Goal: Task Accomplishment & Management: Manage account settings

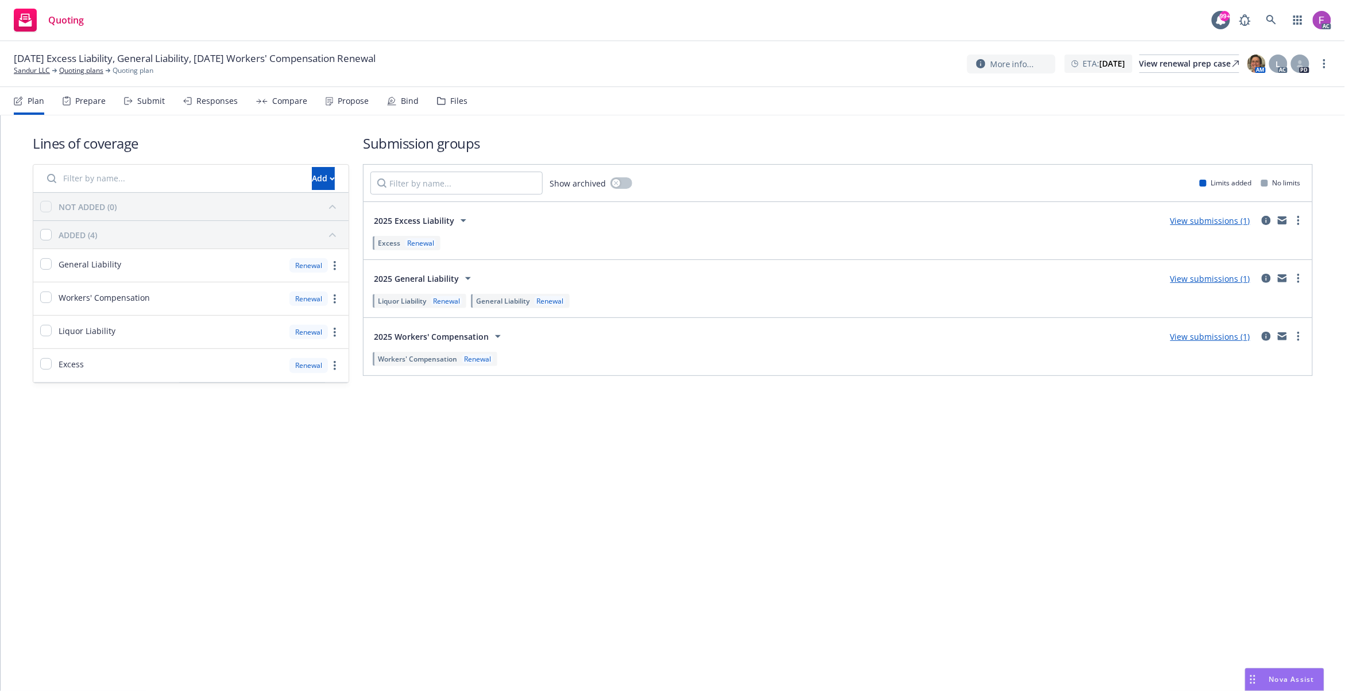
click at [450, 104] on div "Files" at bounding box center [458, 100] width 17 height 9
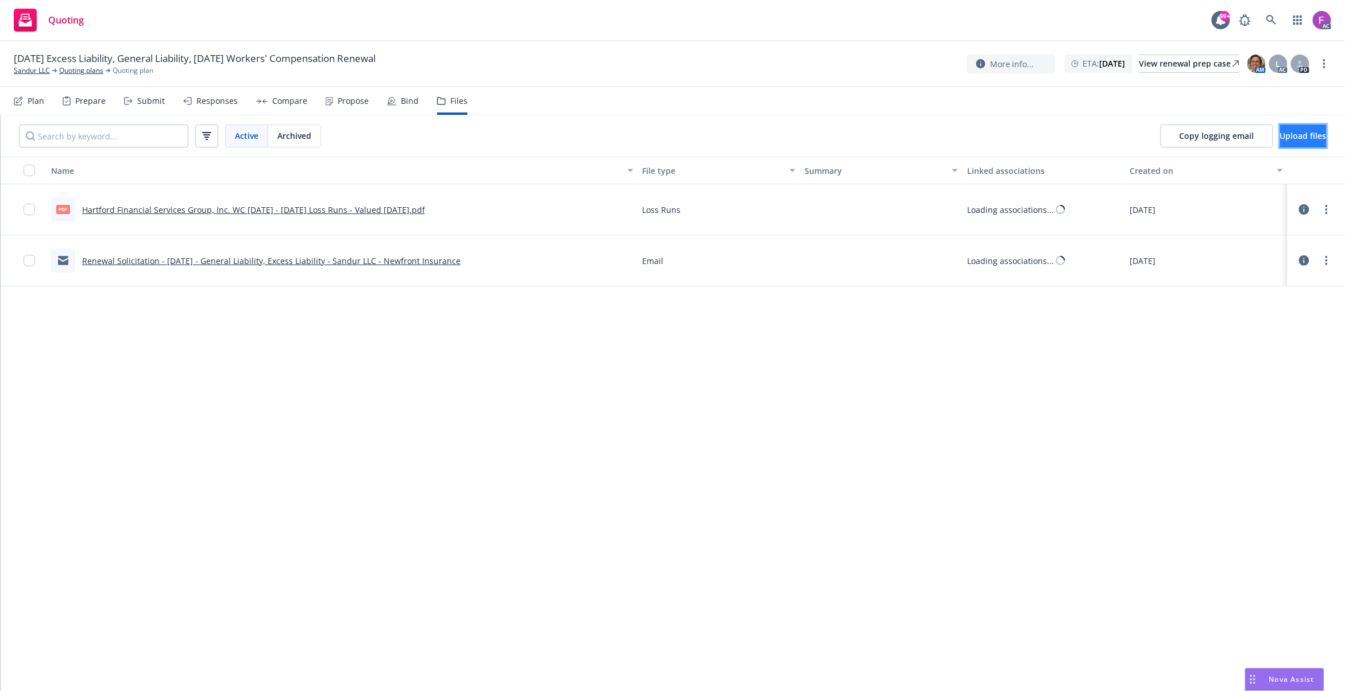
click at [1280, 137] on button "Upload files" at bounding box center [1303, 136] width 47 height 23
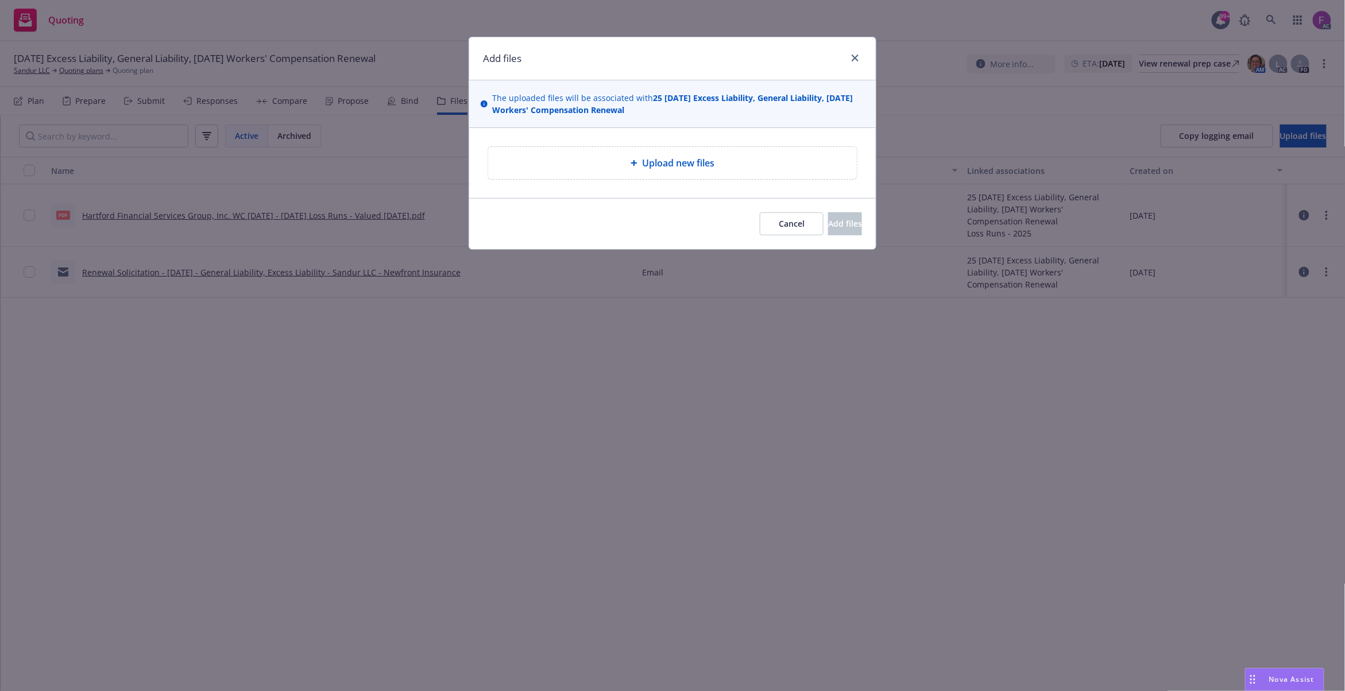
click at [621, 175] on div "Upload new files" at bounding box center [672, 163] width 369 height 32
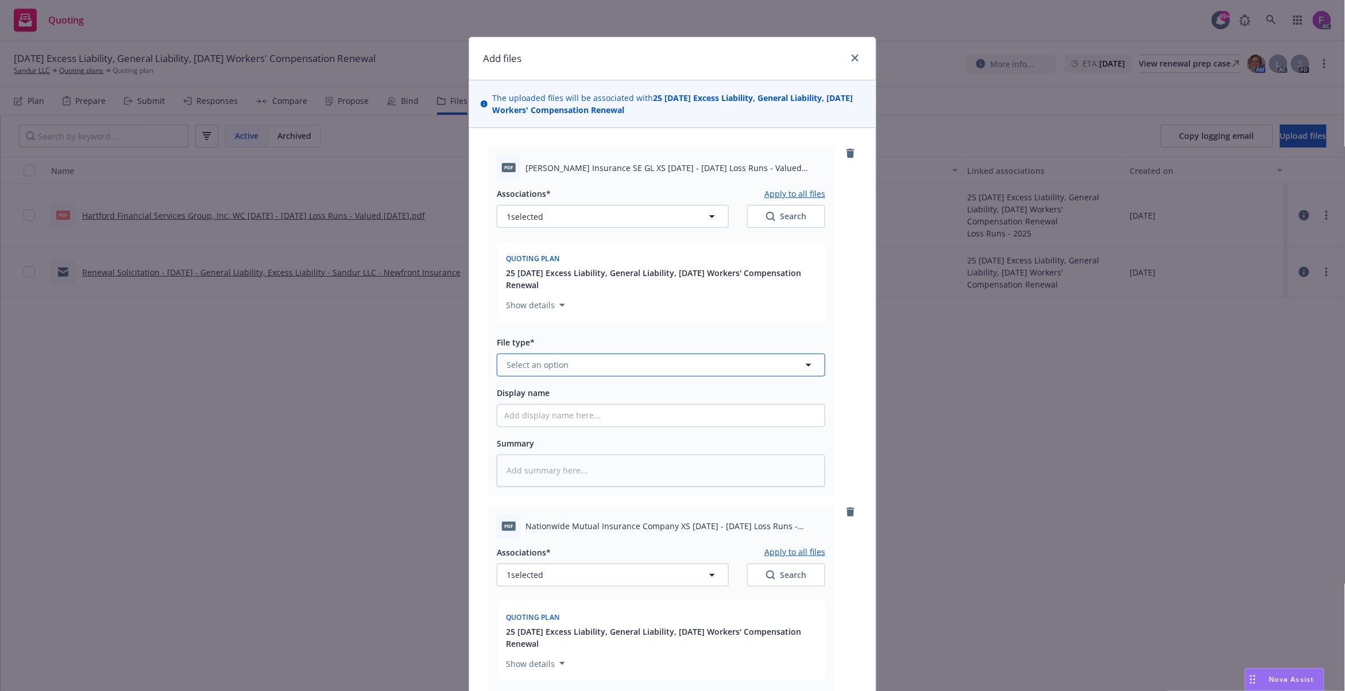
click at [561, 366] on button "Select an option" at bounding box center [661, 365] width 328 height 23
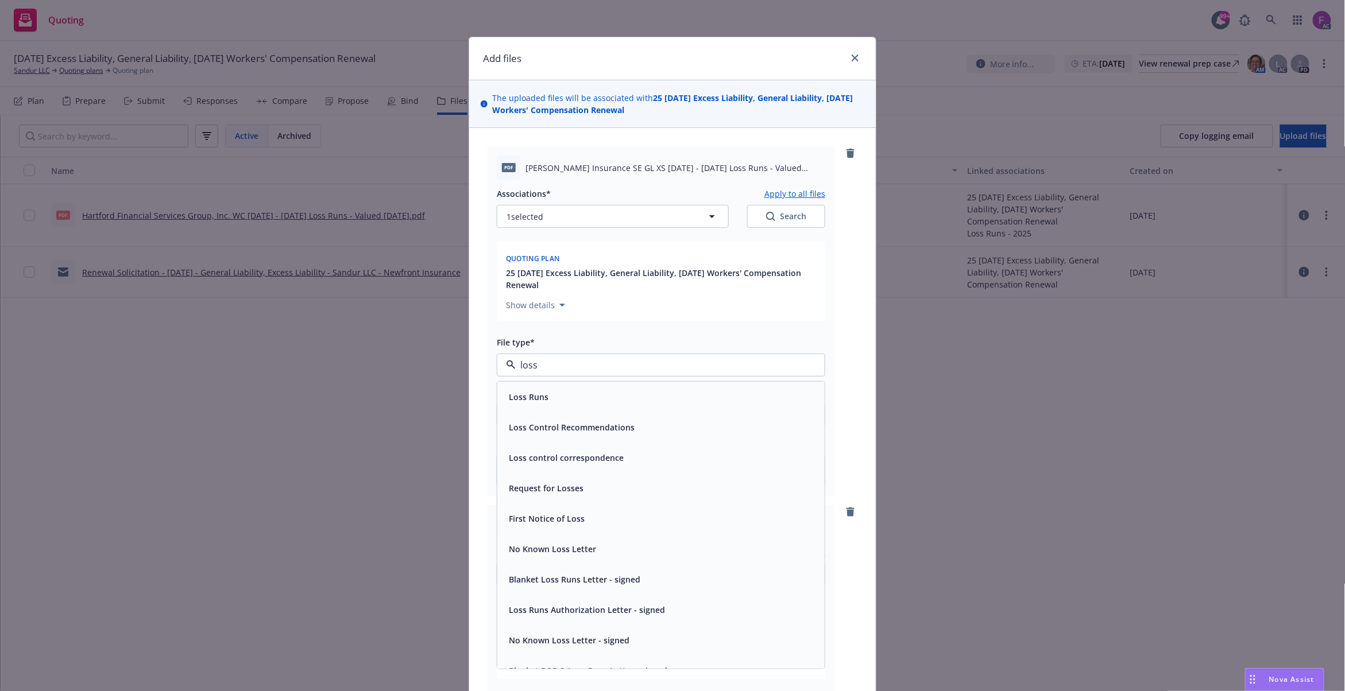
paste input "Loss Run"
type input "Loss Run"
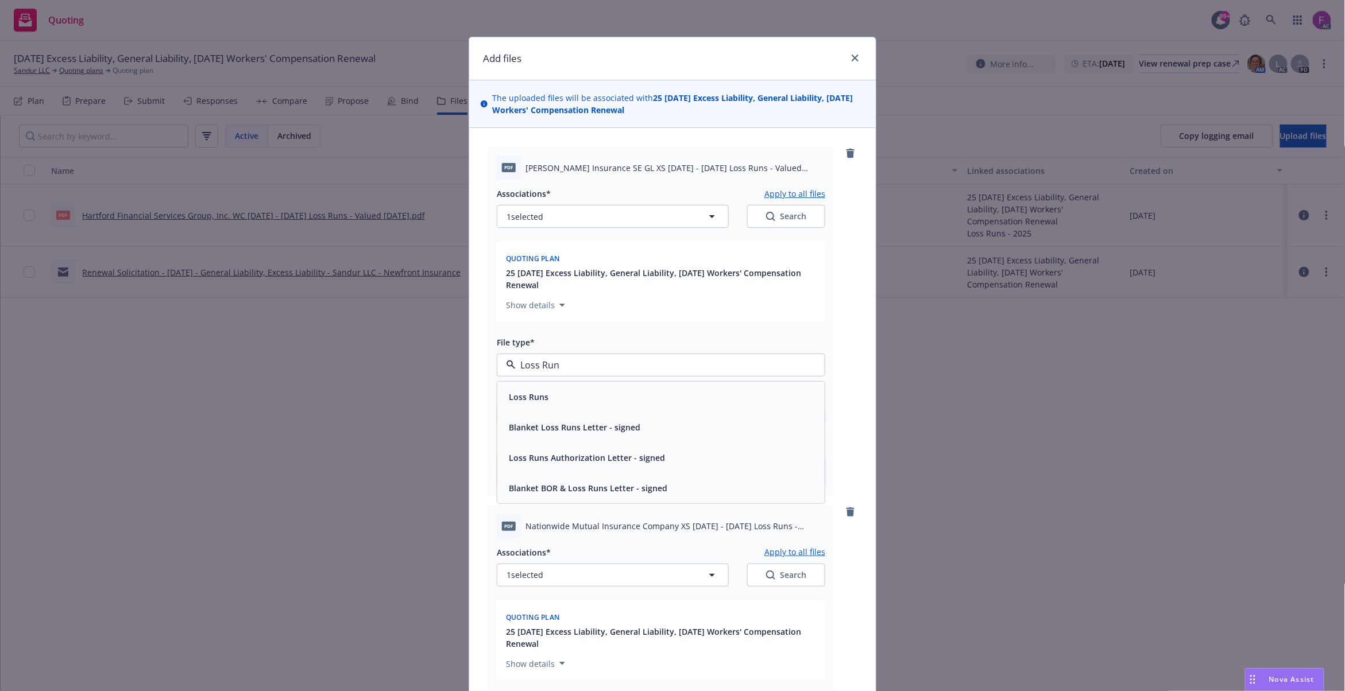
drag, startPoint x: 595, startPoint y: 366, endPoint x: 481, endPoint y: 371, distance: 114.3
click at [481, 371] on div "PDF Markel Insurance SE GL XS 2022 - 2025 Loss Runs - Valued 2025-08-22.PDF Ass…" at bounding box center [672, 521] width 406 height 787
click at [514, 395] on span "Loss Runs" at bounding box center [529, 397] width 40 height 12
type textarea "x"
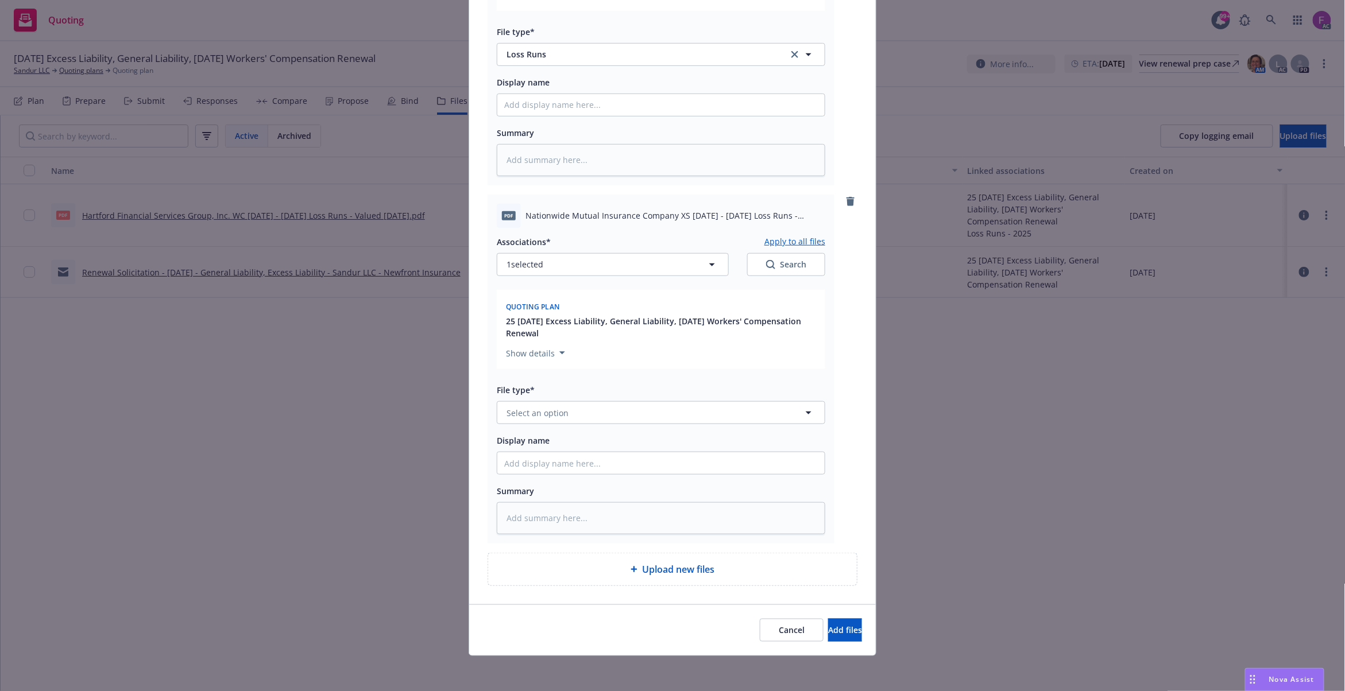
scroll to position [315, 0]
click at [537, 409] on span "Select an option" at bounding box center [537, 411] width 62 height 12
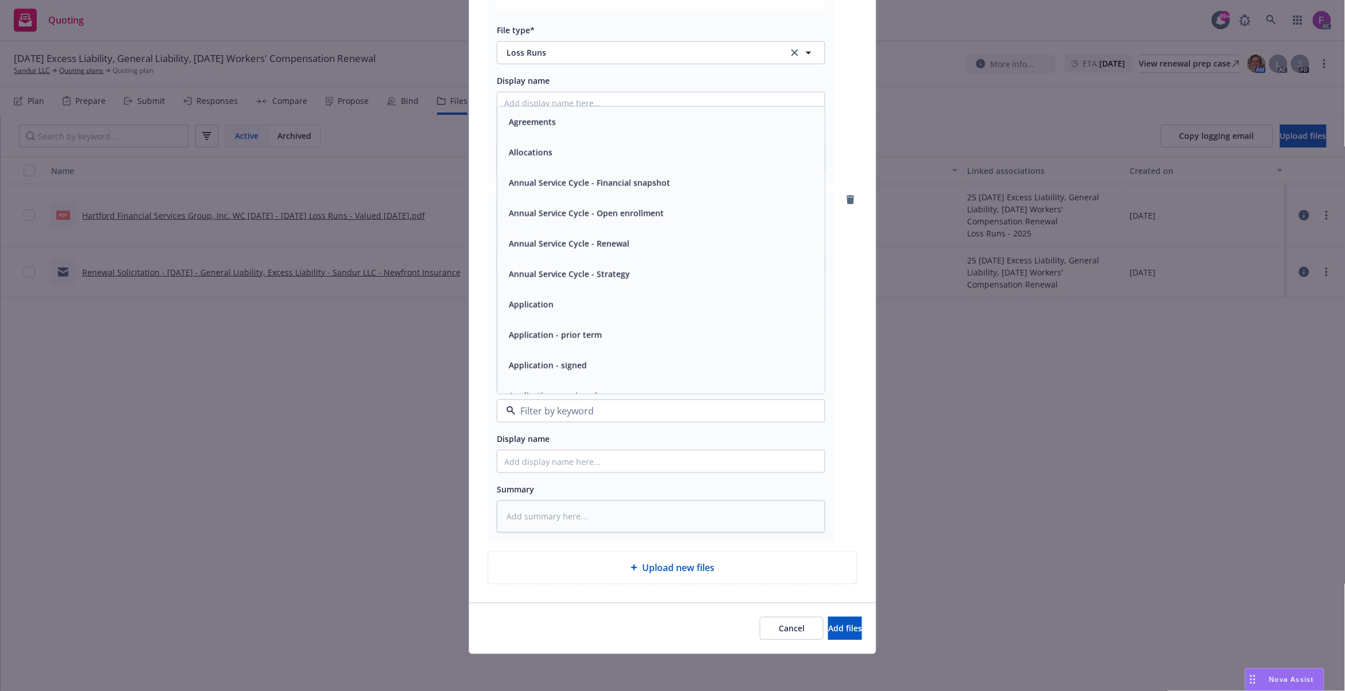
paste input "Loss Run"
type input "Loss Run"
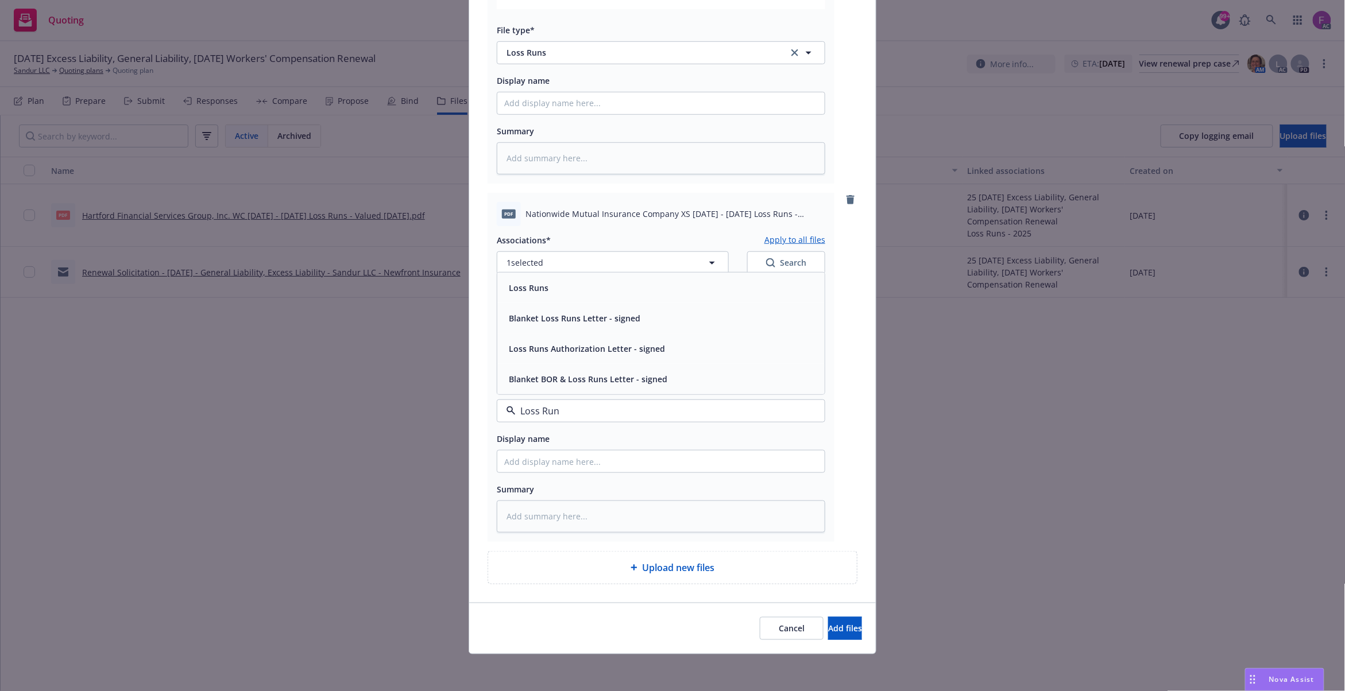
click at [531, 295] on div "Loss Runs" at bounding box center [527, 288] width 47 height 17
click at [539, 263] on button "1 selected" at bounding box center [613, 262] width 232 height 23
type textarea "x"
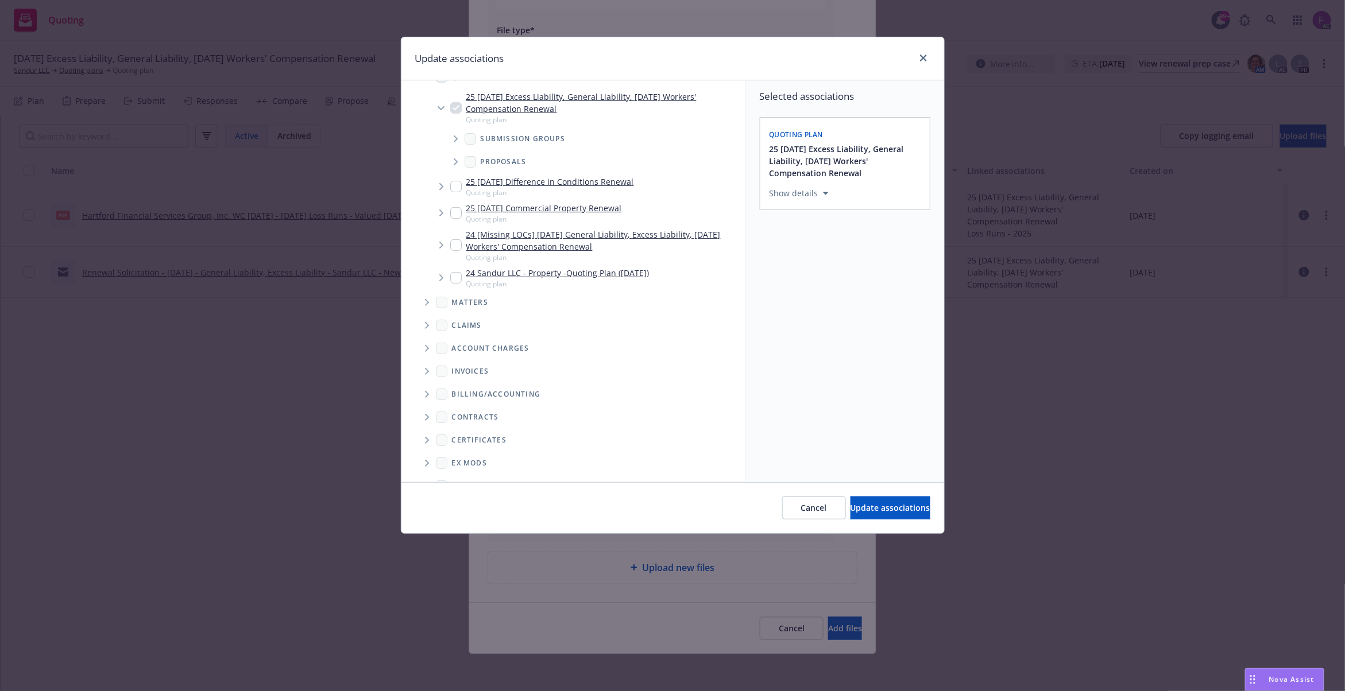
scroll to position [135, 0]
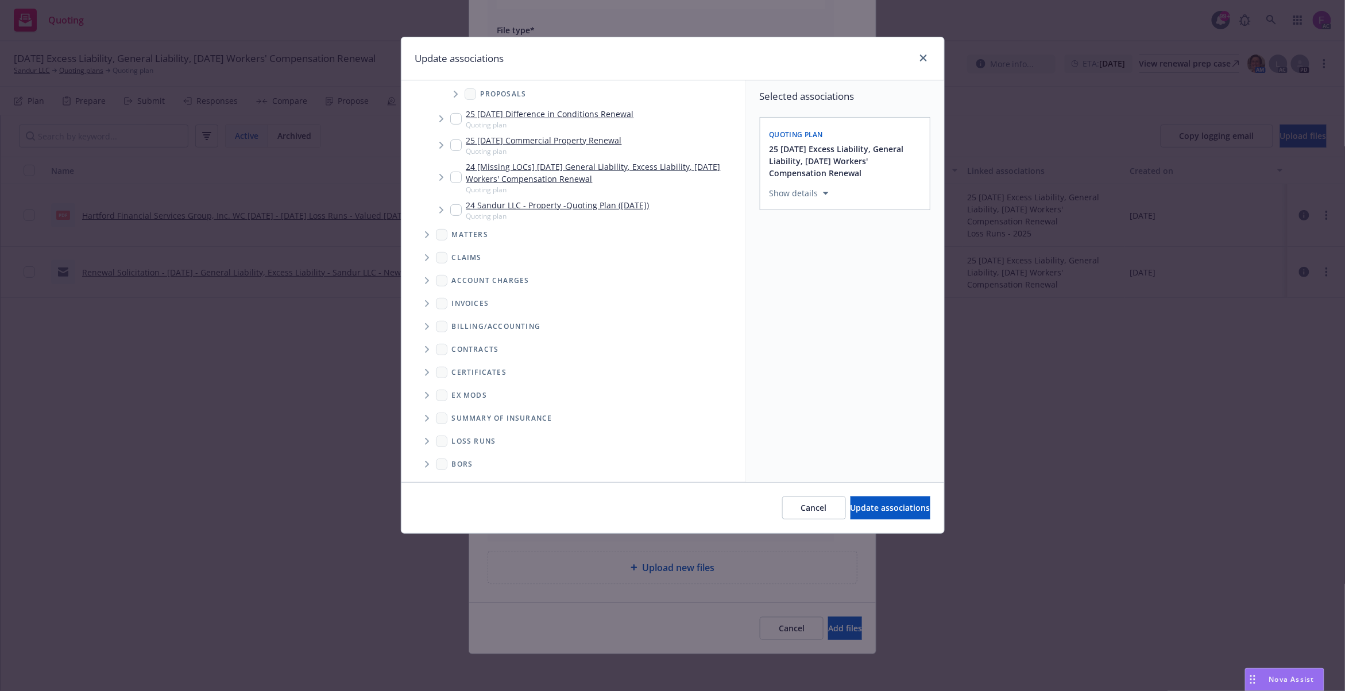
click at [429, 437] on span "Folder Tree Example" at bounding box center [426, 441] width 18 height 18
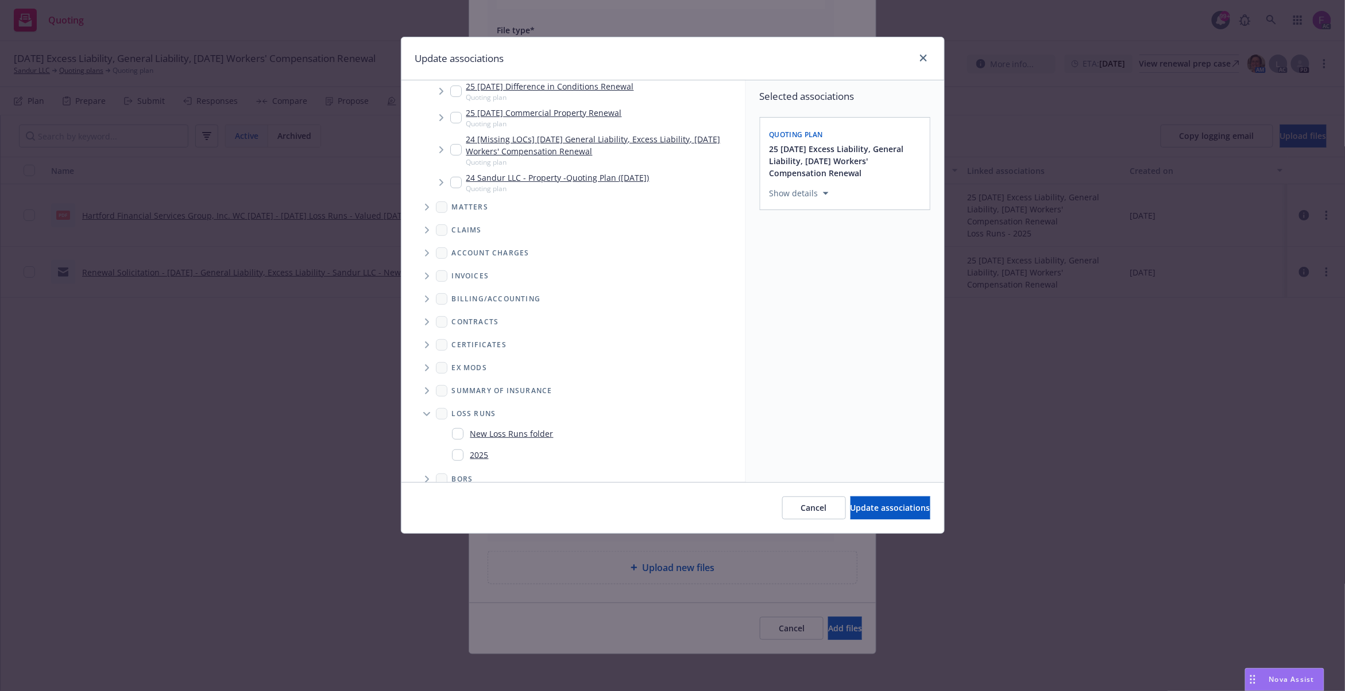
scroll to position [178, 0]
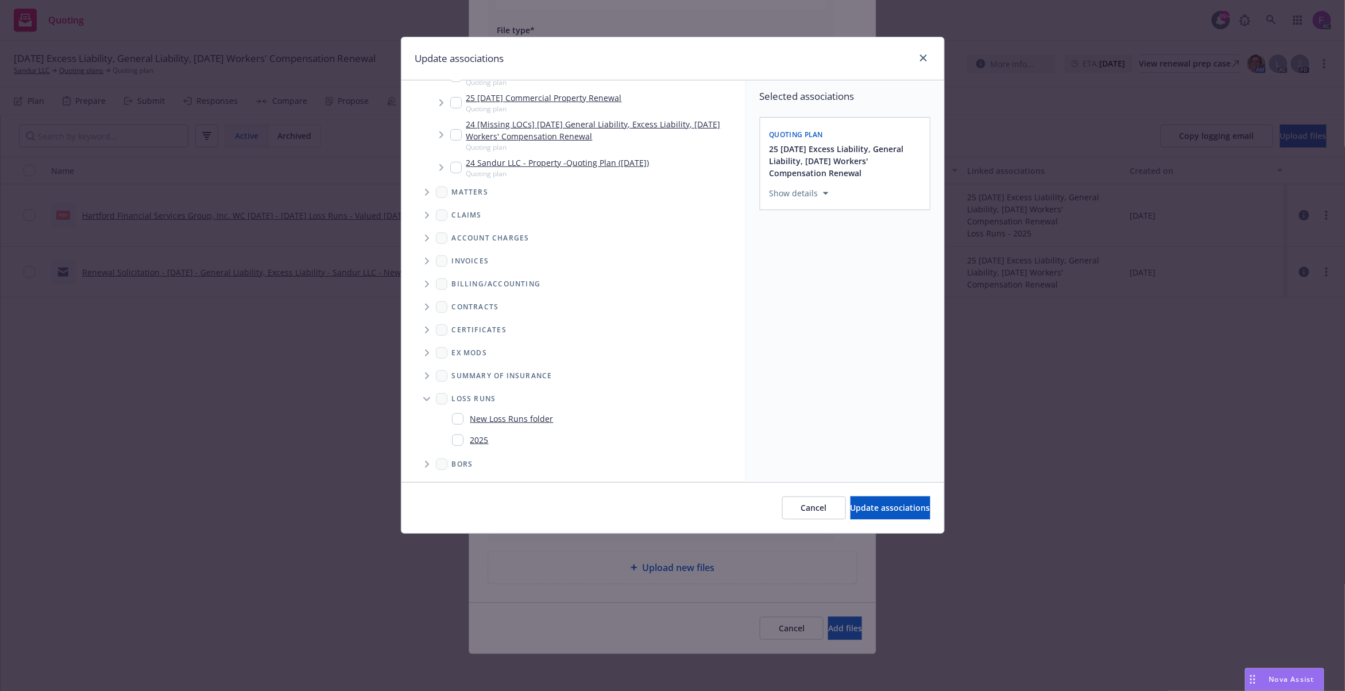
click at [465, 437] on div "2025" at bounding box center [470, 440] width 37 height 17
checkbox input "true"
click at [900, 384] on div "Selected associations Quoting plan 25 11/18/25 Excess Liability, General Liabil…" at bounding box center [845, 281] width 198 height 402
click at [854, 499] on button "Update associations" at bounding box center [890, 508] width 80 height 23
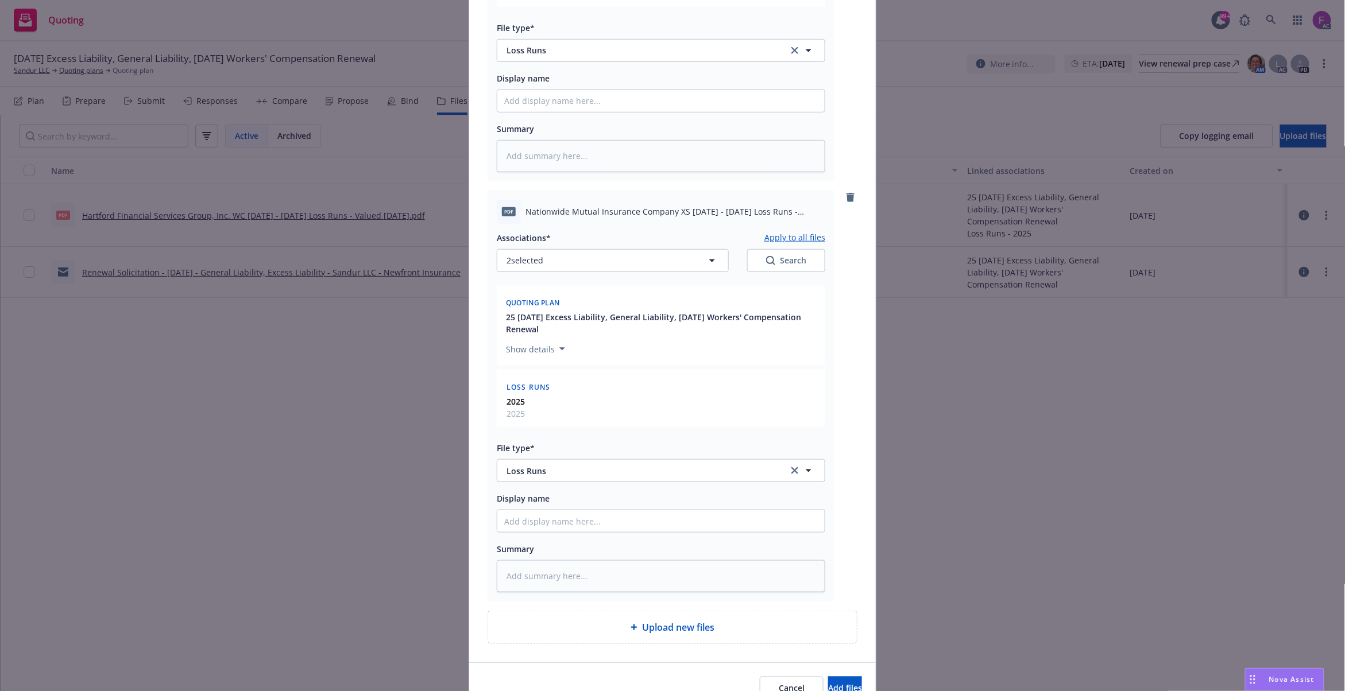
click at [790, 239] on button "Apply to all files" at bounding box center [794, 238] width 61 height 14
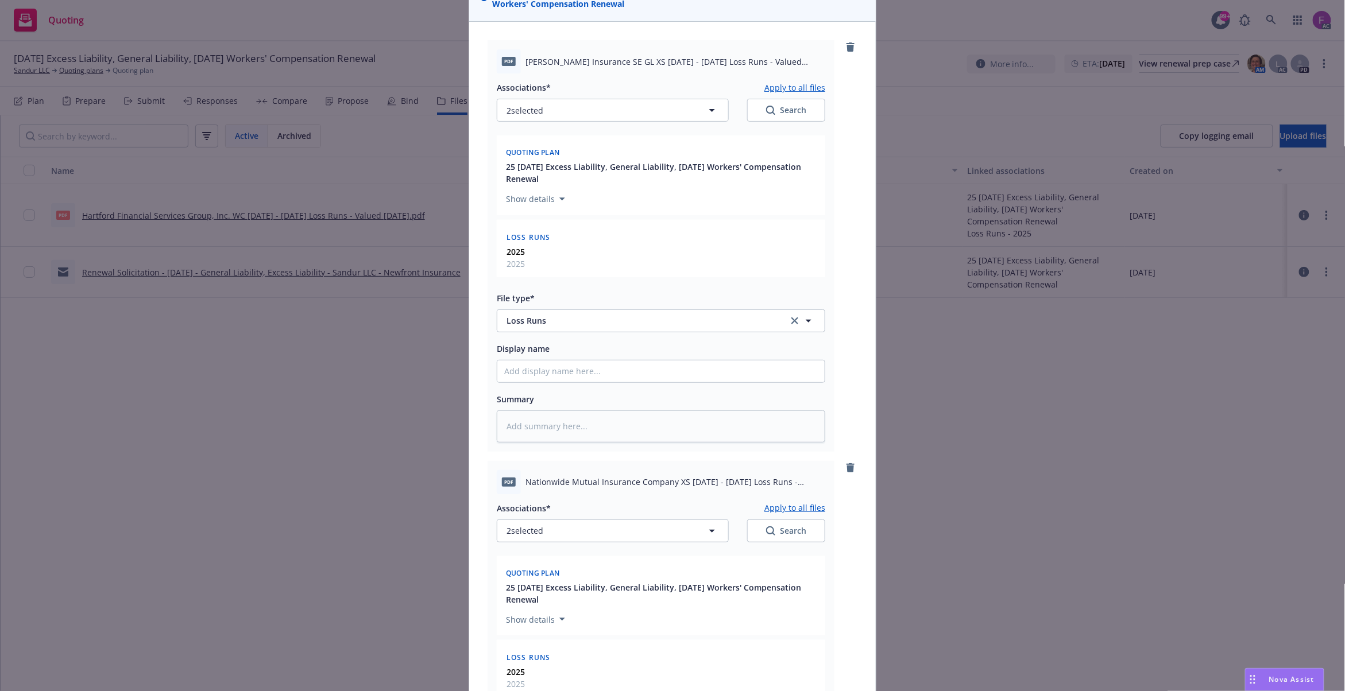
scroll to position [8, 0]
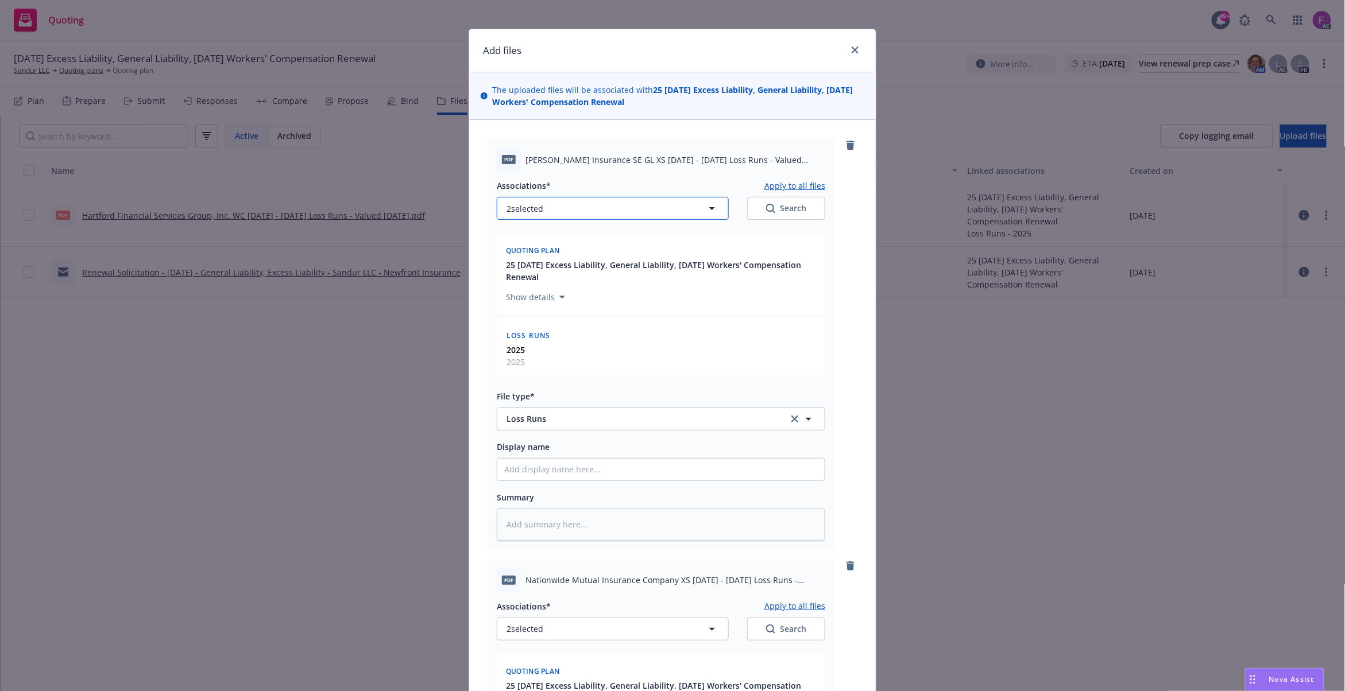
click at [553, 207] on button "2 selected" at bounding box center [613, 208] width 232 height 23
type textarea "x"
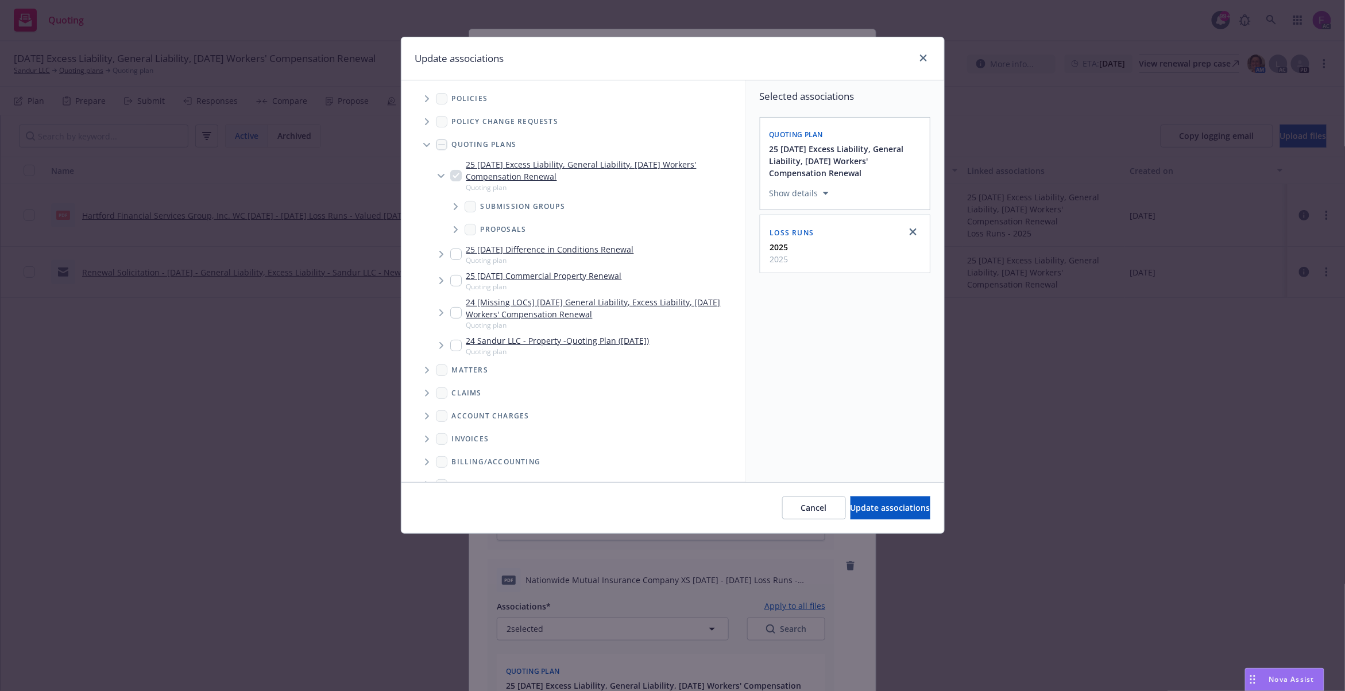
click at [431, 96] on span "Tree Example" at bounding box center [426, 99] width 18 height 18
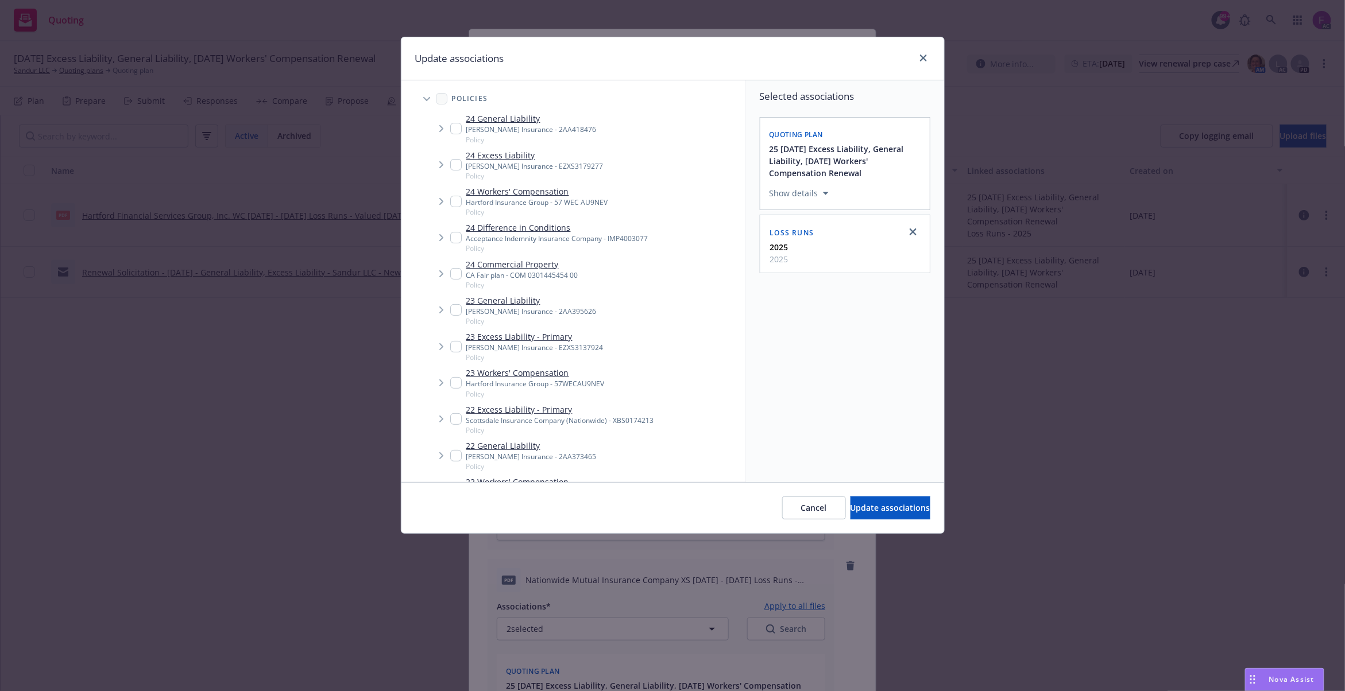
click at [454, 311] on input "Tree Example" at bounding box center [455, 309] width 11 height 11
checkbox input "true"
click at [452, 163] on input "Tree Example" at bounding box center [455, 164] width 11 height 11
checkbox input "true"
click at [455, 343] on input "Tree Example" at bounding box center [455, 346] width 11 height 11
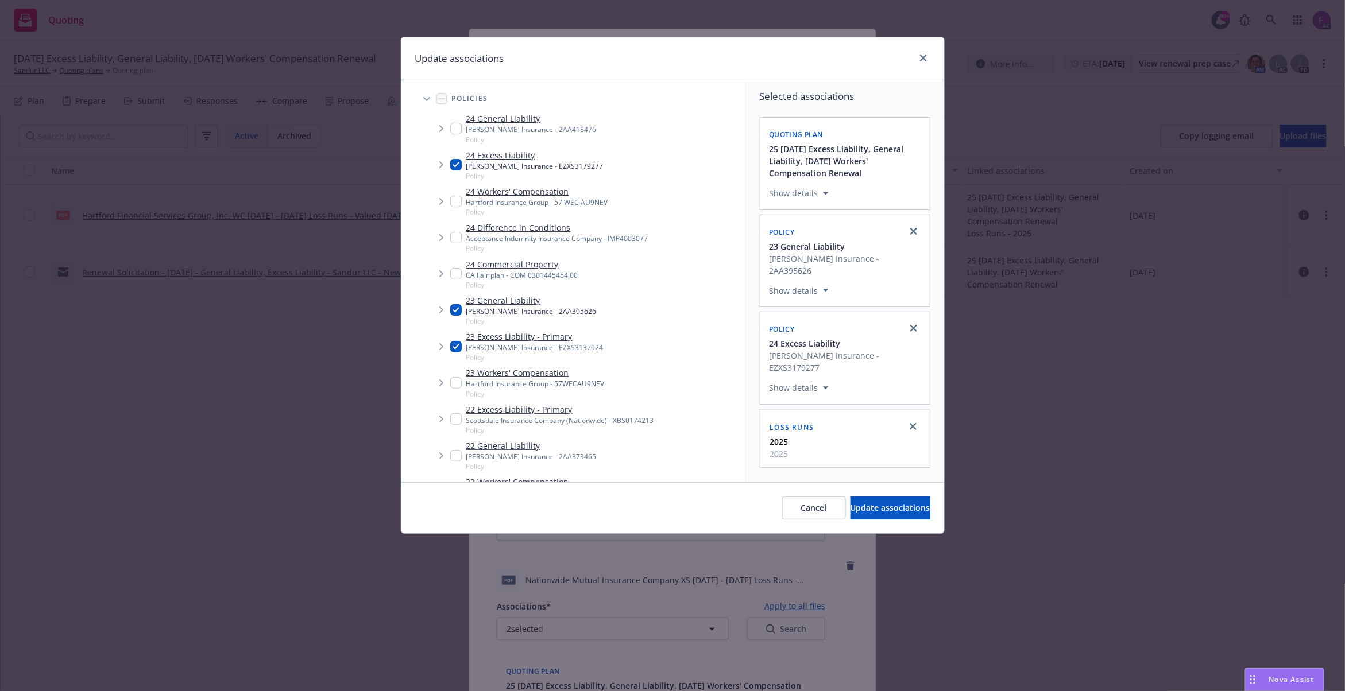
checkbox input "true"
click at [451, 125] on input "Tree Example" at bounding box center [455, 128] width 11 height 11
checkbox input "true"
click at [455, 457] on input "Tree Example" at bounding box center [455, 455] width 11 height 11
checkbox input "true"
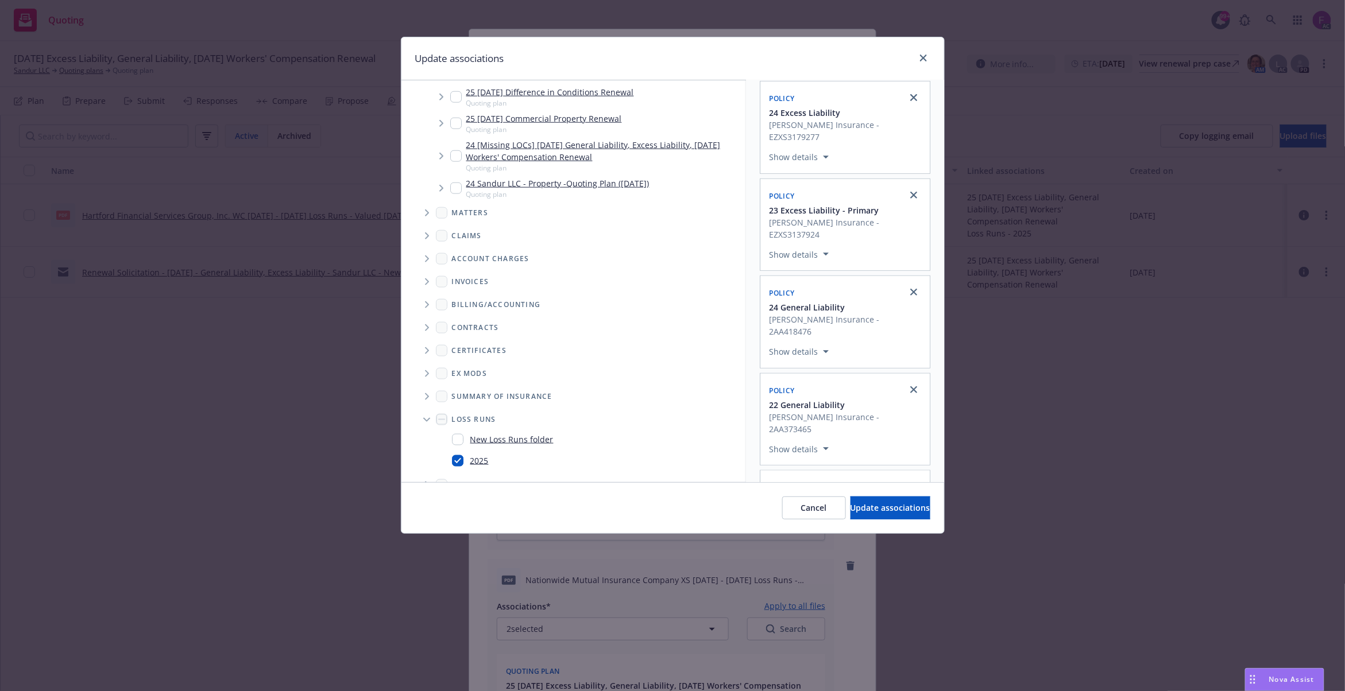
scroll to position [578, 0]
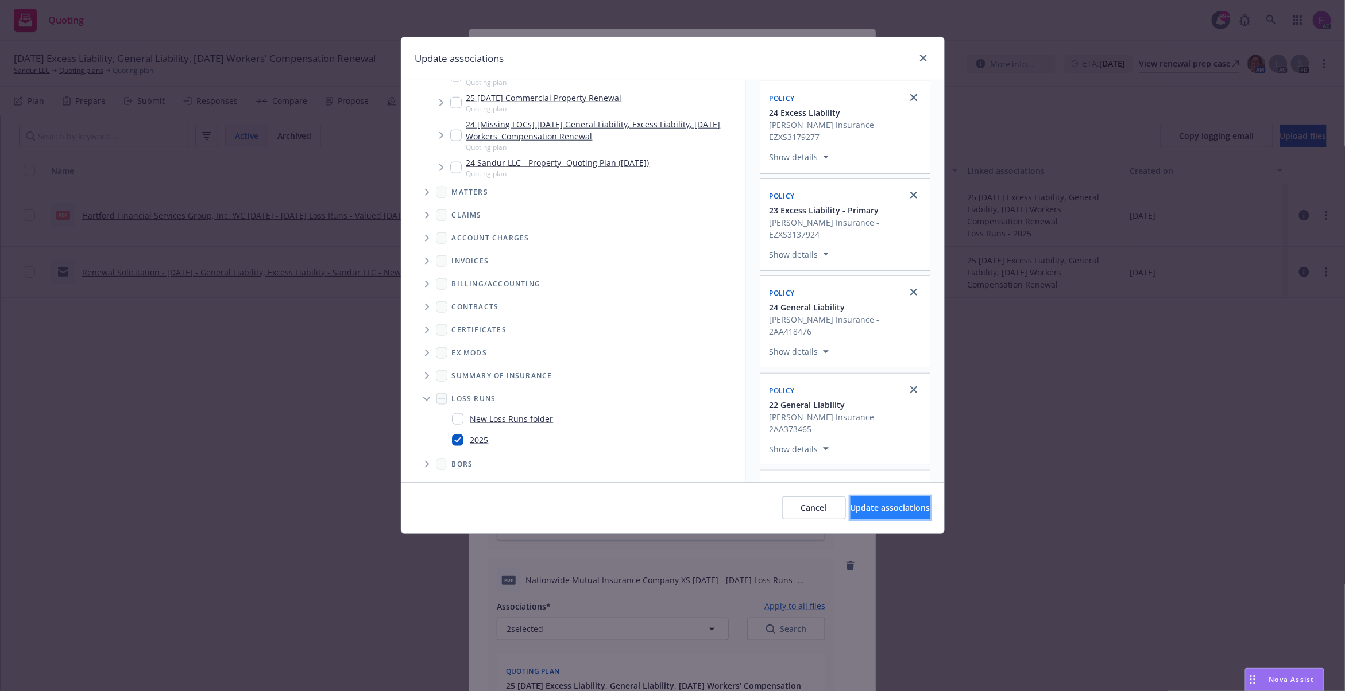
click at [874, 515] on button "Update associations" at bounding box center [890, 508] width 80 height 23
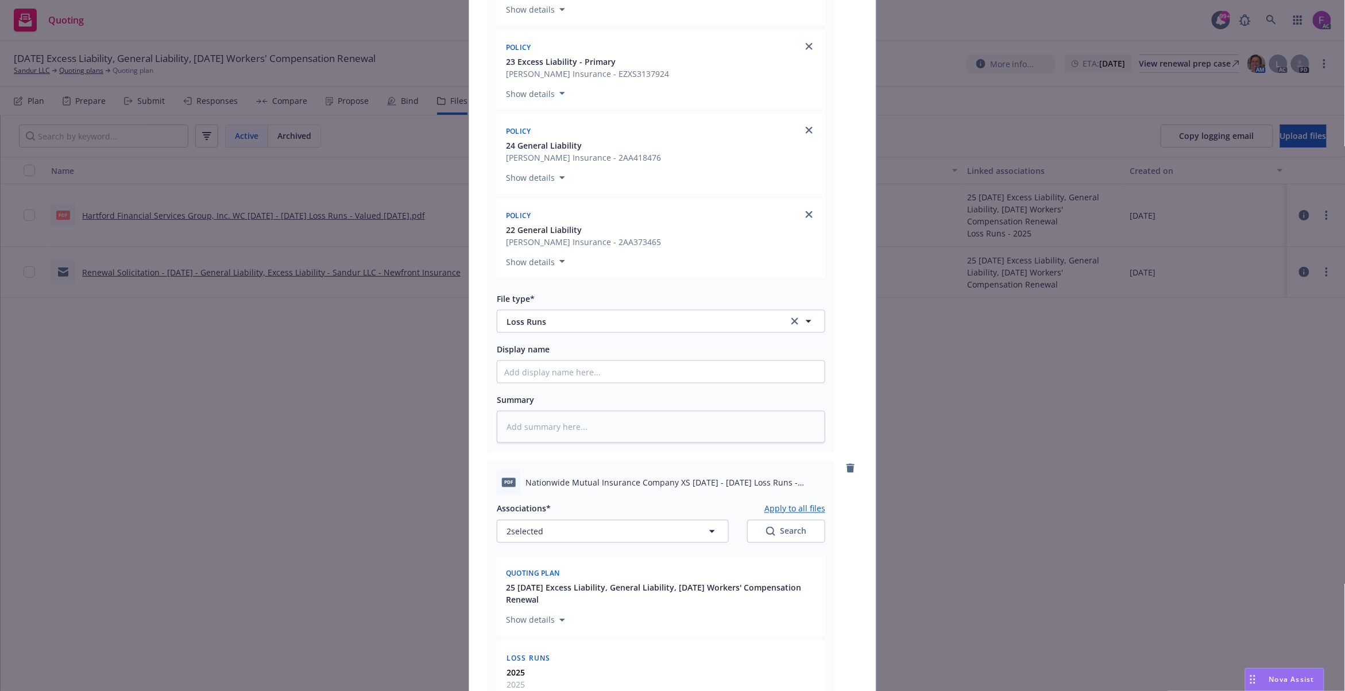
scroll to position [774, 0]
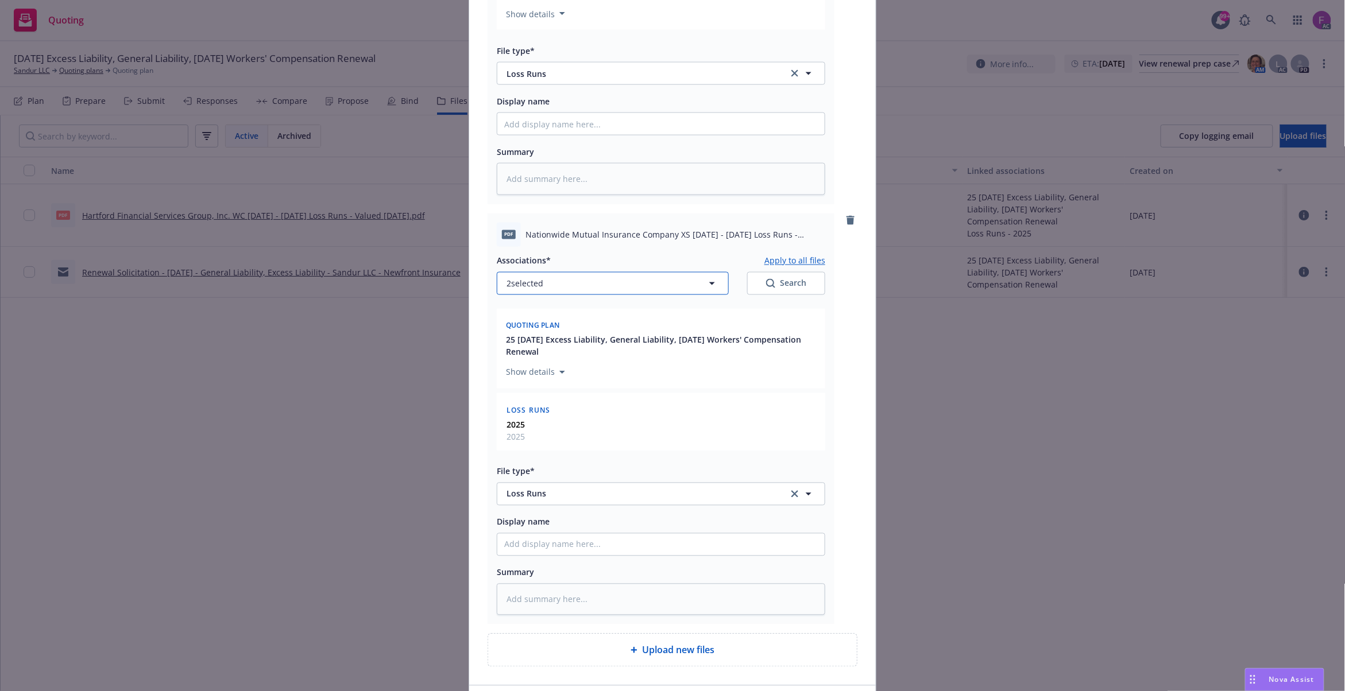
click at [547, 290] on button "2 selected" at bounding box center [613, 283] width 232 height 23
type textarea "x"
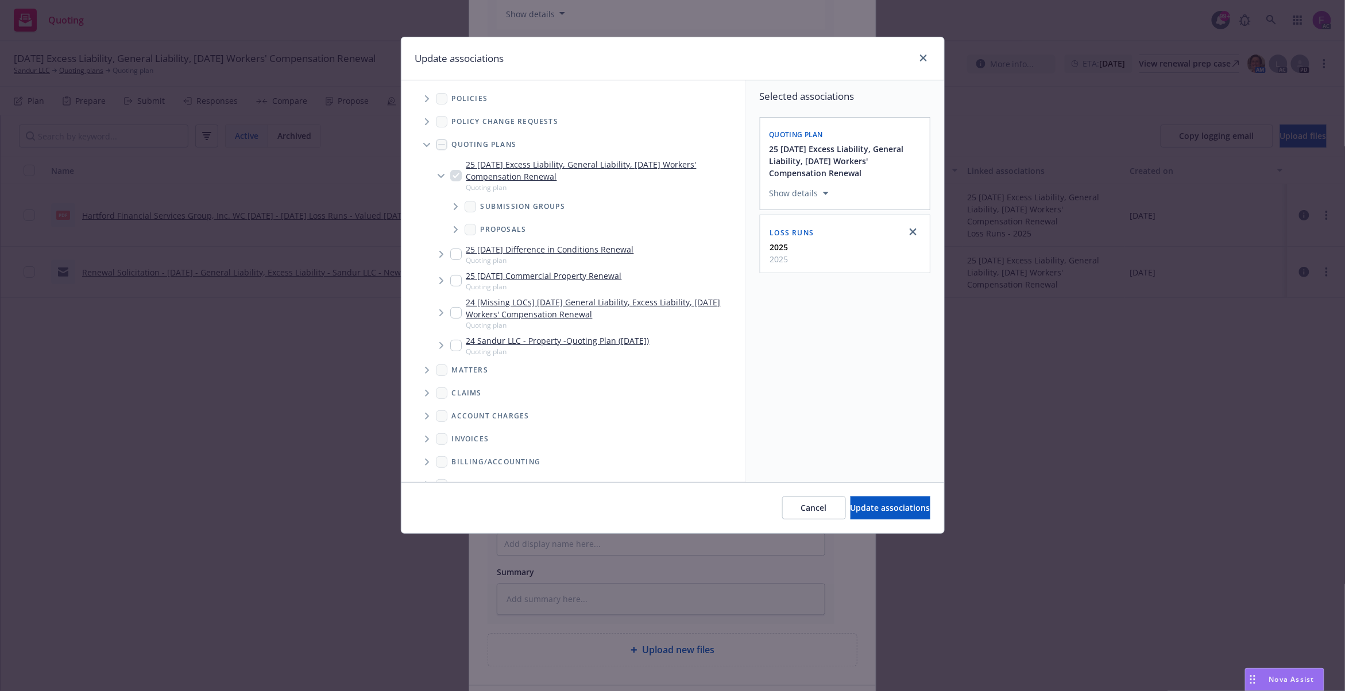
click at [431, 95] on span "Tree Example" at bounding box center [426, 99] width 18 height 18
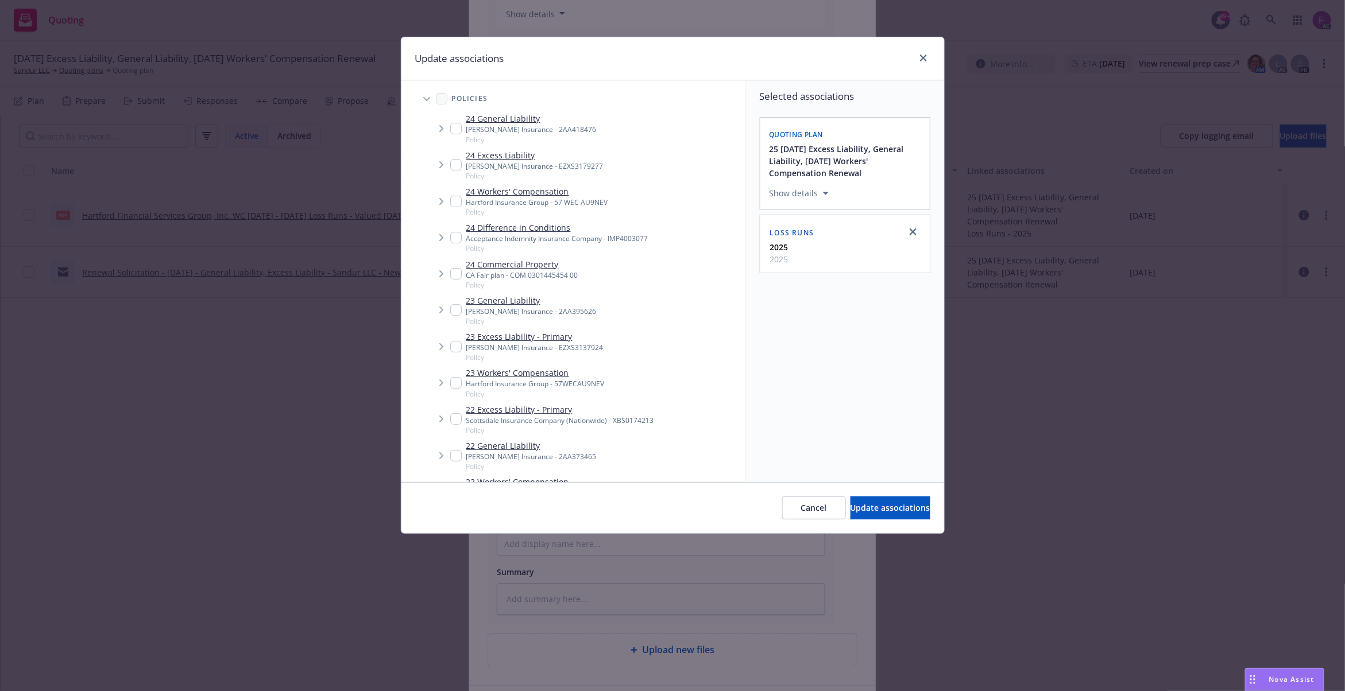
click at [451, 419] on input "Tree Example" at bounding box center [455, 418] width 11 height 11
checkbox input "true"
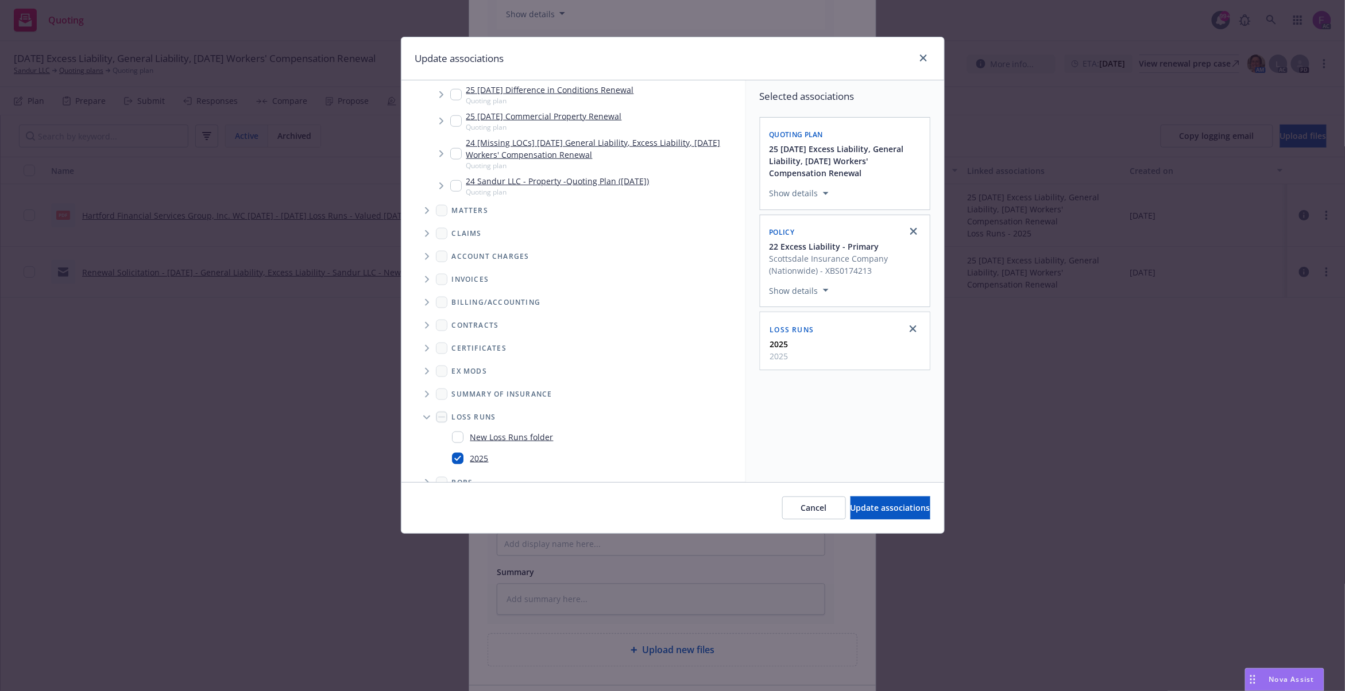
scroll to position [578, 0]
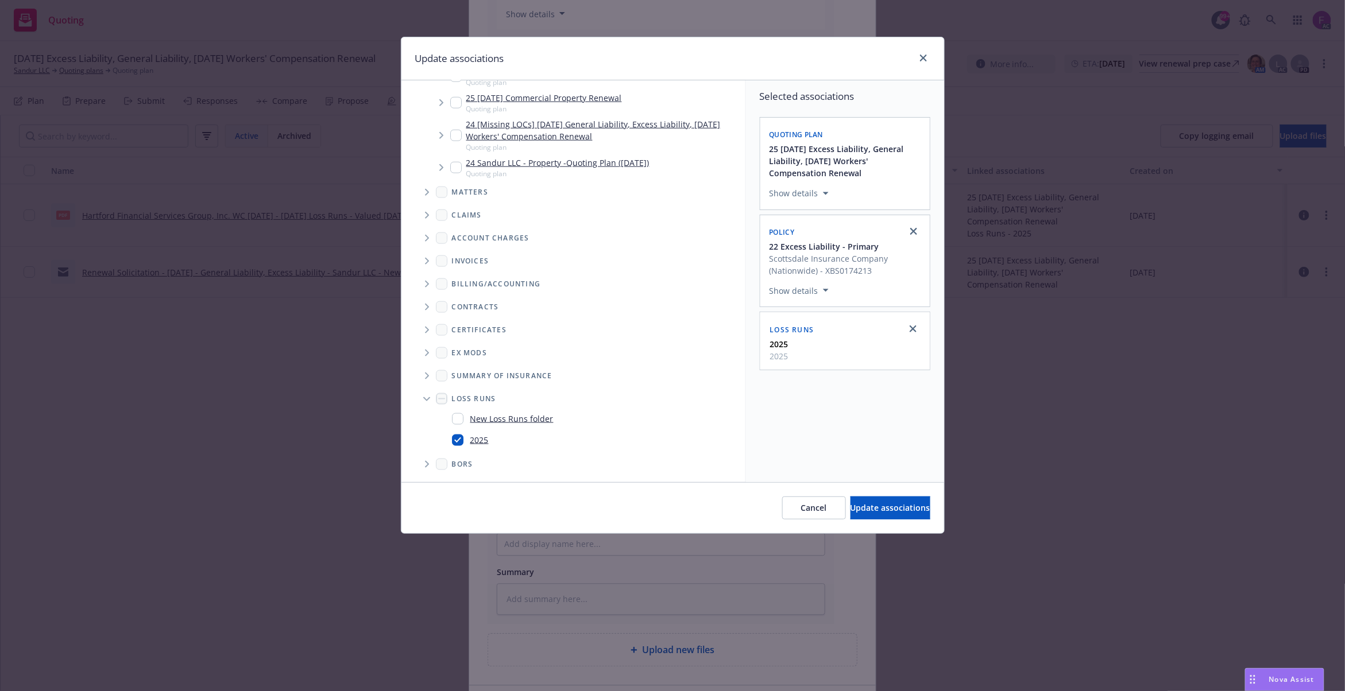
click at [842, 428] on div "Selected associations Quoting plan 25 11/18/25 Excess Liability, General Liabil…" at bounding box center [845, 281] width 198 height 402
click at [850, 509] on span "Update associations" at bounding box center [890, 507] width 80 height 11
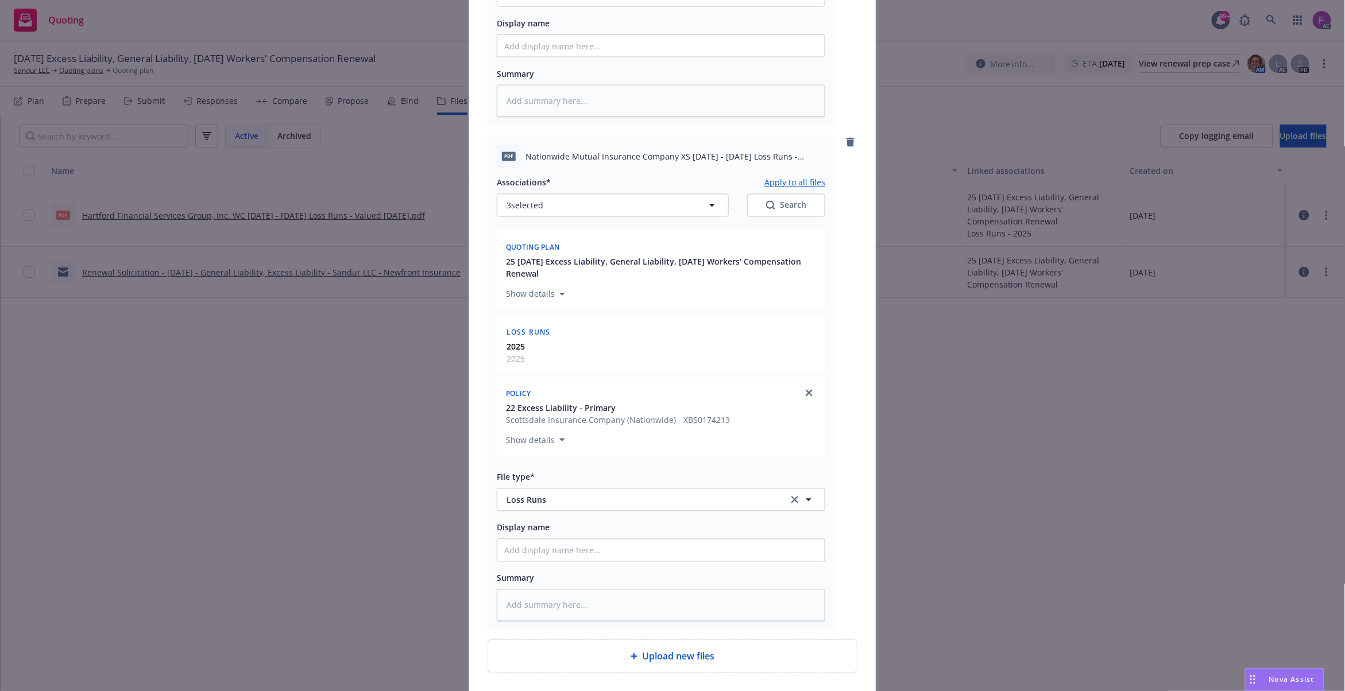
scroll to position [946, 0]
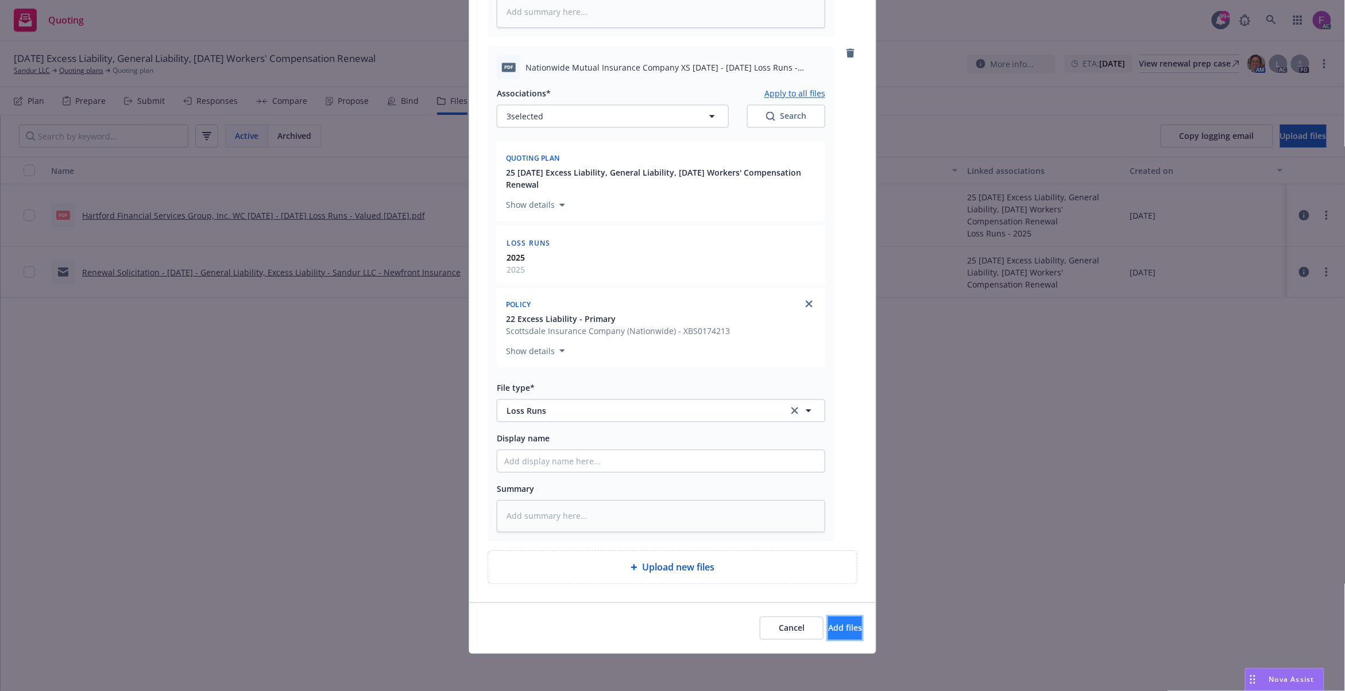
click at [828, 626] on span "Add files" at bounding box center [845, 628] width 34 height 11
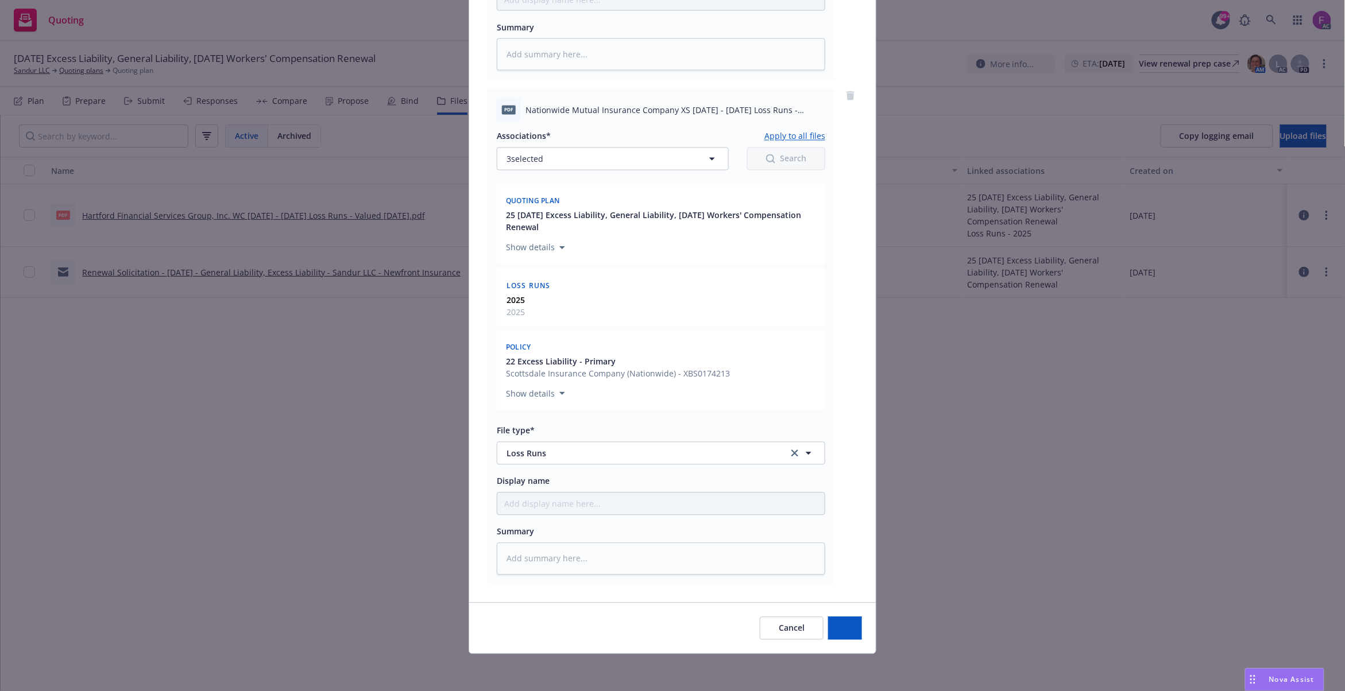
scroll to position [903, 0]
type textarea "x"
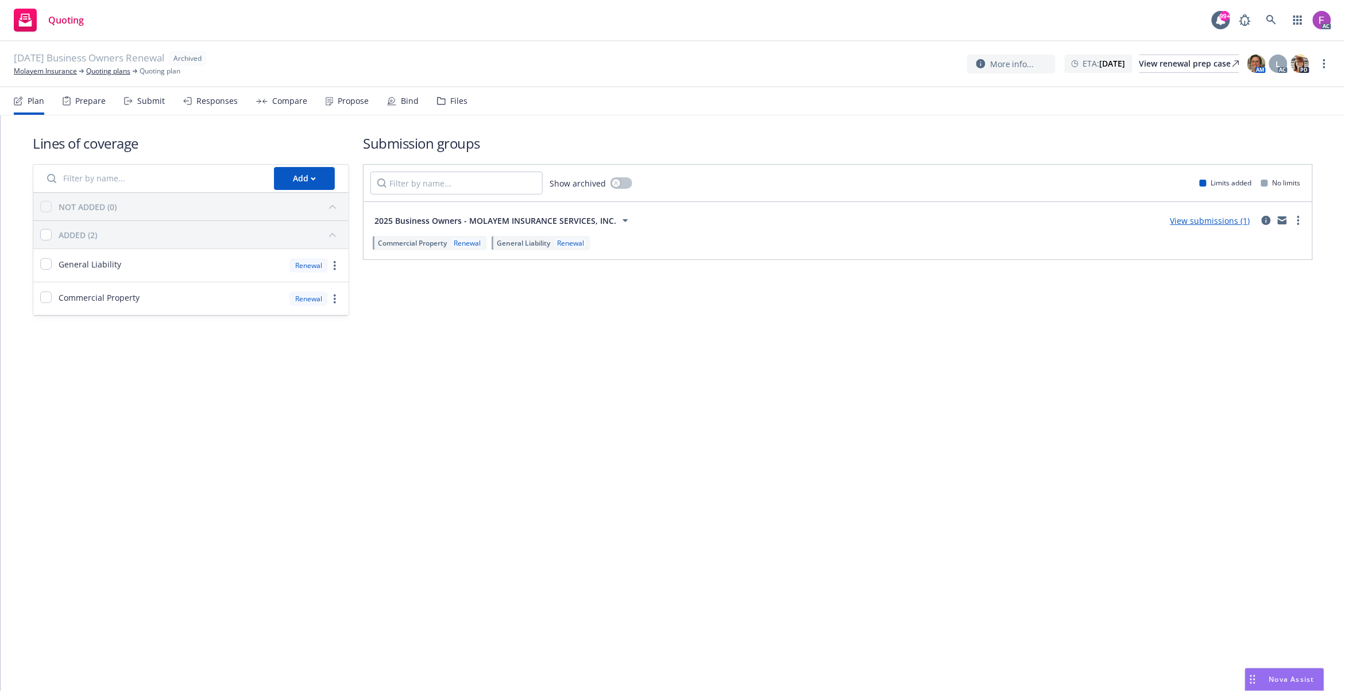
click at [450, 98] on div "Files" at bounding box center [458, 100] width 17 height 9
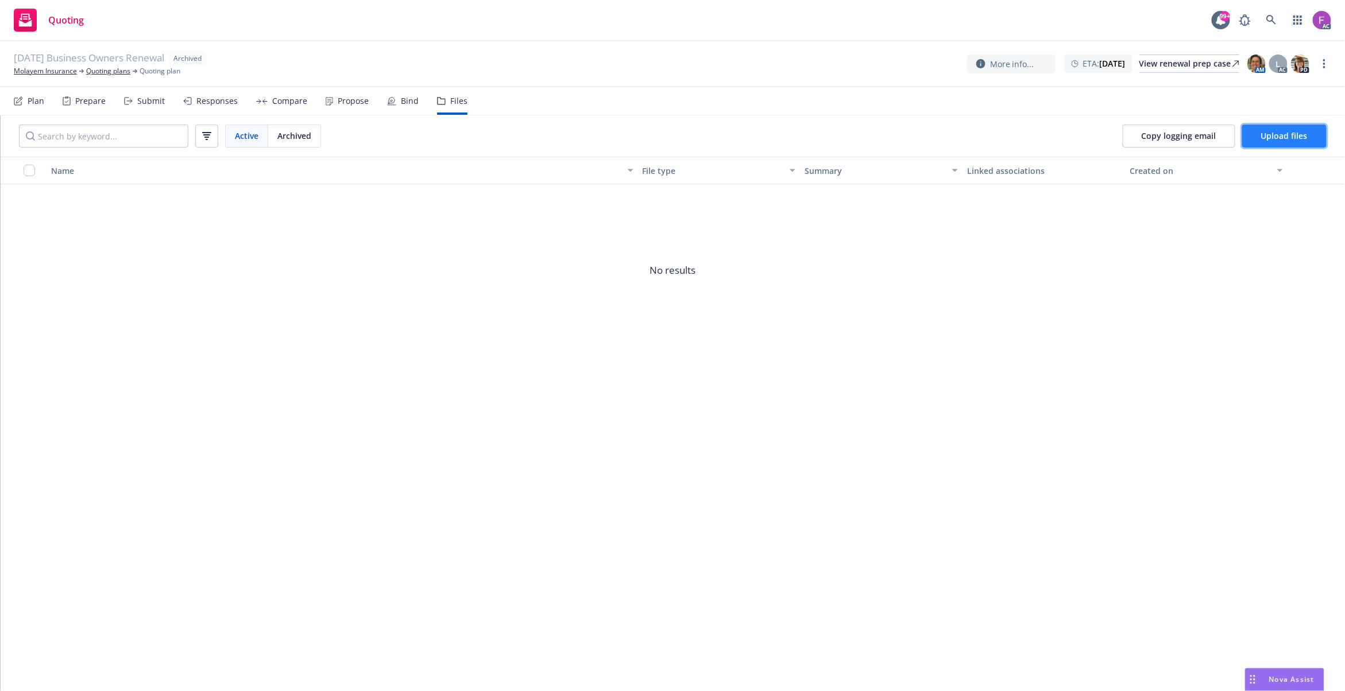
click at [1298, 132] on span "Upload files" at bounding box center [1284, 135] width 47 height 11
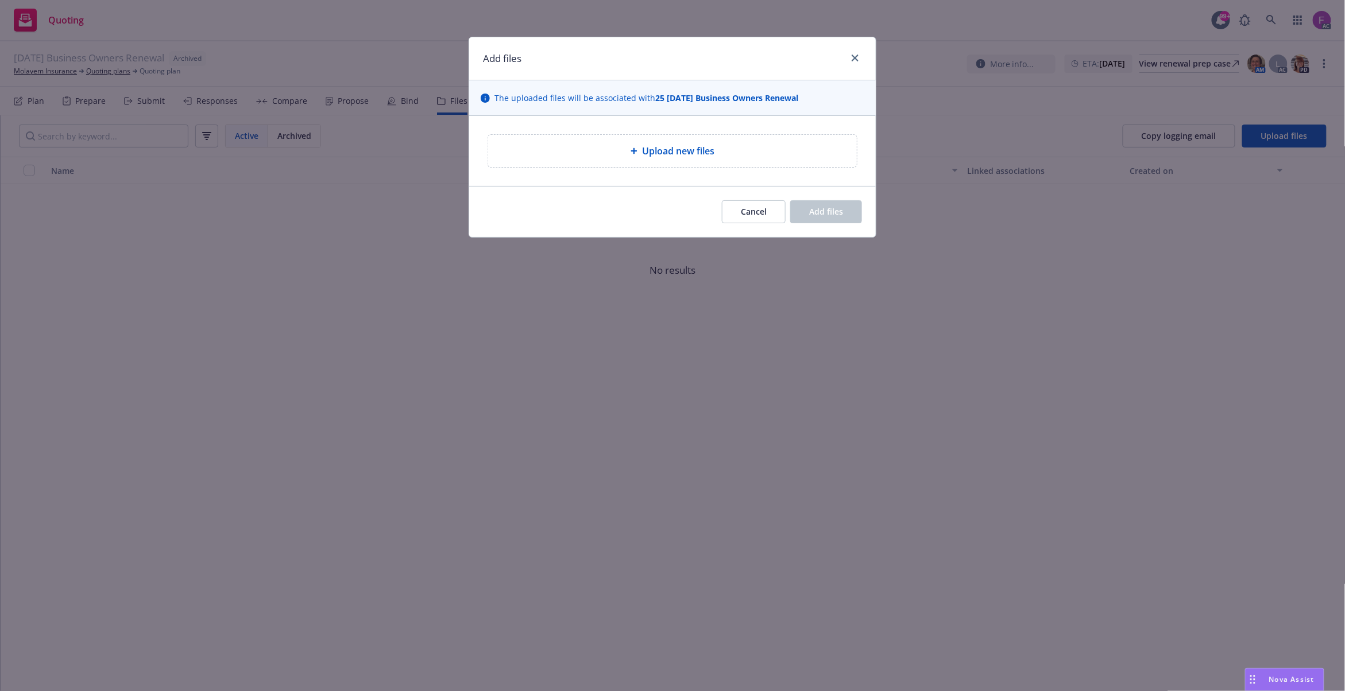
click at [601, 150] on div "Upload new files" at bounding box center [672, 151] width 350 height 14
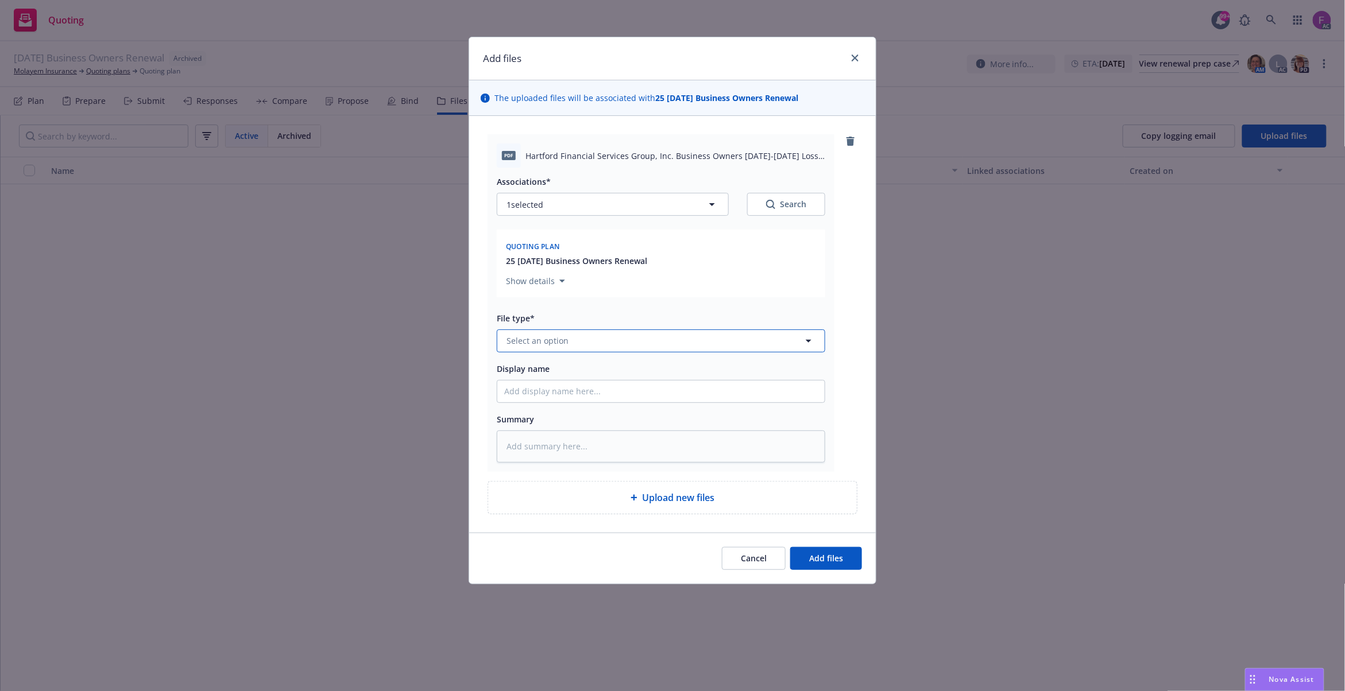
click at [611, 347] on button "Select an option" at bounding box center [661, 341] width 328 height 23
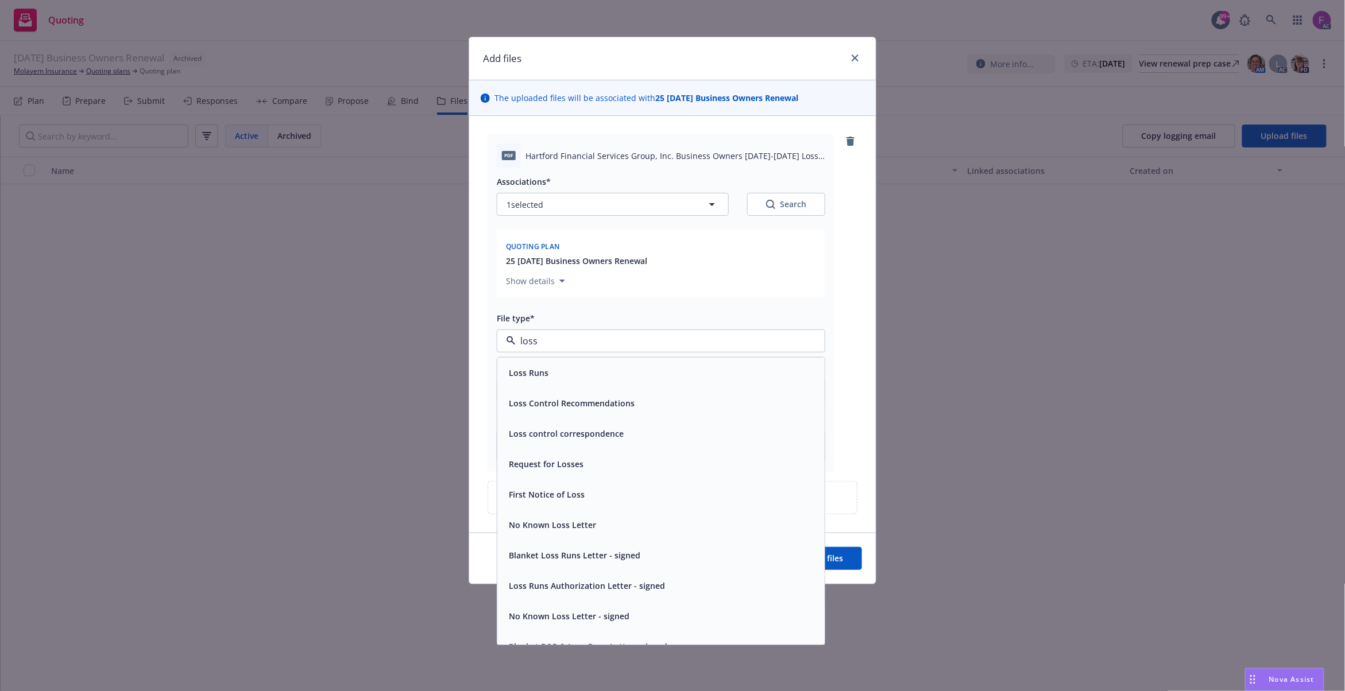
paste input "Loss Run"
type input "Loss Run"
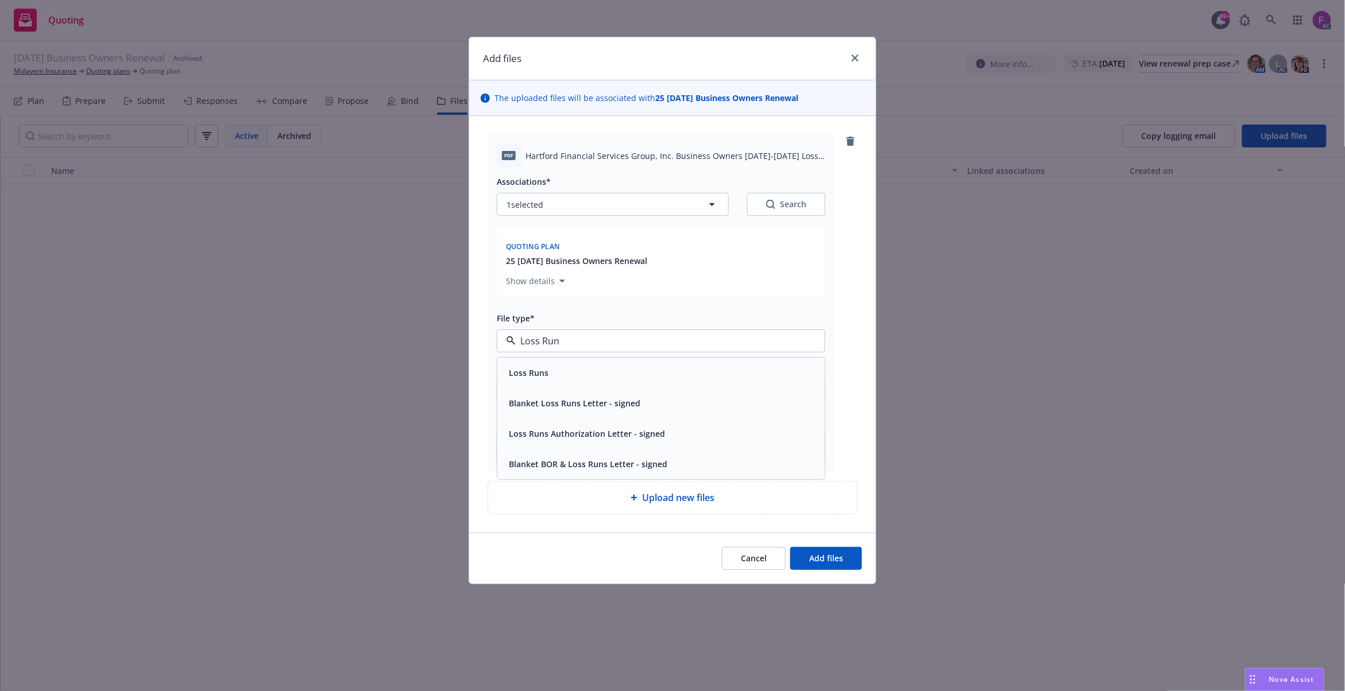
click at [548, 366] on div "Loss Runs" at bounding box center [527, 373] width 47 height 17
click at [592, 207] on button "1 selected" at bounding box center [613, 204] width 232 height 23
type textarea "x"
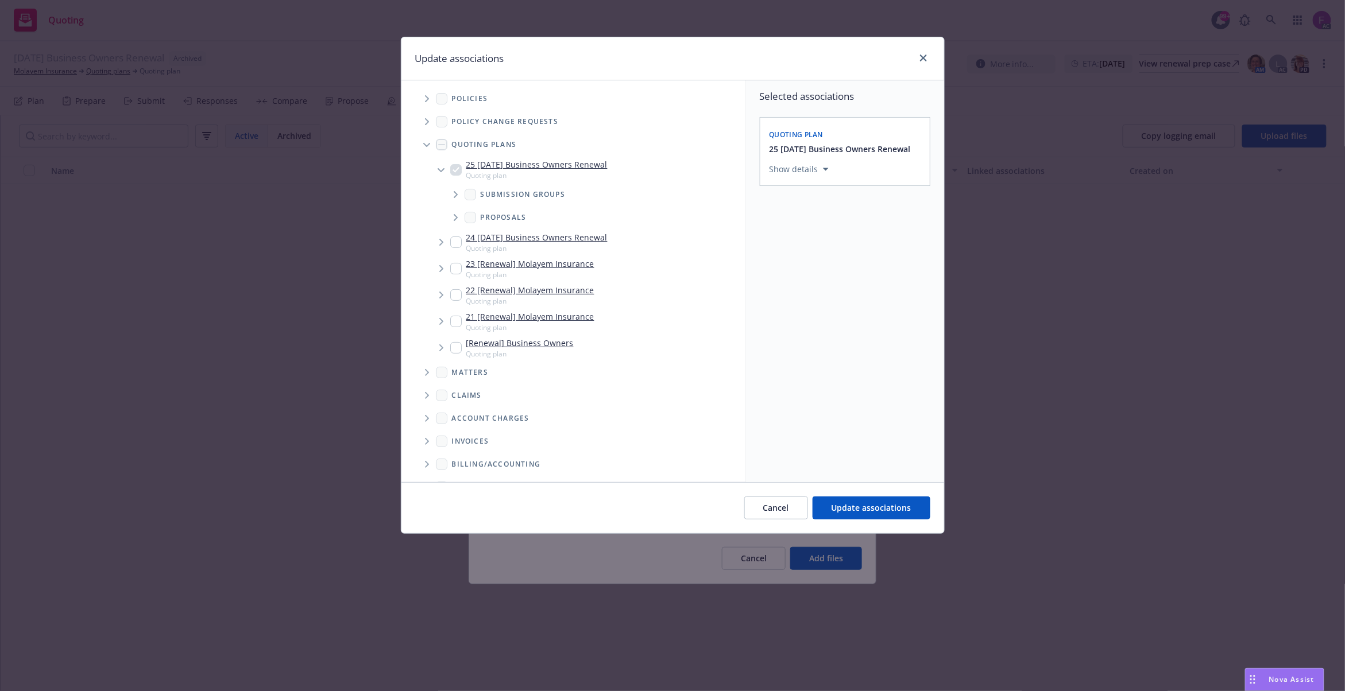
click at [425, 94] on span "Tree Example" at bounding box center [426, 99] width 18 height 18
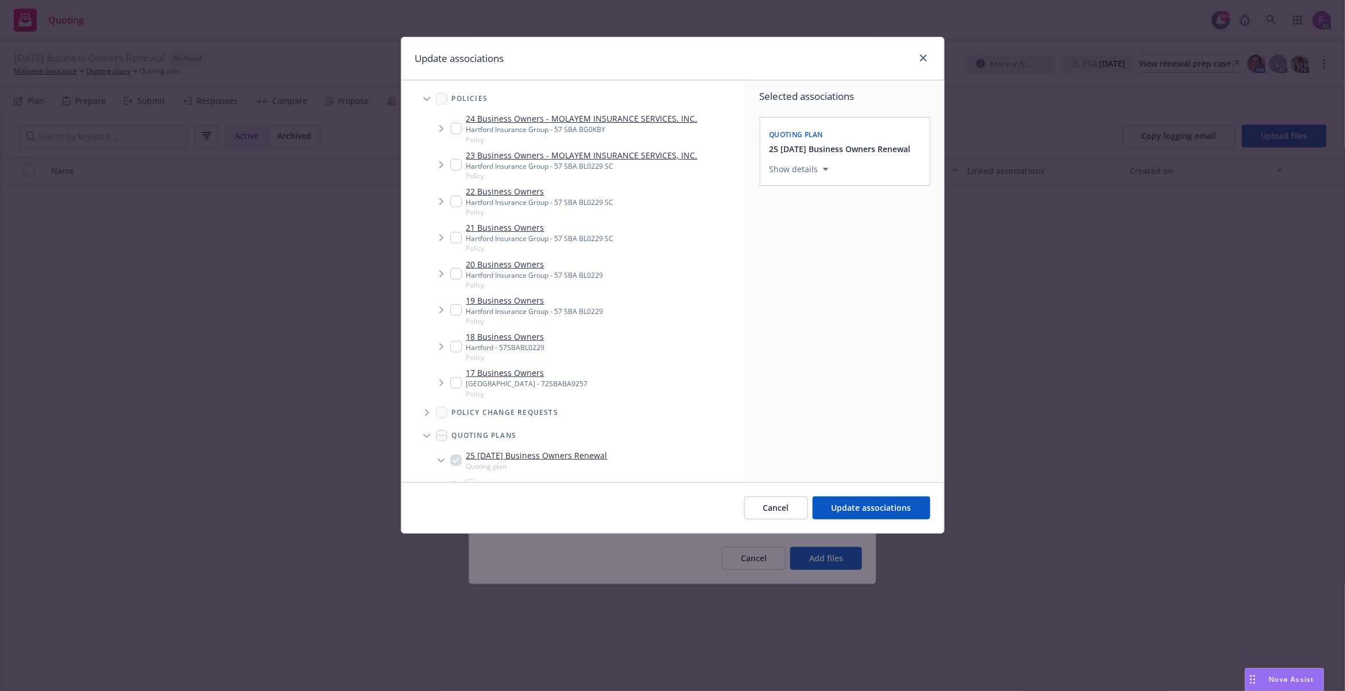
click at [458, 129] on input "Tree Example" at bounding box center [455, 128] width 11 height 11
checkbox input "true"
click at [458, 165] on input "Tree Example" at bounding box center [455, 164] width 11 height 11
checkbox input "true"
click at [454, 203] on input "Tree Example" at bounding box center [455, 201] width 11 height 11
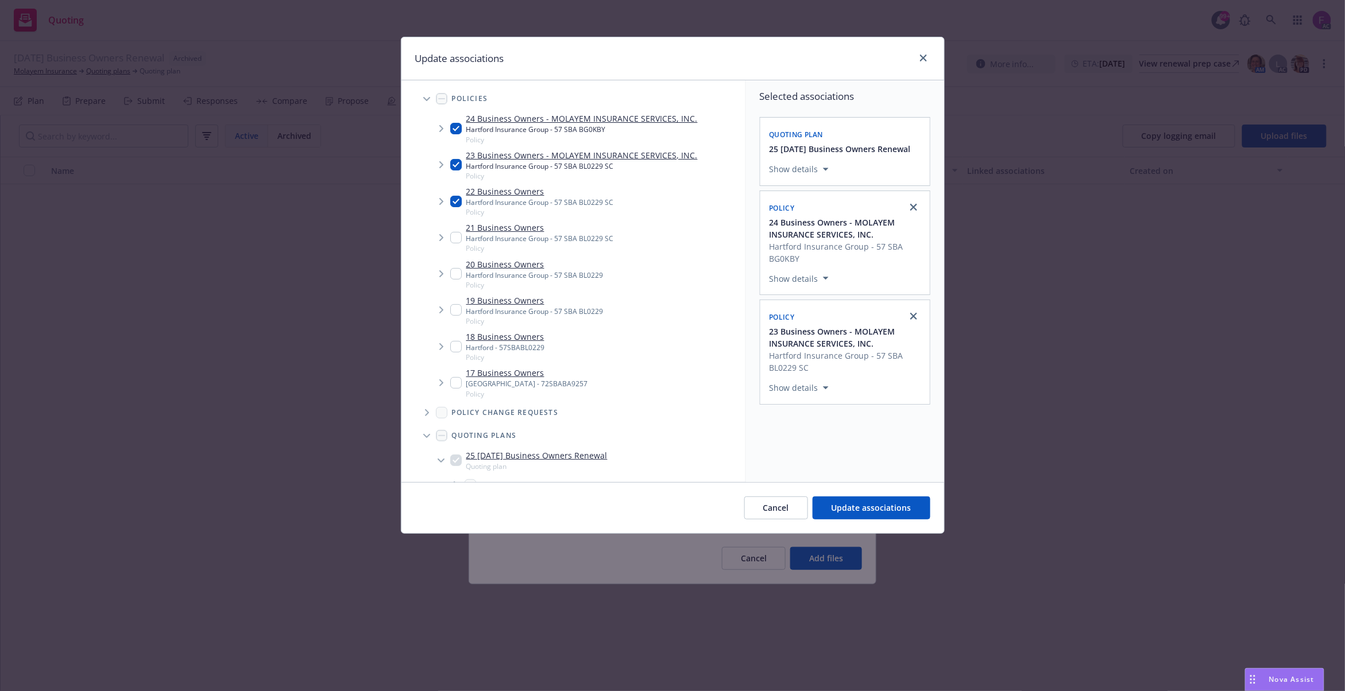
checkbox input "true"
click at [455, 235] on input "Tree Example" at bounding box center [455, 237] width 11 height 11
checkbox input "true"
click at [455, 278] on input "Tree Example" at bounding box center [455, 273] width 11 height 11
checkbox input "true"
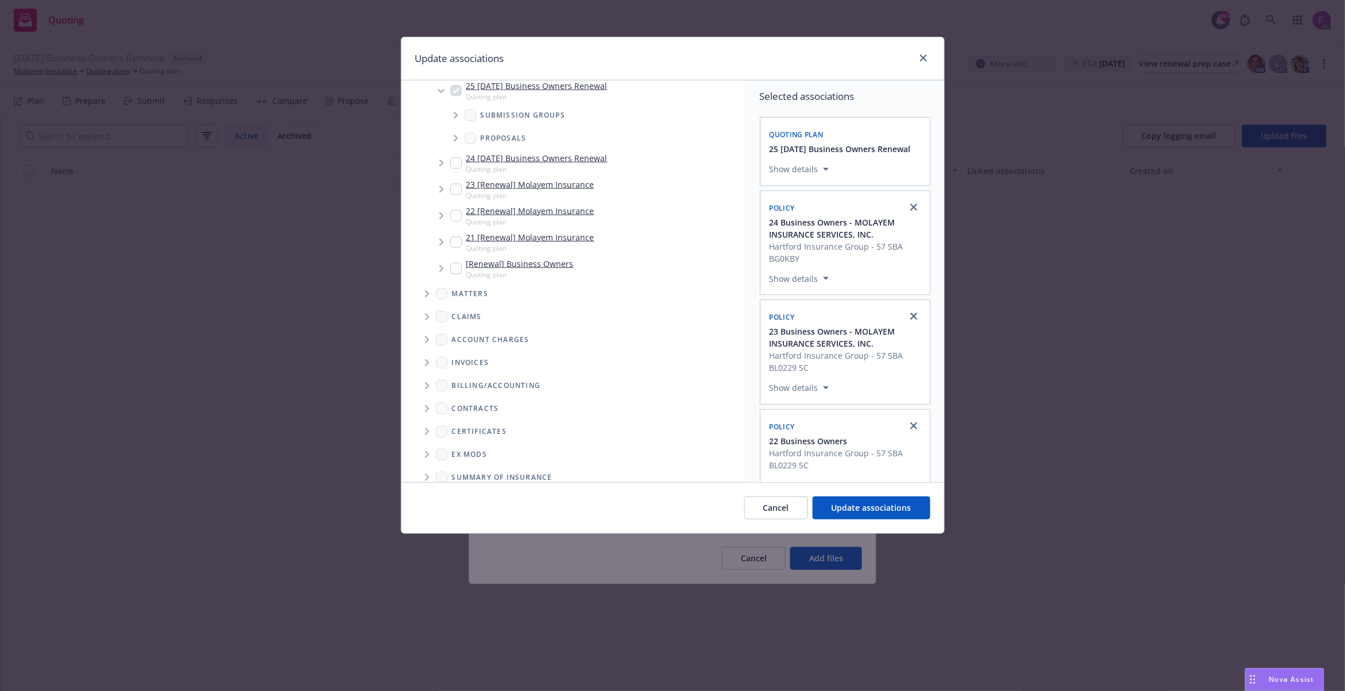
scroll to position [428, 0]
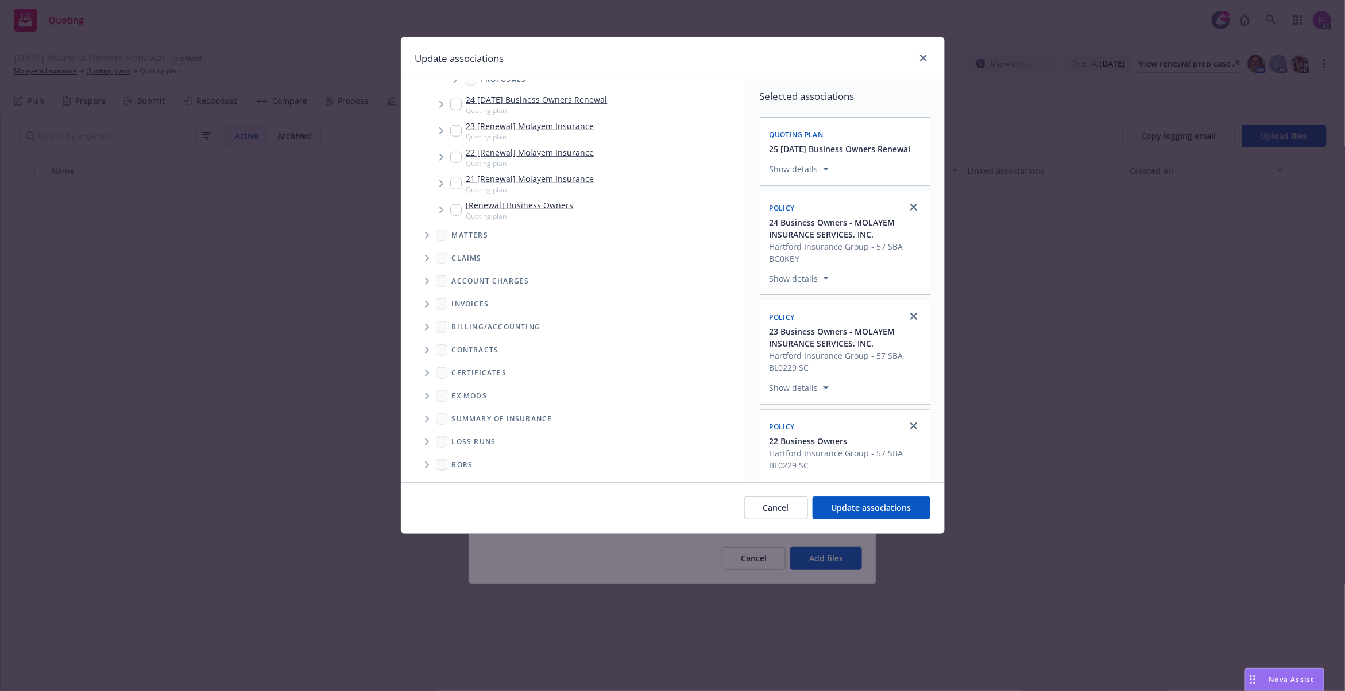
click at [425, 439] on icon "Folder Tree Example" at bounding box center [427, 442] width 4 height 7
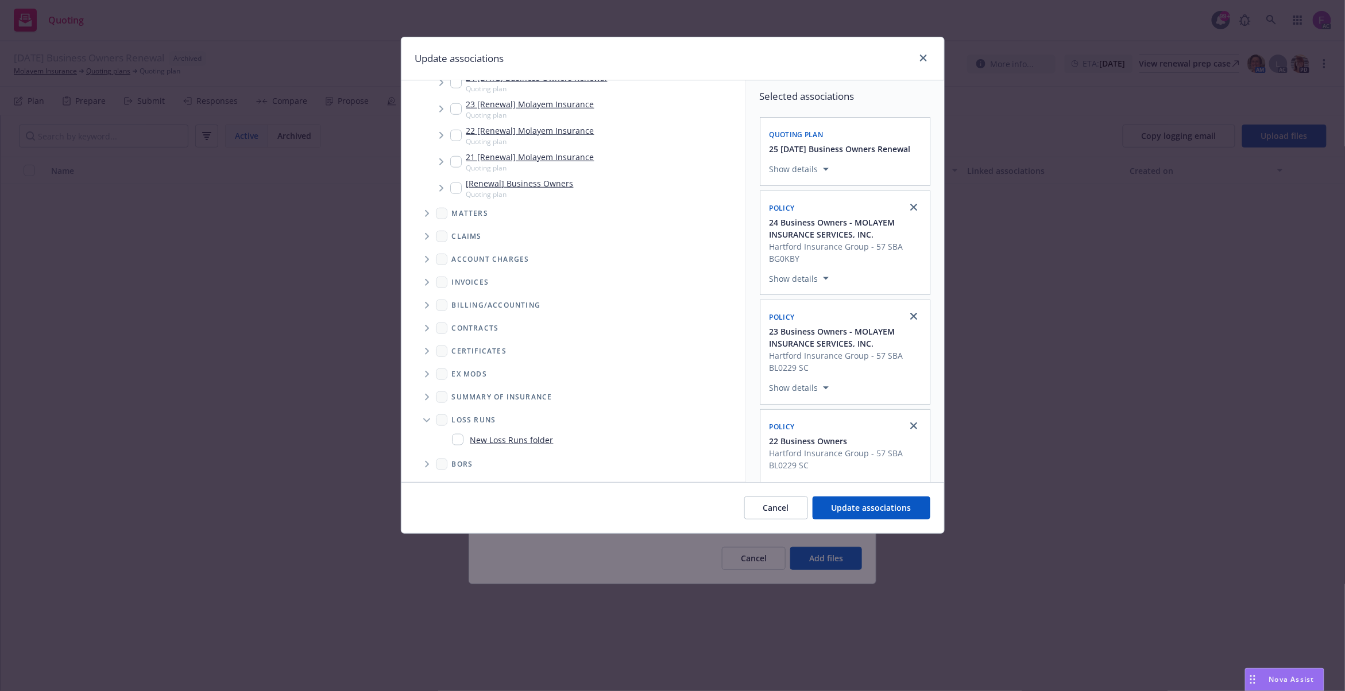
click at [460, 435] on input "Folder Tree Example" at bounding box center [457, 439] width 11 height 11
checkbox input "true"
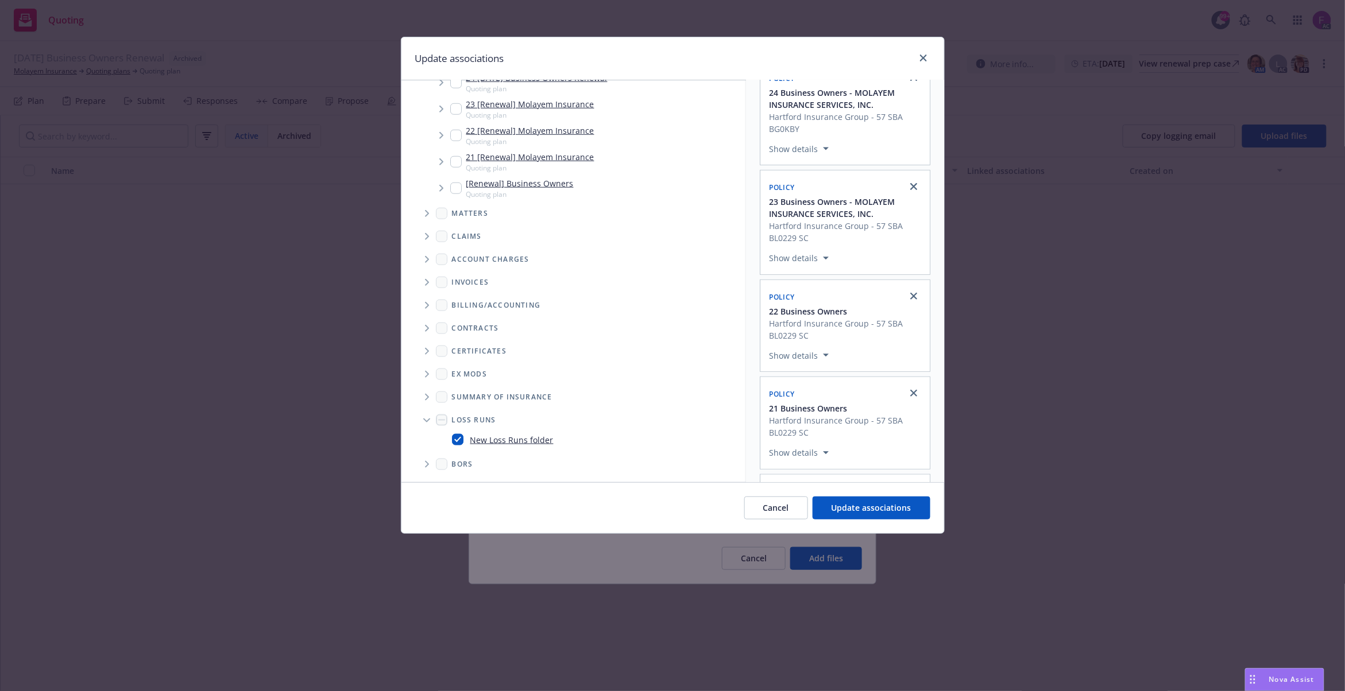
scroll to position [338, 0]
click at [825, 433] on div "Select an option" at bounding box center [840, 437] width 122 height 11
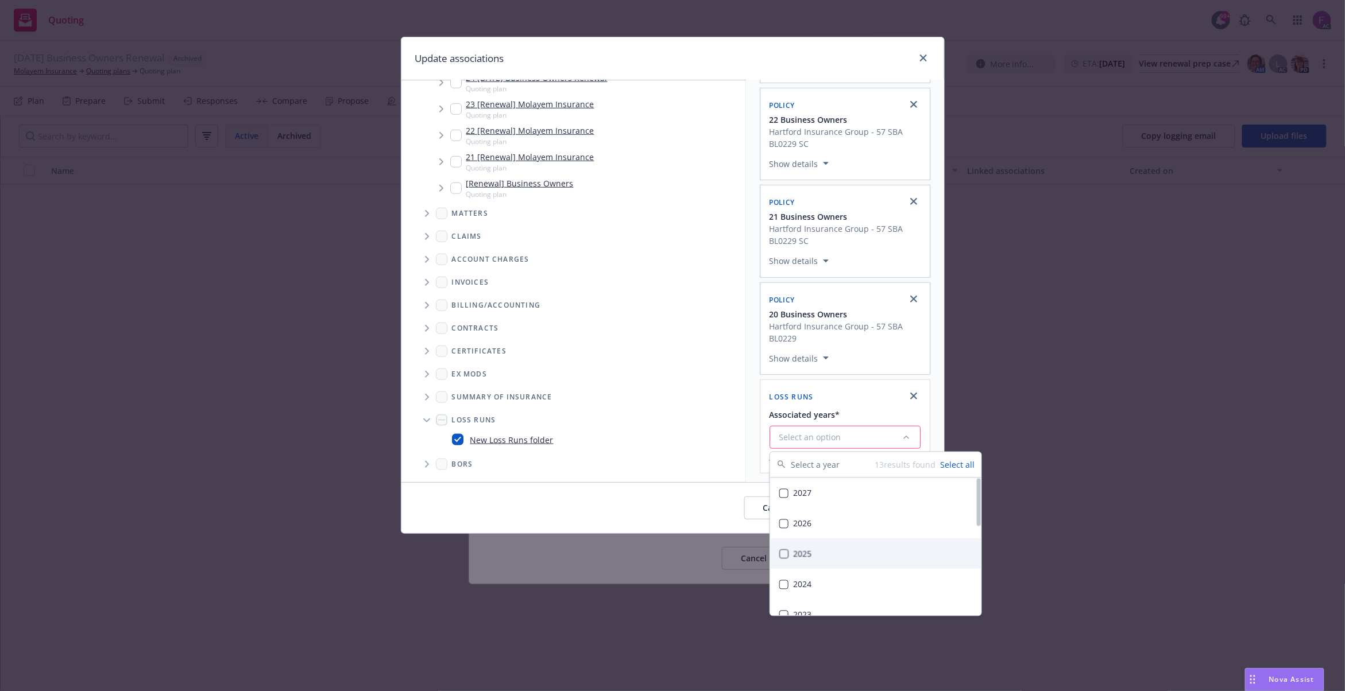
click at [815, 551] on div "2025" at bounding box center [875, 554] width 211 height 30
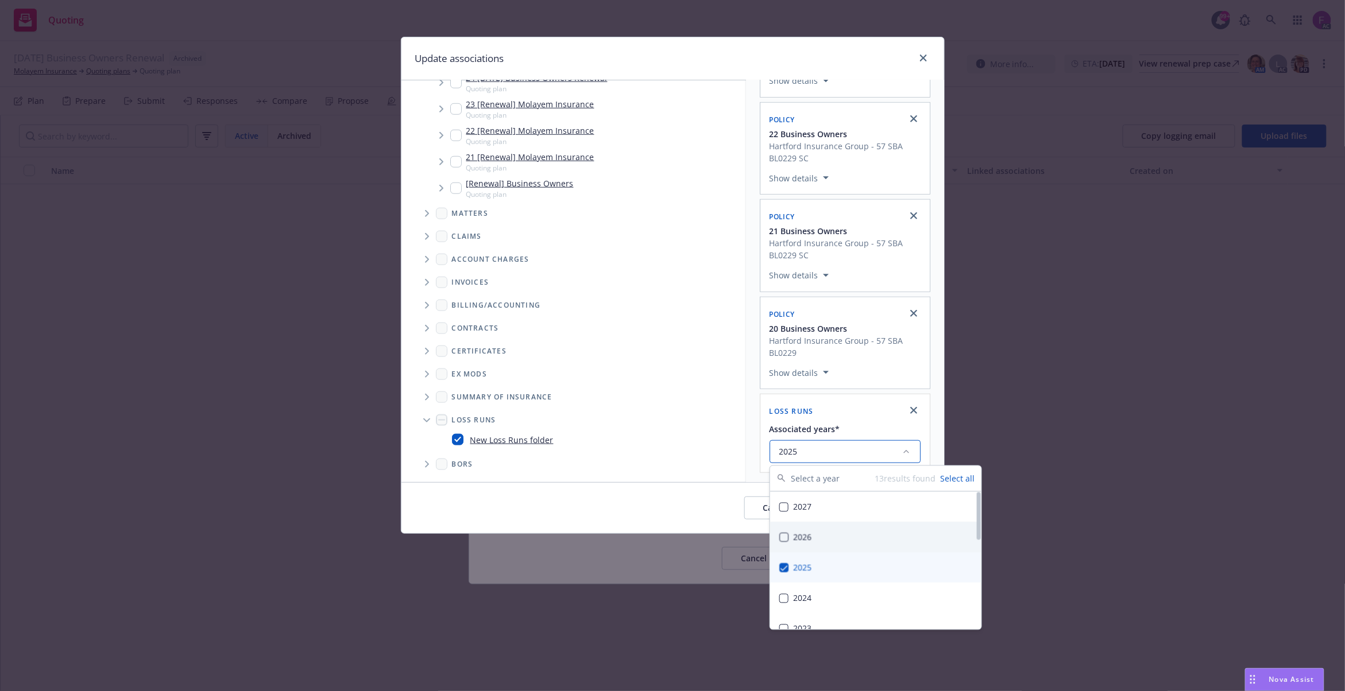
scroll to position [324, 0]
click at [749, 313] on div "Selected associations Quoting plan 25 11/20/25 Business Owners Renewal Show det…" at bounding box center [845, 127] width 198 height 709
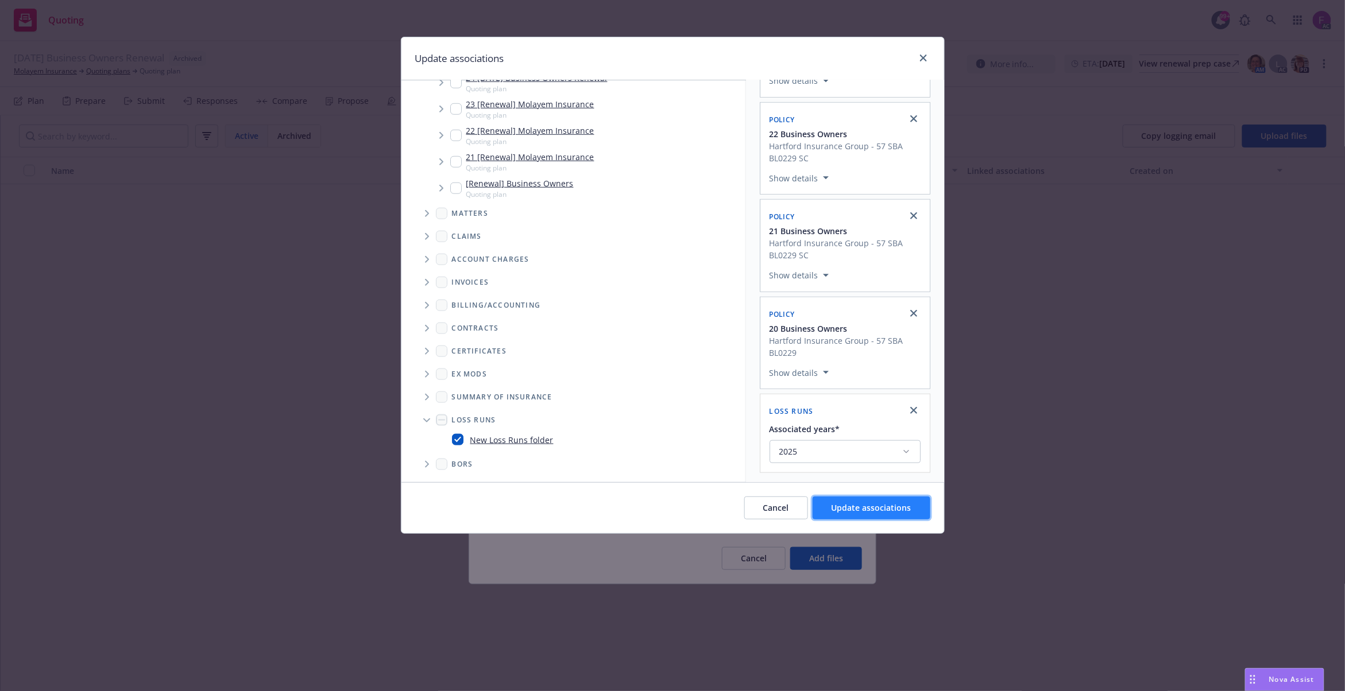
click at [871, 502] on button "Update associations" at bounding box center [871, 508] width 118 height 23
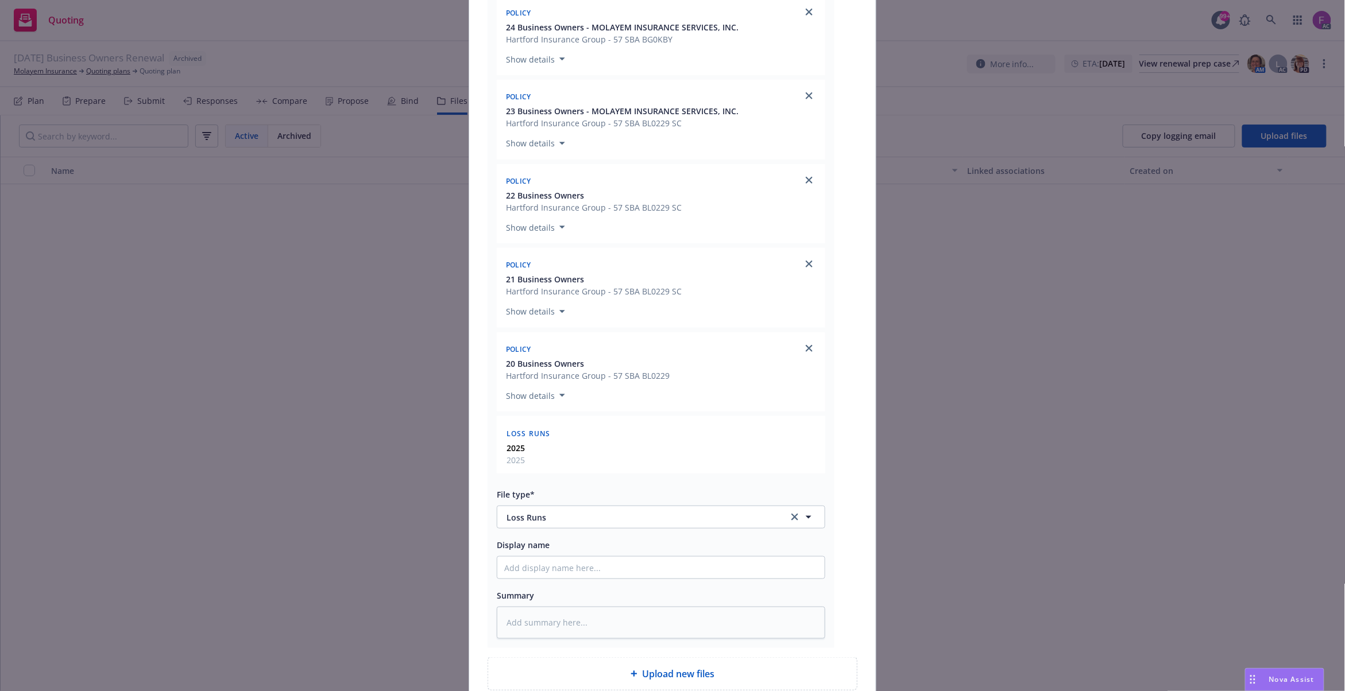
scroll to position [416, 0]
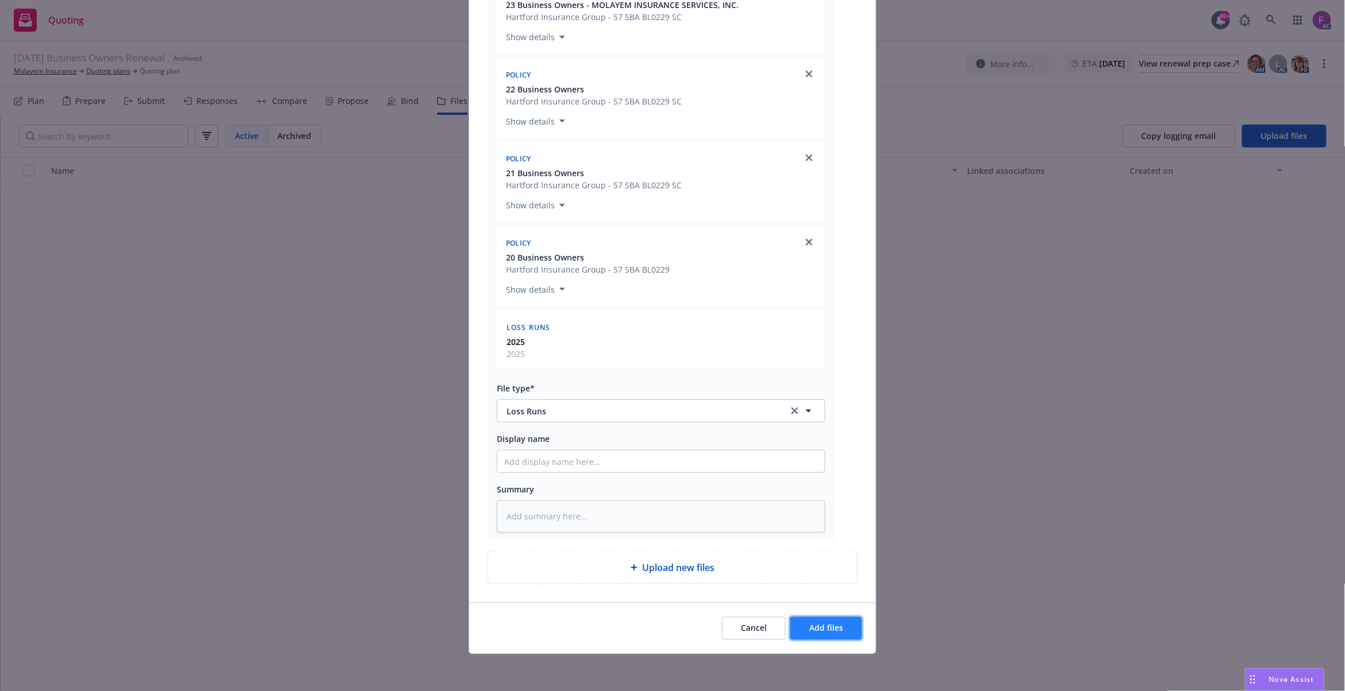
click at [809, 630] on span "Add files" at bounding box center [826, 628] width 34 height 11
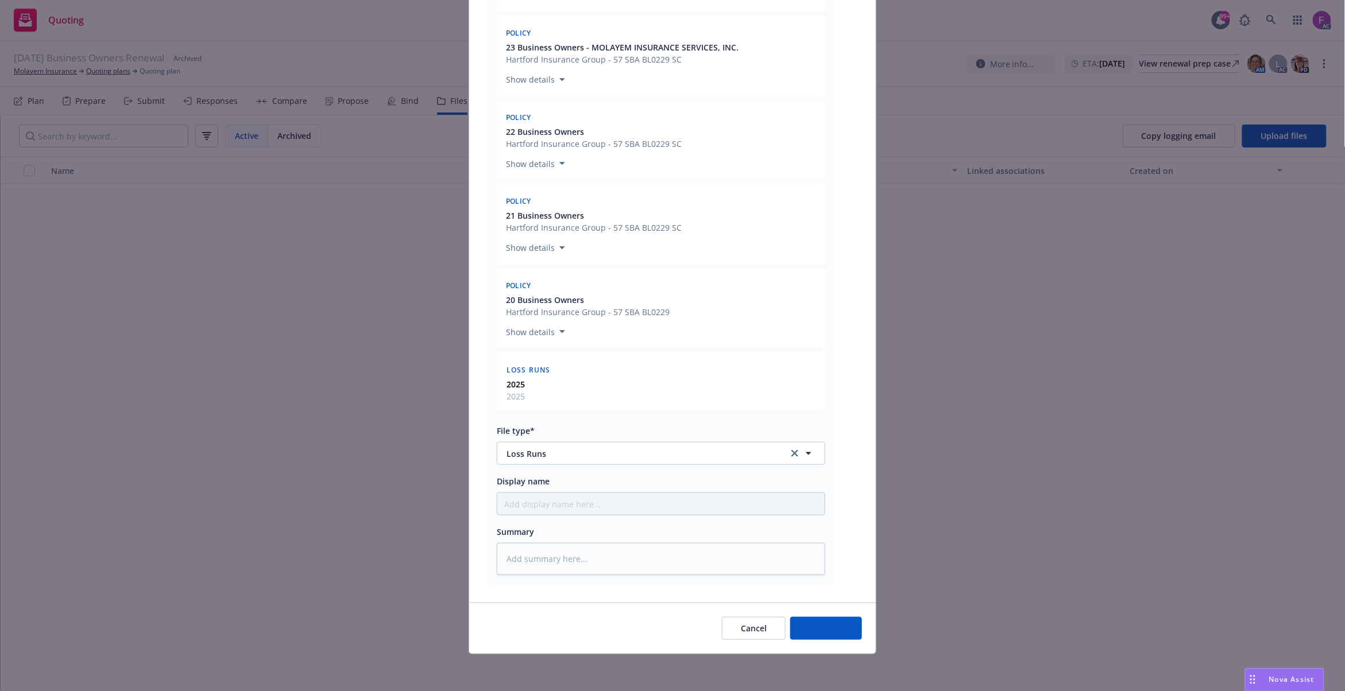
scroll to position [373, 0]
type textarea "x"
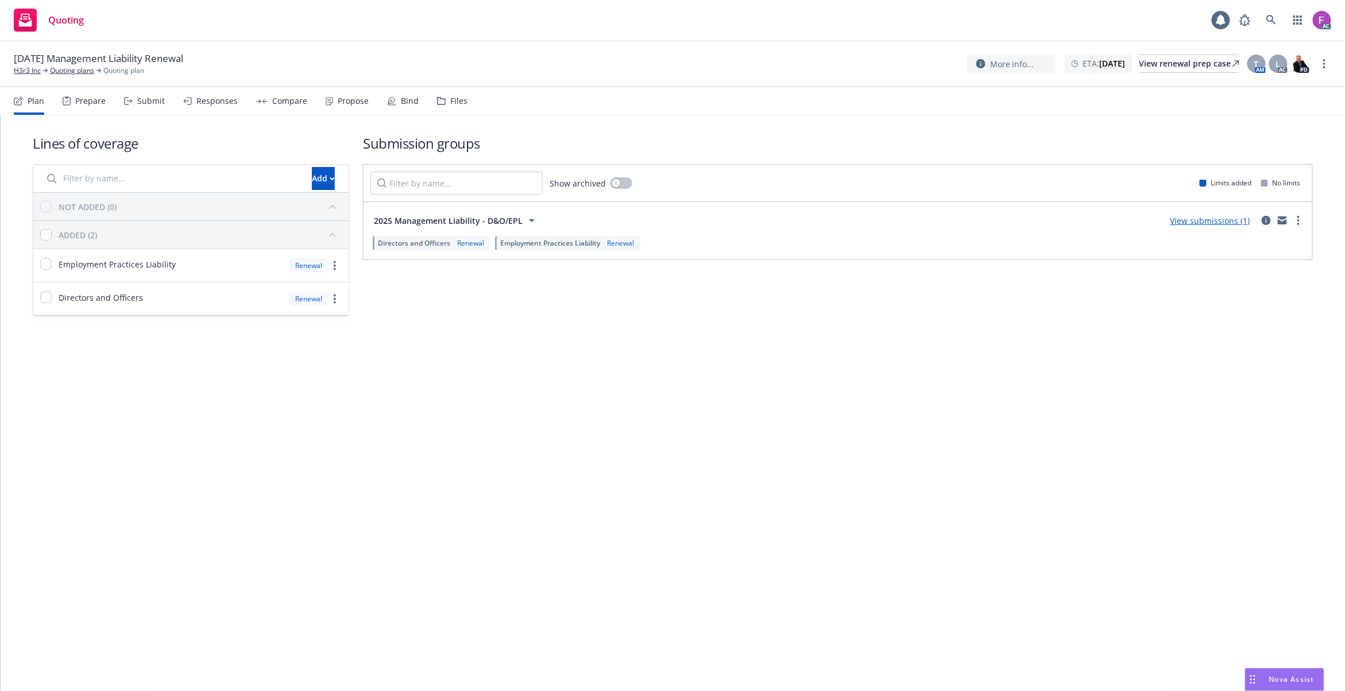
click at [442, 95] on div "Files" at bounding box center [452, 101] width 30 height 28
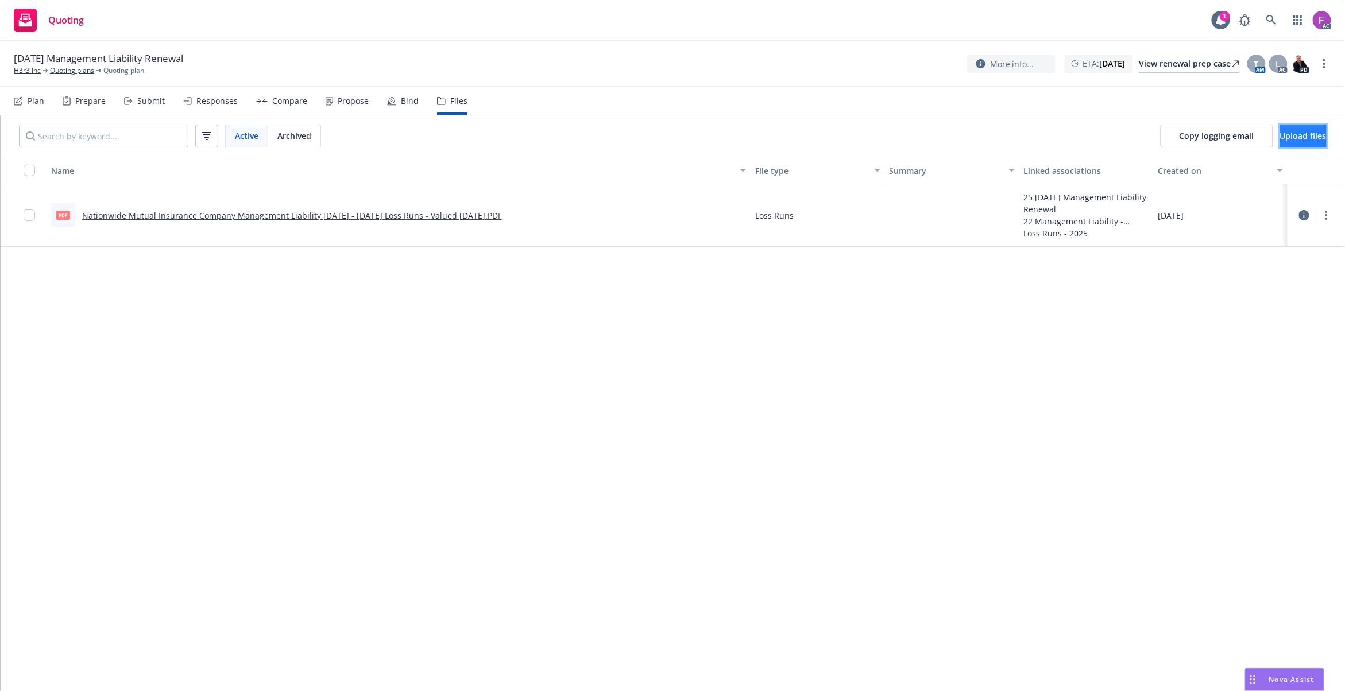
click at [1280, 140] on span "Upload files" at bounding box center [1303, 135] width 47 height 11
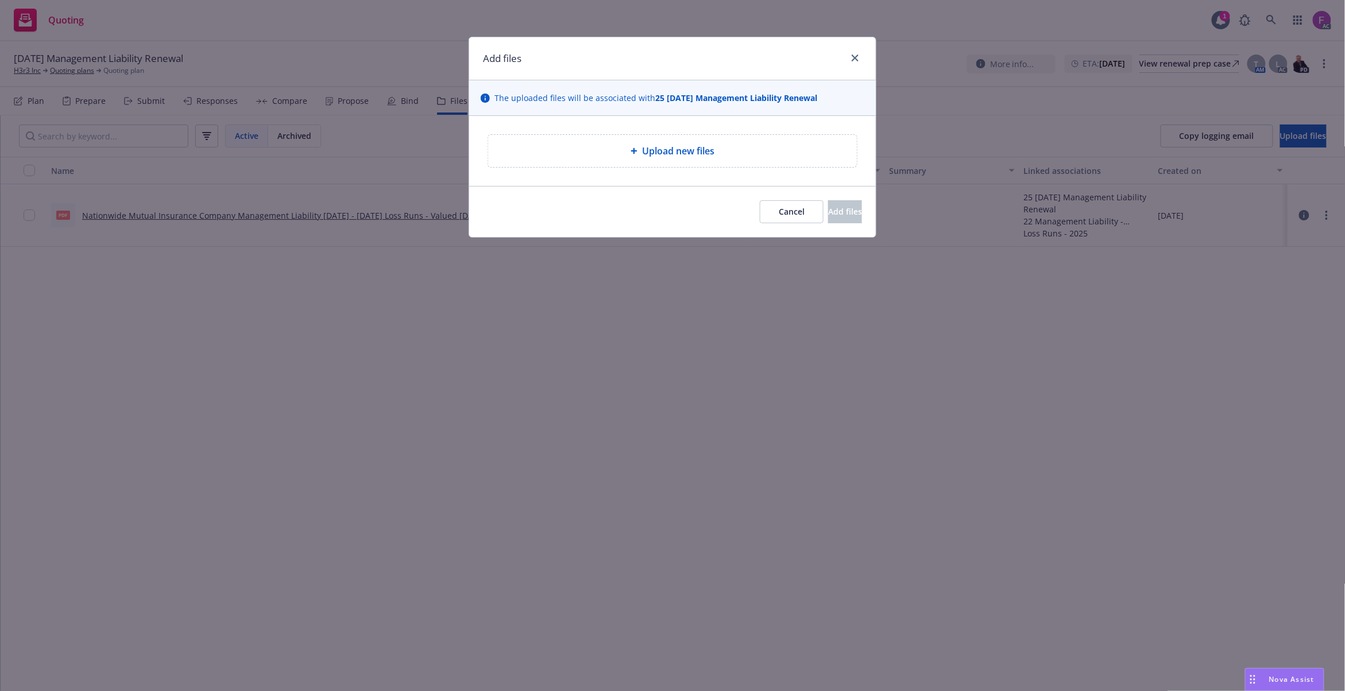
click at [692, 162] on div "Upload new files" at bounding box center [672, 151] width 369 height 32
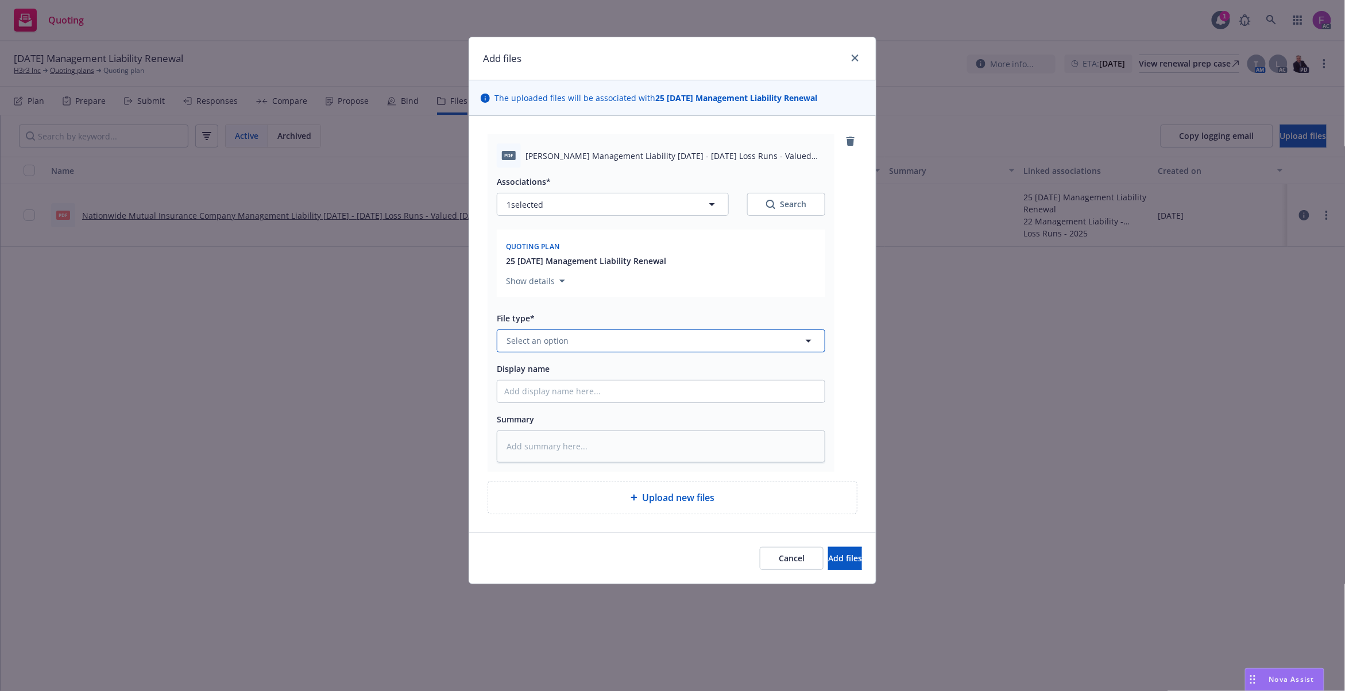
click at [559, 344] on span "Select an option" at bounding box center [537, 341] width 62 height 12
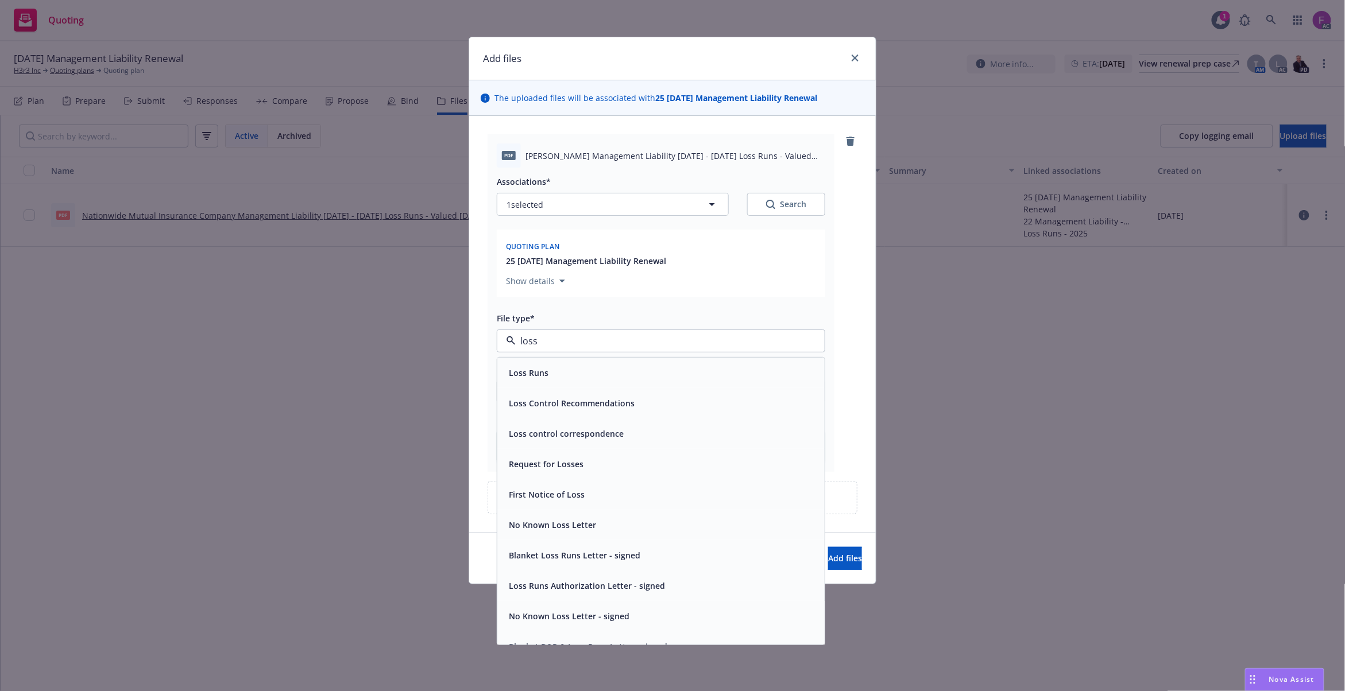
paste input "Loss Run"
type input "Loss Run"
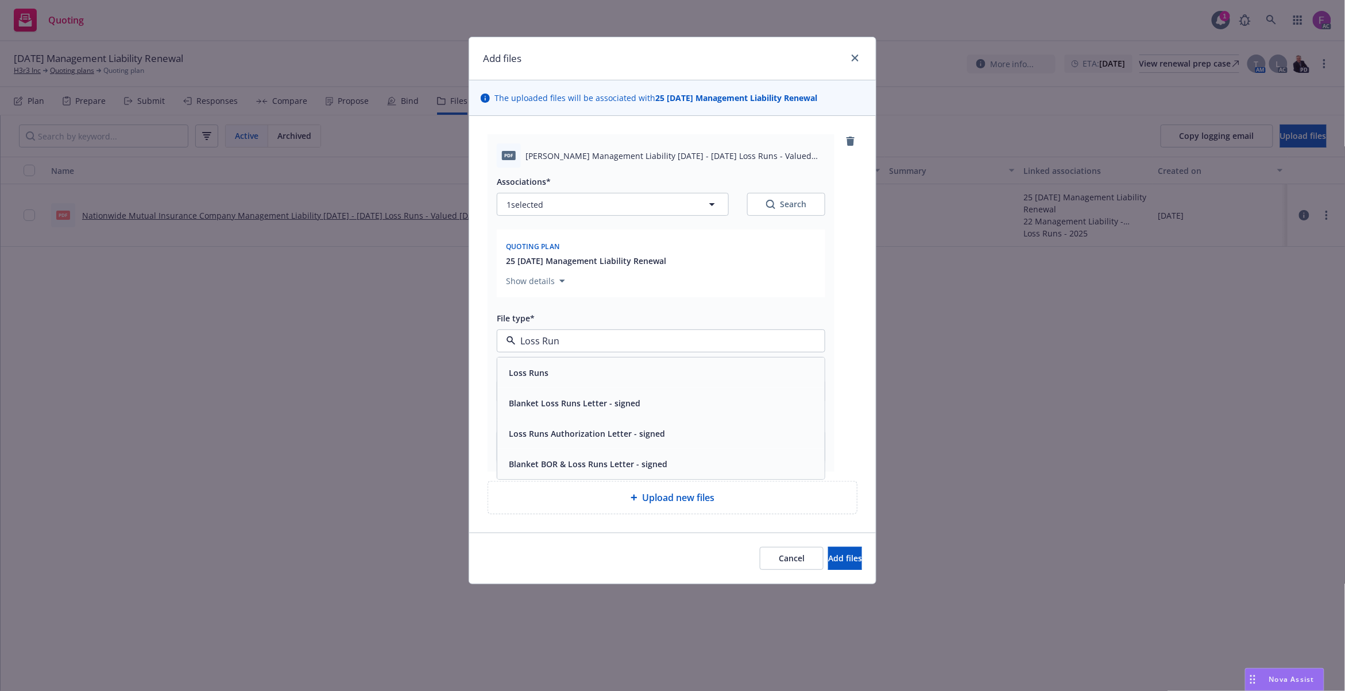
drag, startPoint x: 524, startPoint y: 374, endPoint x: 554, endPoint y: 294, distance: 85.7
click at [524, 374] on span "Loss Runs" at bounding box center [529, 373] width 40 height 12
click at [555, 204] on button "1 selected" at bounding box center [613, 204] width 232 height 23
type textarea "x"
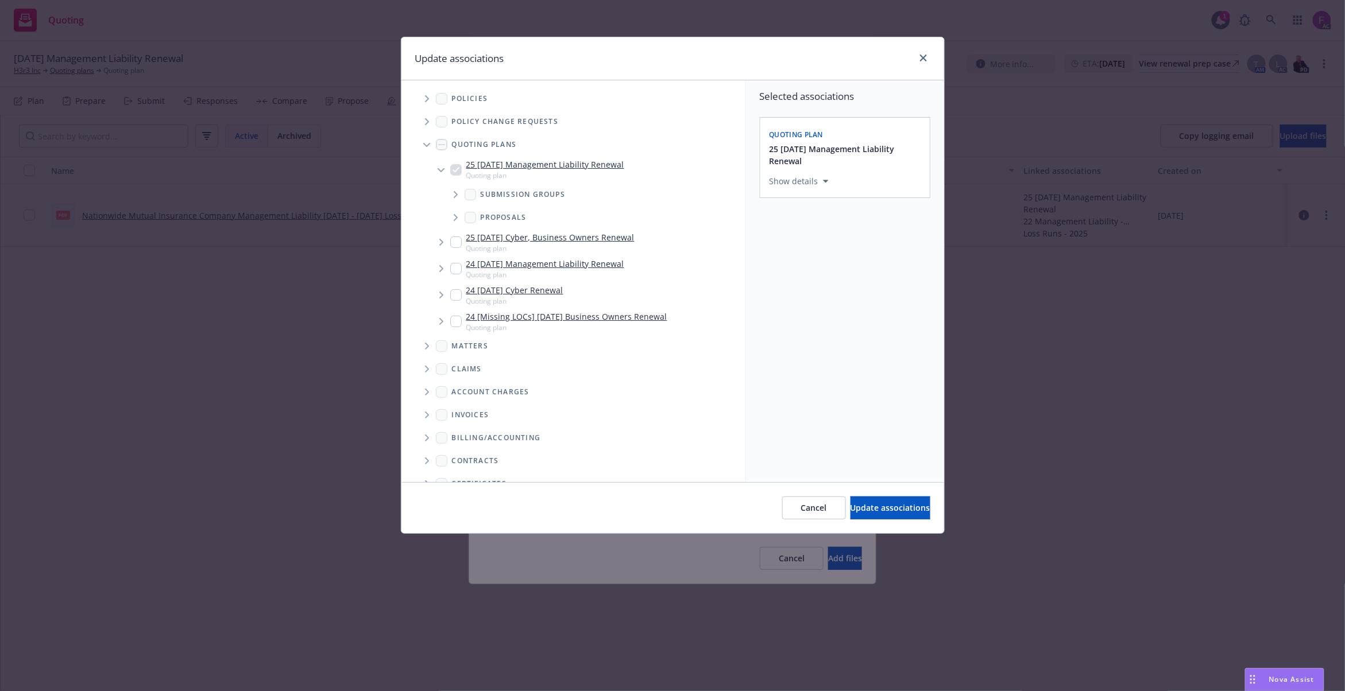
click at [423, 95] on span "Tree Example" at bounding box center [426, 99] width 18 height 18
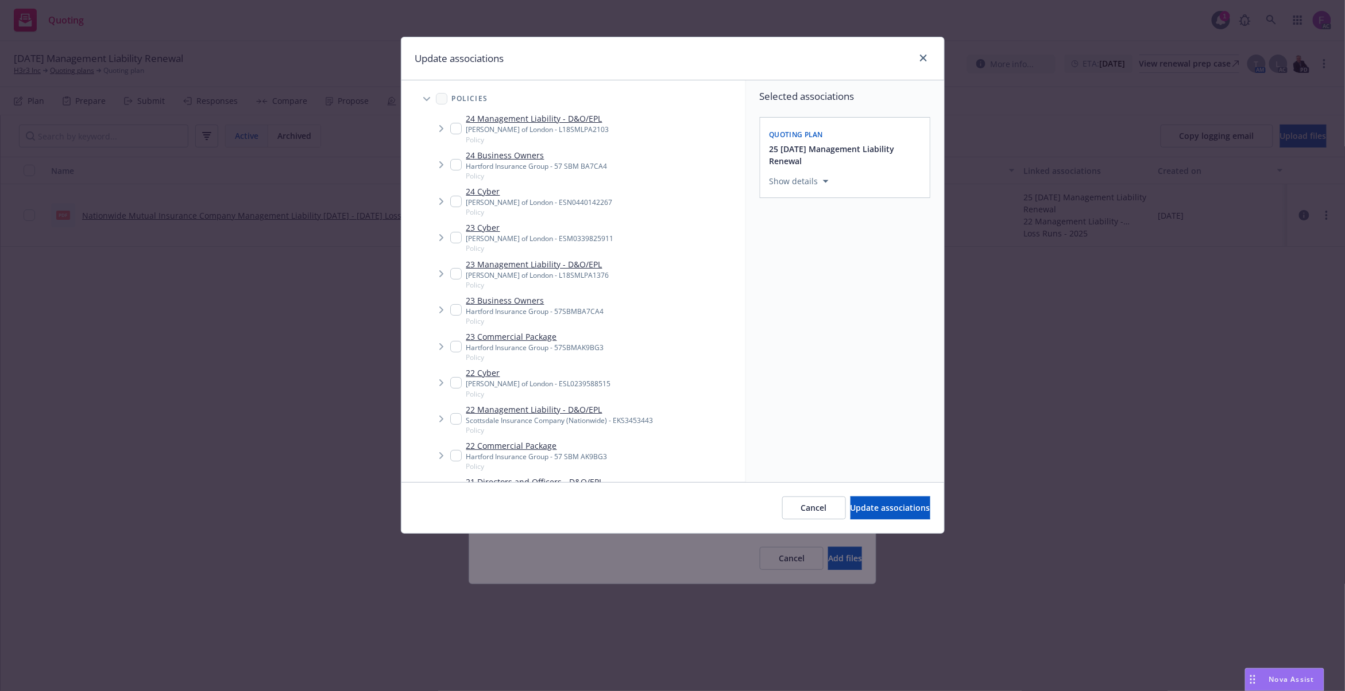
click at [454, 127] on input "Tree Example" at bounding box center [455, 128] width 11 height 11
checkbox input "true"
click at [455, 274] on input "Tree Example" at bounding box center [455, 273] width 11 height 11
checkbox input "true"
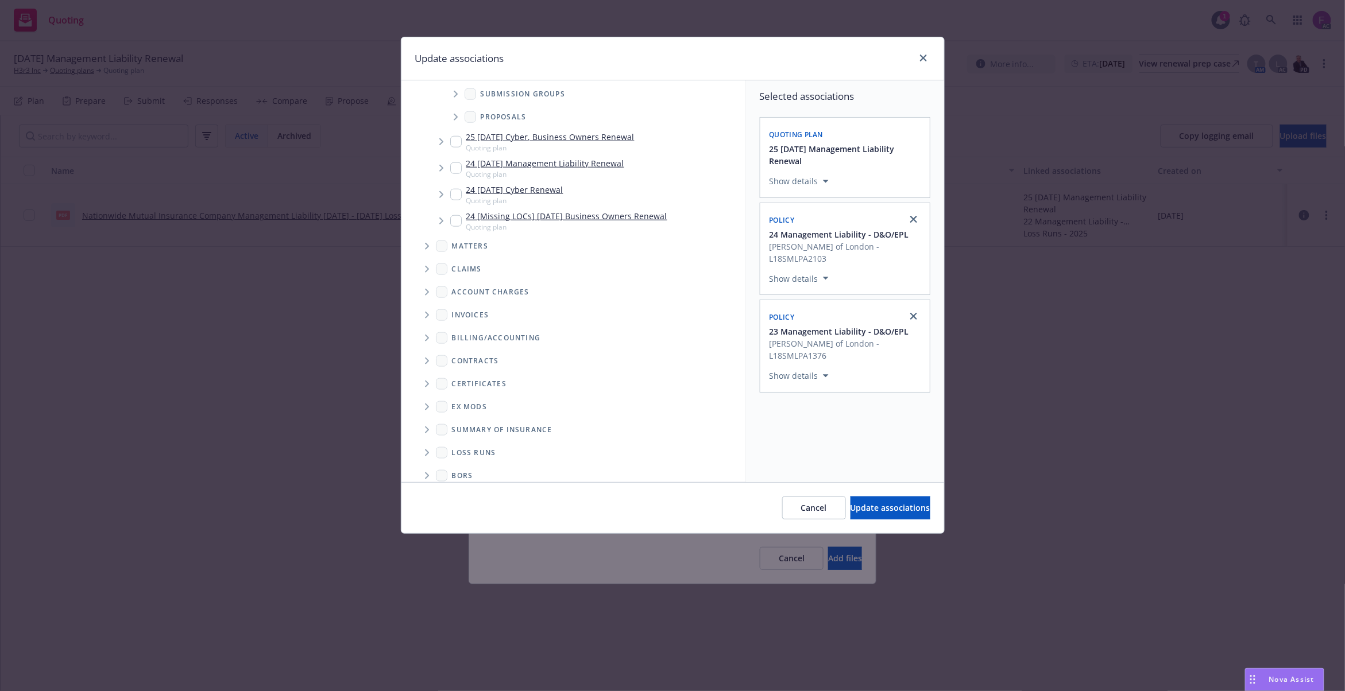
scroll to position [547, 0]
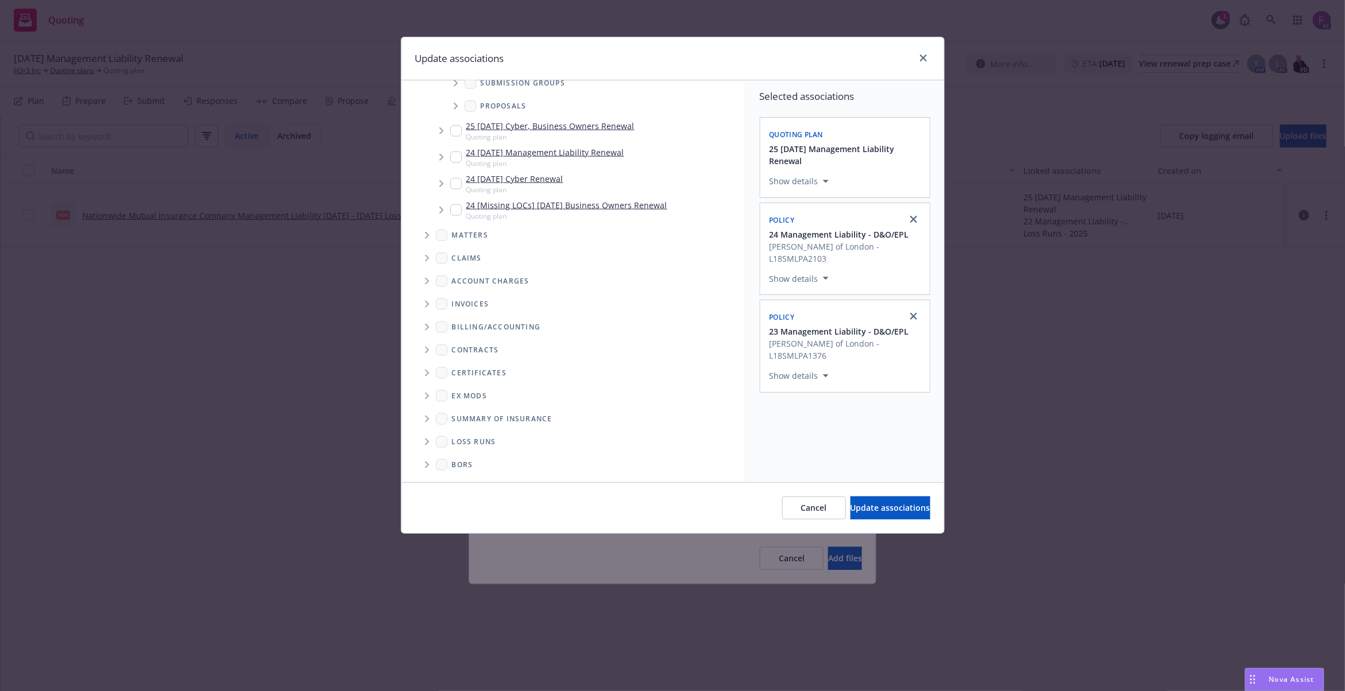
click at [428, 442] on icon "Folder Tree Example" at bounding box center [427, 442] width 4 height 7
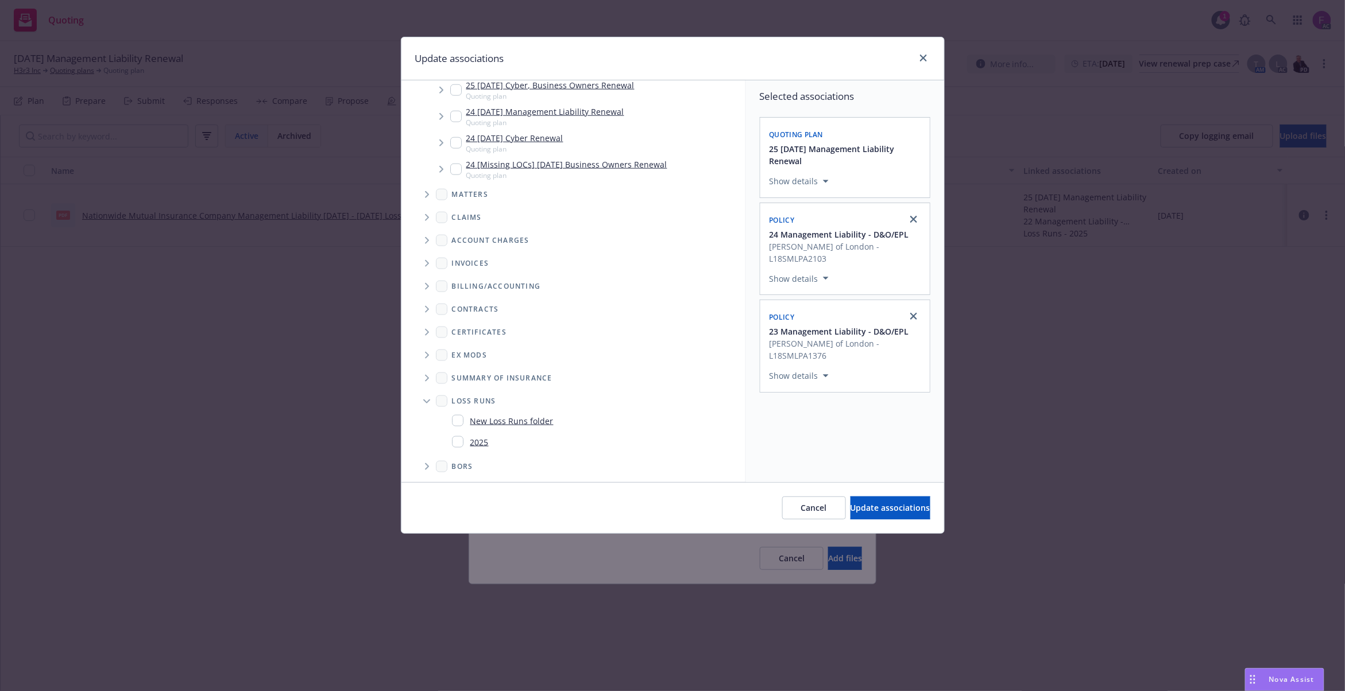
scroll to position [590, 0]
click at [456, 441] on input "Folder Tree Example" at bounding box center [457, 439] width 11 height 11
checkbox input "true"
click at [812, 446] on div "Selected associations Quoting plan 25 11/04/25 Management Liability Renewal Sho…" at bounding box center [845, 281] width 198 height 402
click at [851, 510] on span "Update associations" at bounding box center [890, 507] width 80 height 11
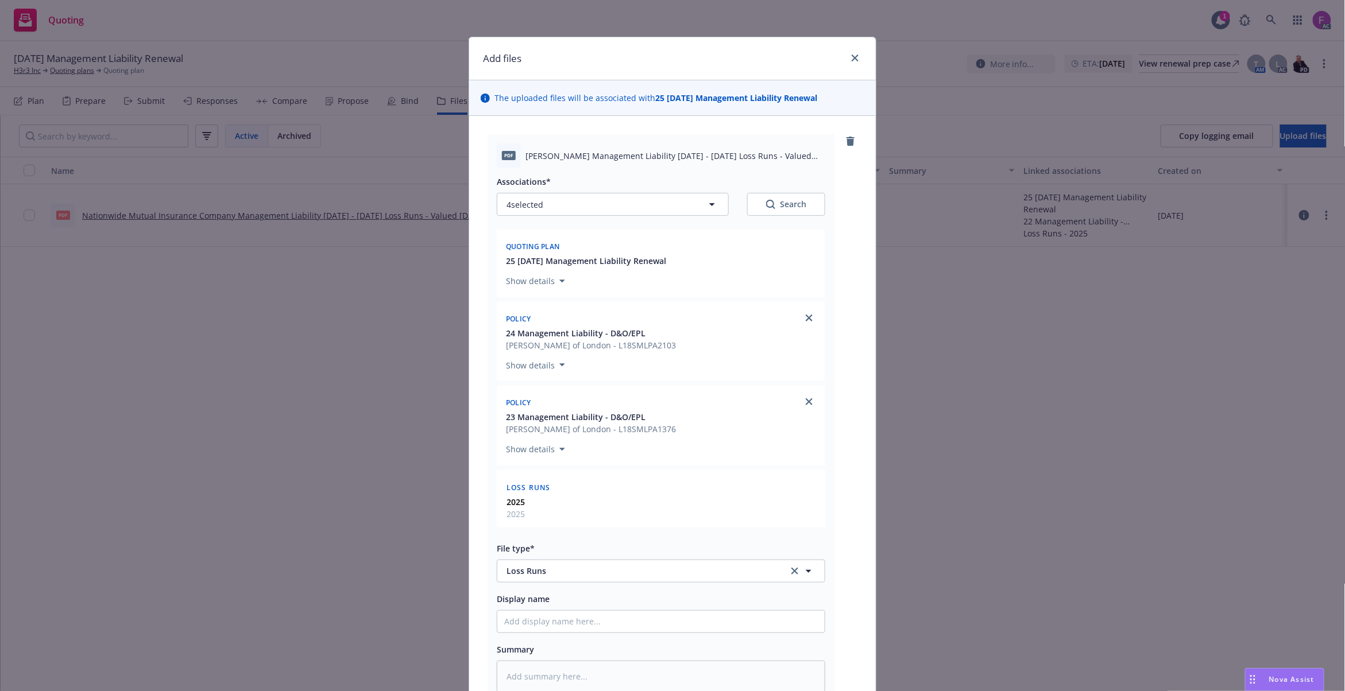
scroll to position [163, 0]
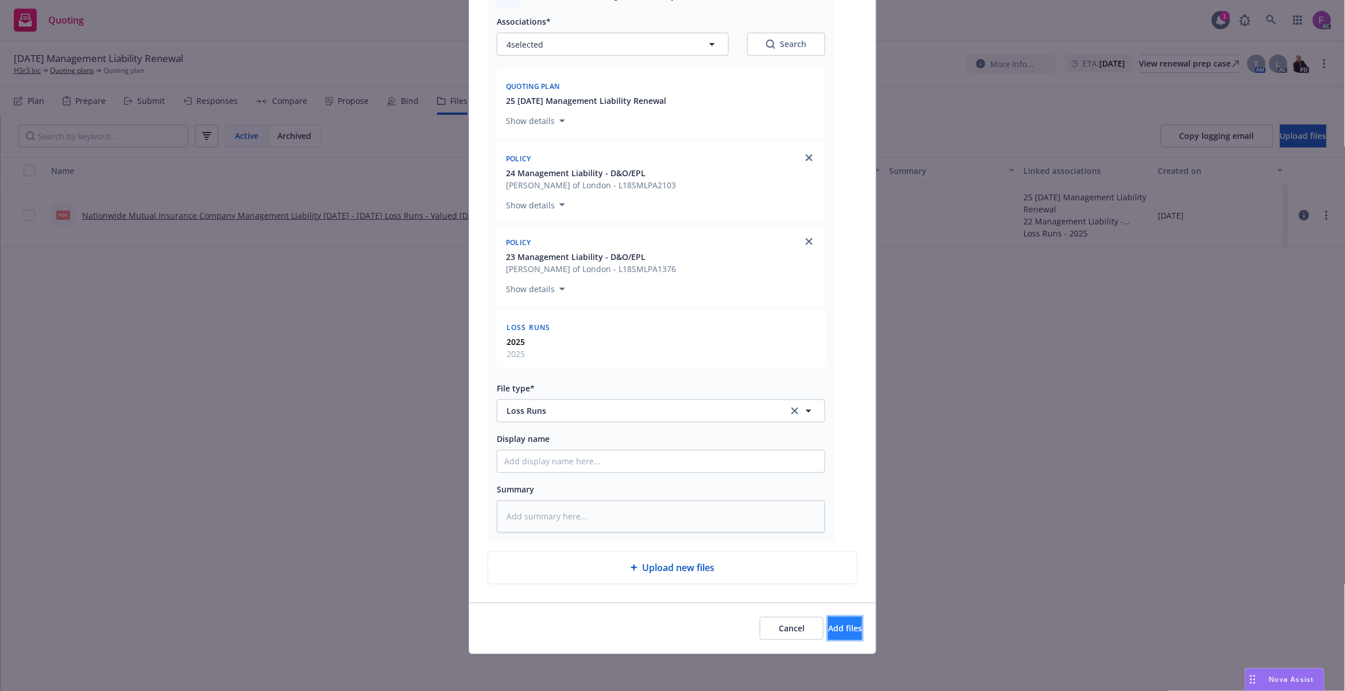
click at [828, 629] on span "Add files" at bounding box center [845, 628] width 34 height 11
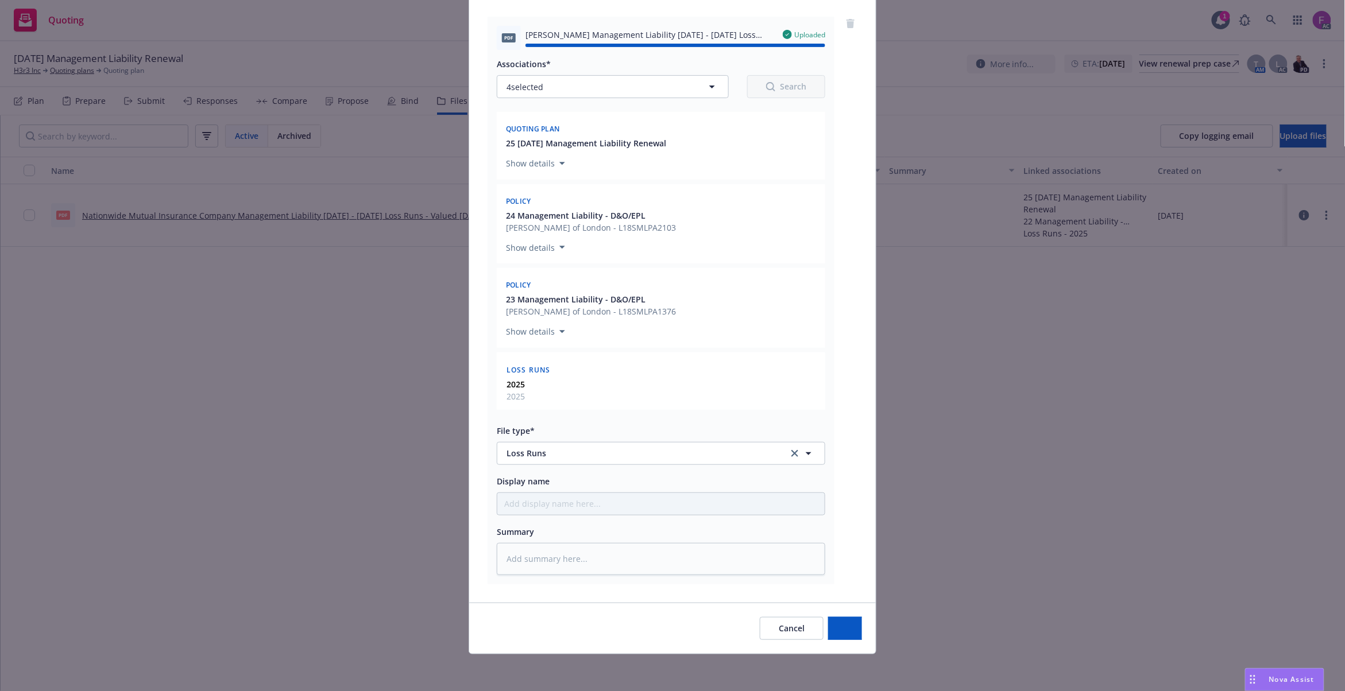
type textarea "x"
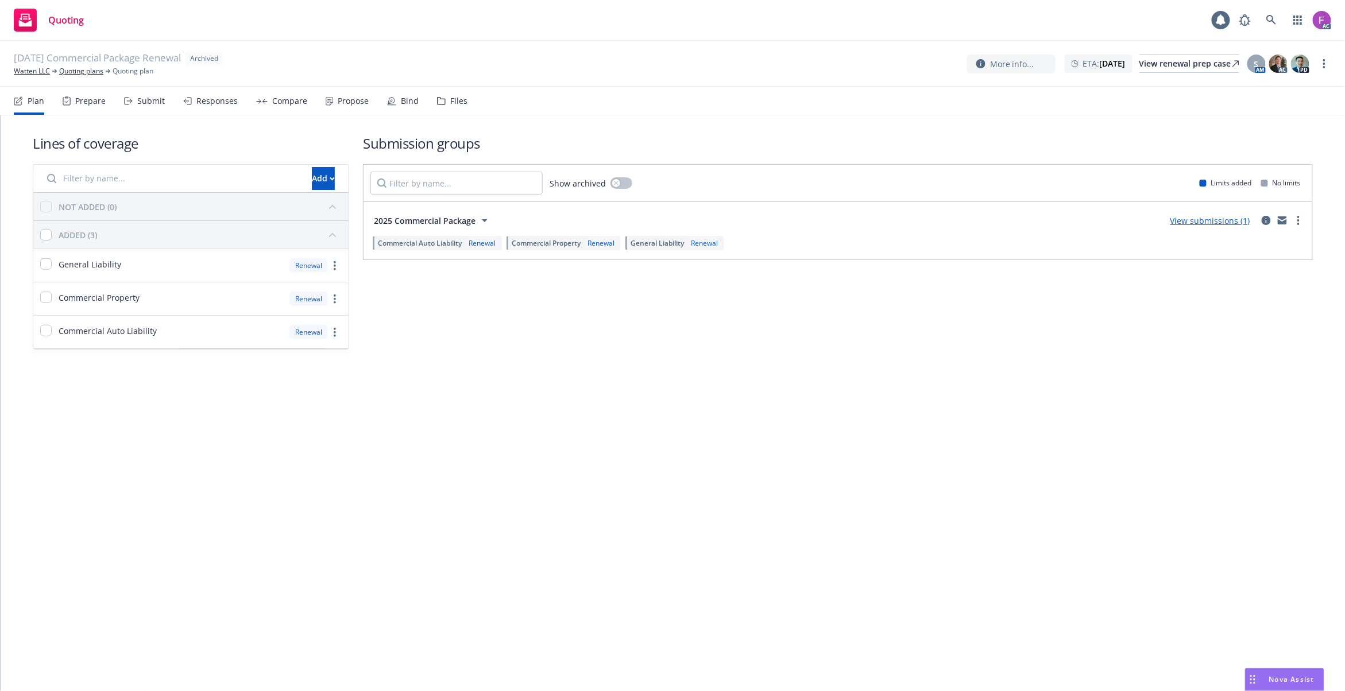
click at [447, 92] on div "Files" at bounding box center [452, 101] width 30 height 28
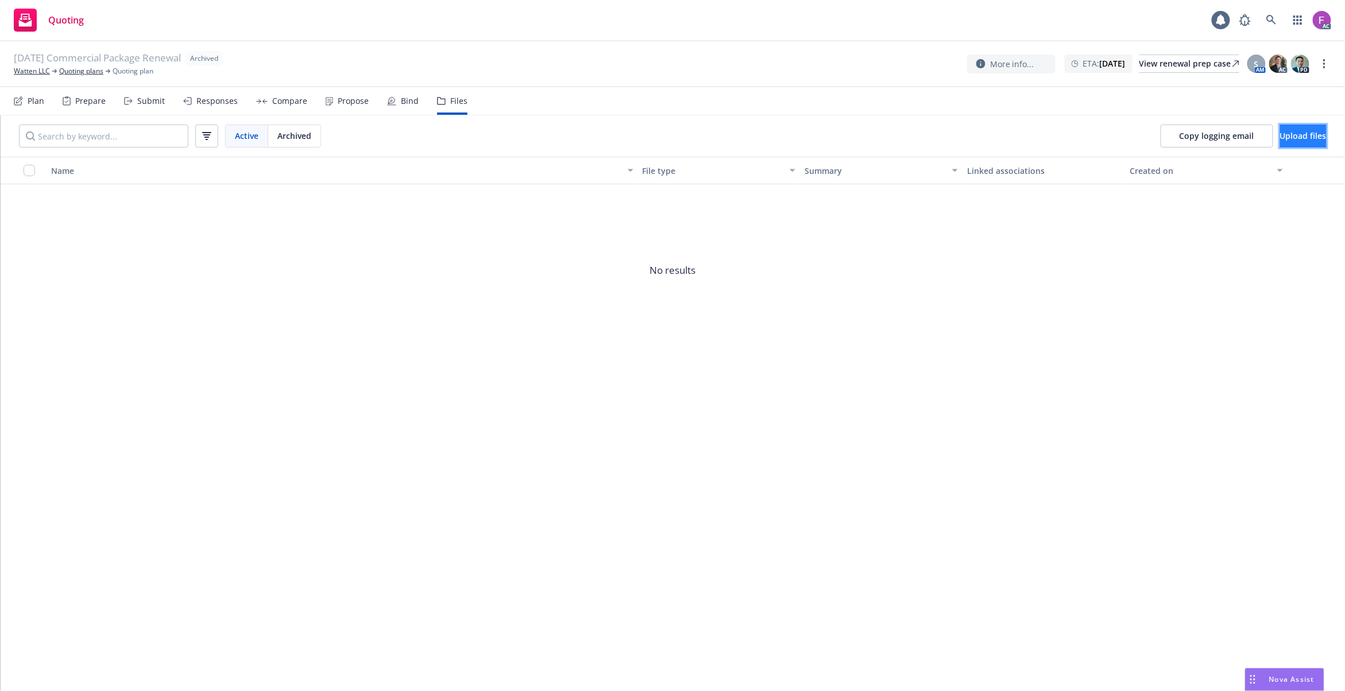
click at [1280, 145] on button "Upload files" at bounding box center [1303, 136] width 47 height 23
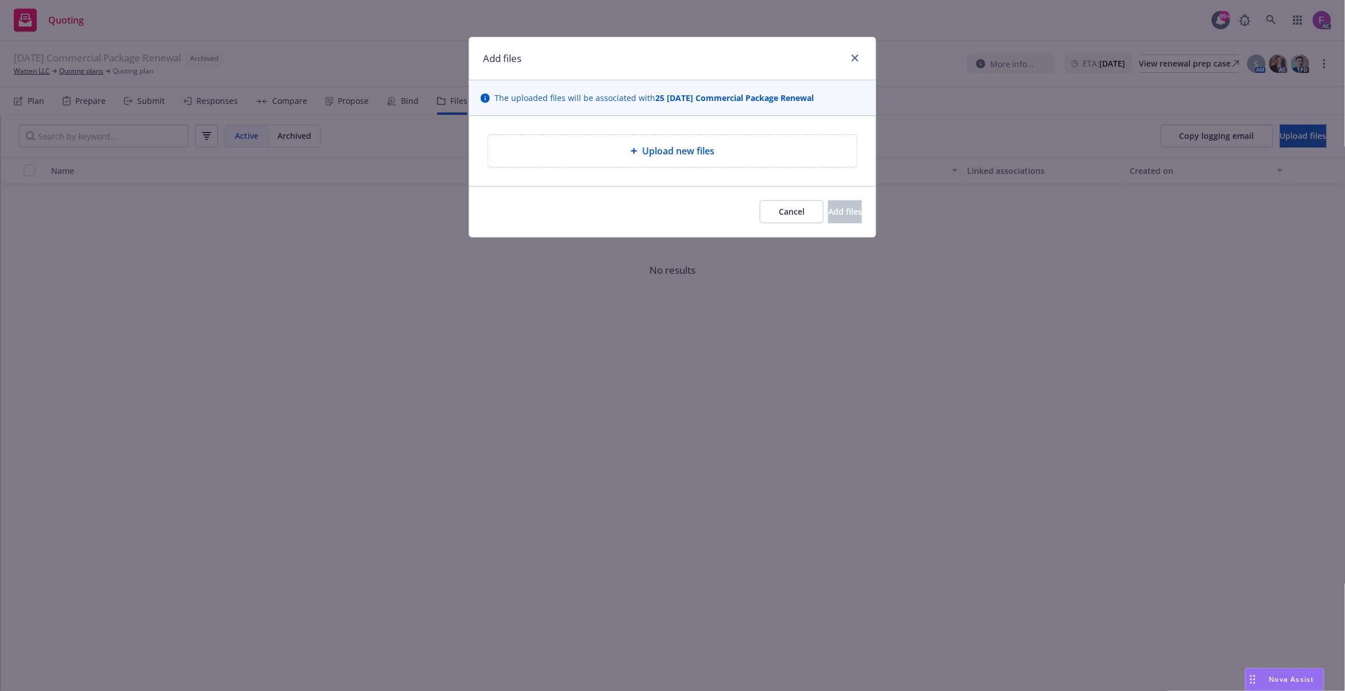
click at [667, 142] on div "Upload new files" at bounding box center [672, 151] width 369 height 32
click at [851, 55] on icon "close" at bounding box center [854, 58] width 7 height 7
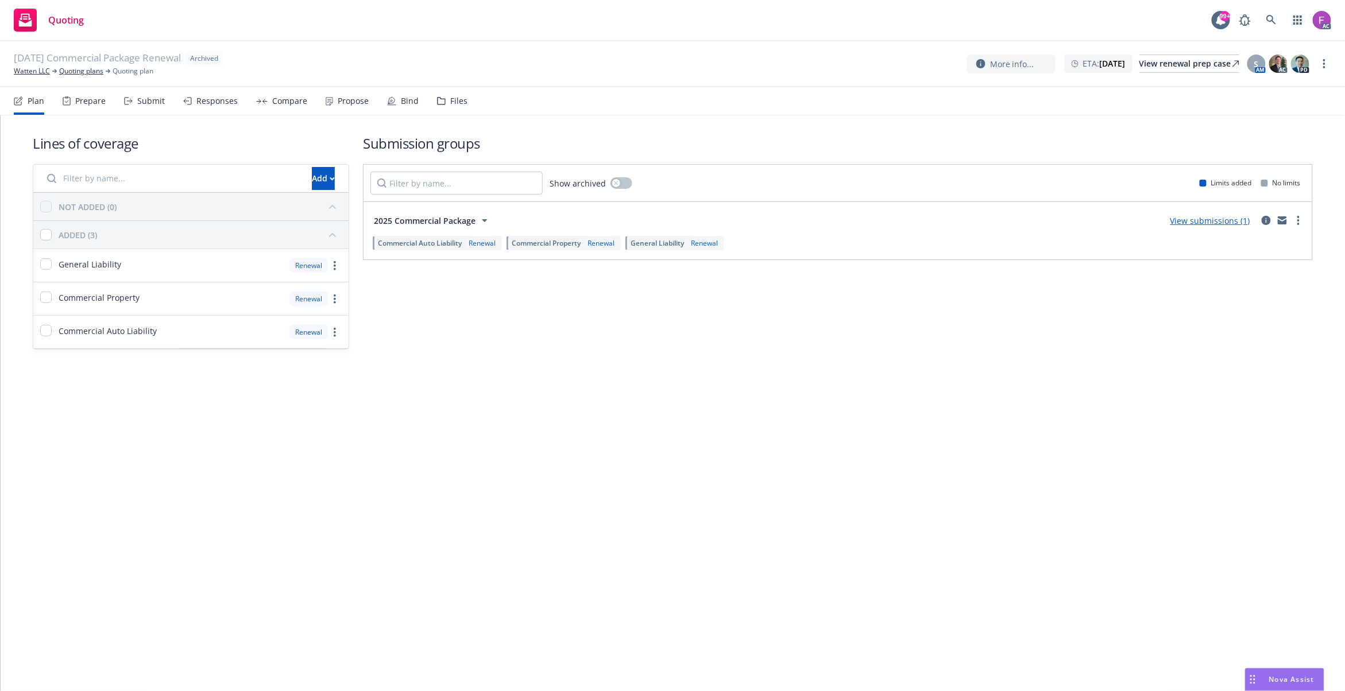
click at [452, 102] on div "Files" at bounding box center [458, 100] width 17 height 9
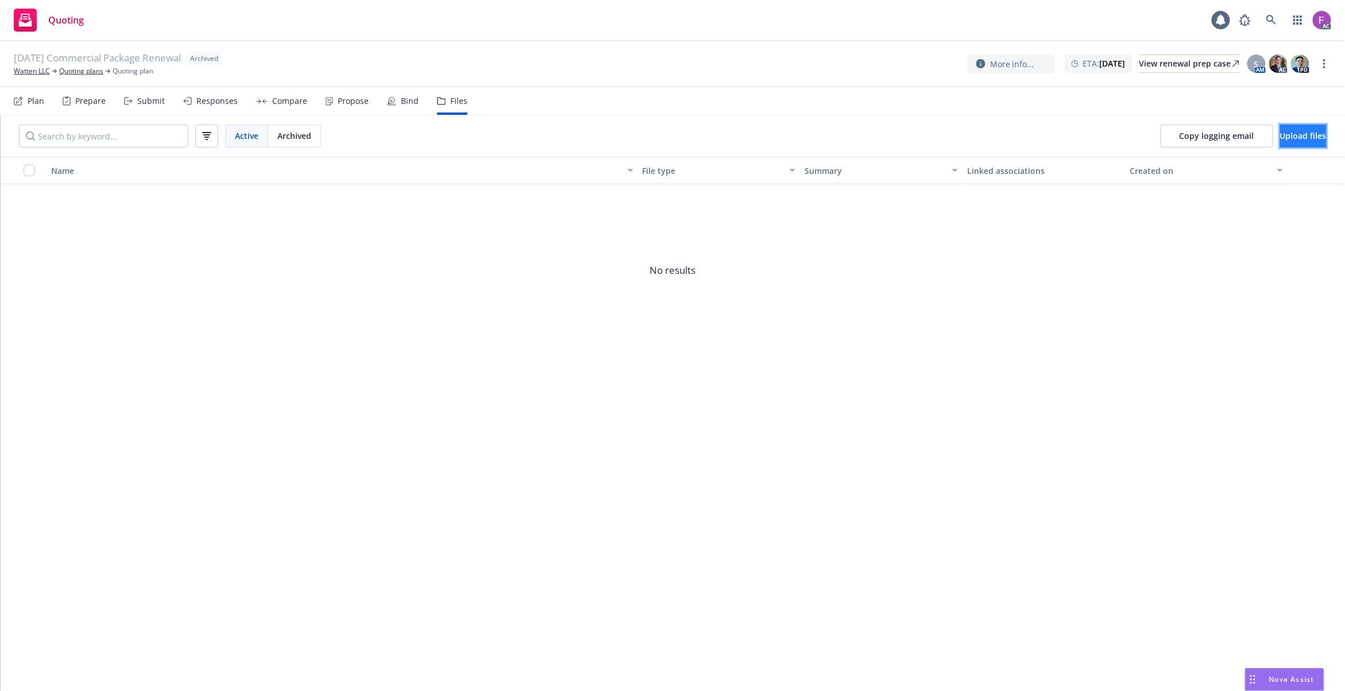
click at [1280, 132] on span "Upload files" at bounding box center [1303, 135] width 47 height 11
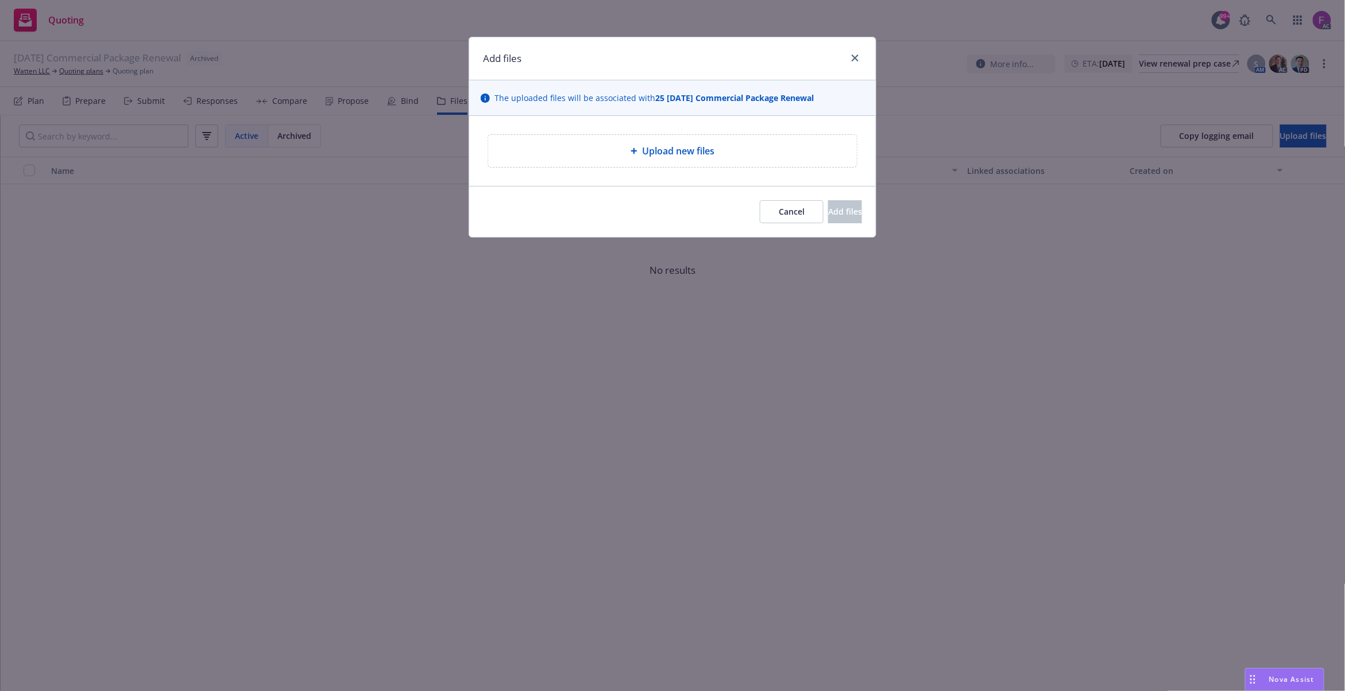
click at [692, 152] on span "Upload new files" at bounding box center [678, 151] width 72 height 14
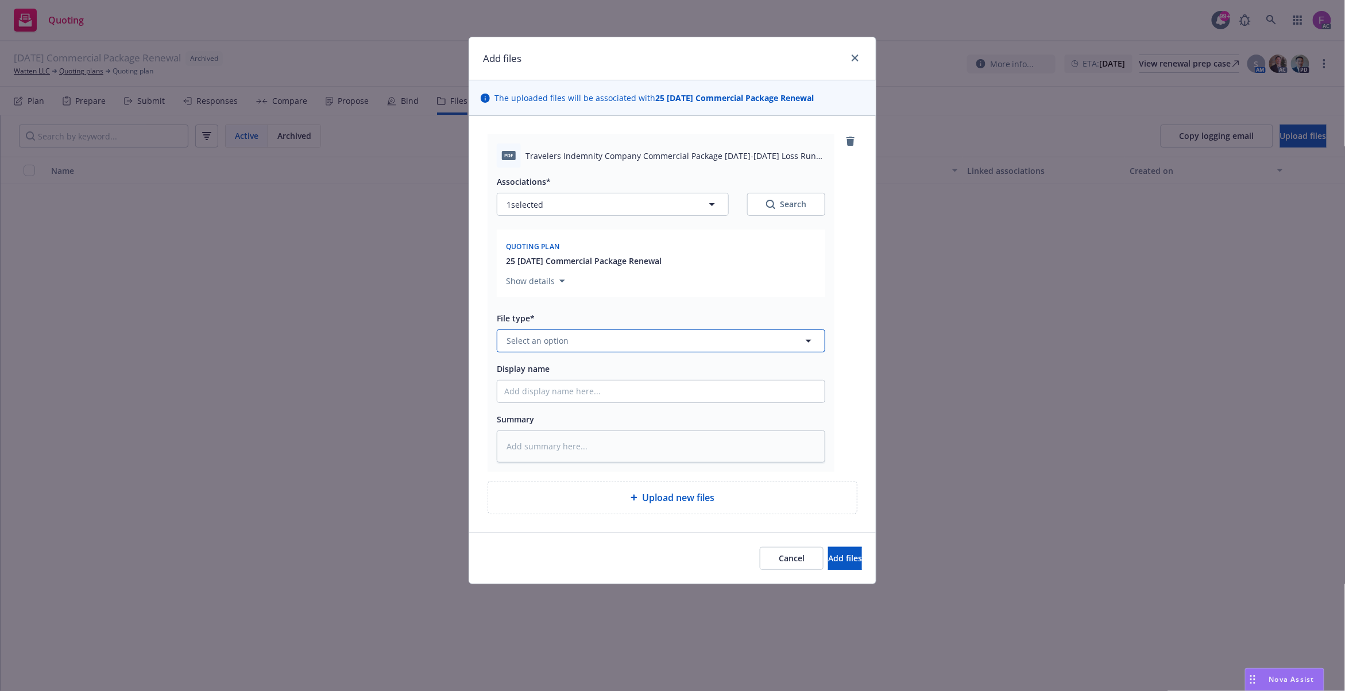
click at [561, 340] on span "Select an option" at bounding box center [537, 341] width 62 height 12
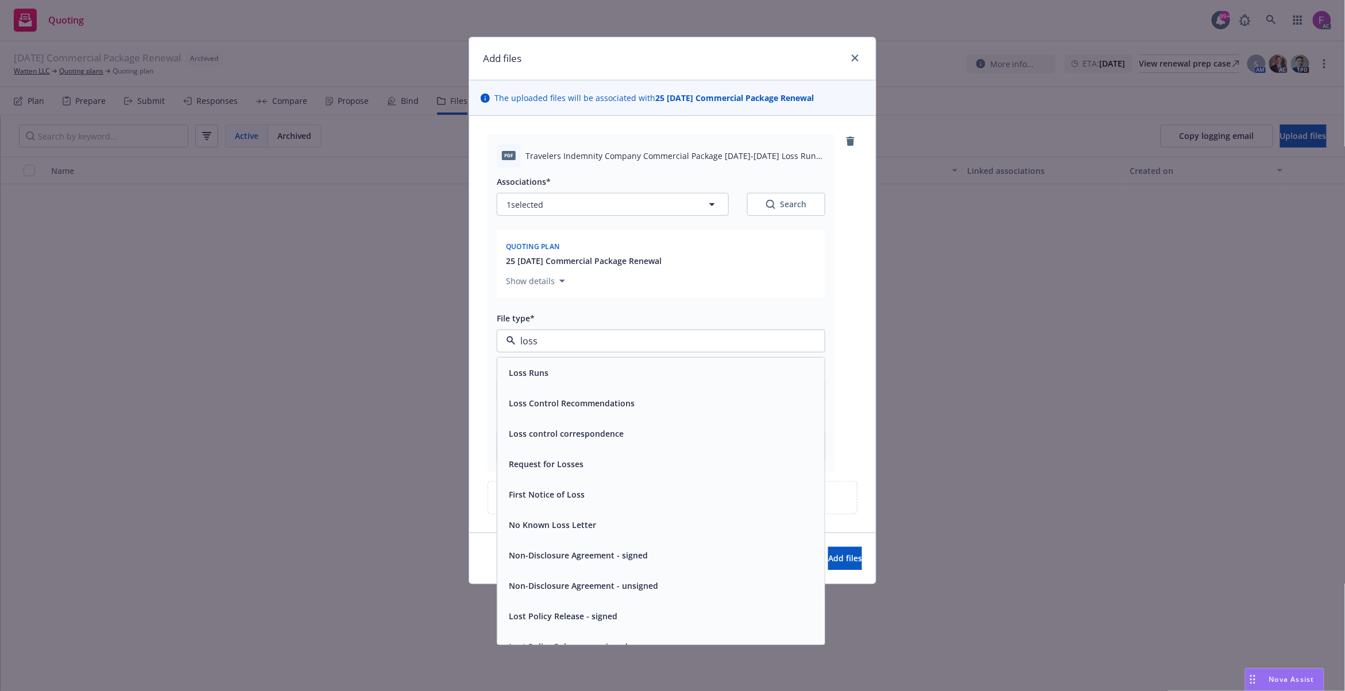
paste input "Loss Run"
type input "Loss Run"
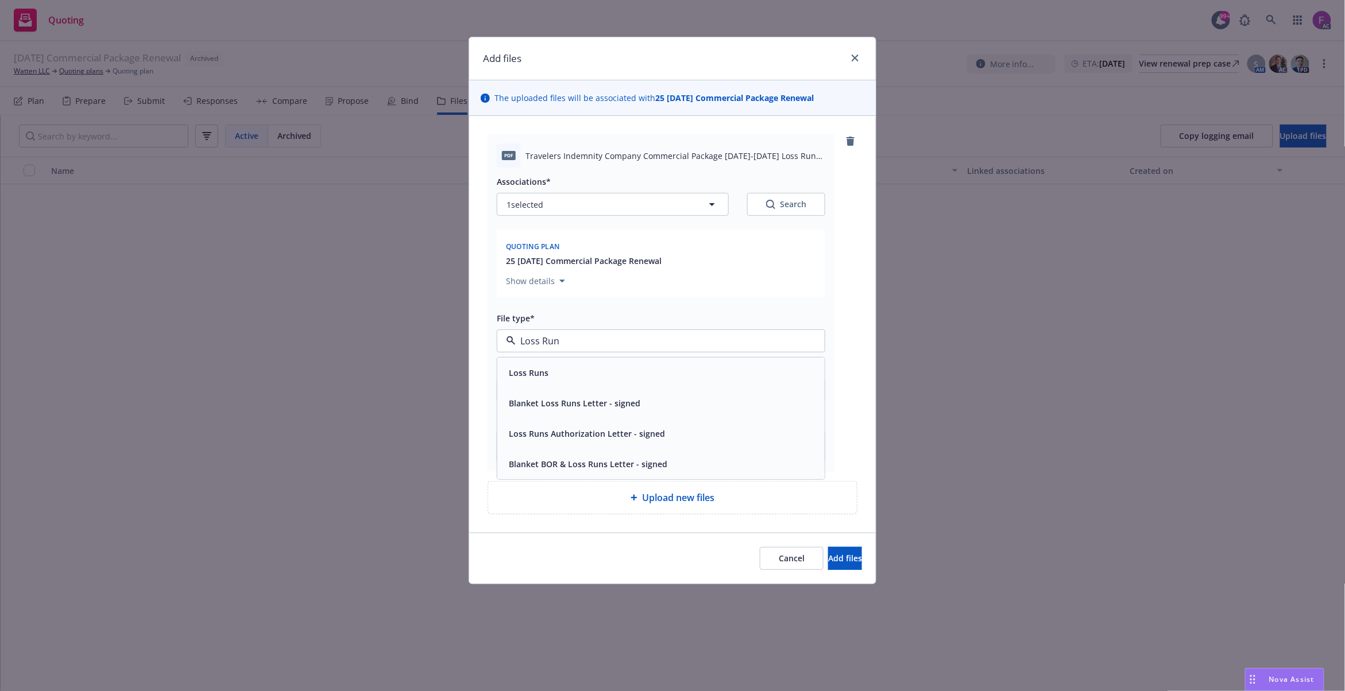
click at [534, 374] on span "Loss Runs" at bounding box center [529, 373] width 40 height 12
click at [536, 203] on span "1 selected" at bounding box center [524, 205] width 37 height 12
type textarea "x"
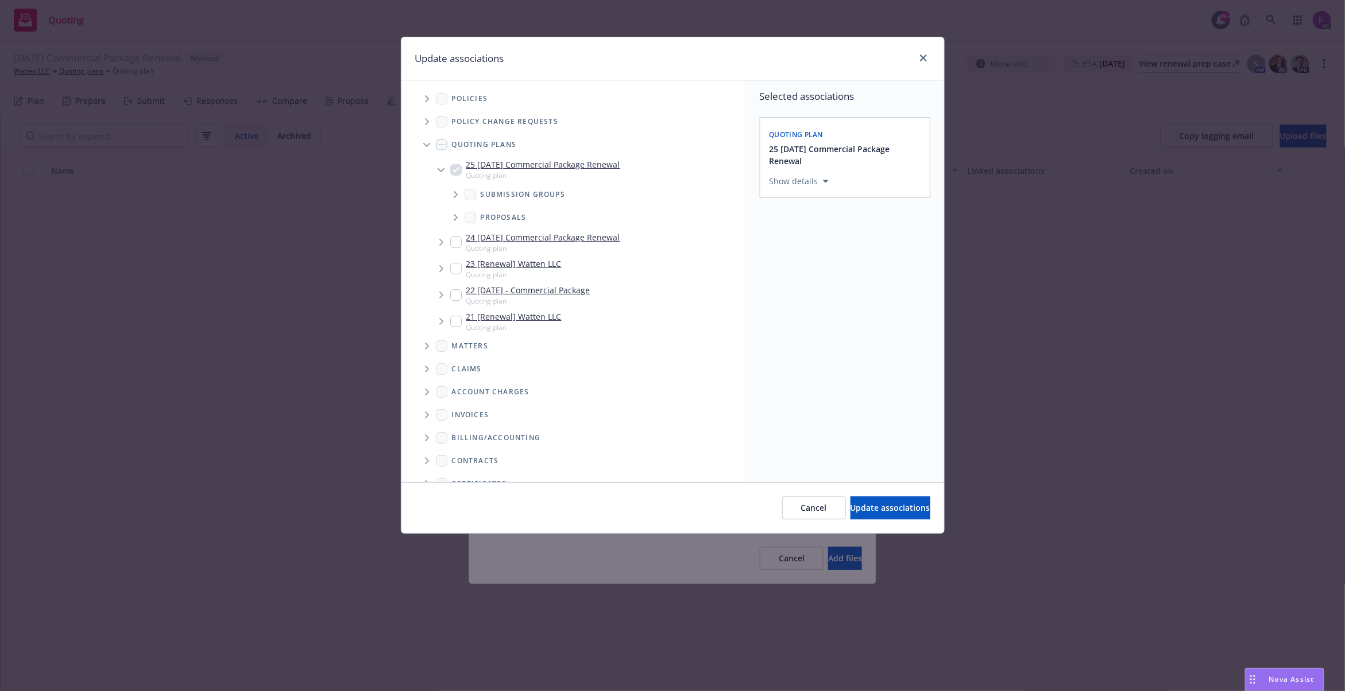
click at [423, 97] on span "Tree Example" at bounding box center [426, 99] width 18 height 18
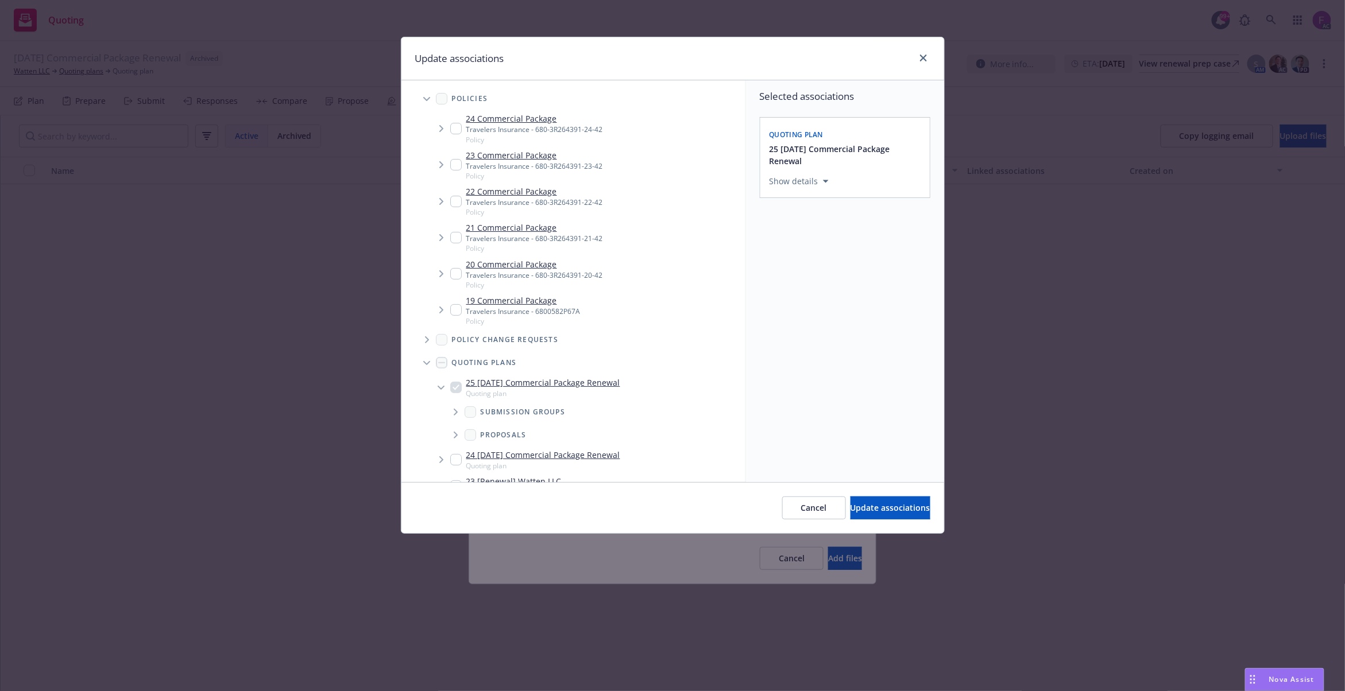
click at [579, 56] on div "Update associations" at bounding box center [672, 58] width 543 height 43
click at [455, 130] on input "Tree Example" at bounding box center [455, 128] width 11 height 11
checkbox input "true"
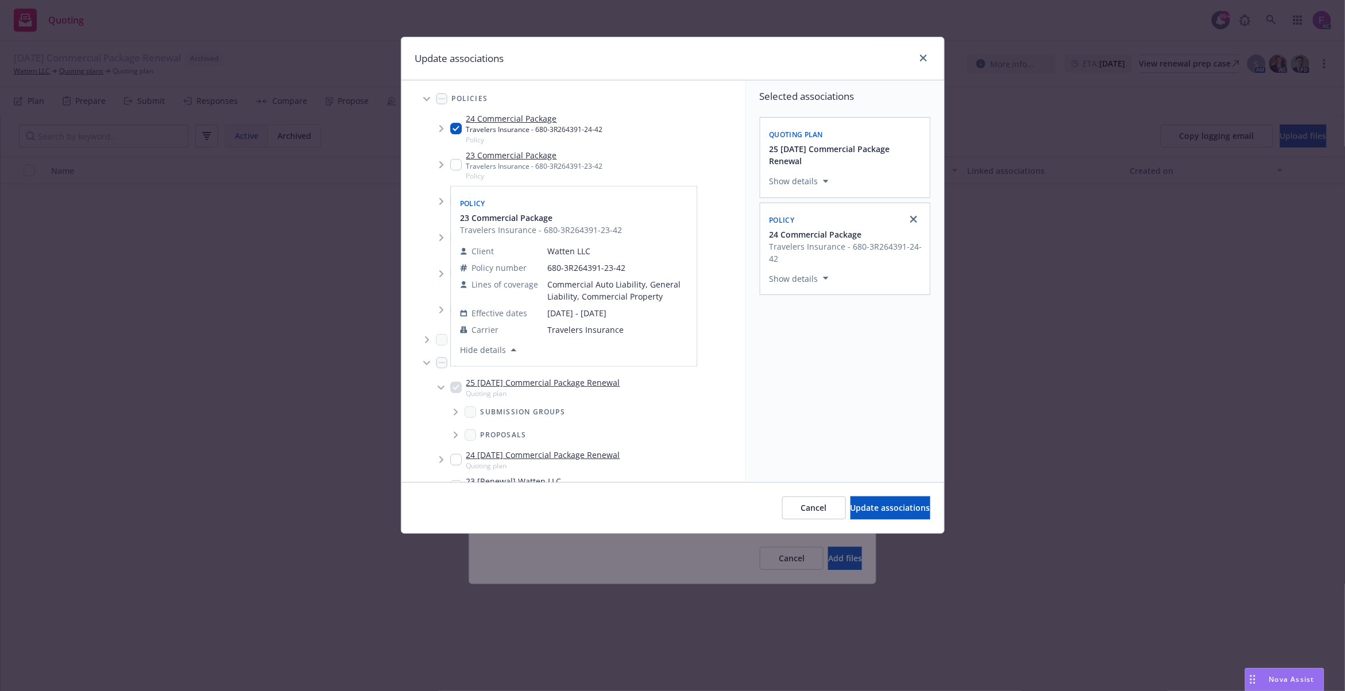
click at [458, 166] on input "Tree Example" at bounding box center [455, 164] width 11 height 11
checkbox input "true"
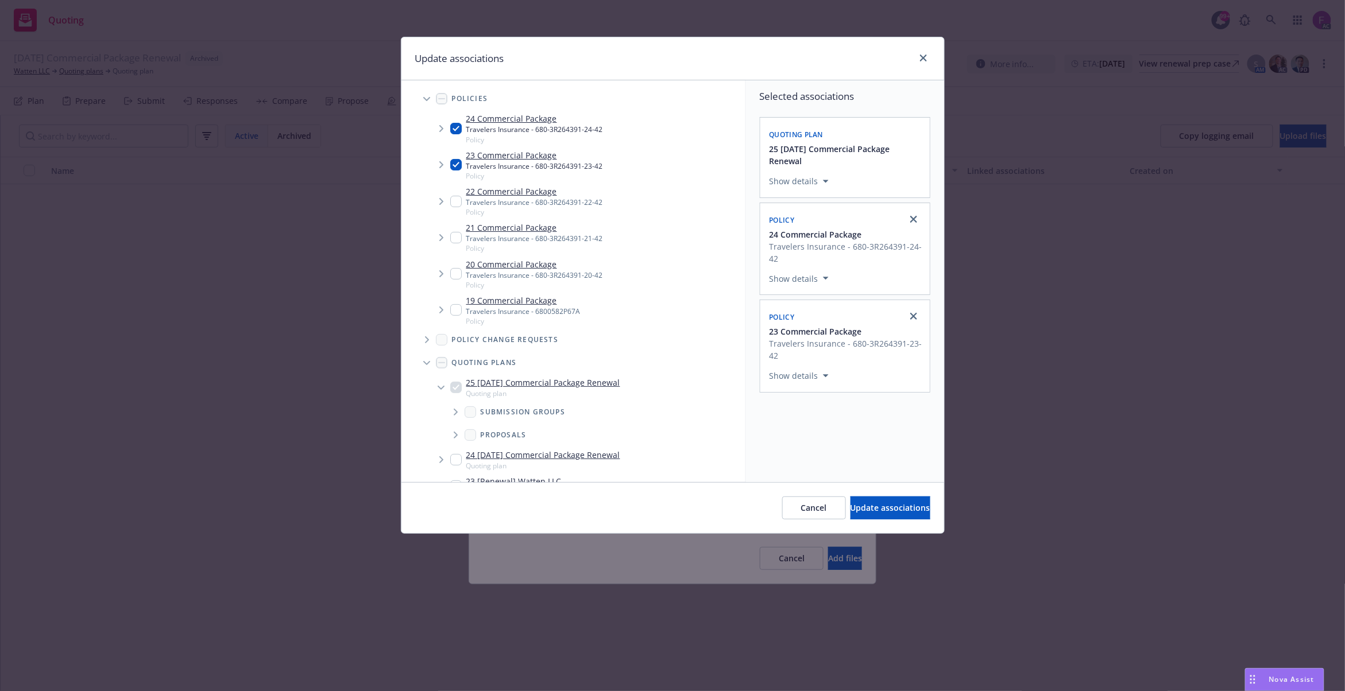
click at [453, 200] on input "Tree Example" at bounding box center [455, 201] width 11 height 11
checkbox input "true"
drag, startPoint x: 454, startPoint y: 237, endPoint x: 493, endPoint y: 338, distance: 108.3
click at [455, 238] on input "Tree Example" at bounding box center [455, 237] width 11 height 11
checkbox input "true"
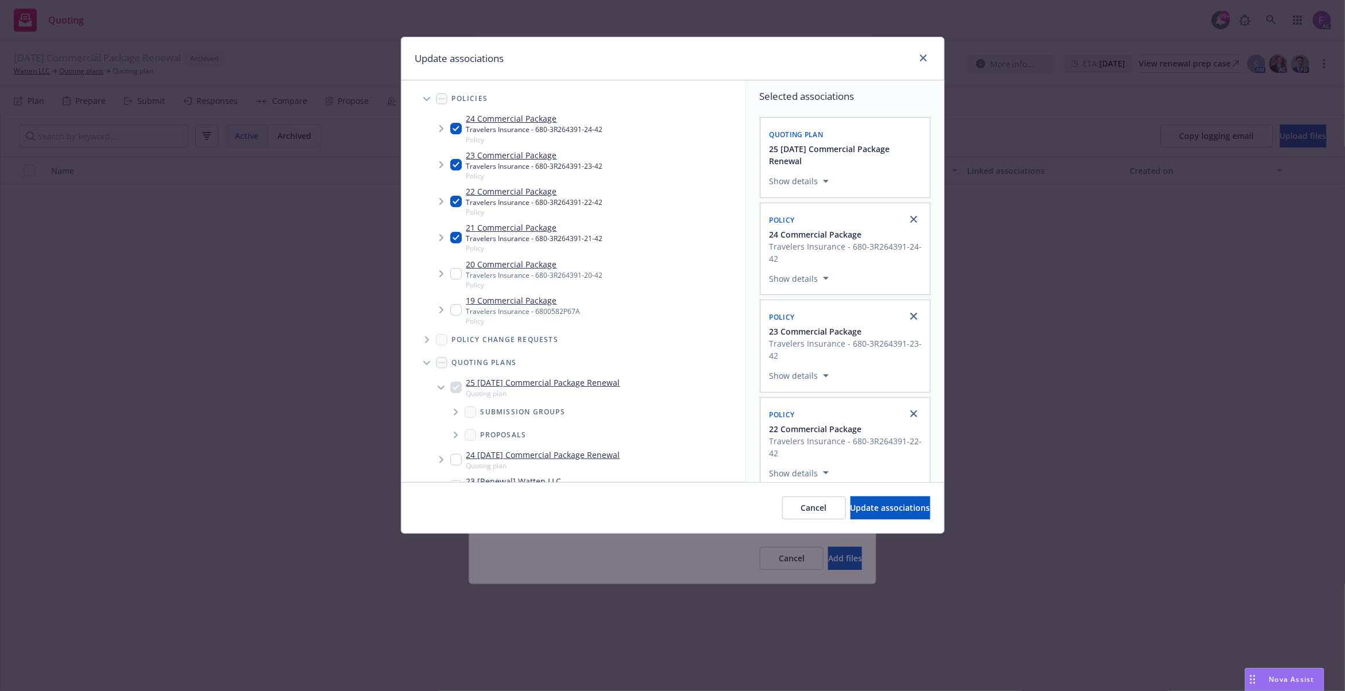
click at [458, 274] on input "Tree Example" at bounding box center [455, 273] width 11 height 11
checkbox input "true"
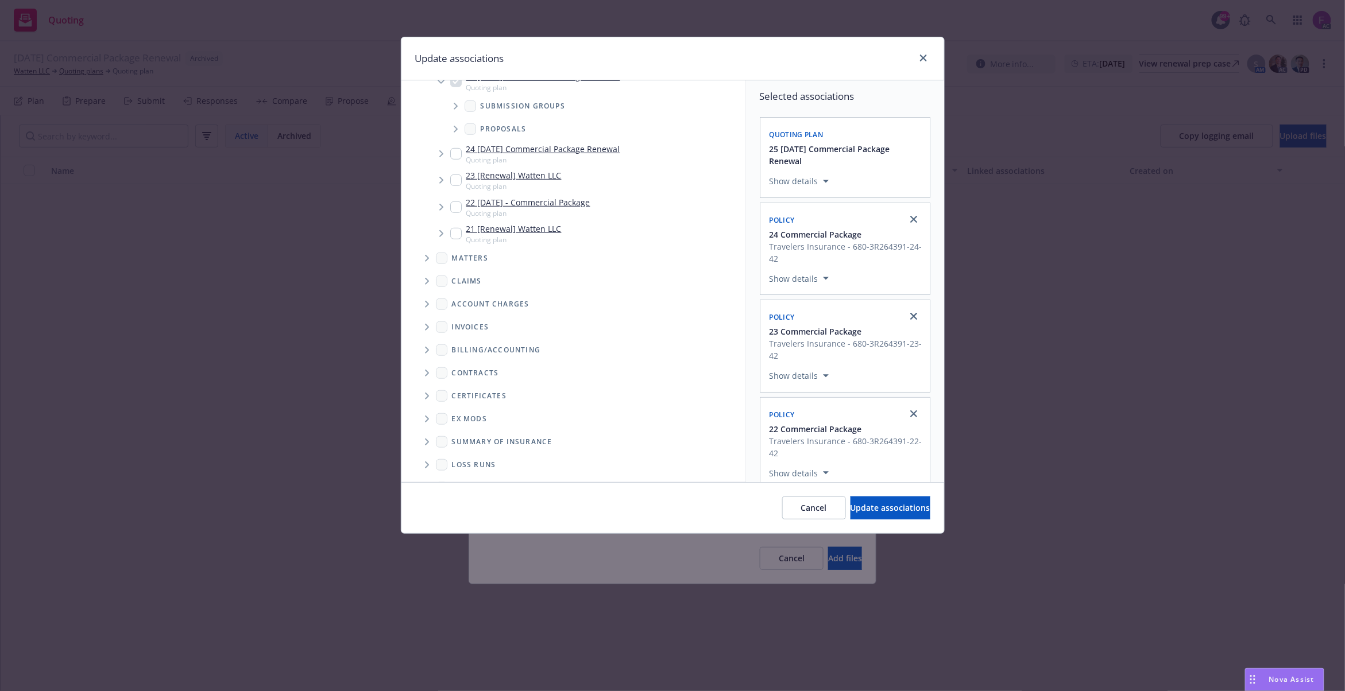
scroll to position [329, 0]
click at [429, 437] on span "Folder Tree Example" at bounding box center [426, 442] width 18 height 18
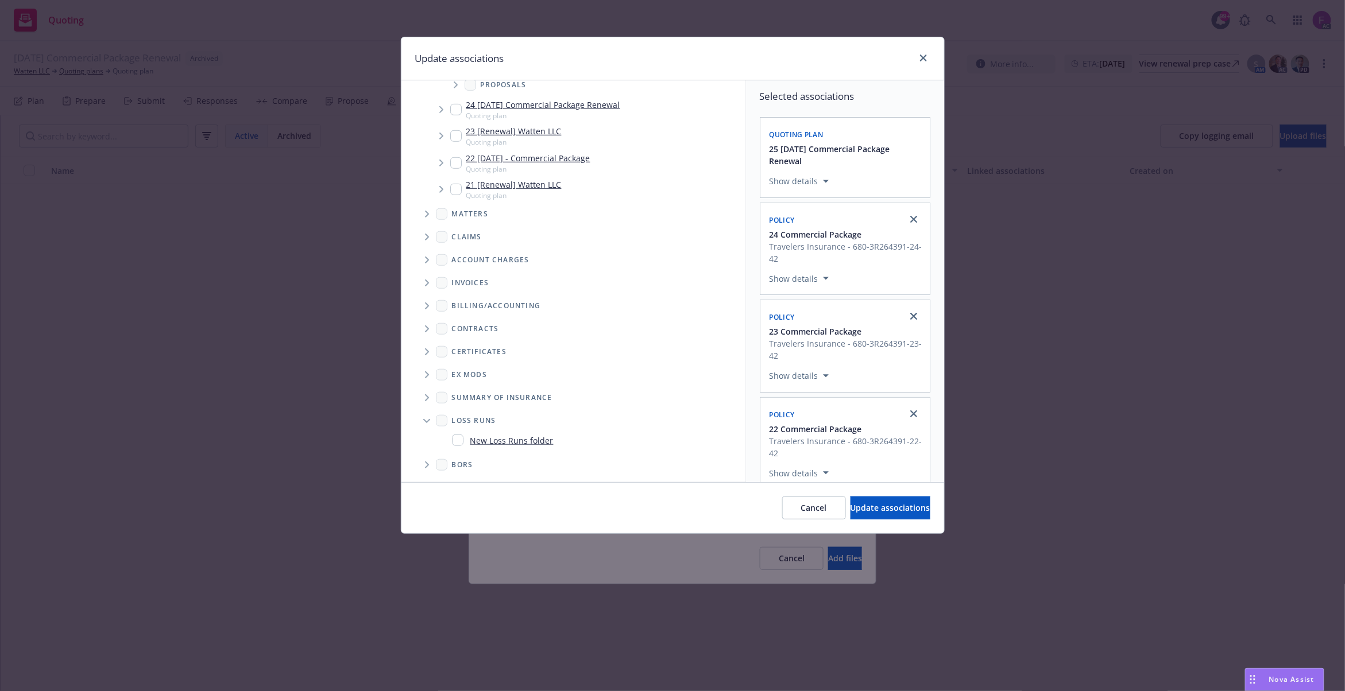
click at [456, 441] on input "Folder Tree Example" at bounding box center [457, 440] width 11 height 11
checkbox input "true"
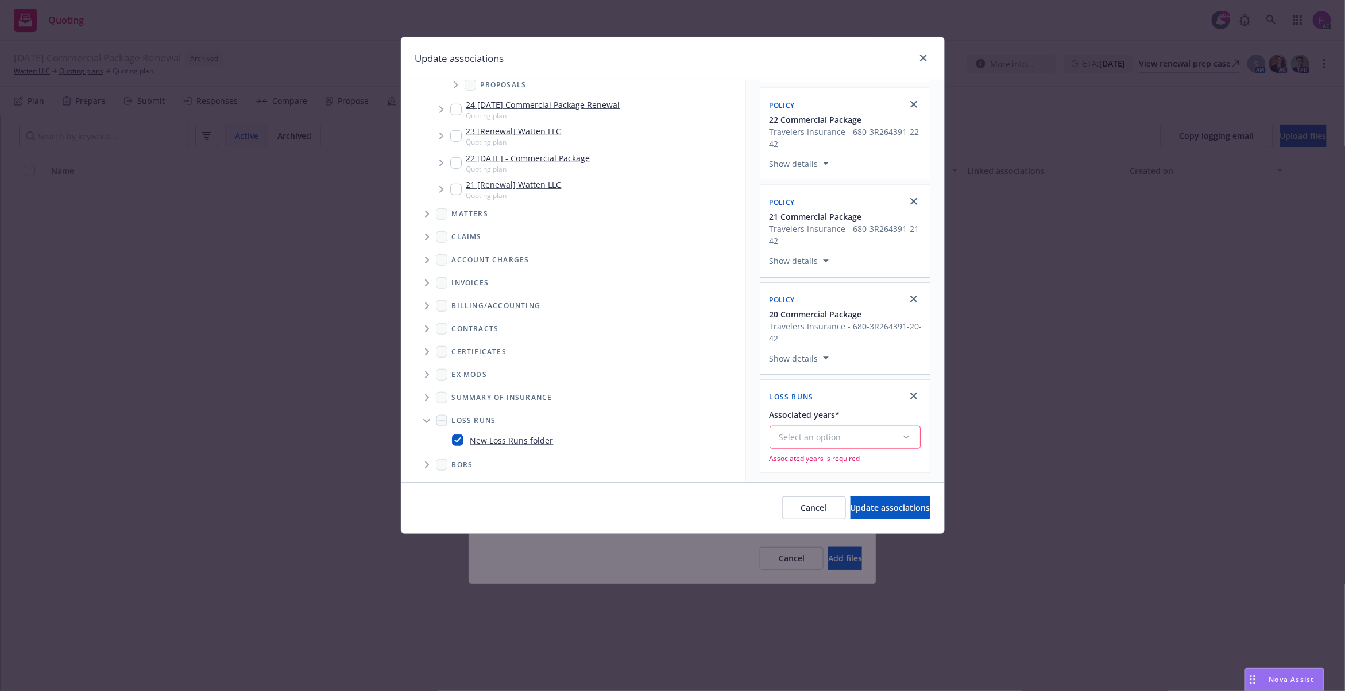
scroll to position [315, 0]
click at [826, 427] on button "Select an option" at bounding box center [844, 437] width 151 height 23
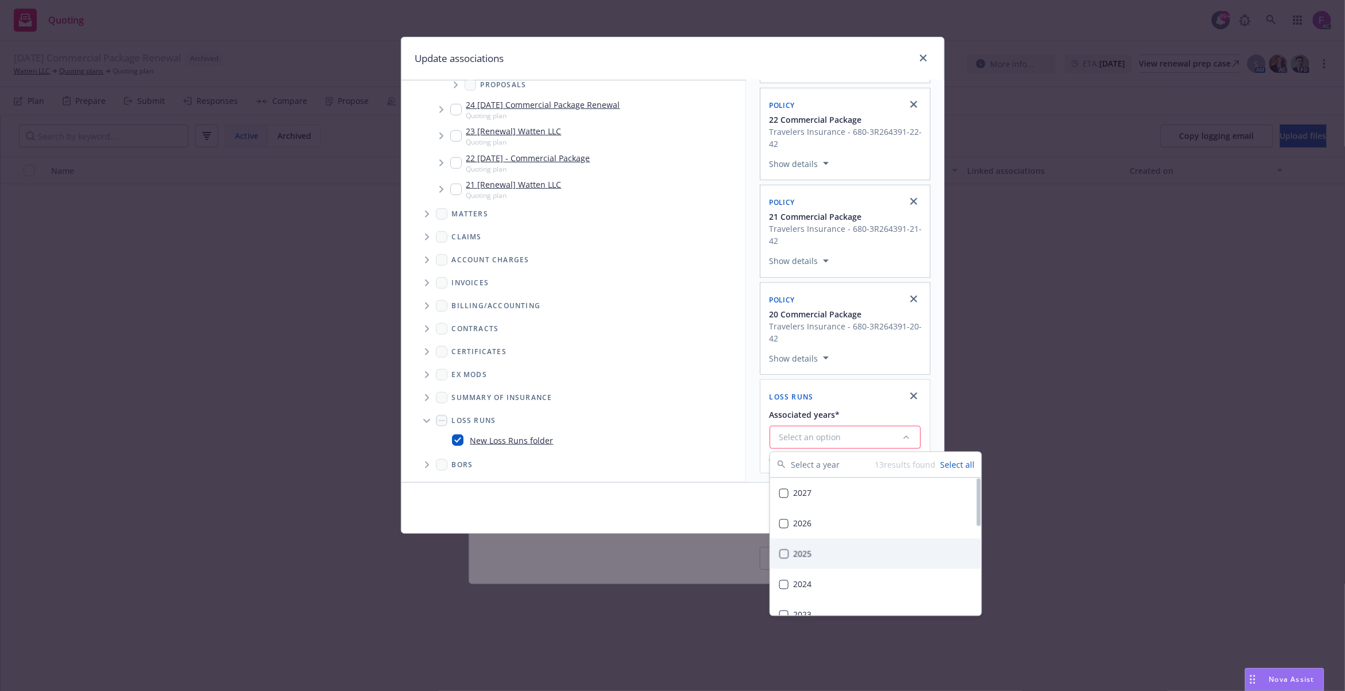
click at [800, 559] on div "2025" at bounding box center [875, 554] width 211 height 30
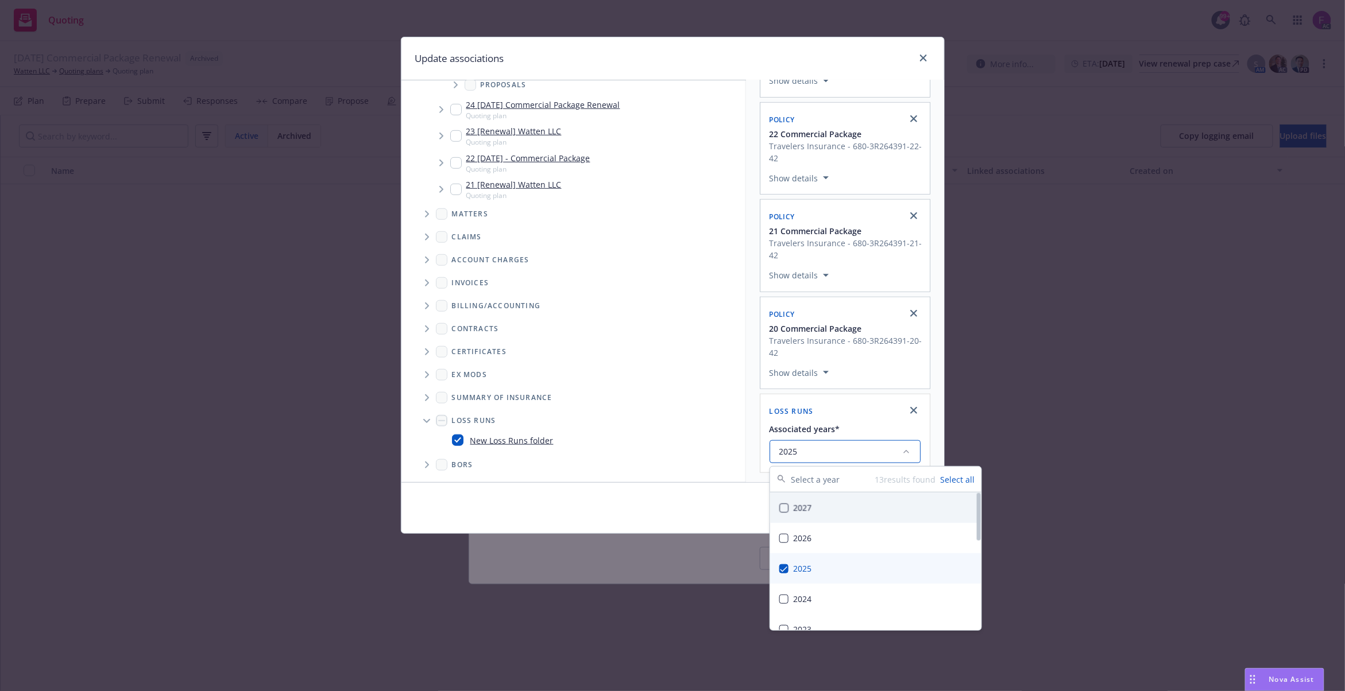
click at [749, 384] on div "Selected associations Quoting plan 25 11/18/25 Commercial Package Renewal Show …" at bounding box center [845, 133] width 198 height 697
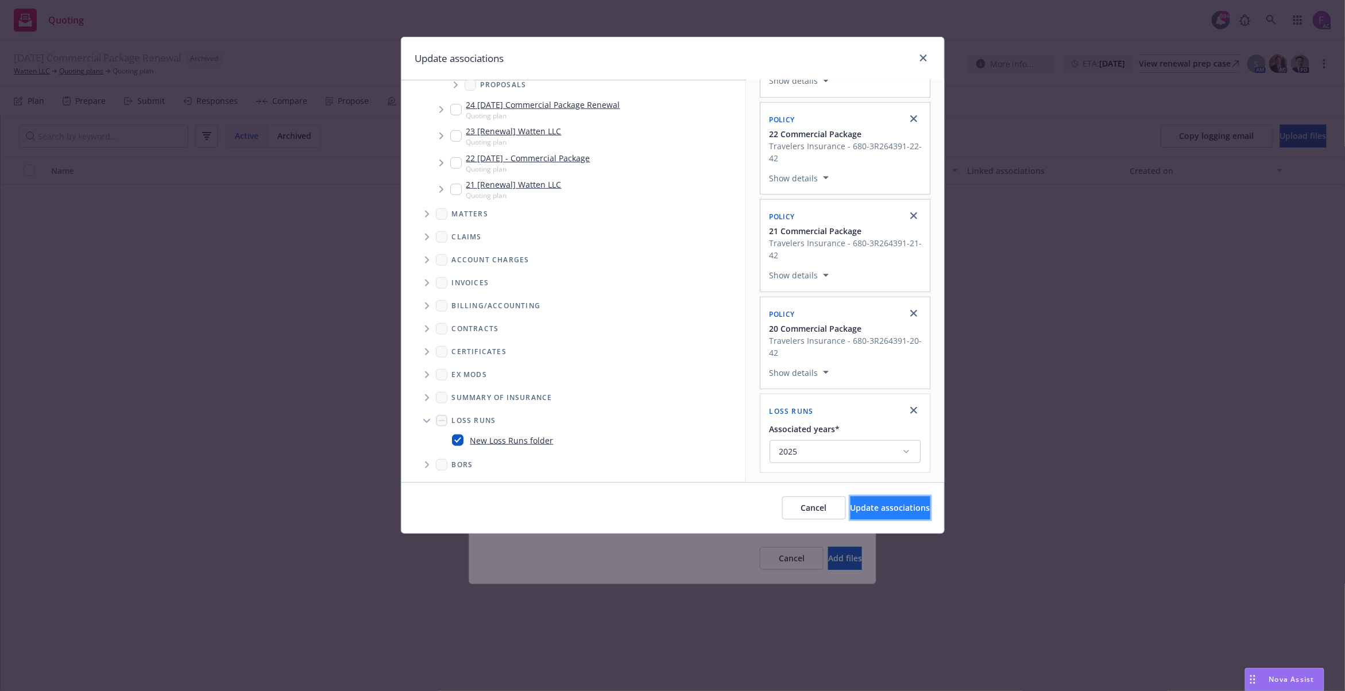
click at [850, 497] on button "Update associations" at bounding box center [890, 508] width 80 height 23
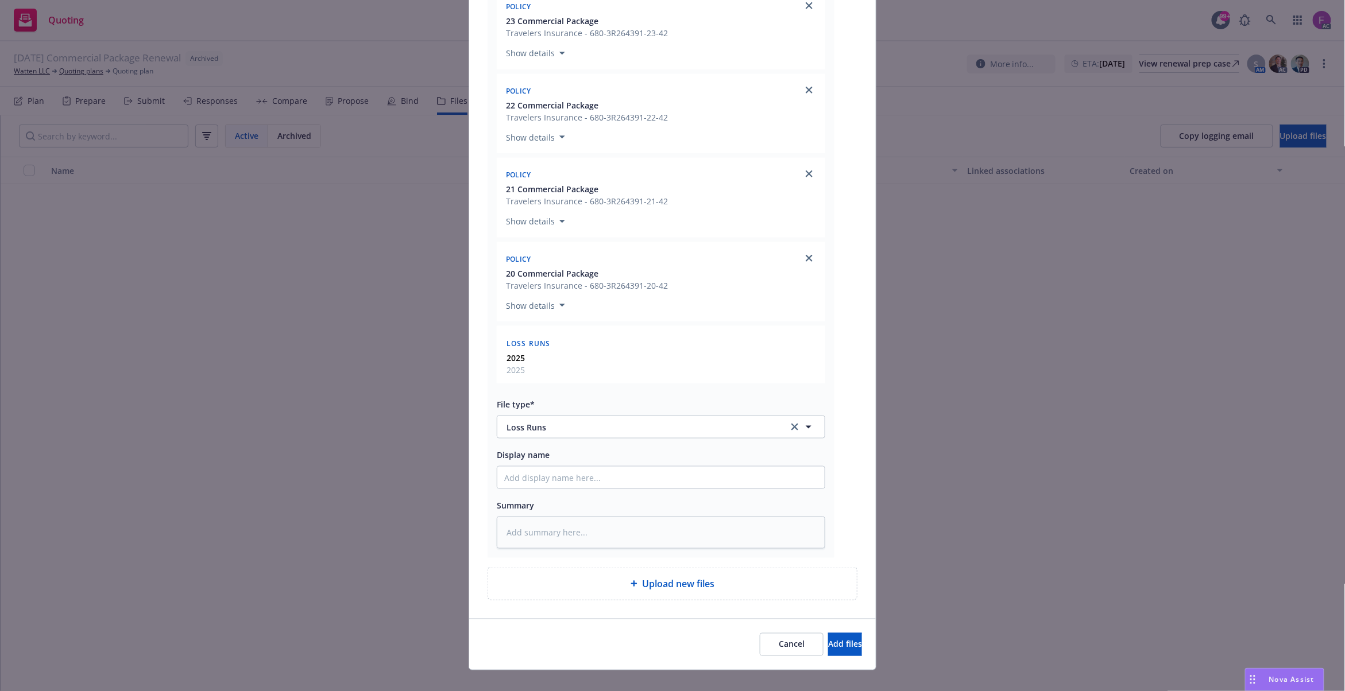
scroll to position [416, 0]
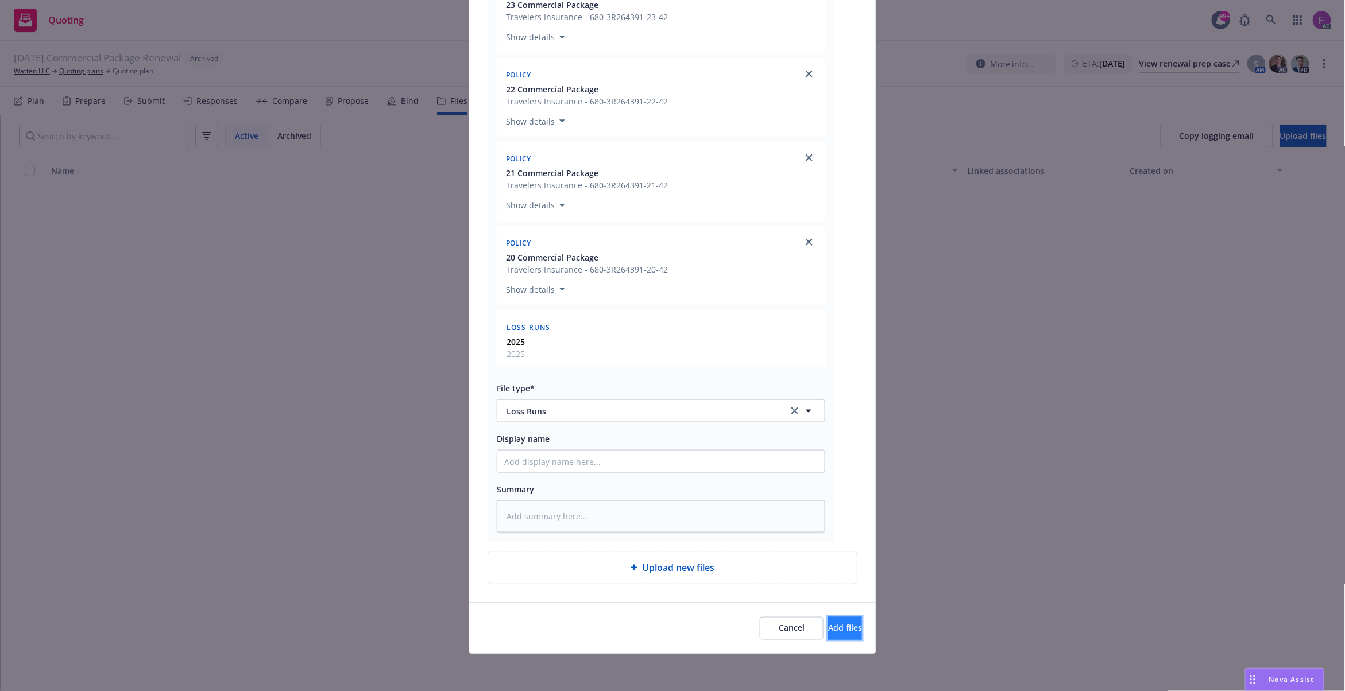
click at [834, 629] on span "Add files" at bounding box center [845, 628] width 34 height 11
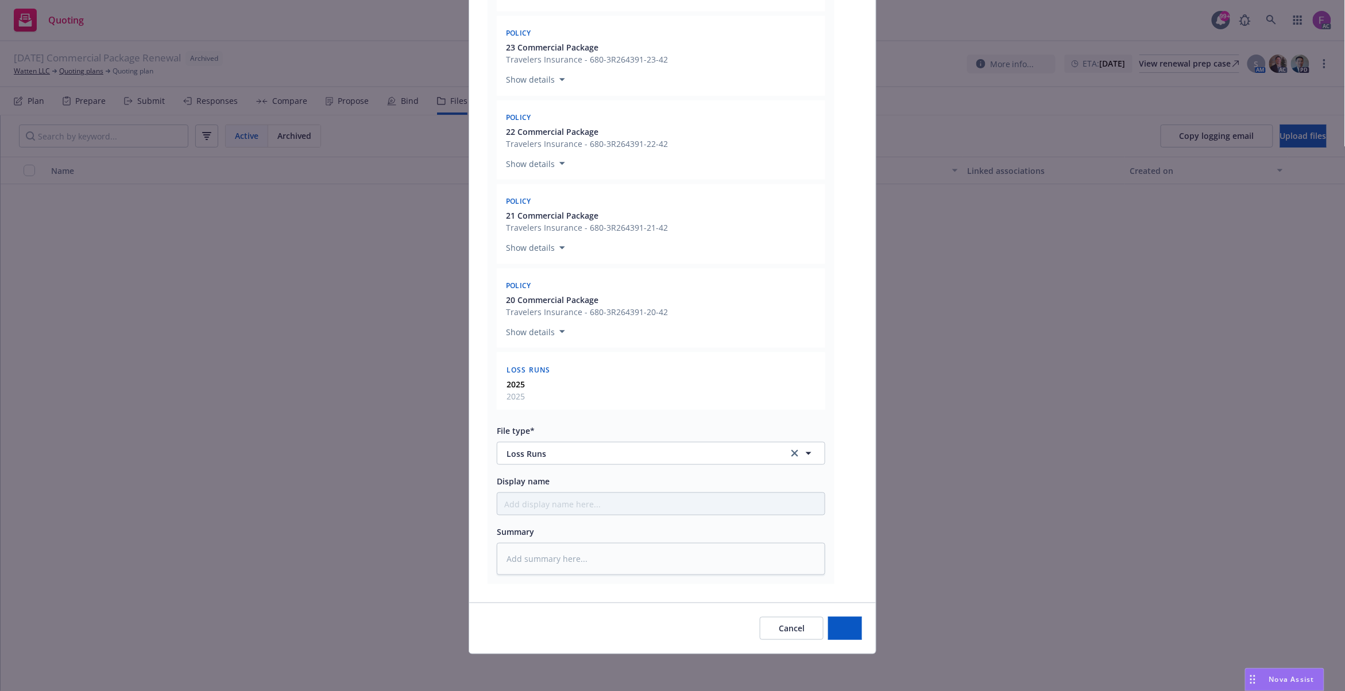
type textarea "x"
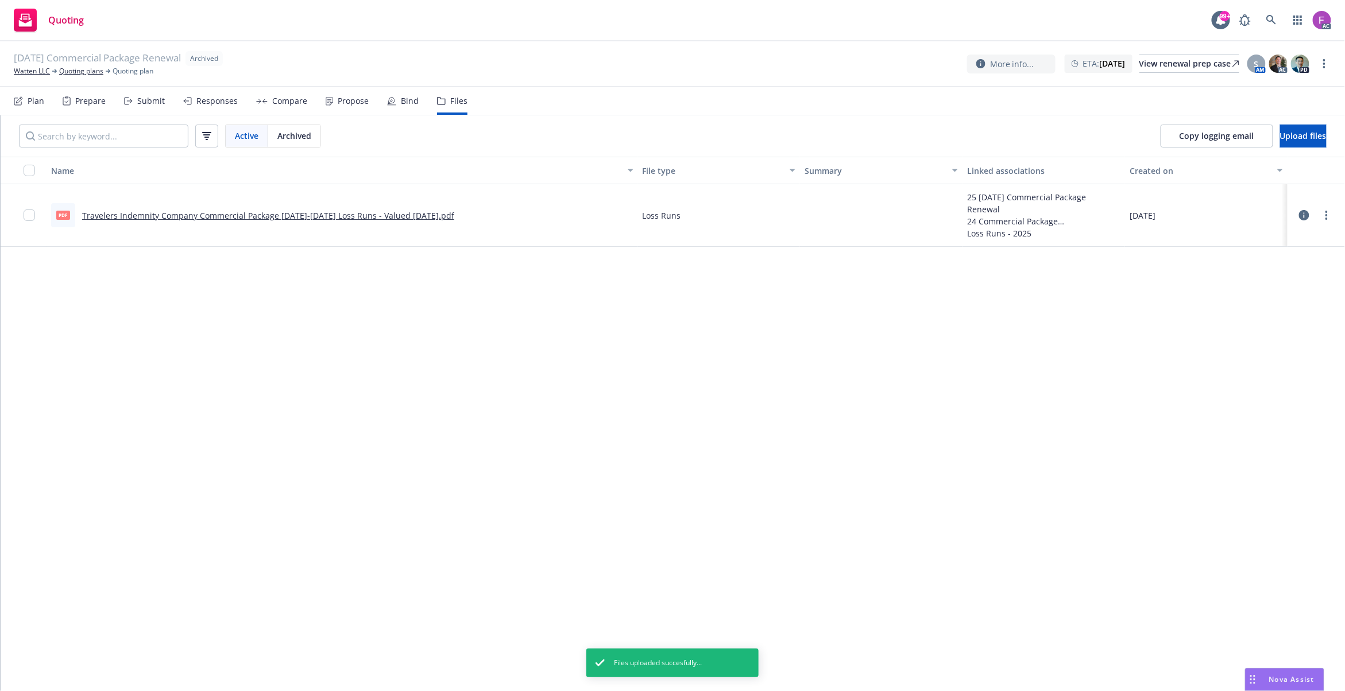
click at [169, 388] on div "Name File type Summary Linked associations Created on pdf Travelers Indemnity C…" at bounding box center [673, 424] width 1344 height 534
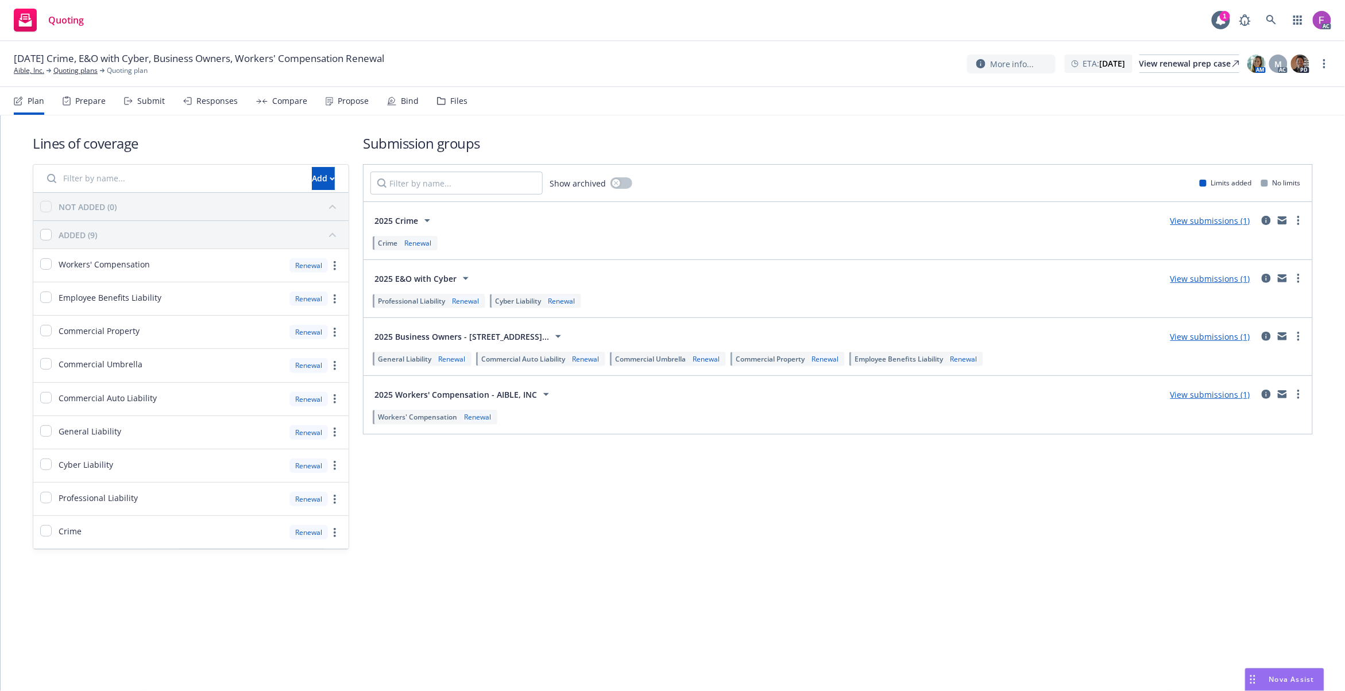
click at [453, 96] on div "Files" at bounding box center [458, 100] width 17 height 9
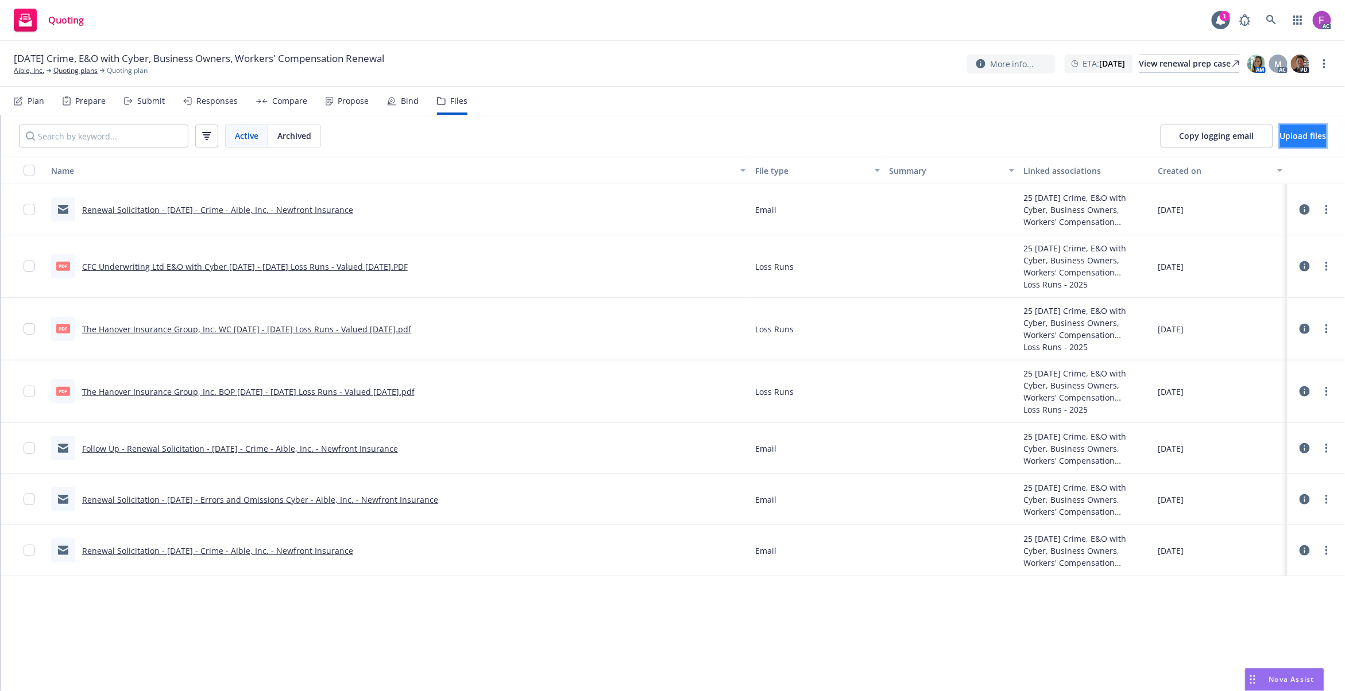
click at [1280, 138] on span "Upload files" at bounding box center [1303, 135] width 47 height 11
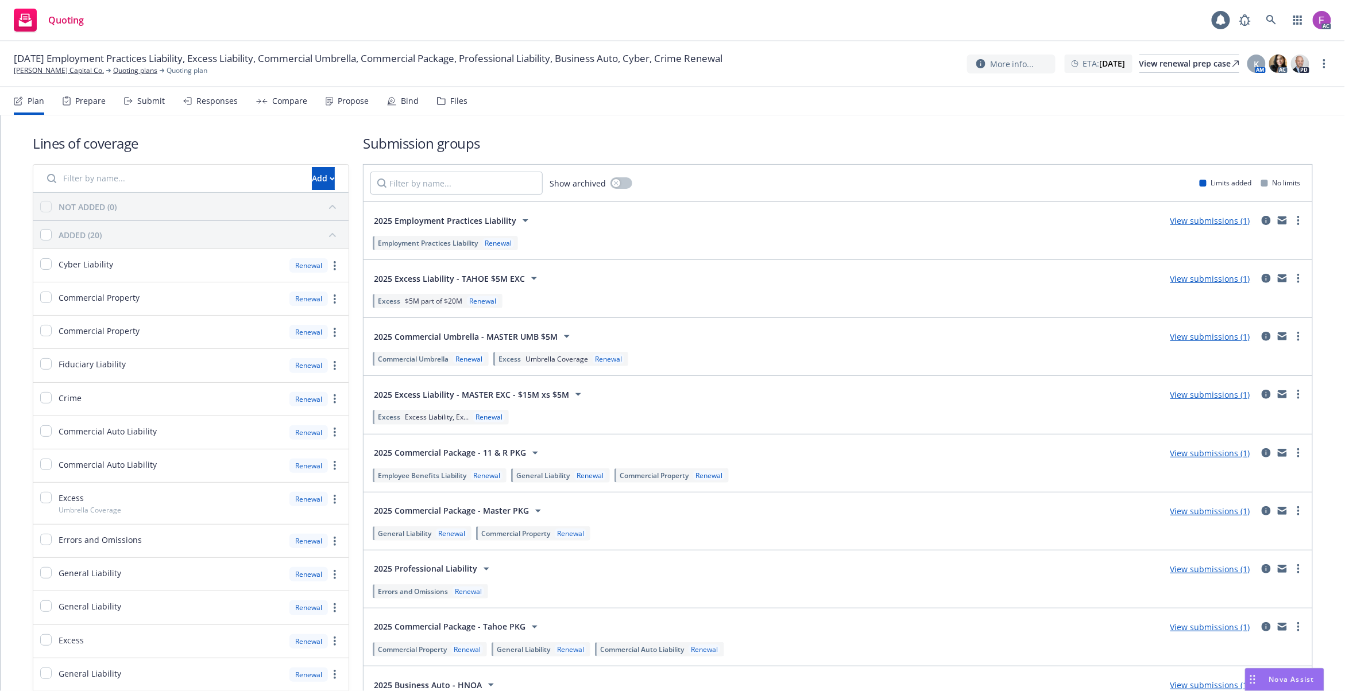
click at [452, 90] on div "Files" at bounding box center [452, 101] width 30 height 28
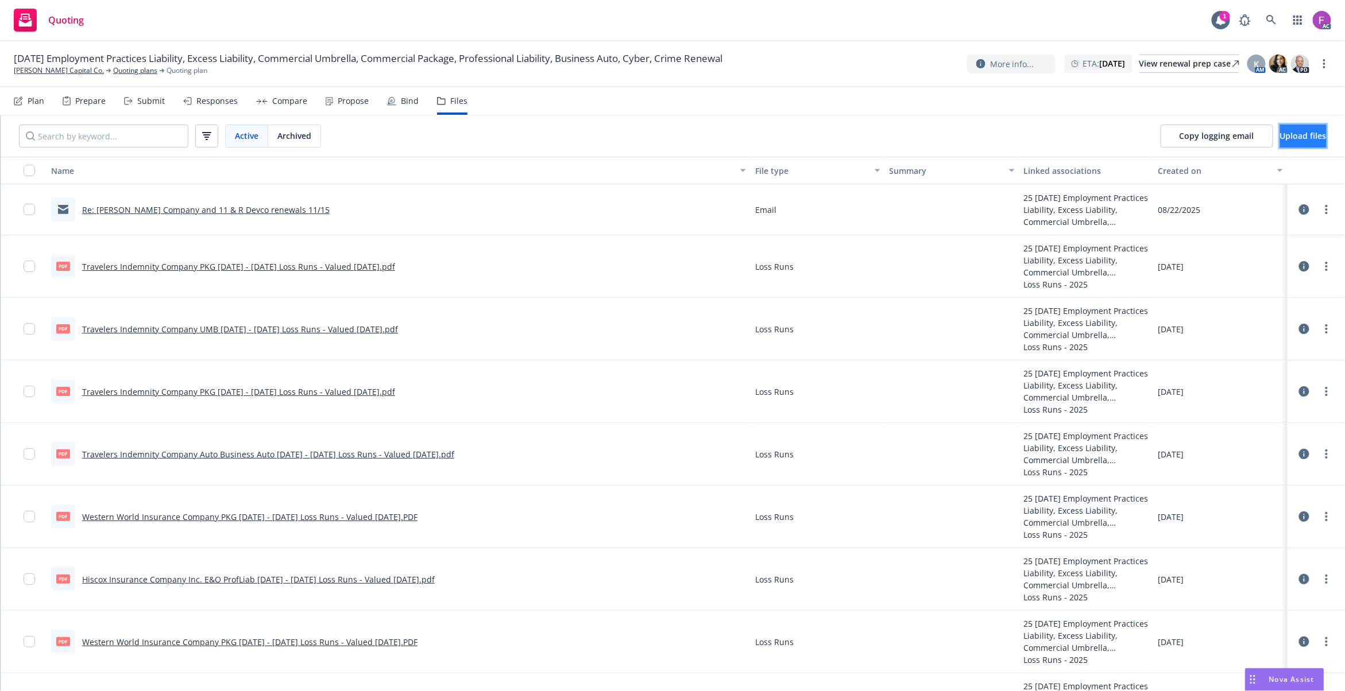
click at [1280, 141] on span "Upload files" at bounding box center [1303, 135] width 47 height 11
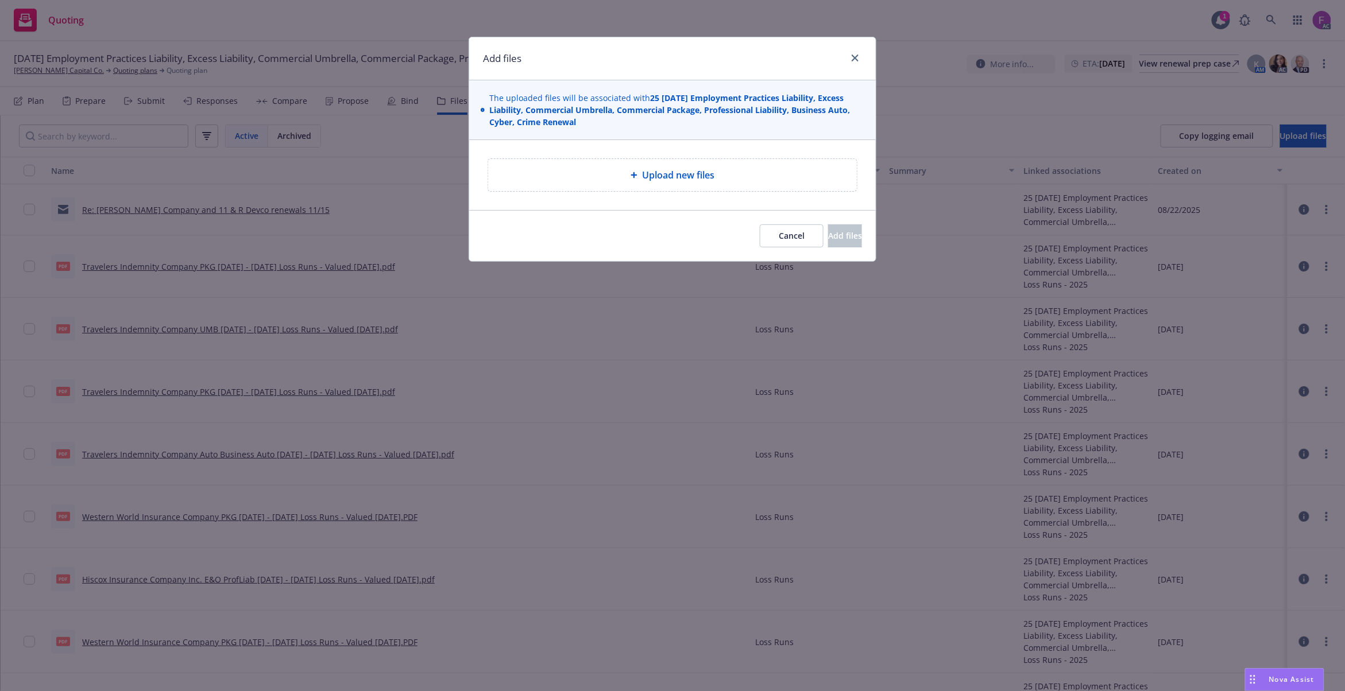
click at [652, 170] on span "Upload new files" at bounding box center [678, 175] width 72 height 14
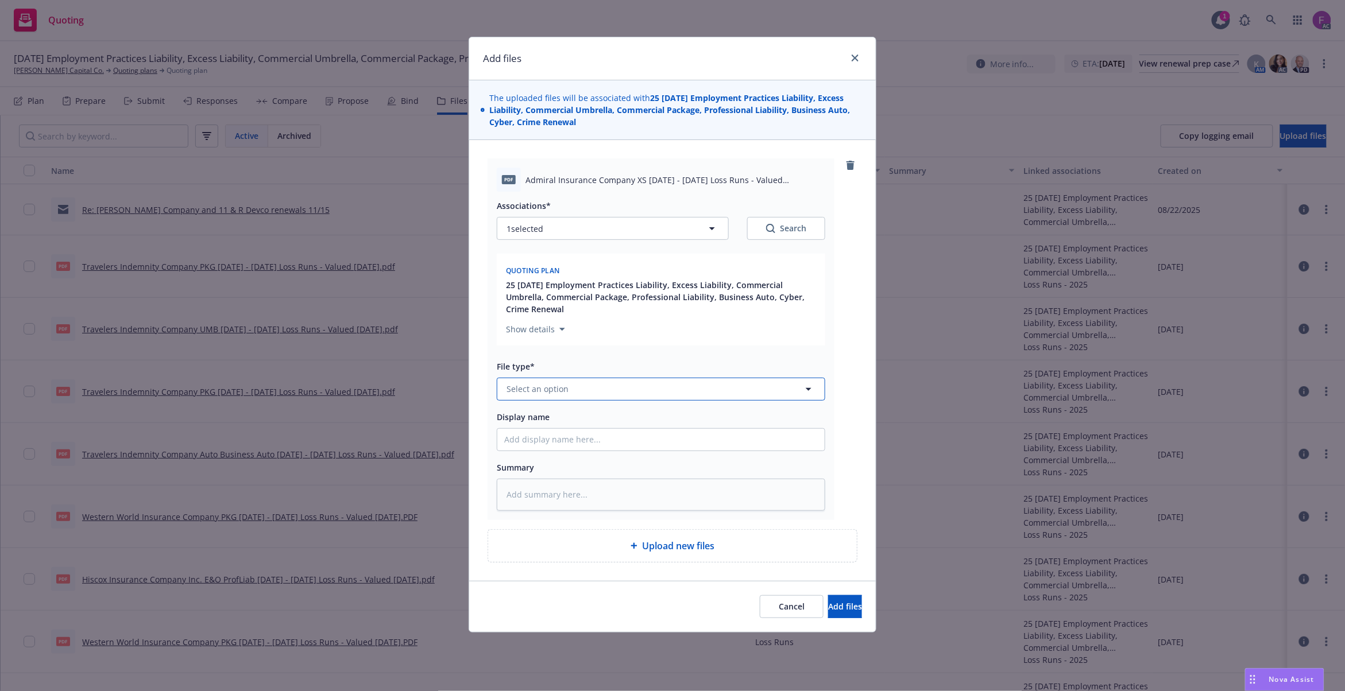
click at [549, 382] on button "Select an option" at bounding box center [661, 389] width 328 height 23
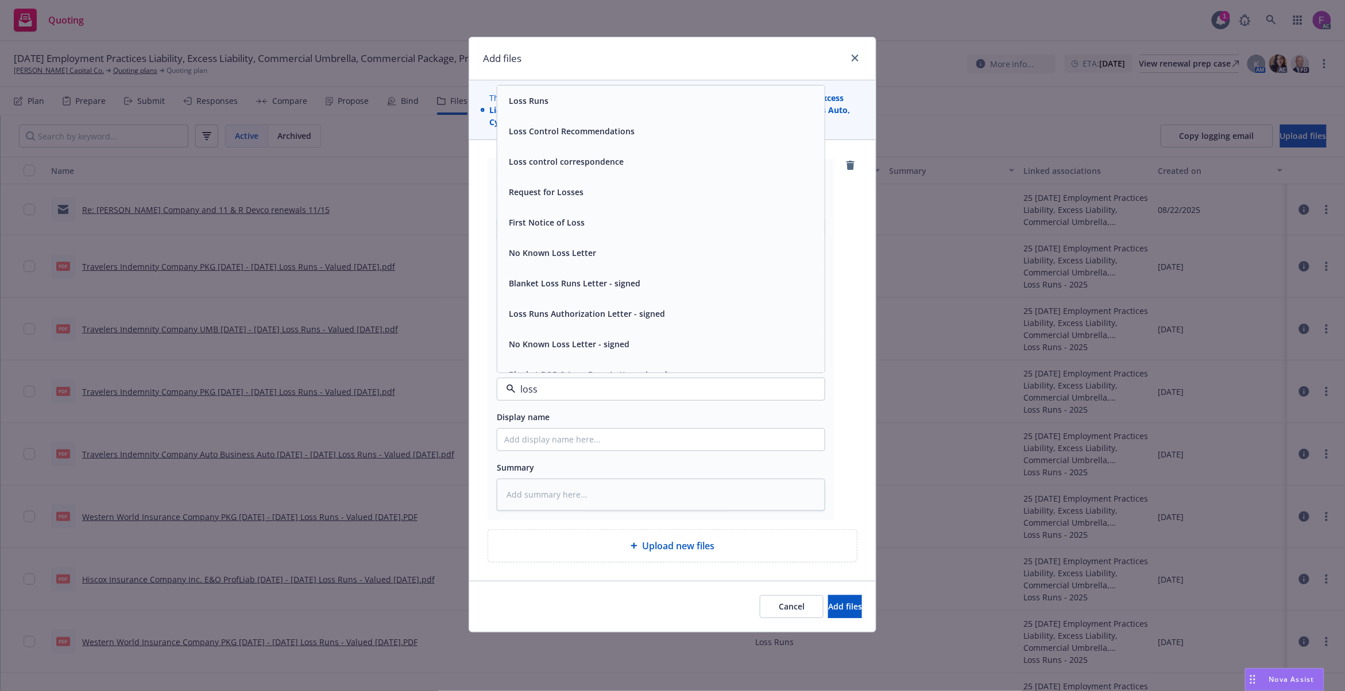
paste input "Loss Run"
type input "Loss Run"
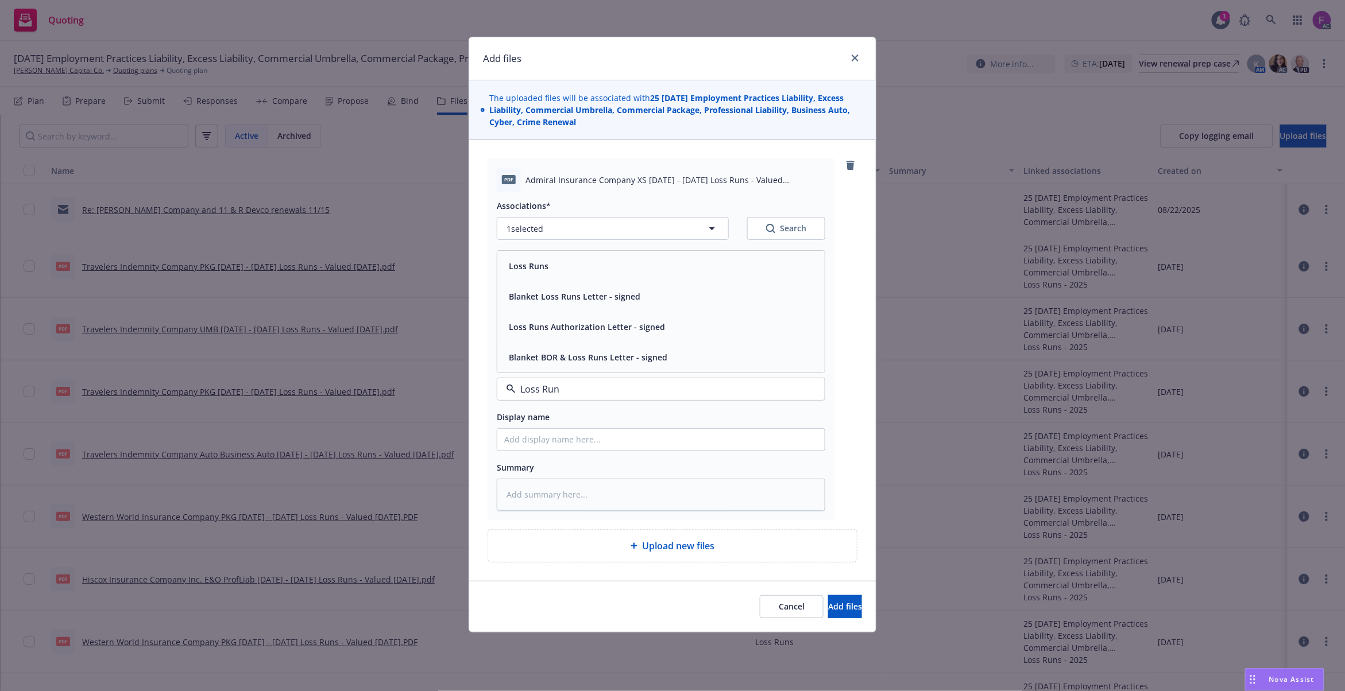
click at [552, 274] on div "Loss Runs" at bounding box center [660, 266] width 313 height 17
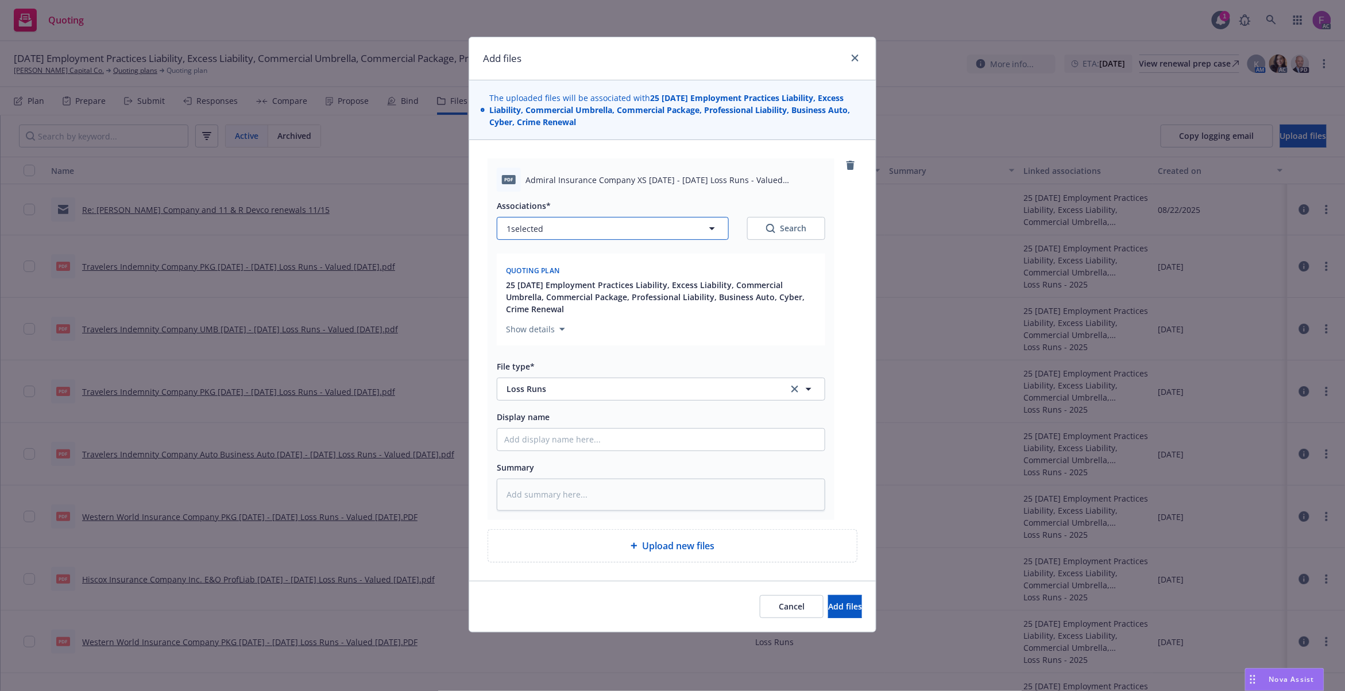
click at [618, 235] on button "1 selected" at bounding box center [613, 228] width 232 height 23
type textarea "x"
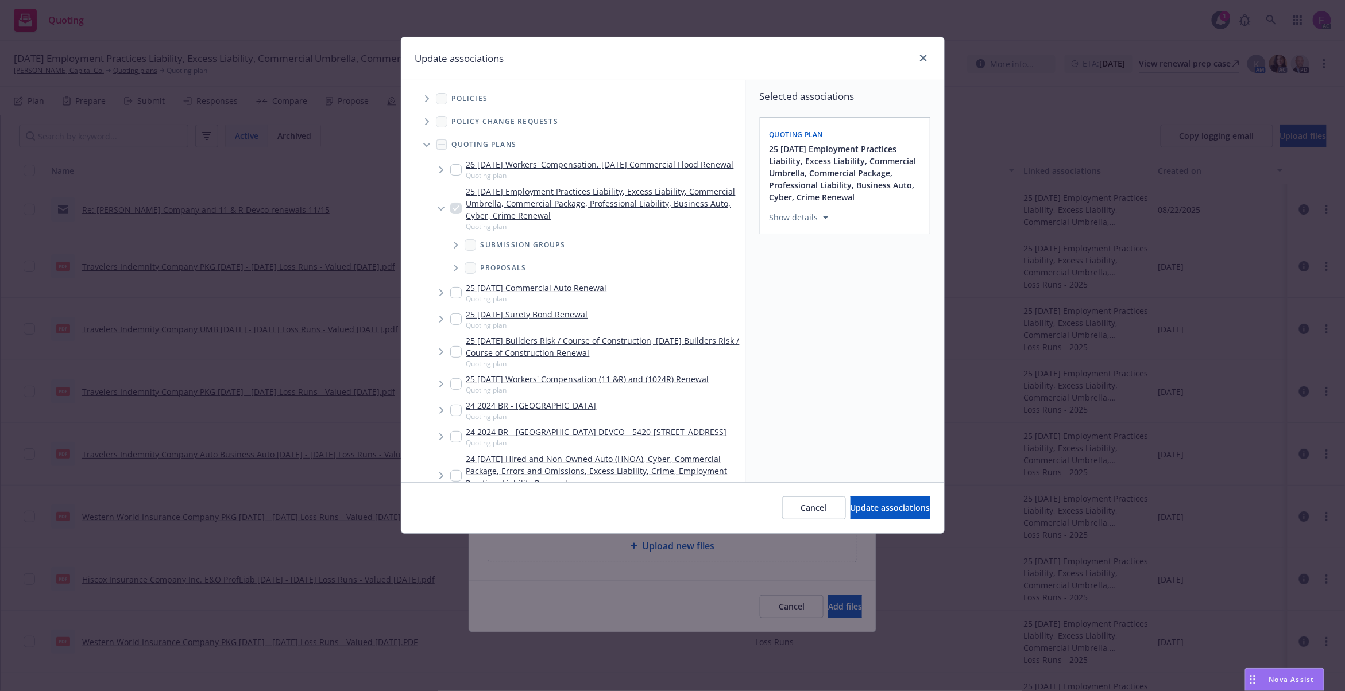
click at [425, 102] on icon "Tree Example" at bounding box center [427, 98] width 5 height 7
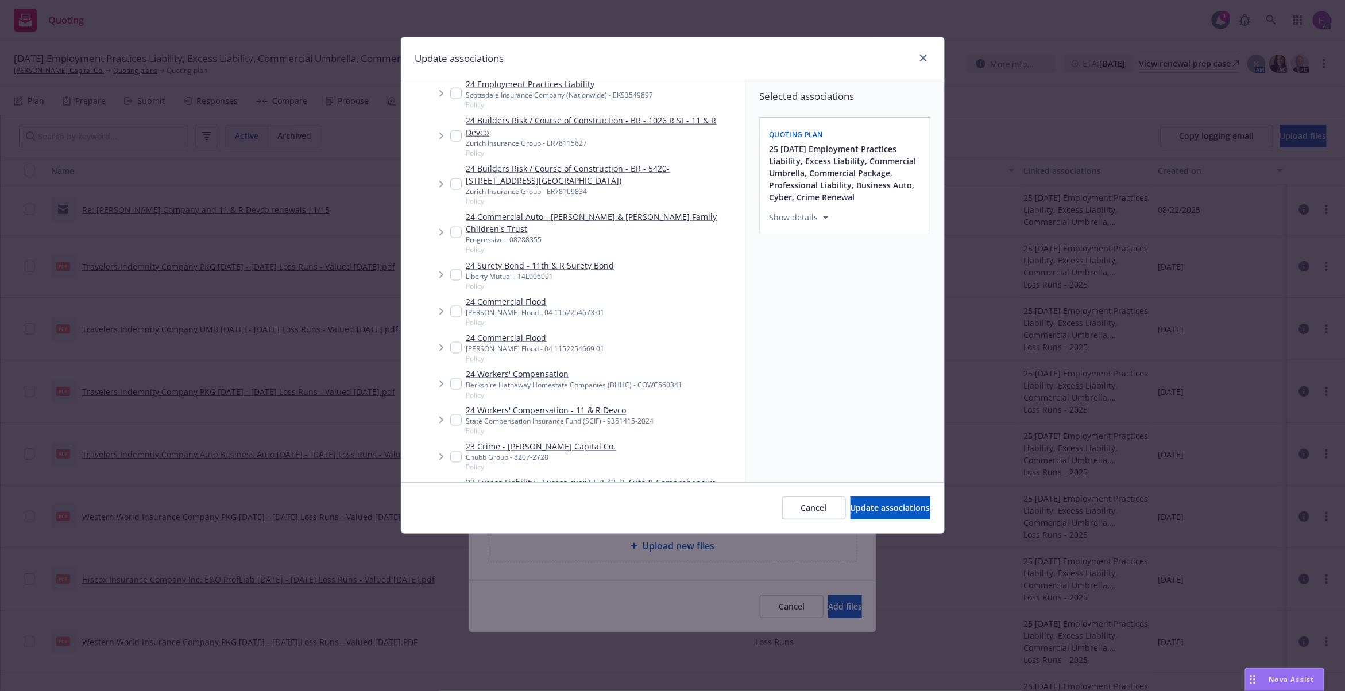
scroll to position [175, 0]
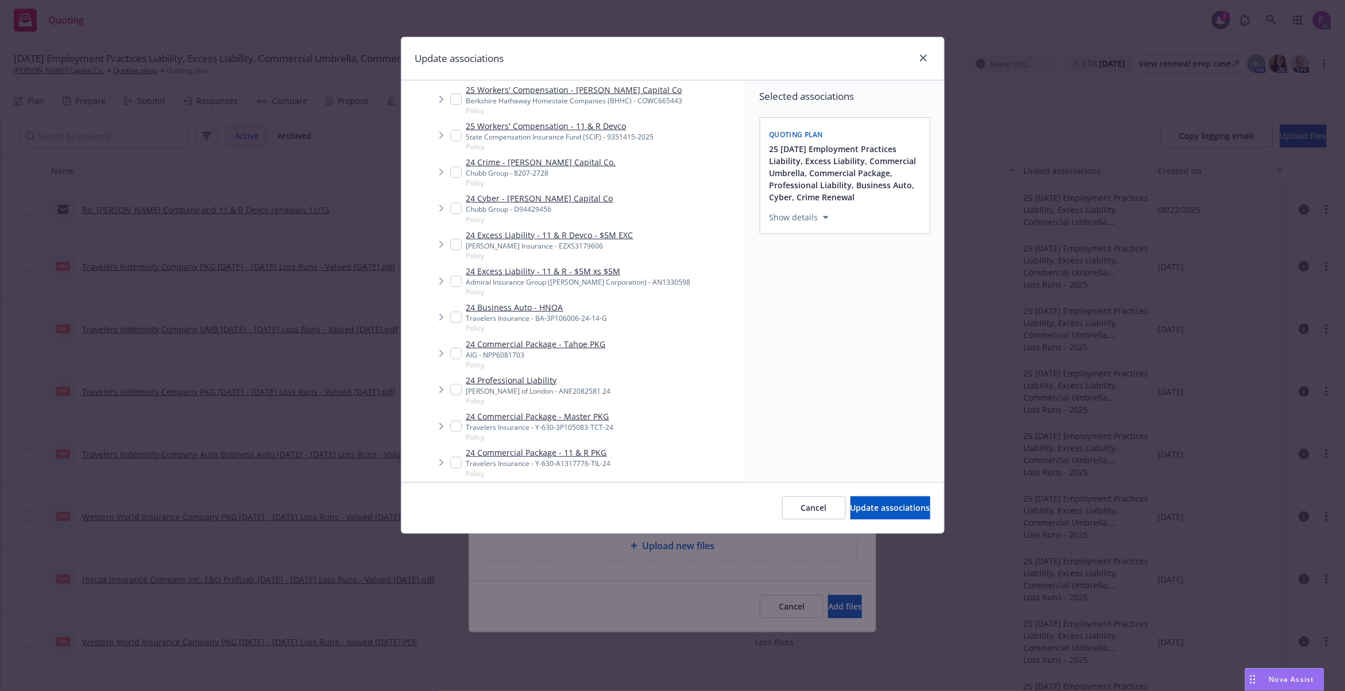
click at [454, 280] on input "Tree Example" at bounding box center [455, 281] width 11 height 11
checkbox input "true"
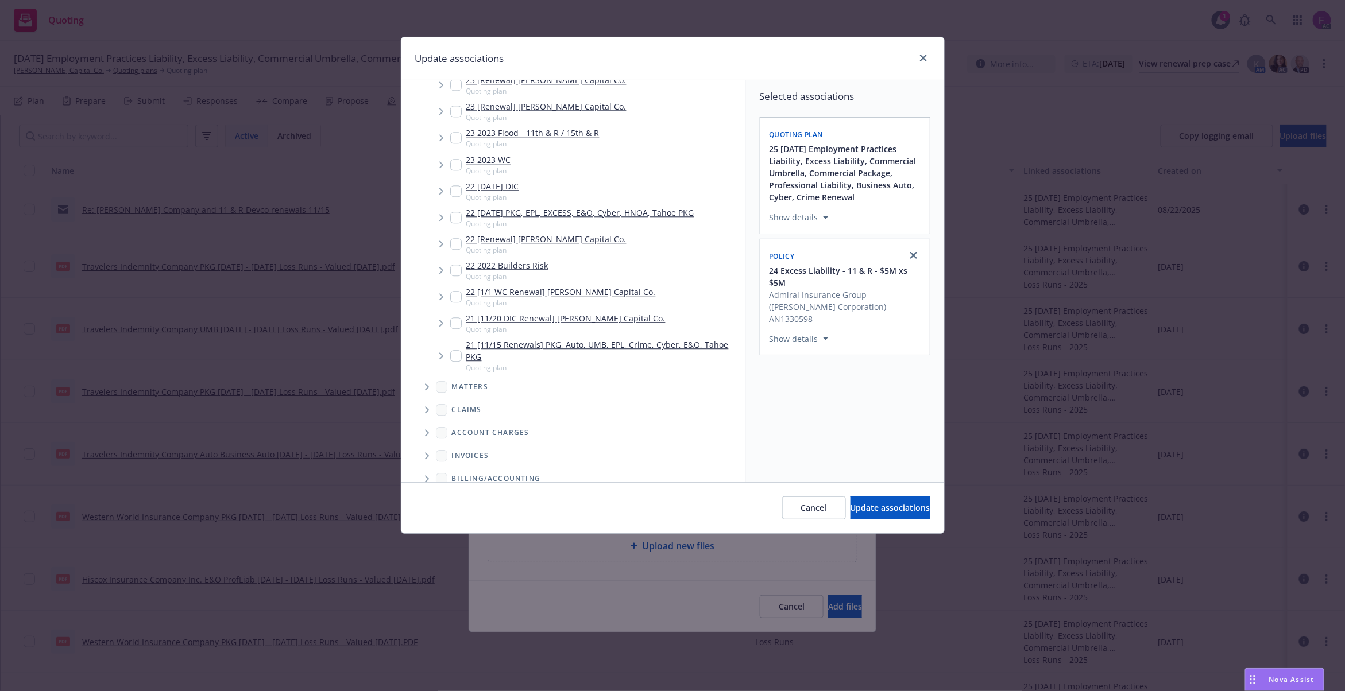
scroll to position [3475, 0]
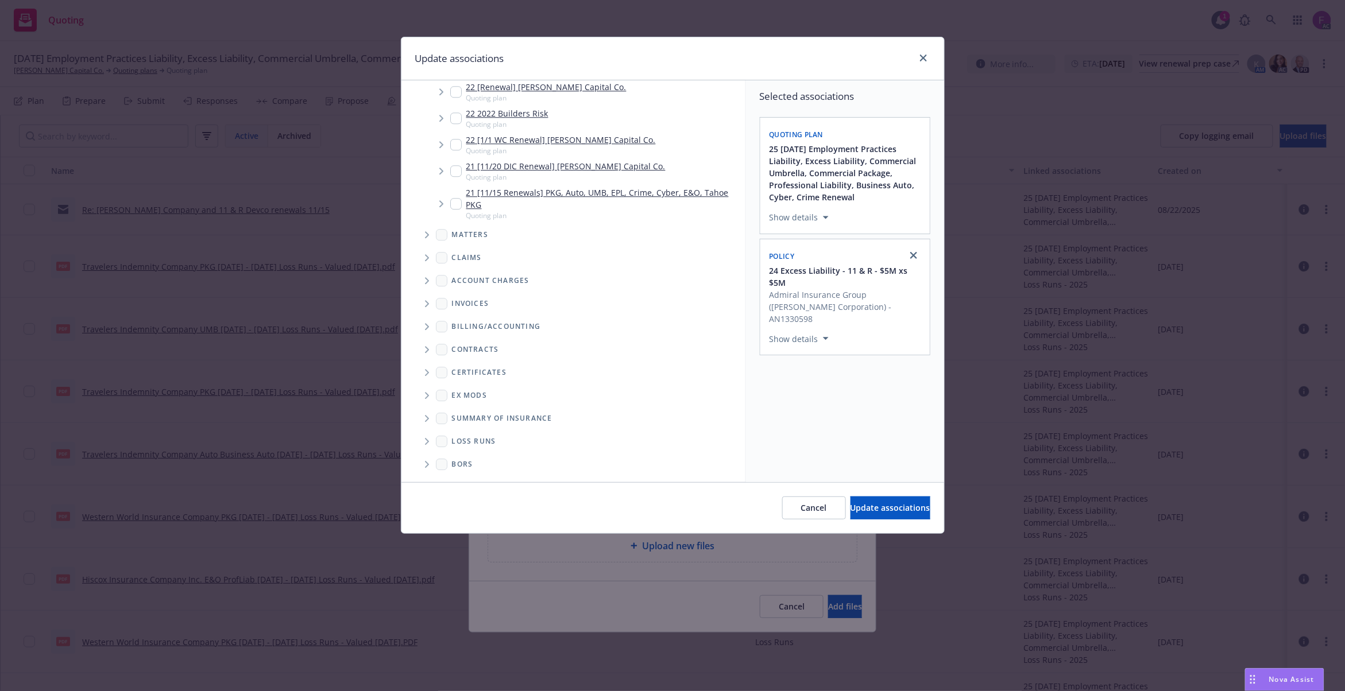
click at [426, 440] on icon "Folder Tree Example" at bounding box center [427, 441] width 4 height 7
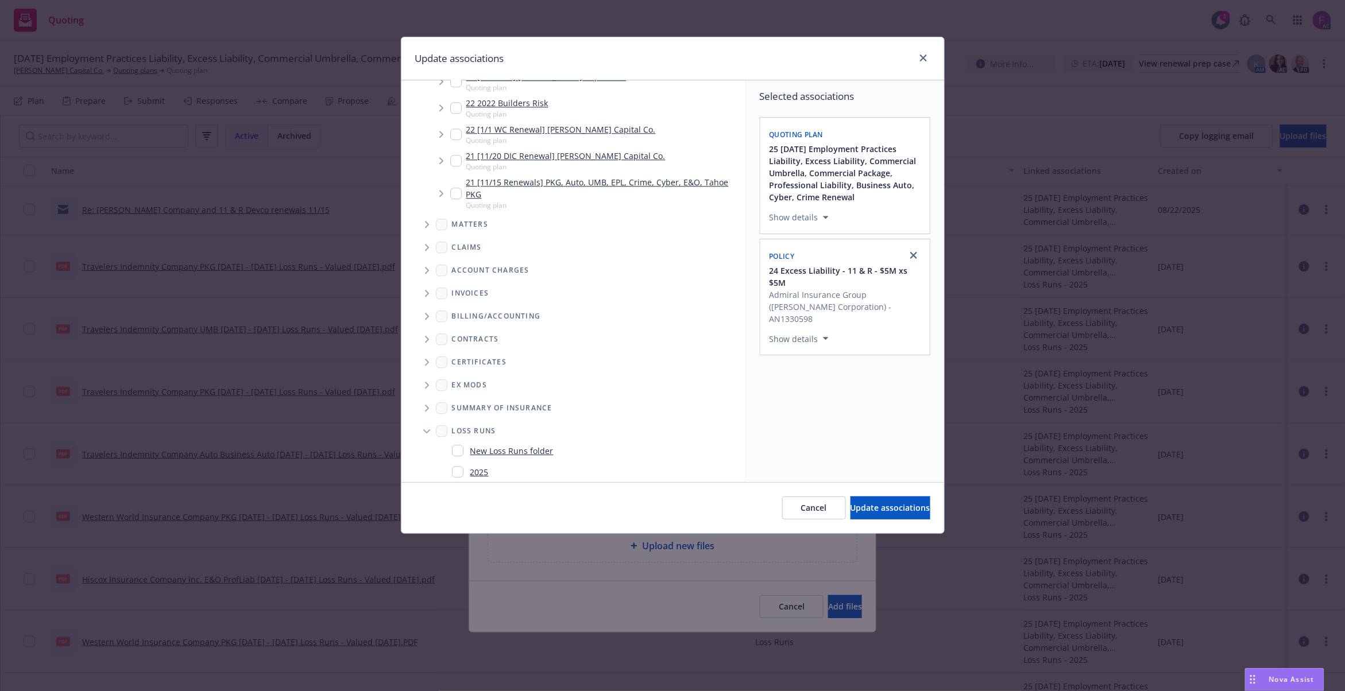
scroll to position [3517, 0]
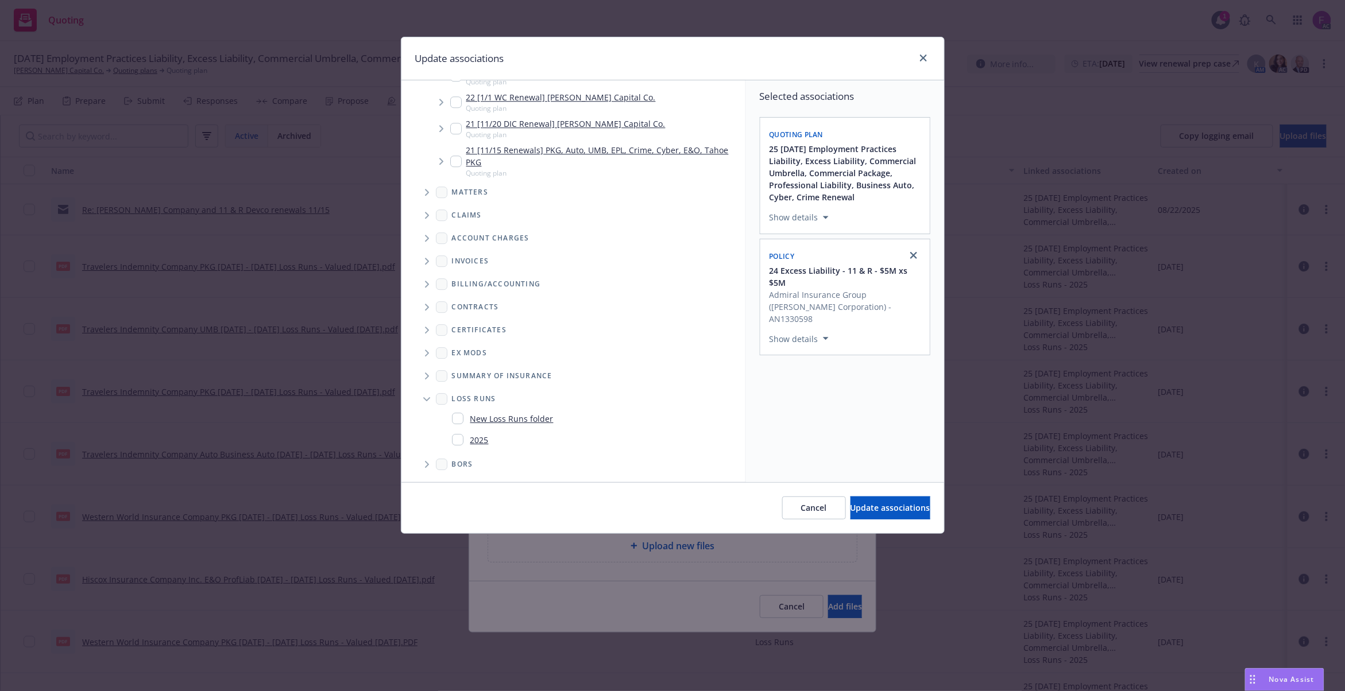
click at [455, 446] on input "Folder Tree Example" at bounding box center [457, 439] width 11 height 11
checkbox input "true"
click at [896, 466] on div "Selected associations Quoting plan 25 11/15/25 Employment Practices Liability, …" at bounding box center [845, 281] width 198 height 402
click at [881, 503] on span "Update associations" at bounding box center [890, 507] width 80 height 11
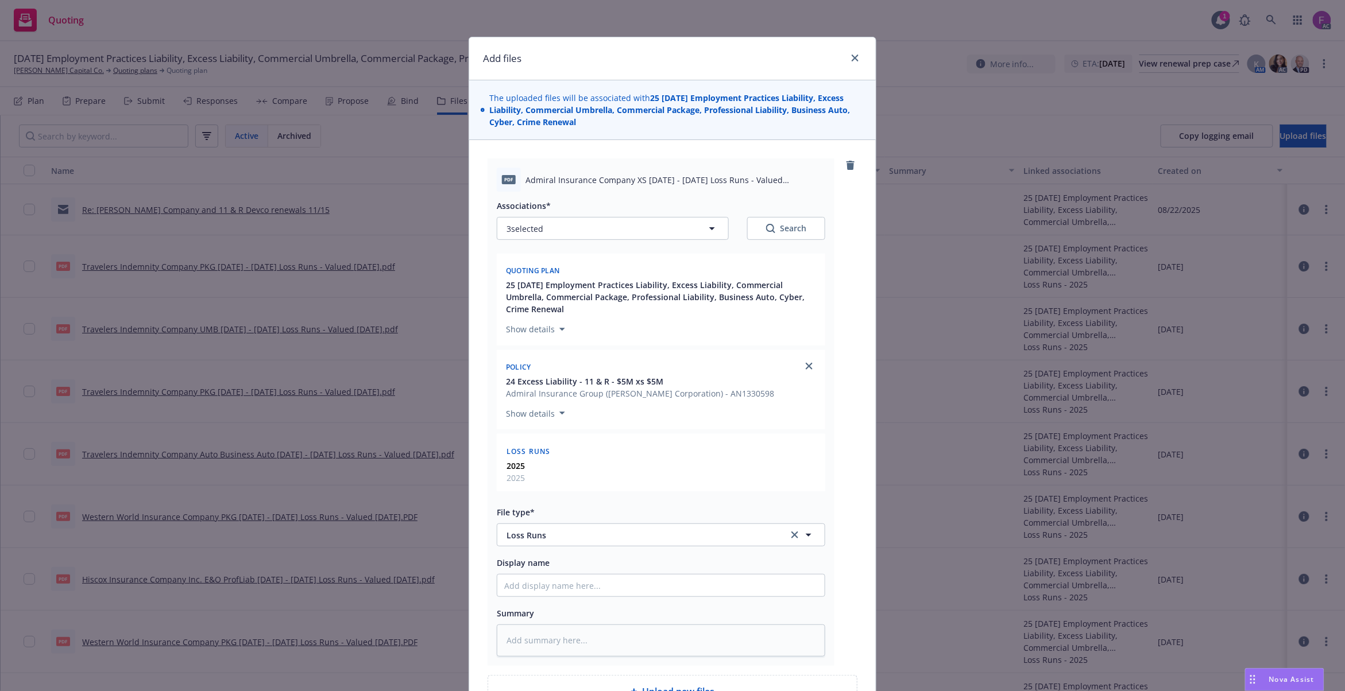
scroll to position [126, 0]
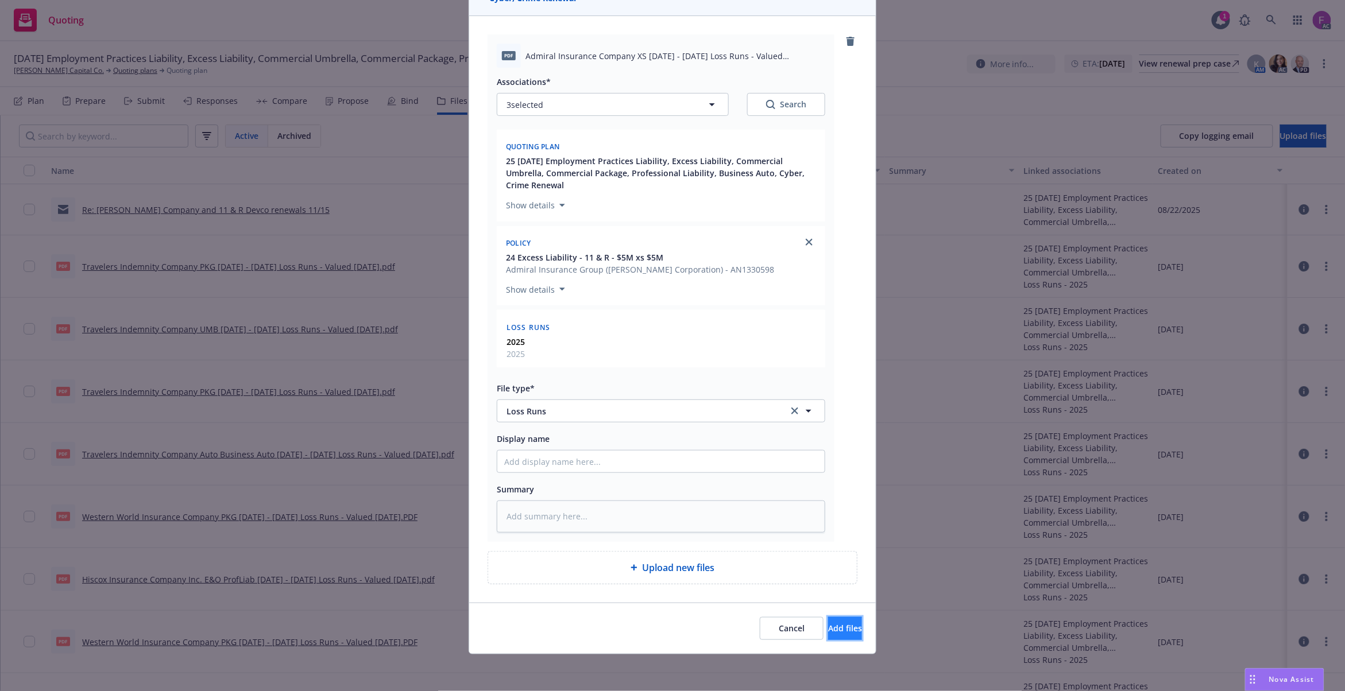
click at [828, 630] on span "Add files" at bounding box center [845, 628] width 34 height 11
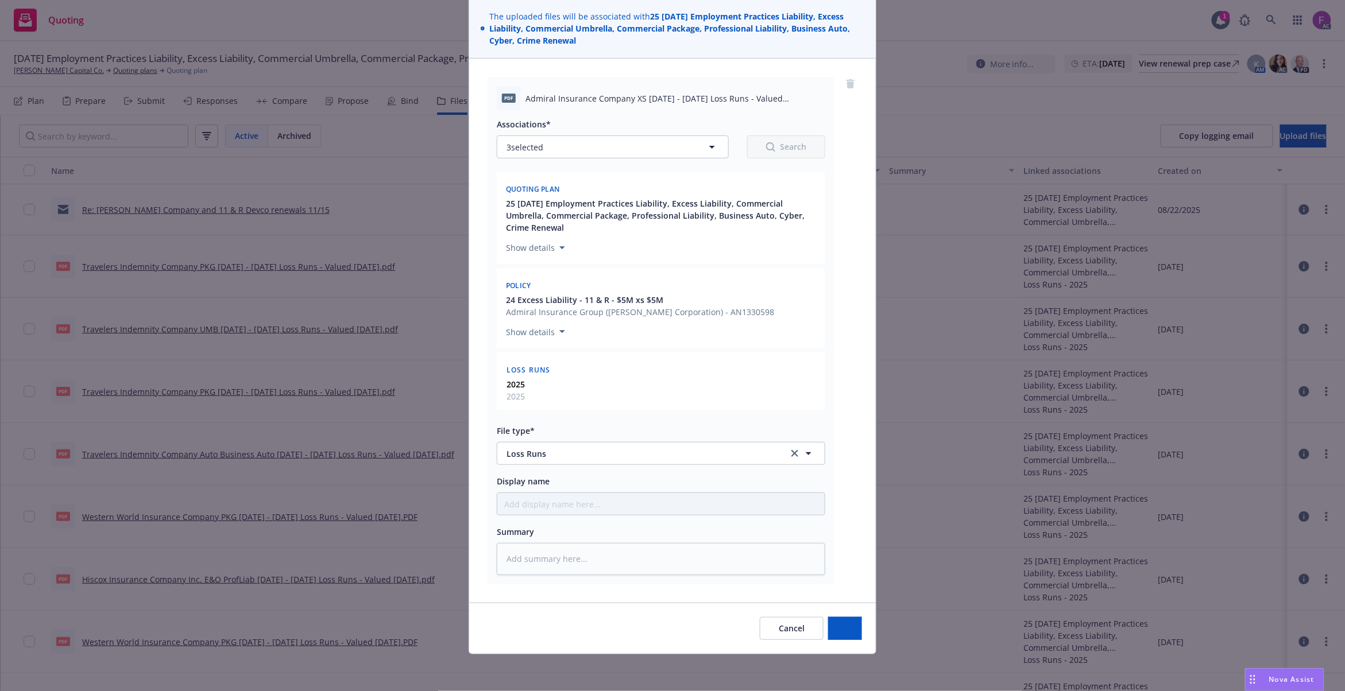
scroll to position [83, 0]
type textarea "x"
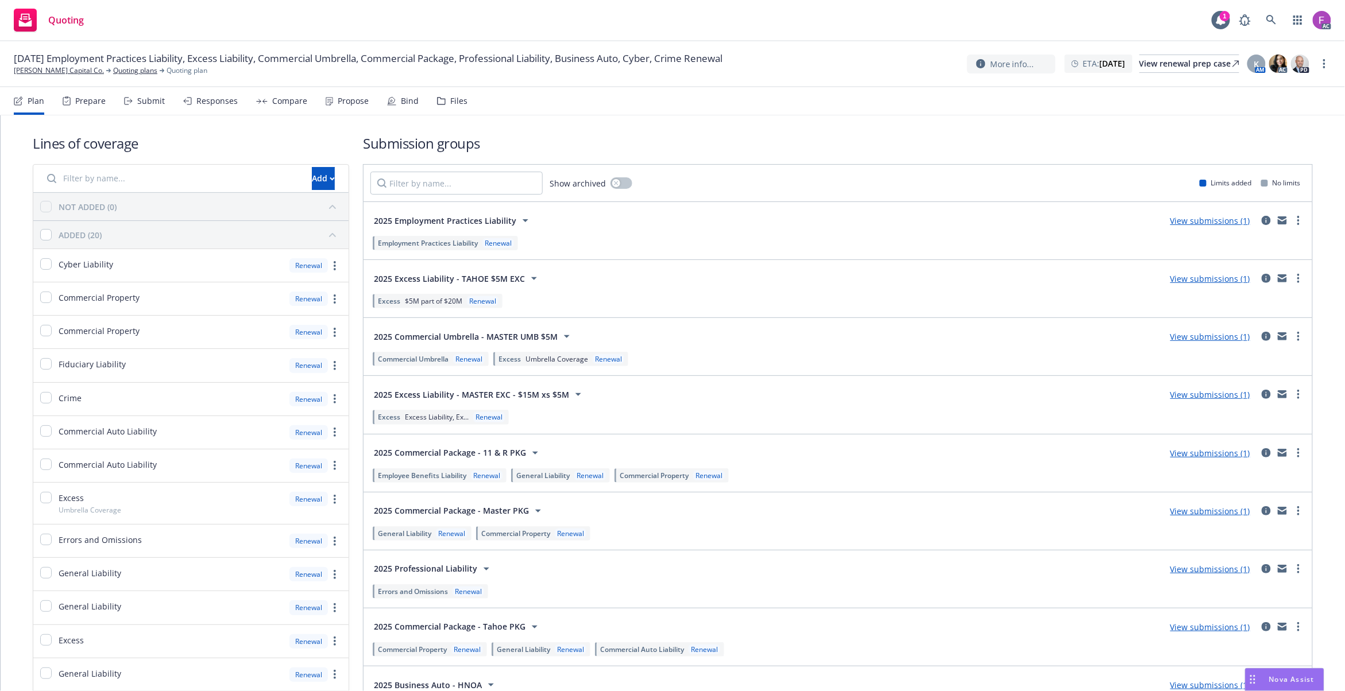
click at [444, 110] on div "Files" at bounding box center [452, 101] width 30 height 28
click at [451, 99] on div "Files" at bounding box center [458, 100] width 17 height 9
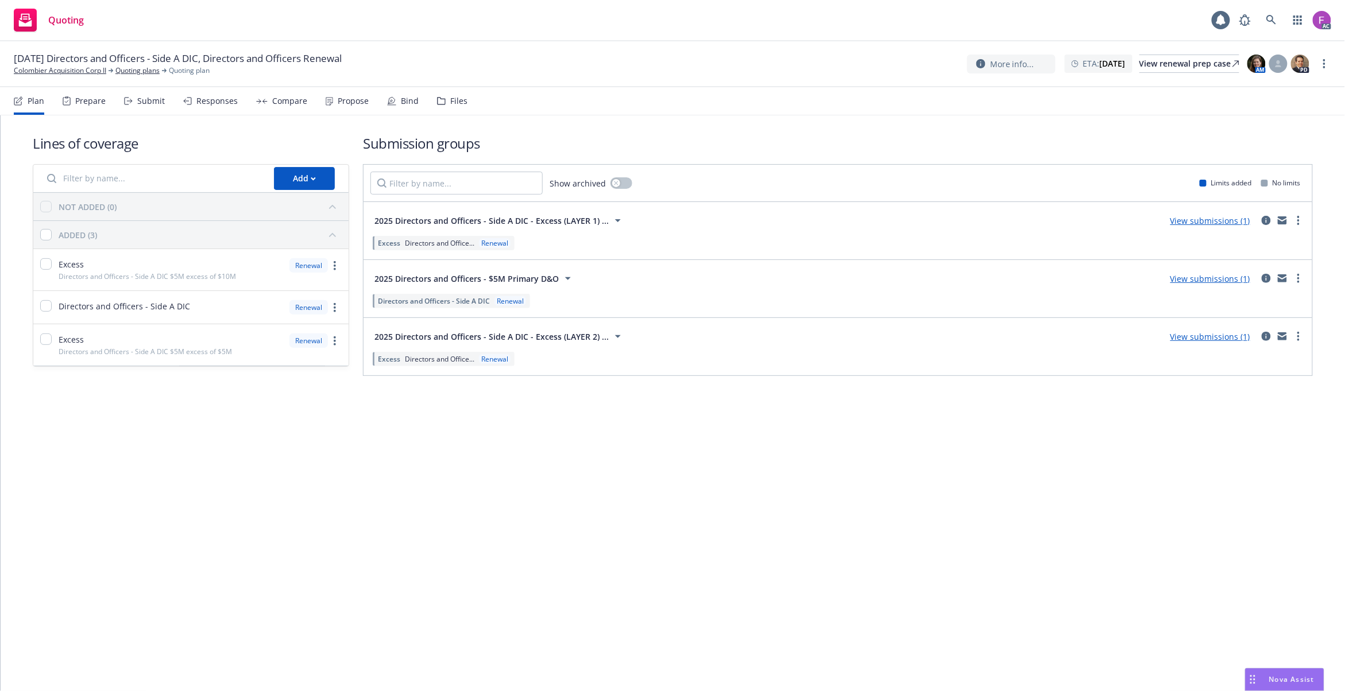
click at [459, 103] on div "Files" at bounding box center [458, 100] width 17 height 9
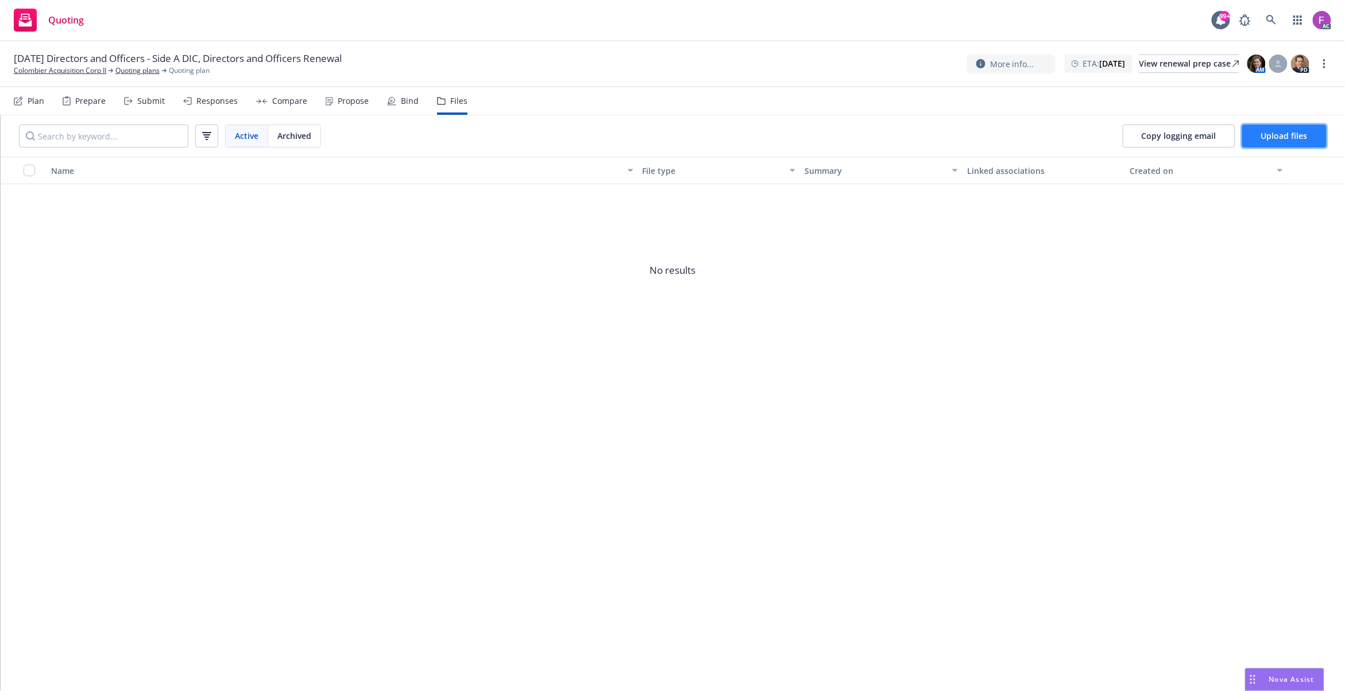
click at [1285, 135] on span "Upload files" at bounding box center [1284, 135] width 47 height 11
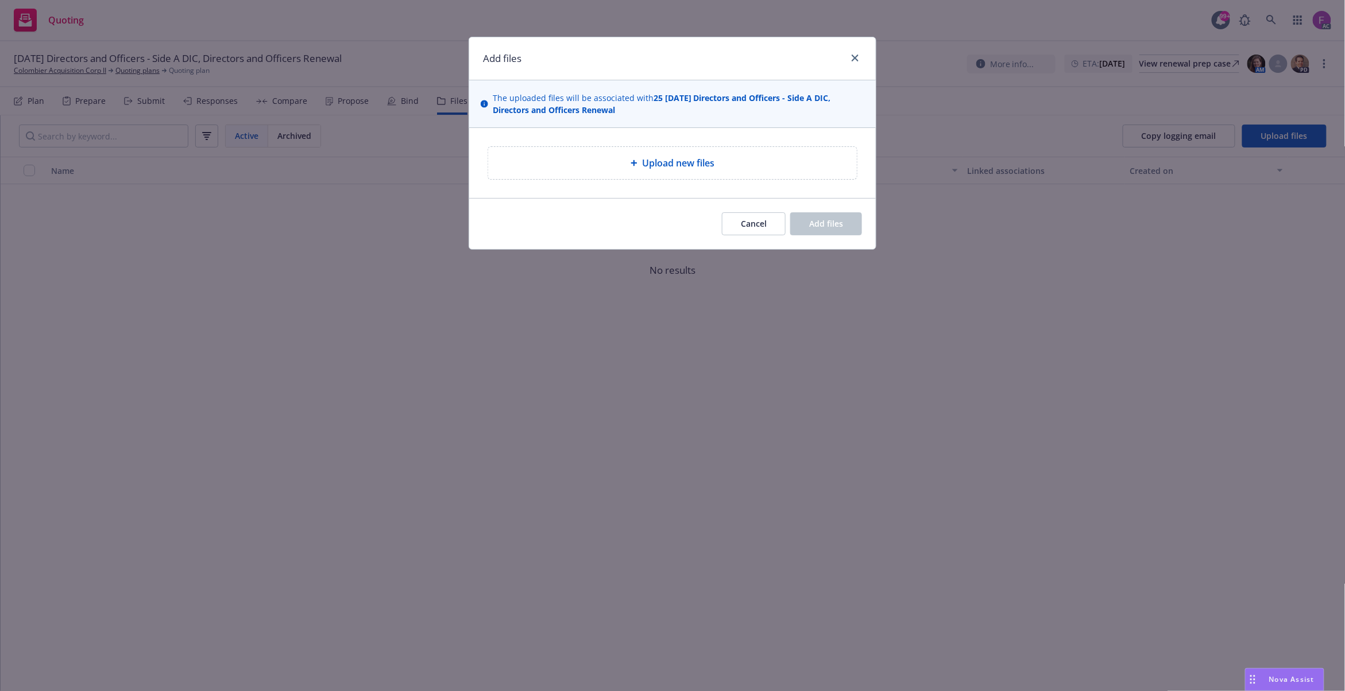
click at [612, 170] on div "Upload new files" at bounding box center [672, 163] width 350 height 14
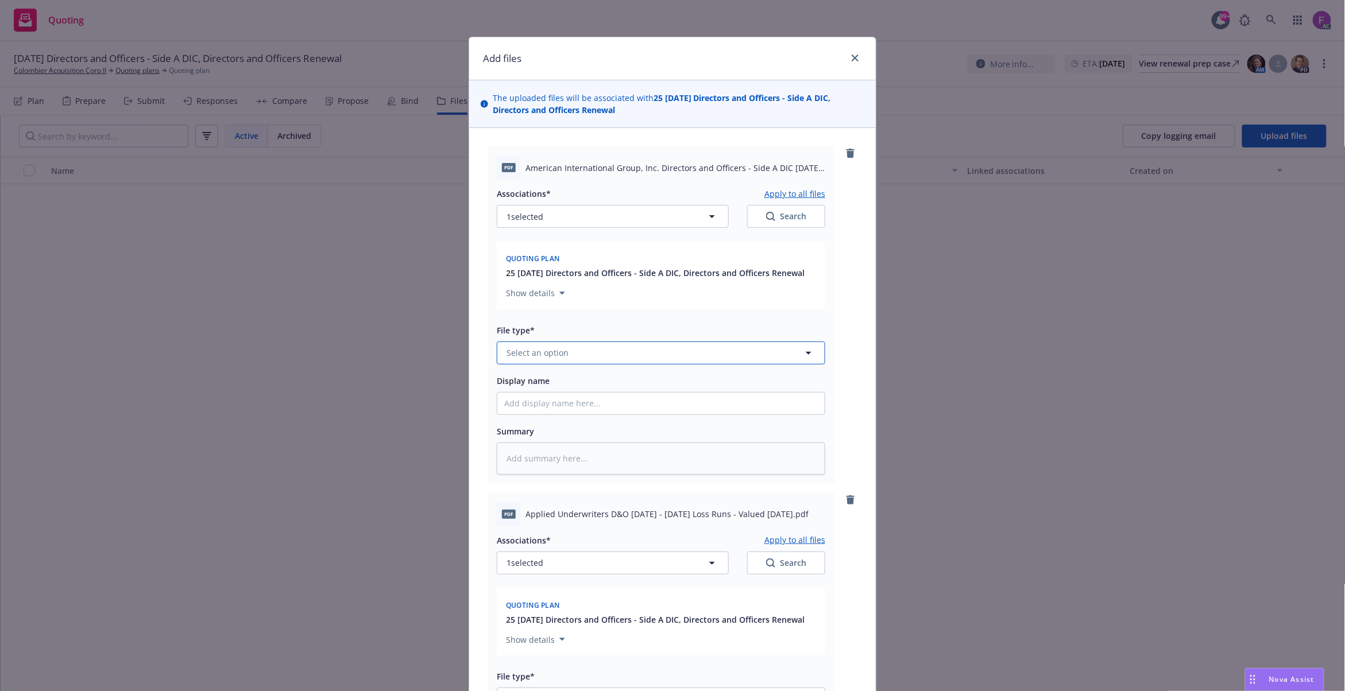
click at [559, 350] on span "Select an option" at bounding box center [537, 353] width 62 height 12
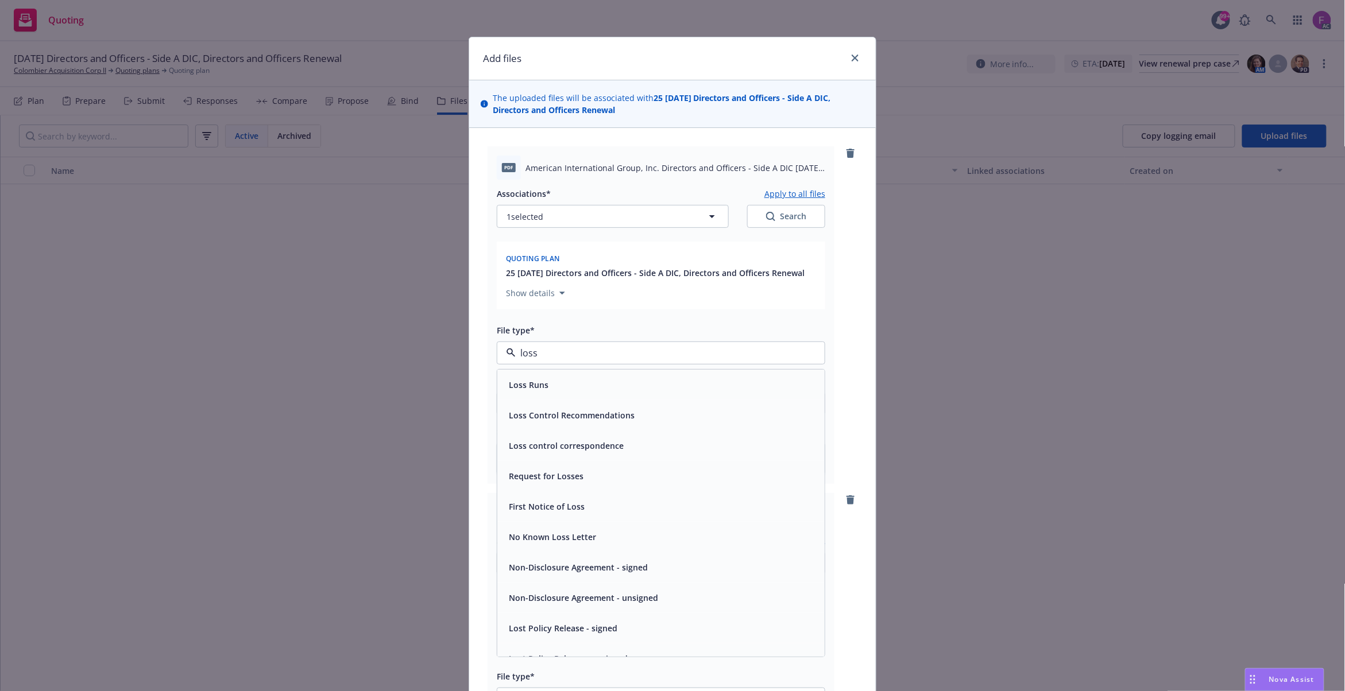
paste input "Loss Run"
type input "Loss Run"
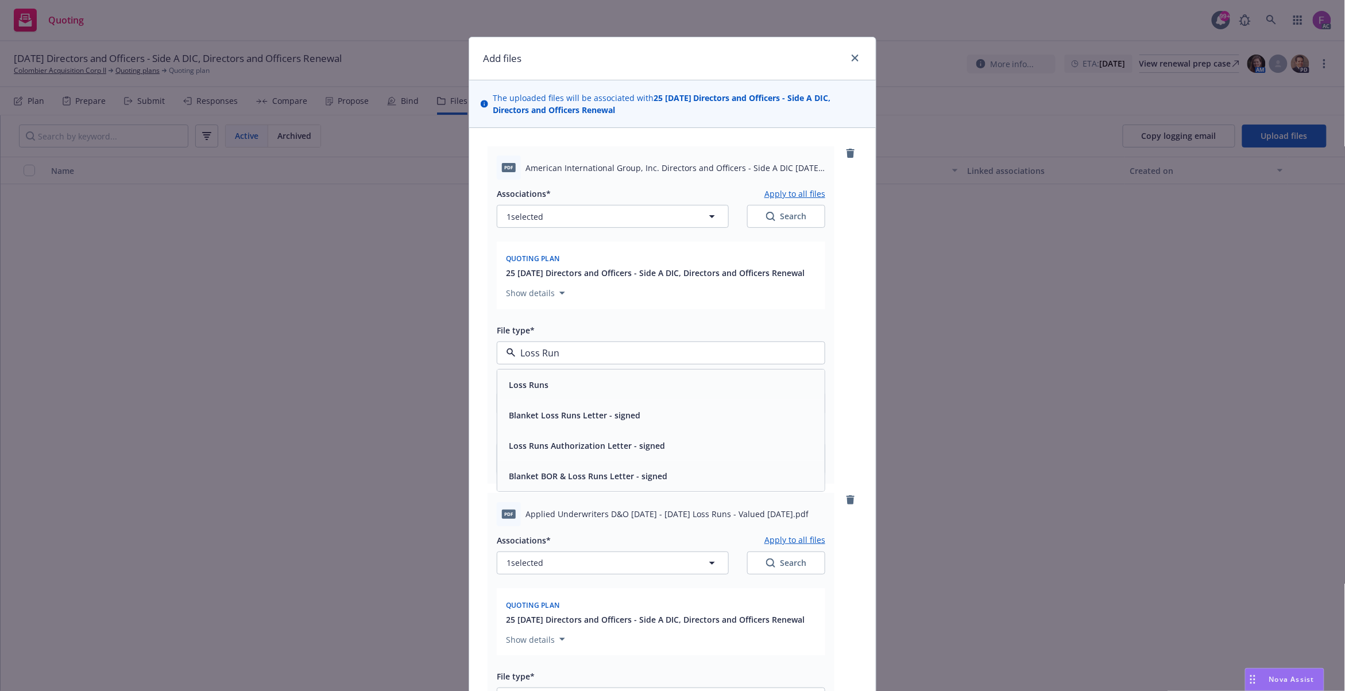
drag, startPoint x: 559, startPoint y: 350, endPoint x: 398, endPoint y: 338, distance: 160.7
click at [394, 336] on div "Add files The uploaded files will be associated with 25 [DATE] Directors and Of…" at bounding box center [672, 345] width 1345 height 691
click at [557, 385] on div "Loss Runs" at bounding box center [660, 385] width 313 height 17
type textarea "x"
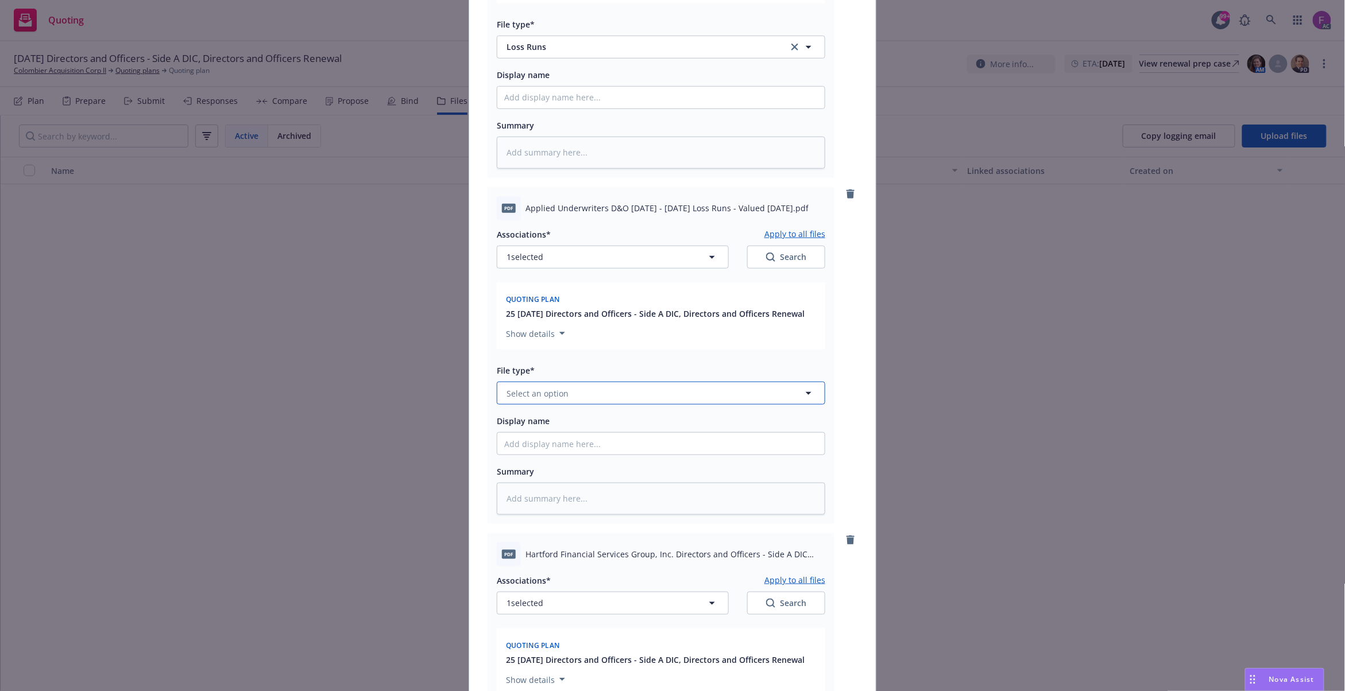
click at [528, 393] on span "Select an option" at bounding box center [537, 394] width 62 height 12
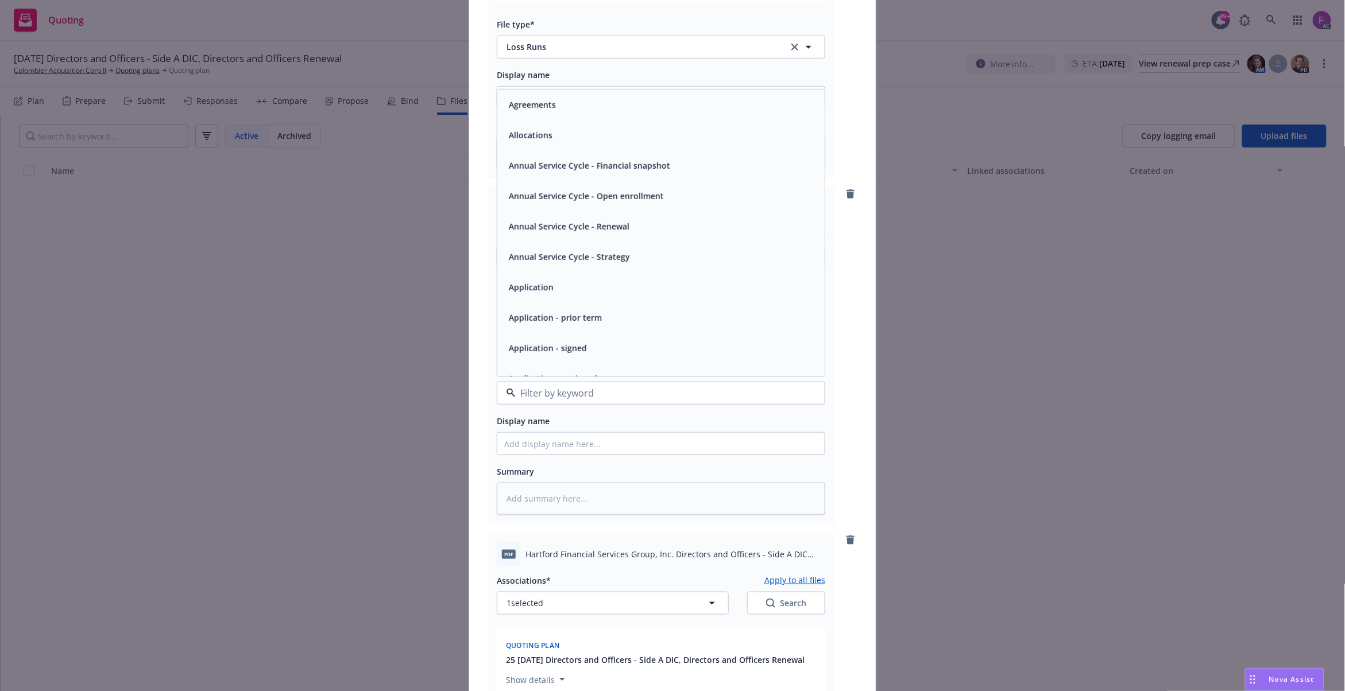
paste input "Loss Run"
type input "Loss Run"
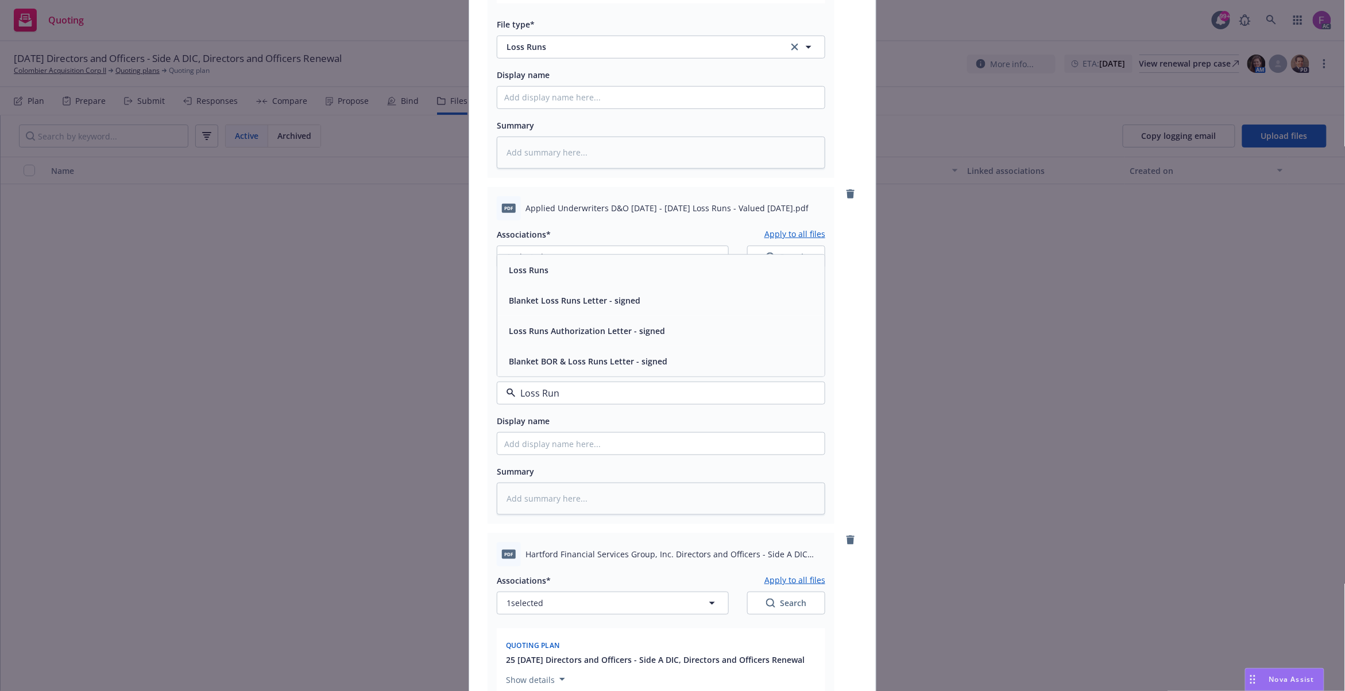
click at [520, 265] on span "Loss Runs" at bounding box center [529, 270] width 40 height 12
type textarea "x"
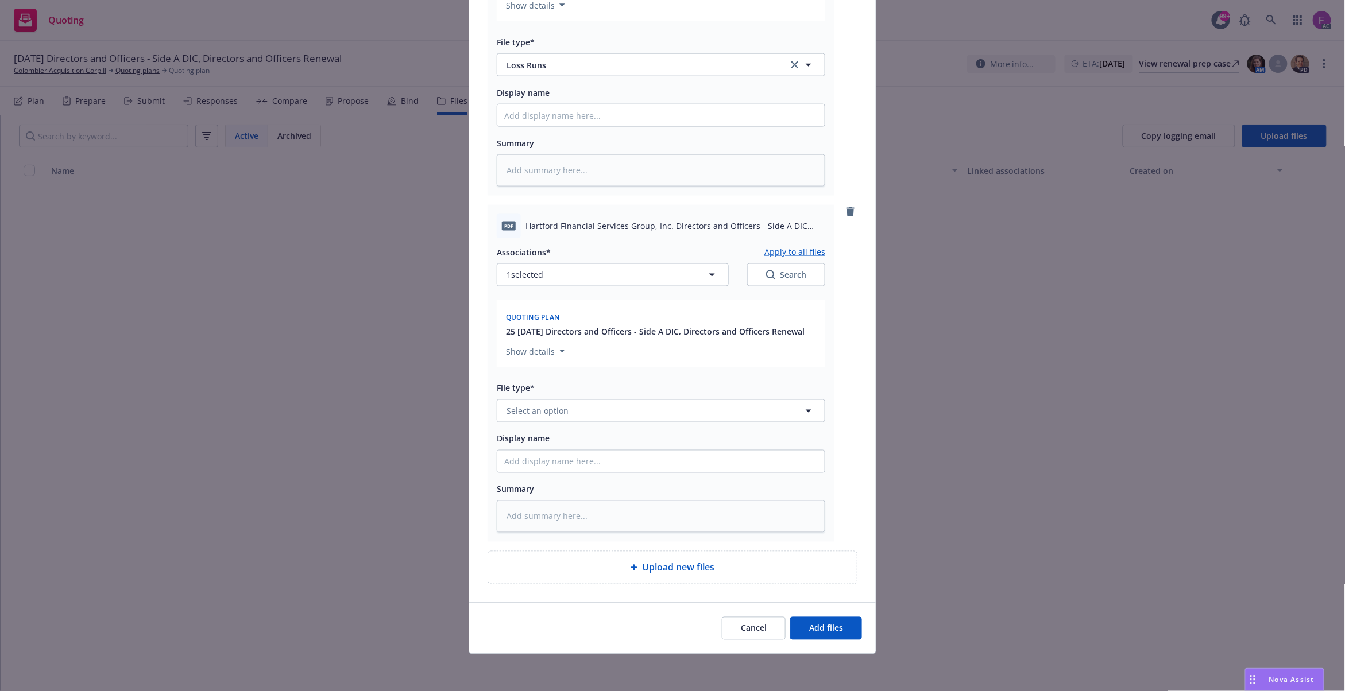
scroll to position [637, 0]
click at [552, 397] on div "File type* Select an option" at bounding box center [661, 401] width 328 height 41
click at [551, 405] on span "Select an option" at bounding box center [537, 411] width 62 height 12
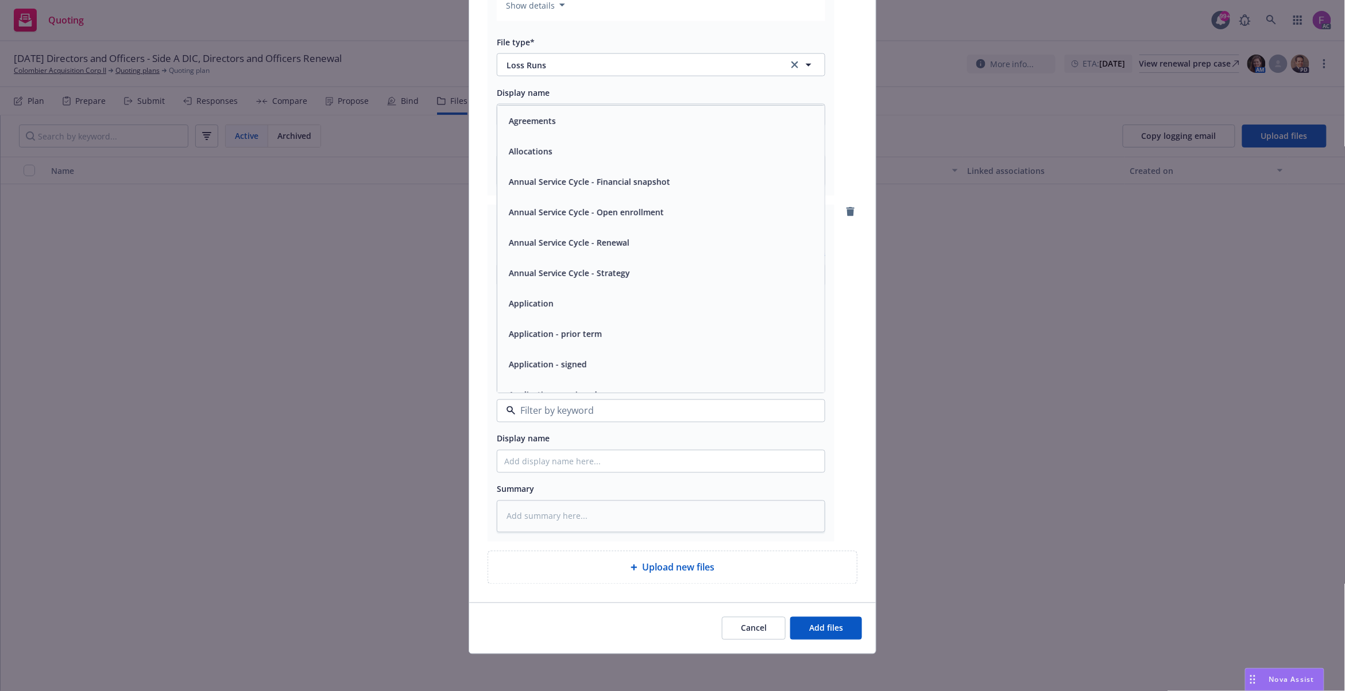
paste input "Loss Run"
type input "Loss Run"
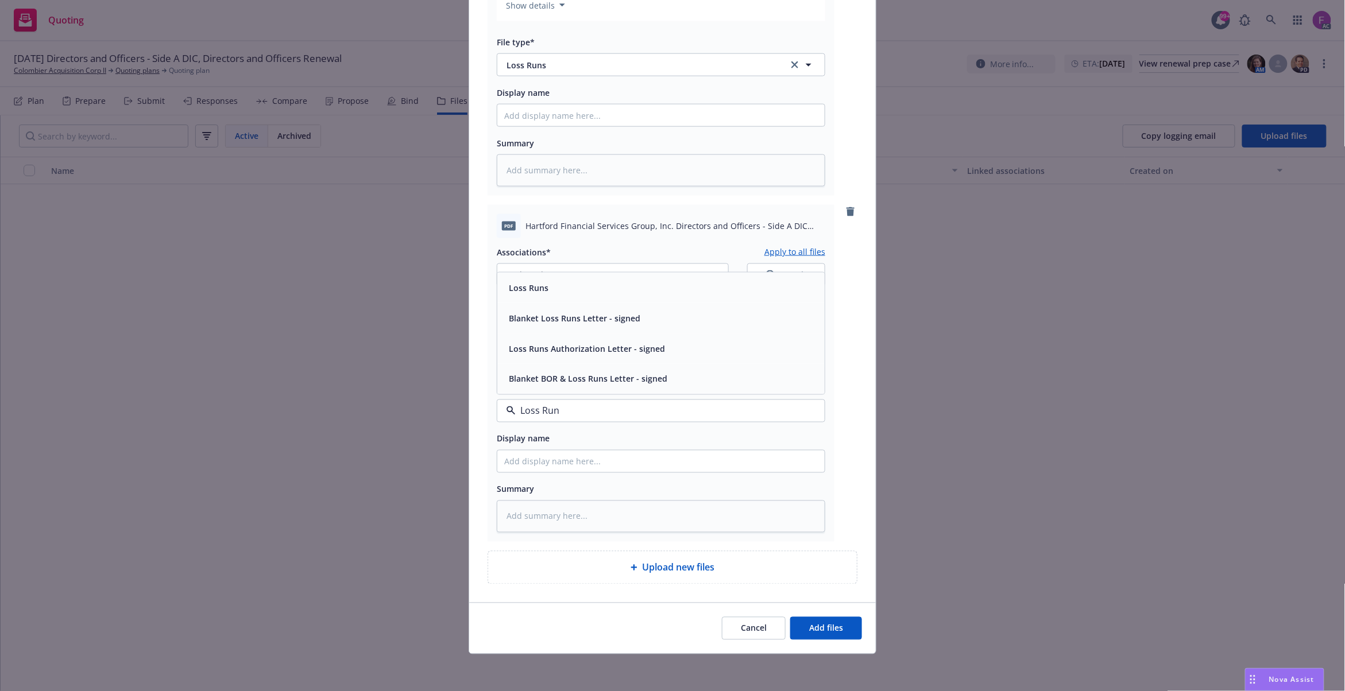
click at [540, 286] on span "Loss Runs" at bounding box center [529, 288] width 40 height 12
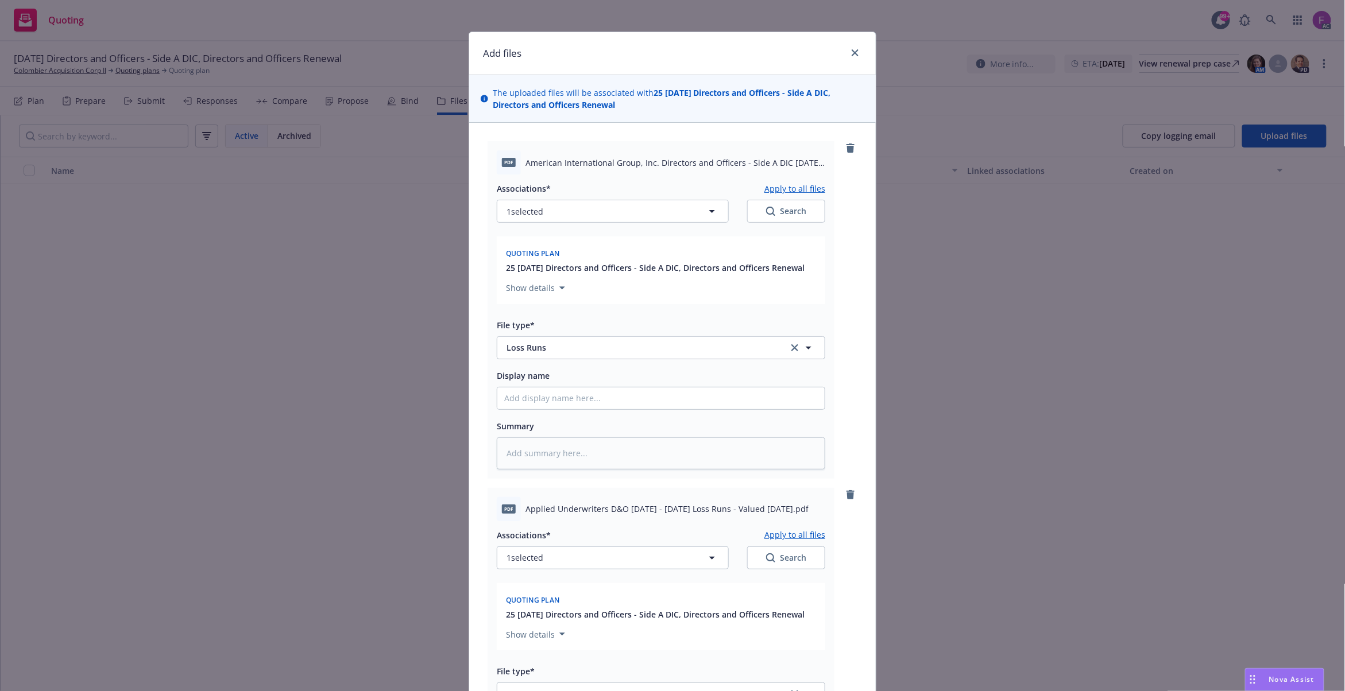
scroll to position [0, 0]
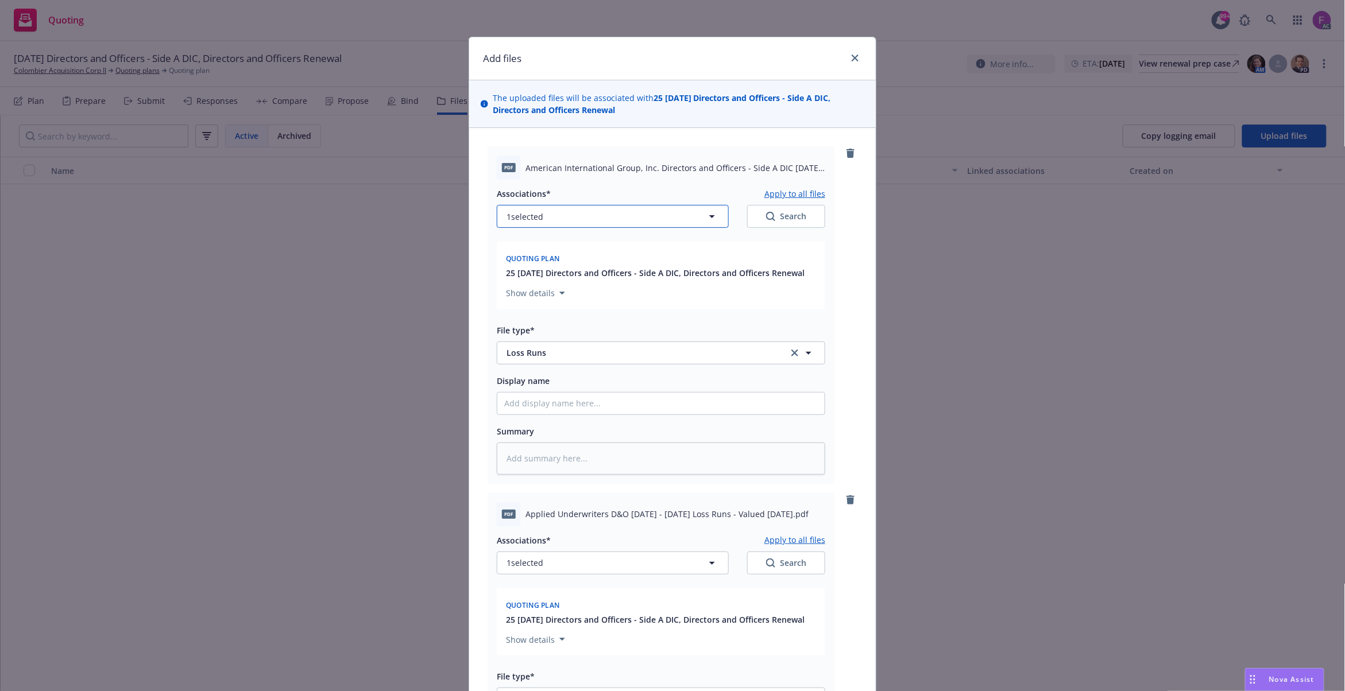
click at [524, 216] on span "1 selected" at bounding box center [524, 217] width 37 height 12
type textarea "x"
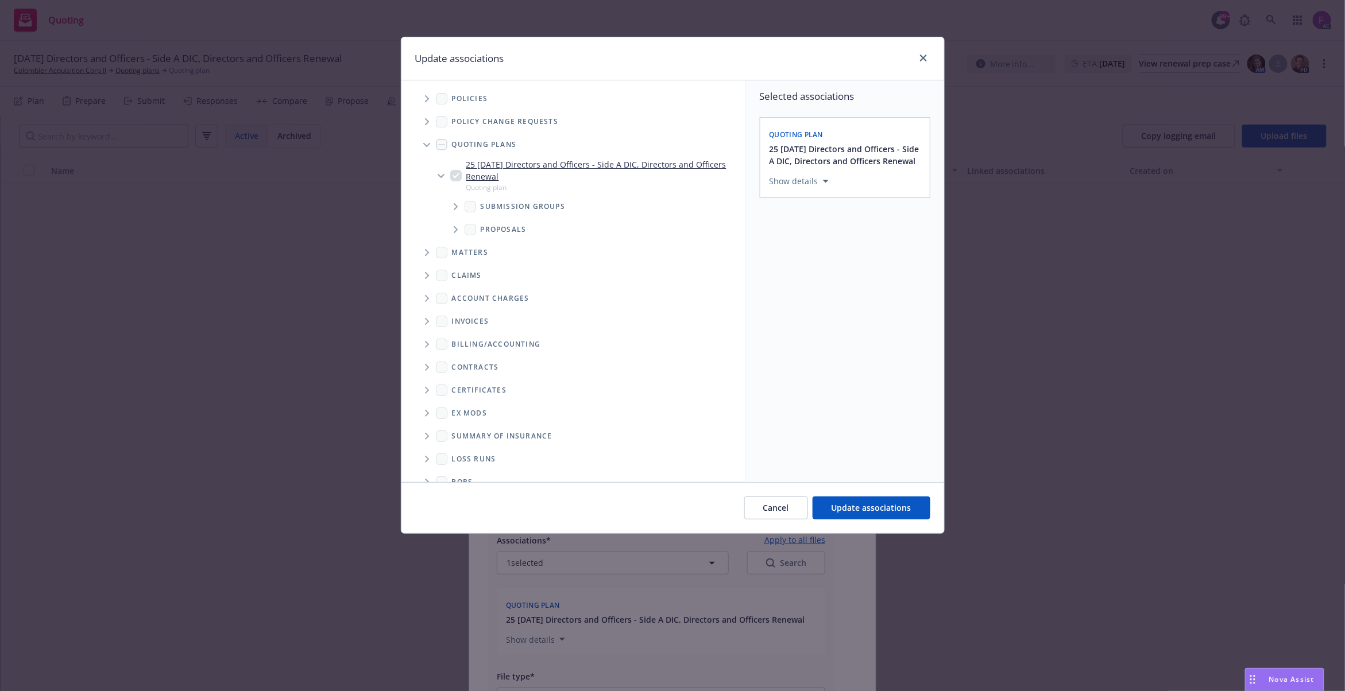
scroll to position [17, 0]
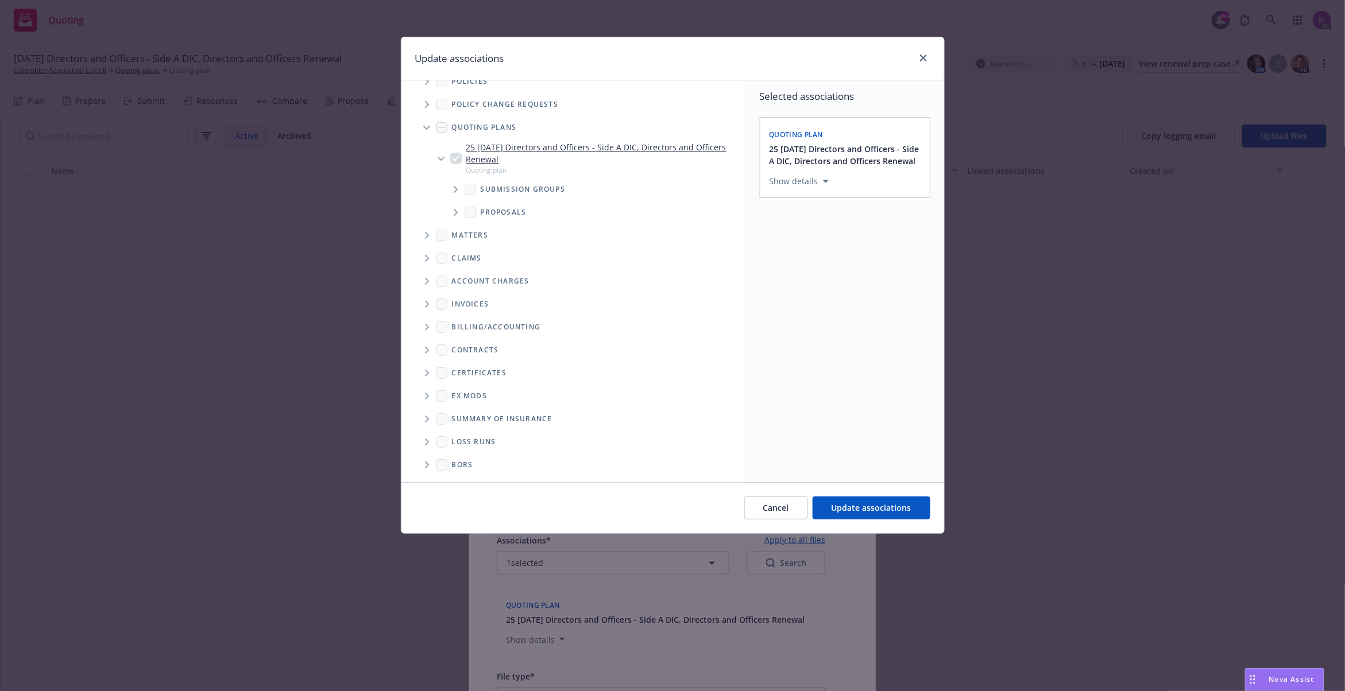
click at [429, 434] on span "Folder Tree Example" at bounding box center [426, 442] width 18 height 18
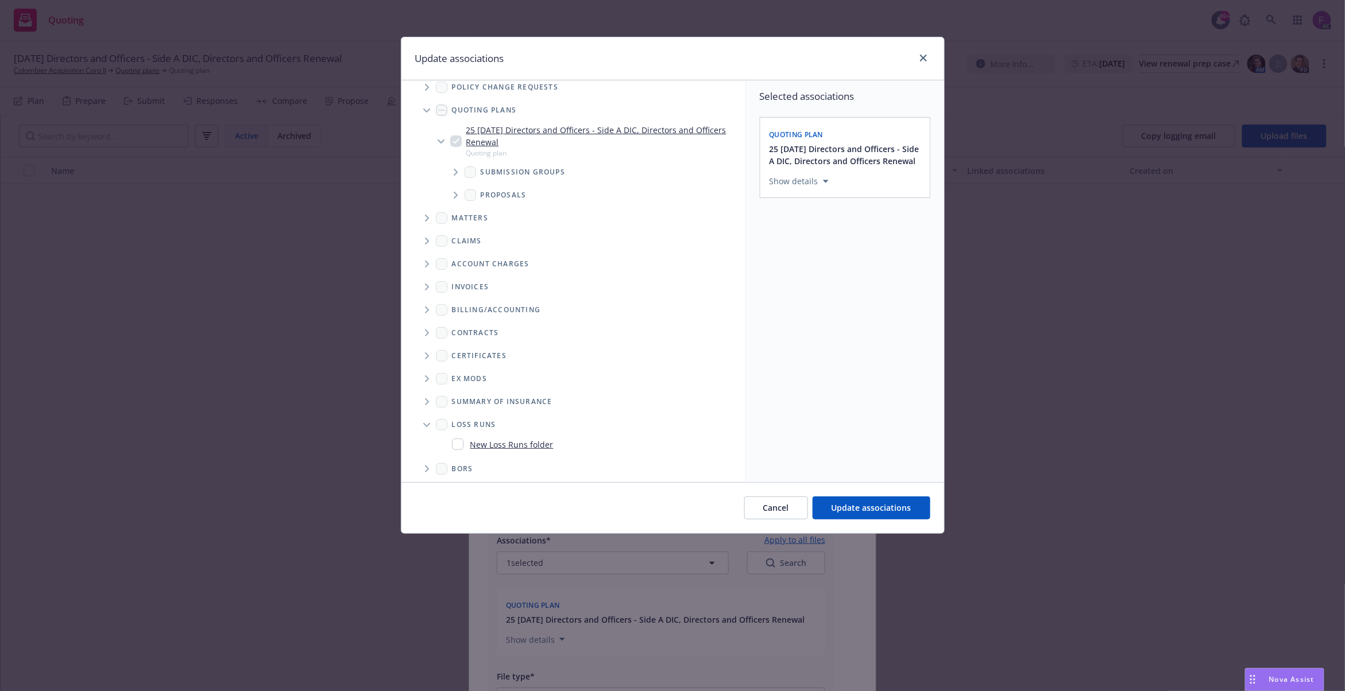
scroll to position [39, 0]
click at [458, 444] on input "Folder Tree Example" at bounding box center [457, 439] width 11 height 11
checkbox input "true"
click at [850, 266] on div "Select an option" at bounding box center [840, 260] width 122 height 11
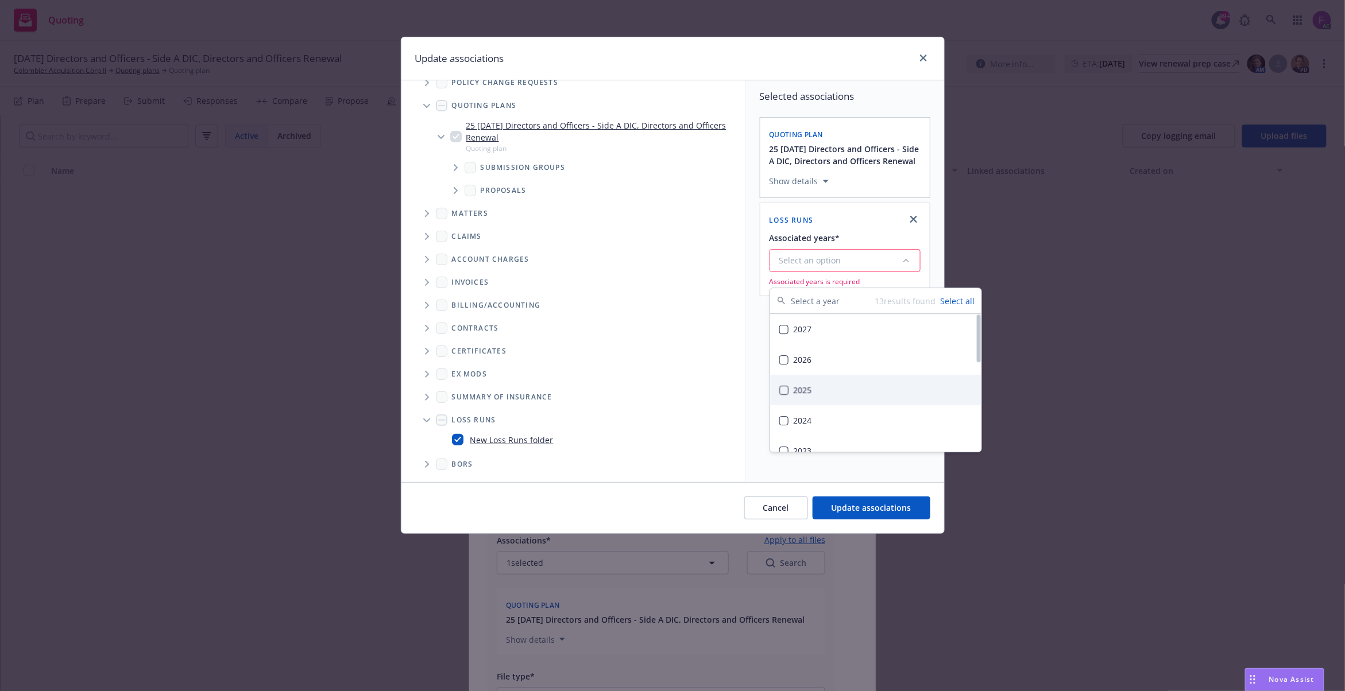
click at [834, 387] on div "2025" at bounding box center [875, 390] width 211 height 30
click at [905, 503] on span "Update associations" at bounding box center [871, 507] width 80 height 11
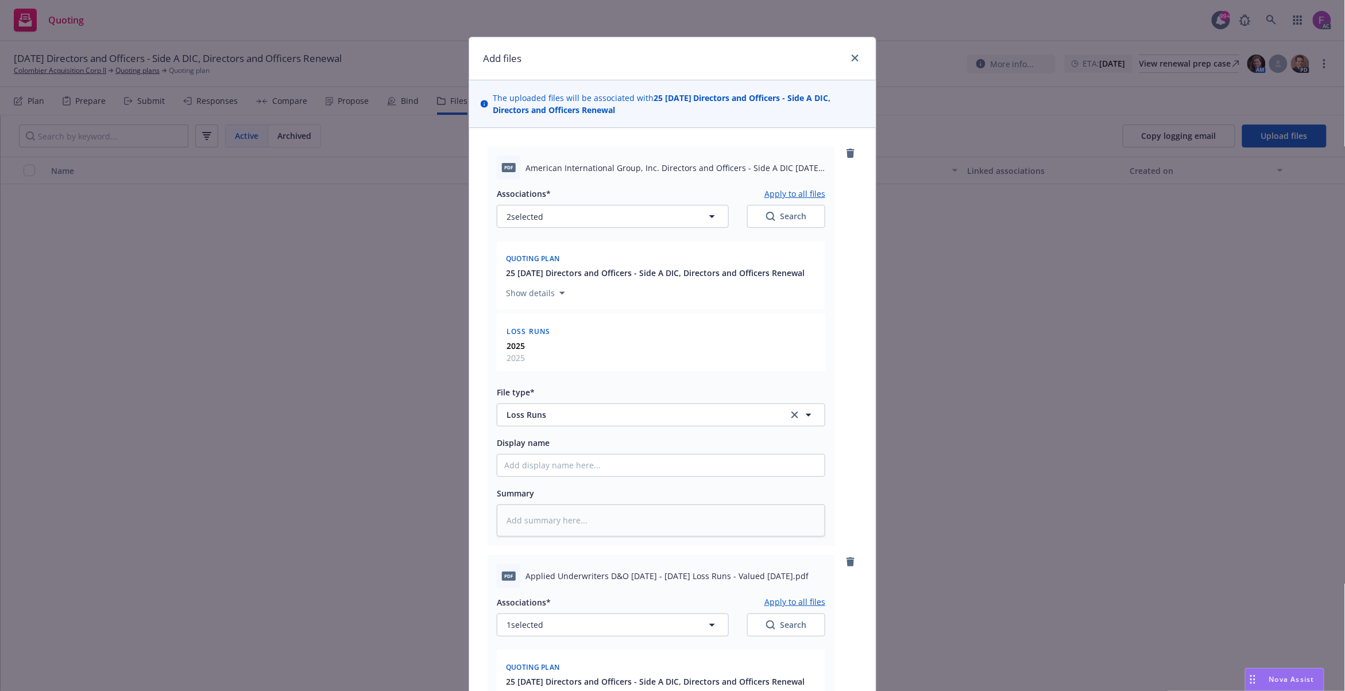
click at [795, 194] on button "Apply to all files" at bounding box center [794, 194] width 61 height 14
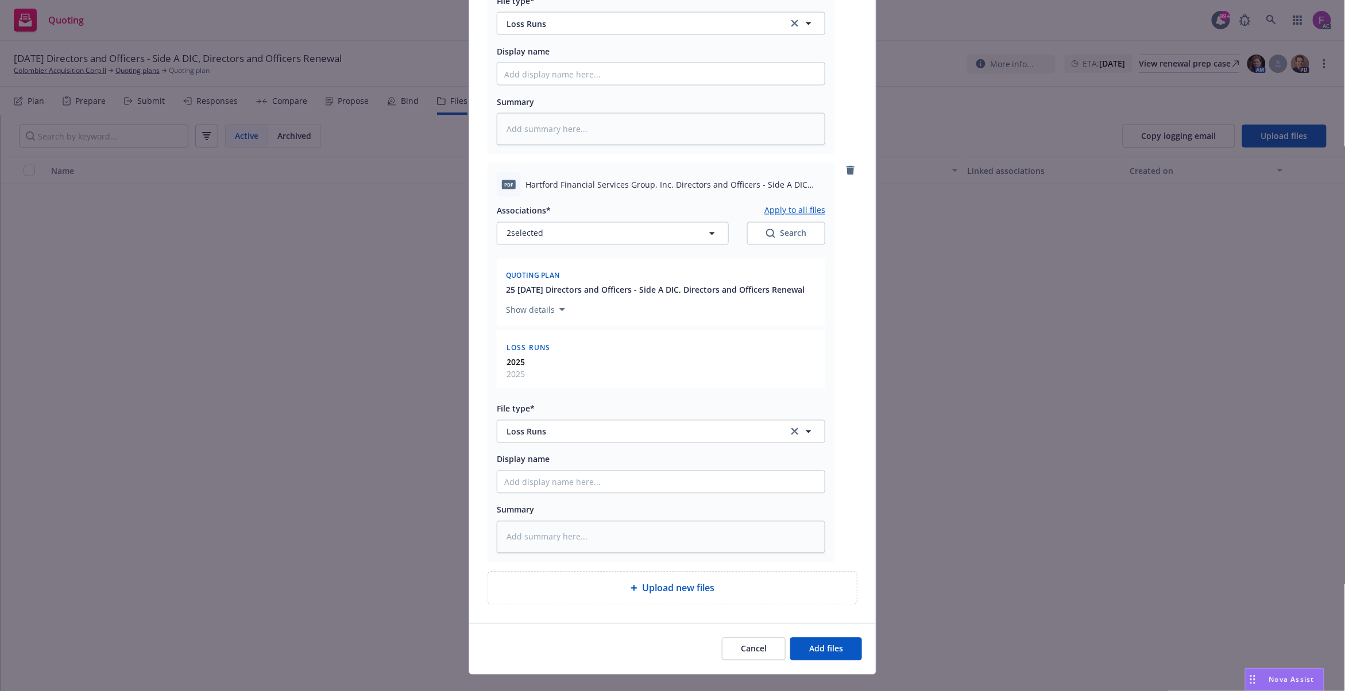
scroll to position [823, 0]
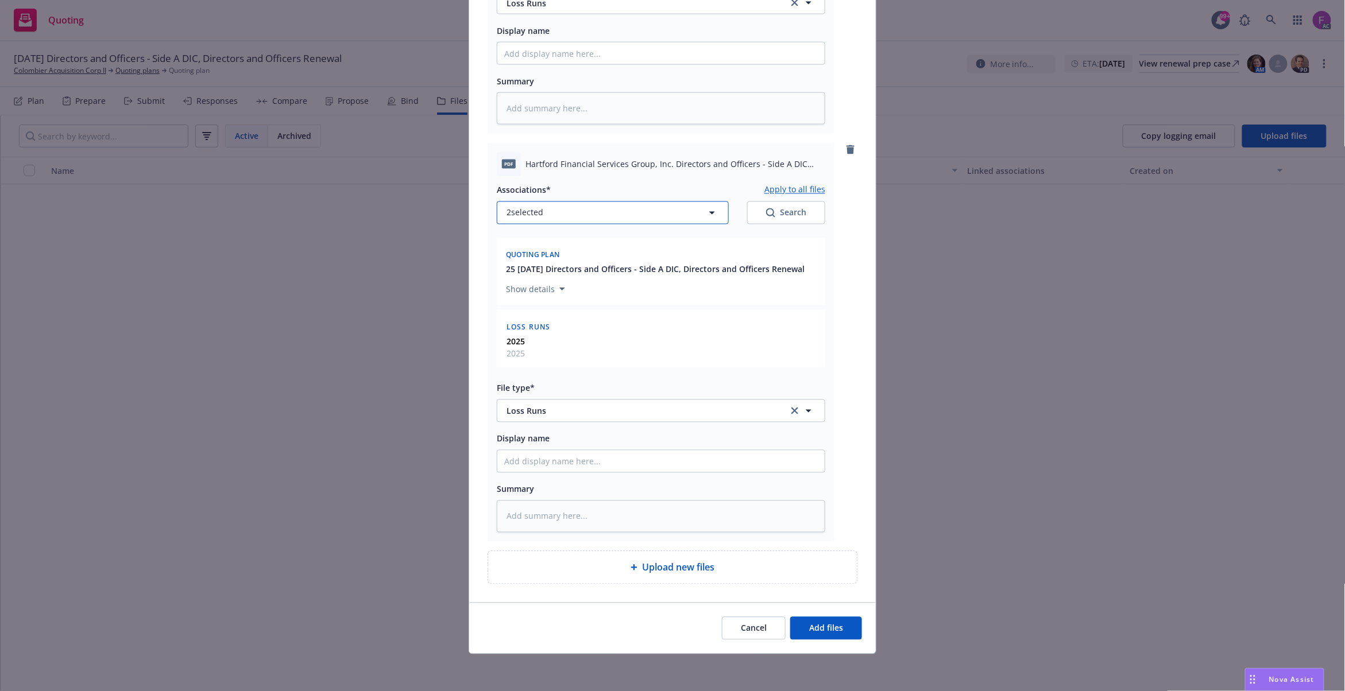
click at [540, 211] on button "2 selected" at bounding box center [613, 213] width 232 height 23
type textarea "x"
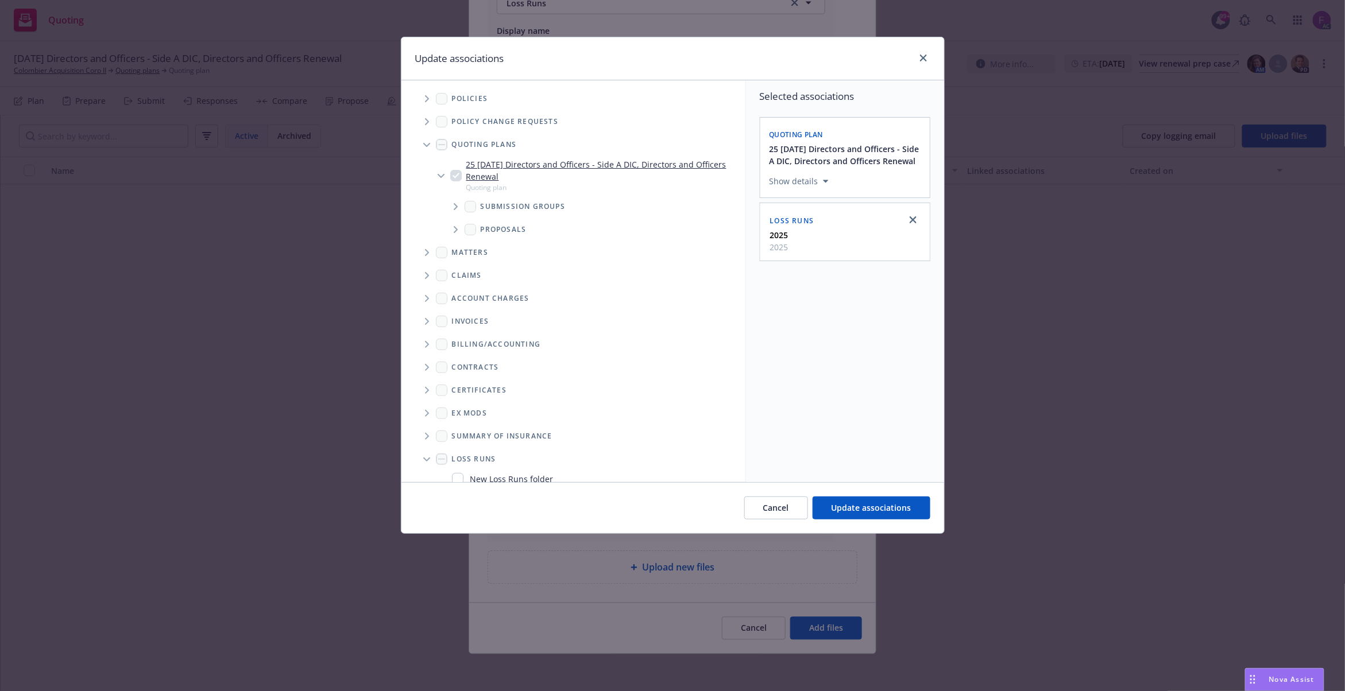
click at [423, 100] on span "Tree Example" at bounding box center [426, 99] width 18 height 18
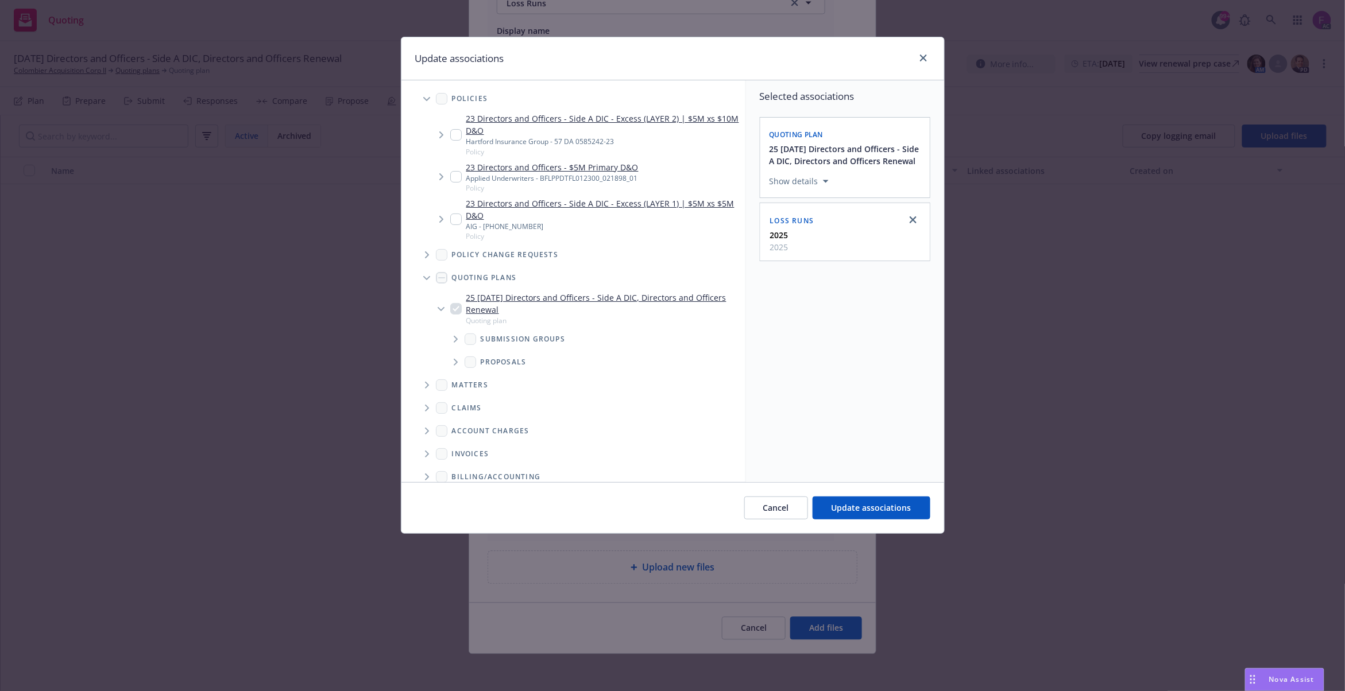
click at [454, 131] on input "Tree Example" at bounding box center [455, 134] width 11 height 11
checkbox input "true"
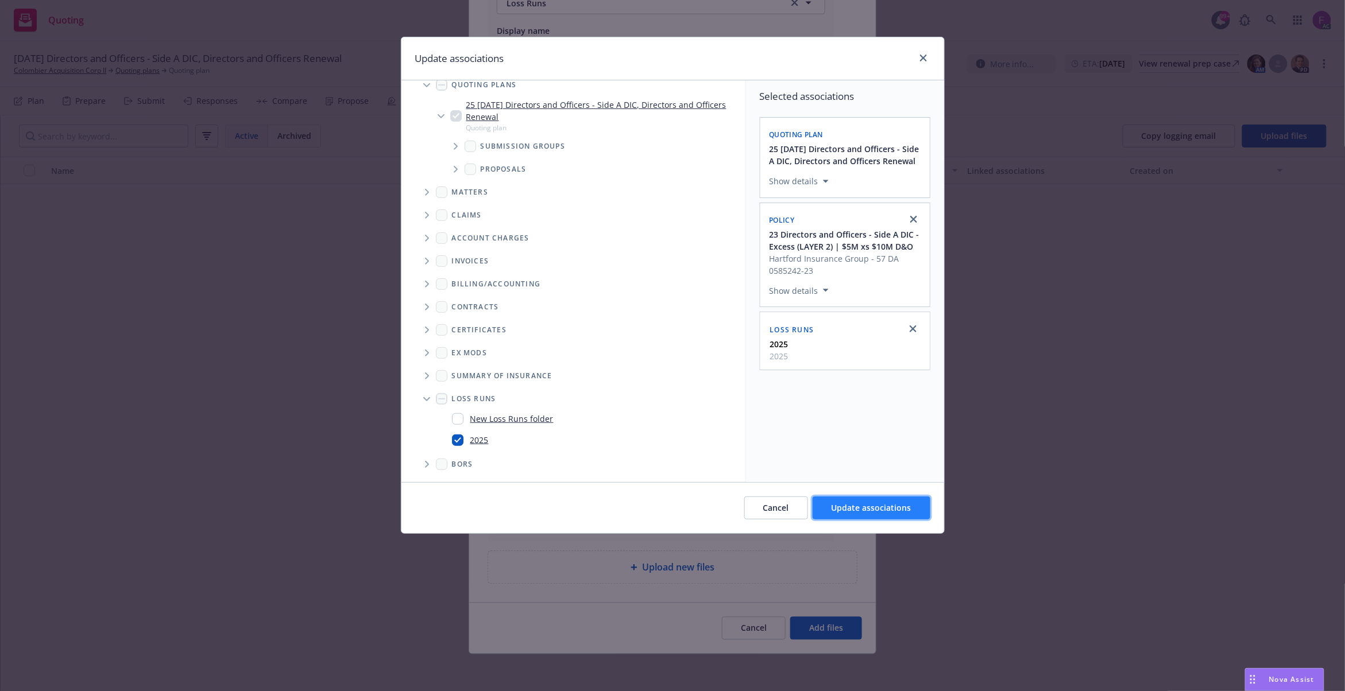
click at [857, 505] on span "Update associations" at bounding box center [871, 507] width 80 height 11
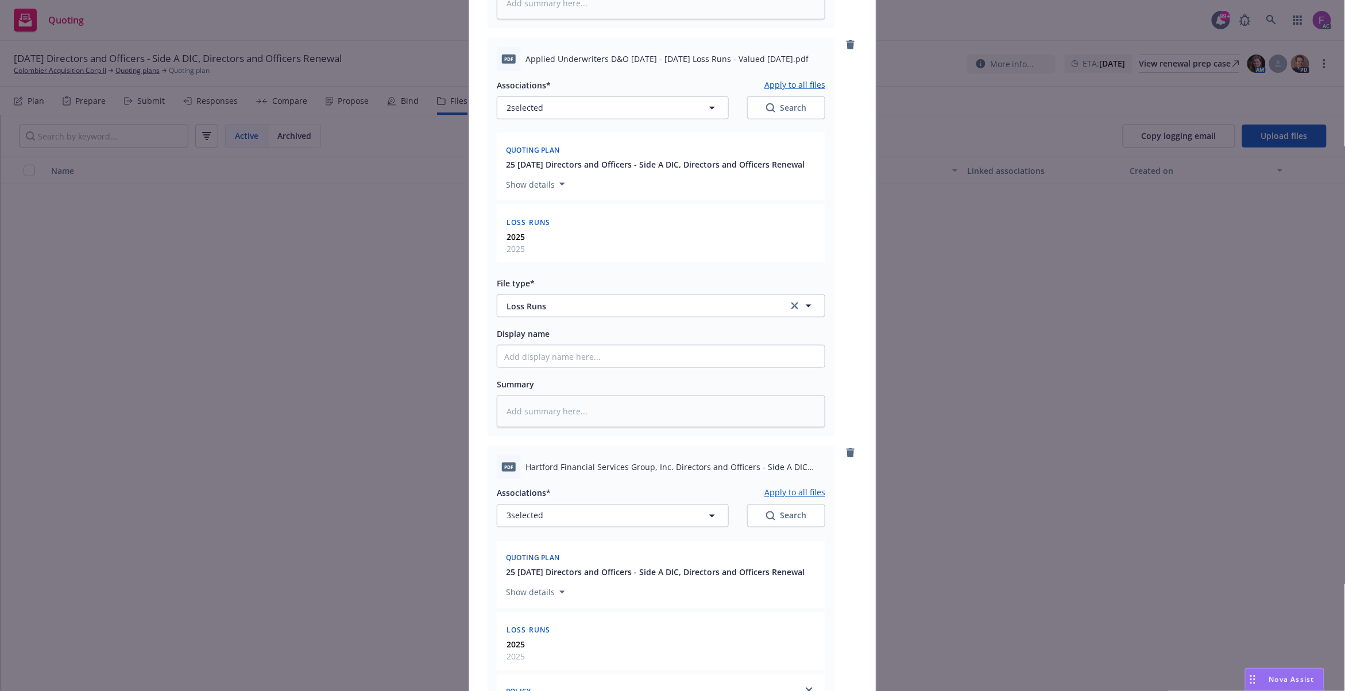
scroll to position [441, 0]
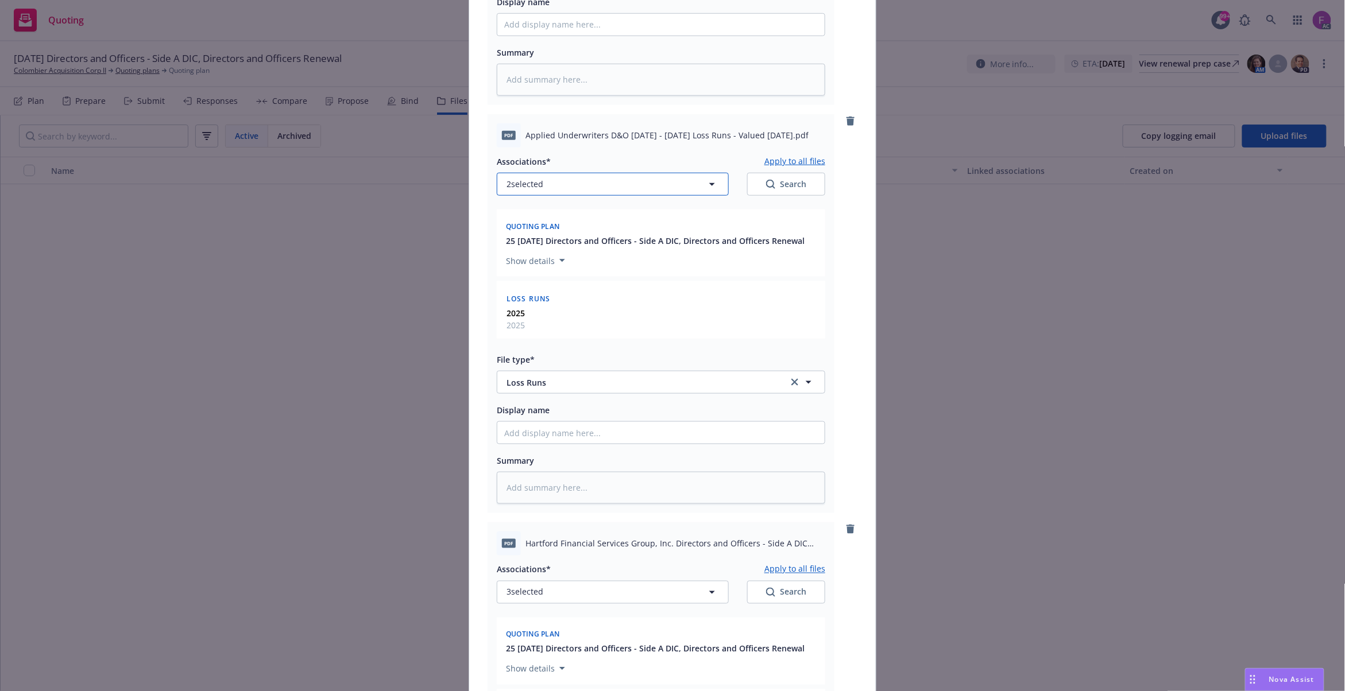
click at [514, 186] on span "2 selected" at bounding box center [524, 184] width 37 height 12
type textarea "x"
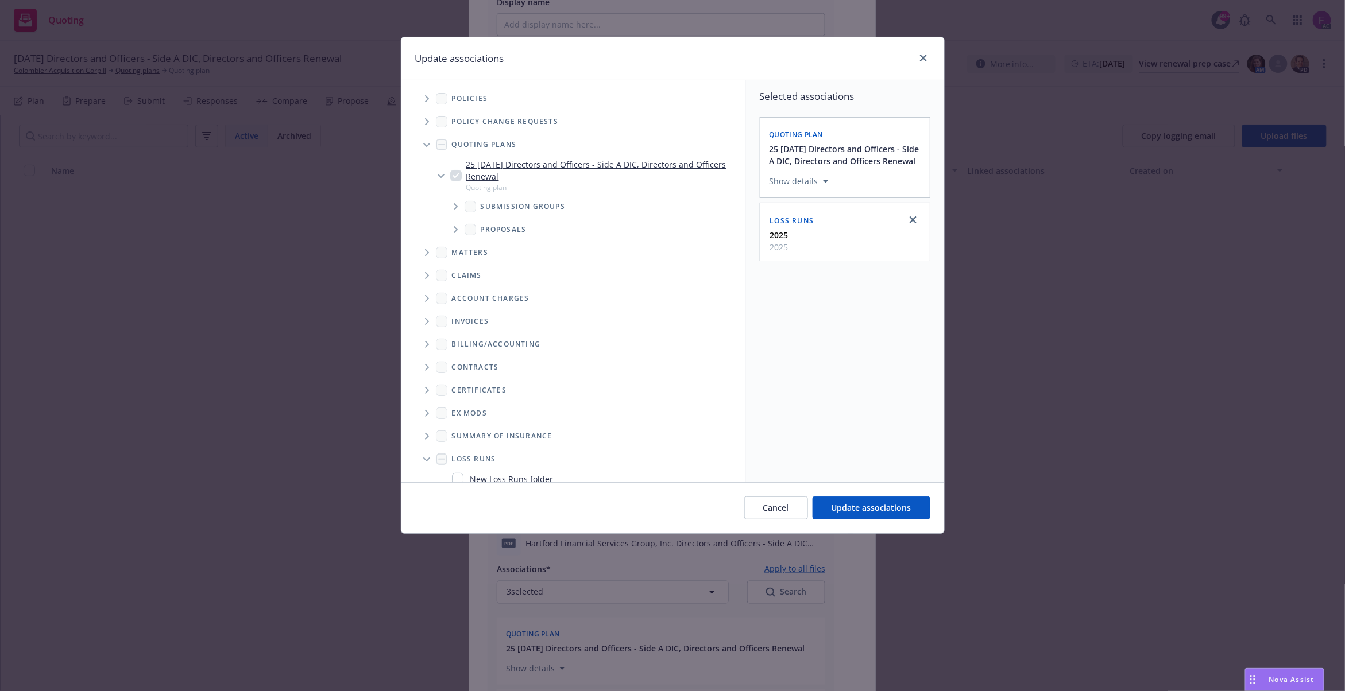
click at [425, 95] on icon "Tree Example" at bounding box center [427, 98] width 5 height 7
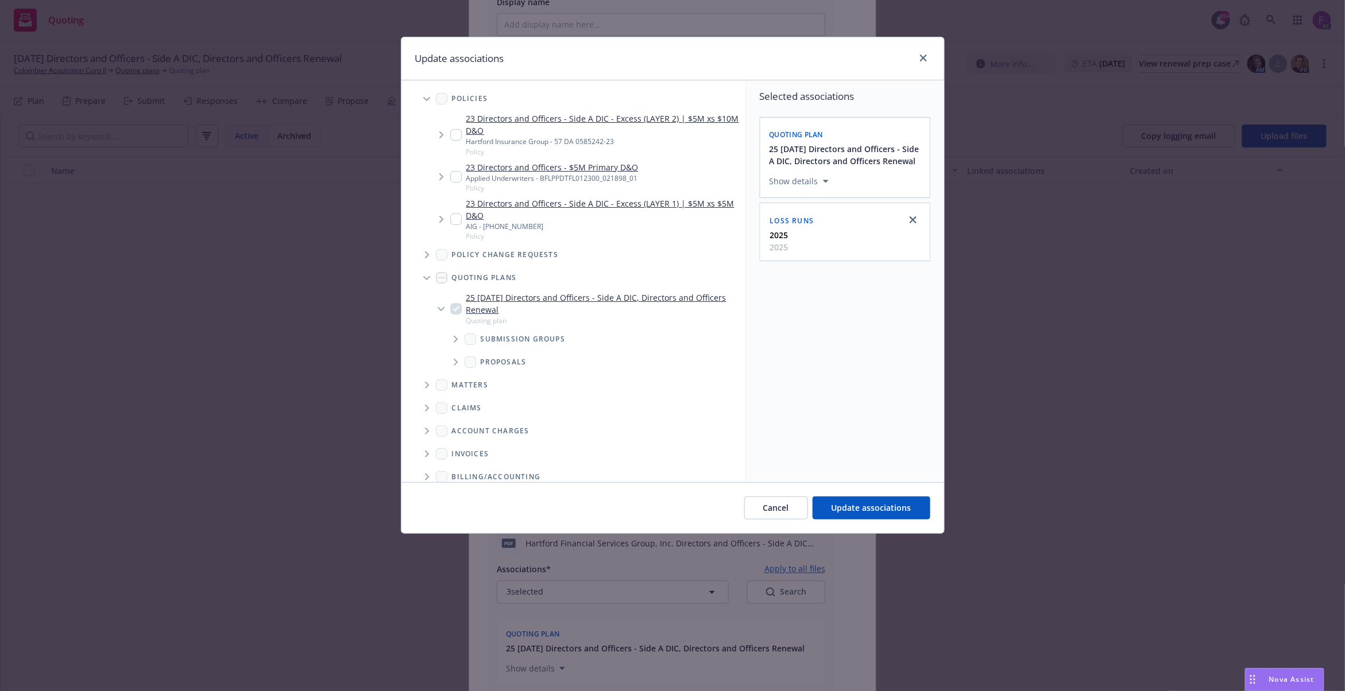
click at [458, 173] on input "Tree Example" at bounding box center [455, 176] width 11 height 11
checkbox input "true"
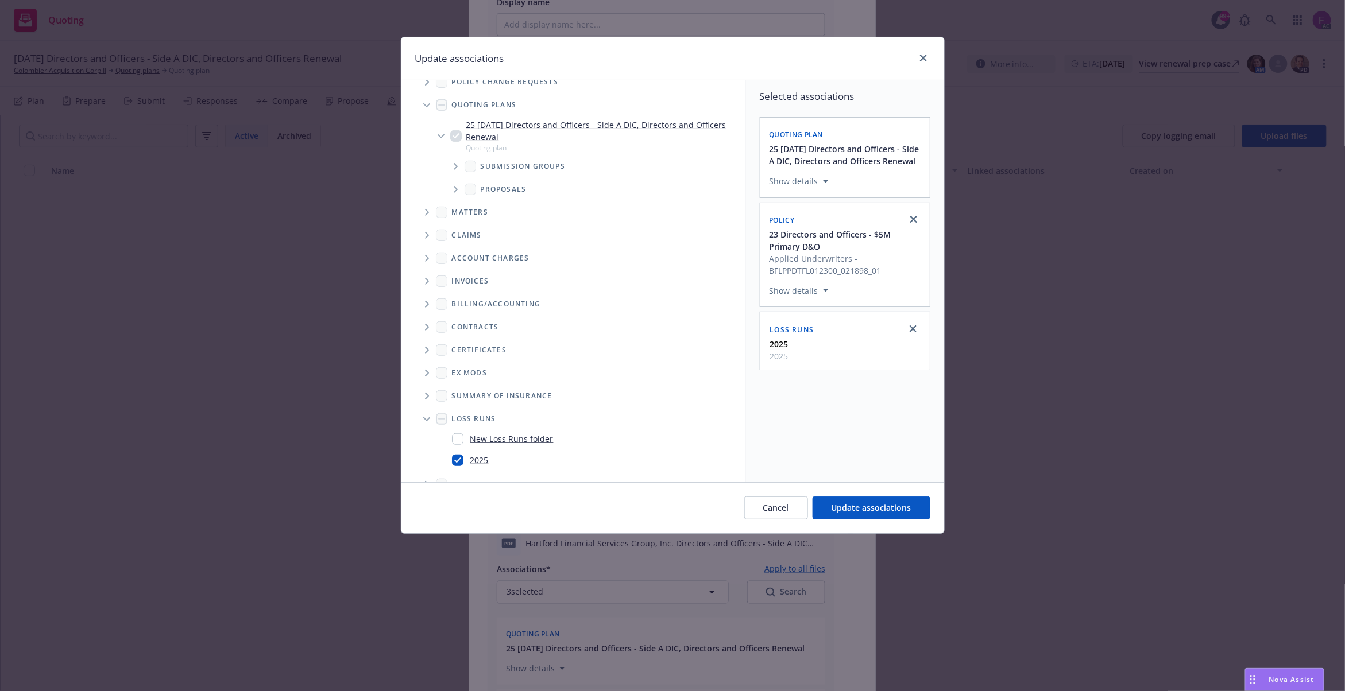
scroll to position [193, 0]
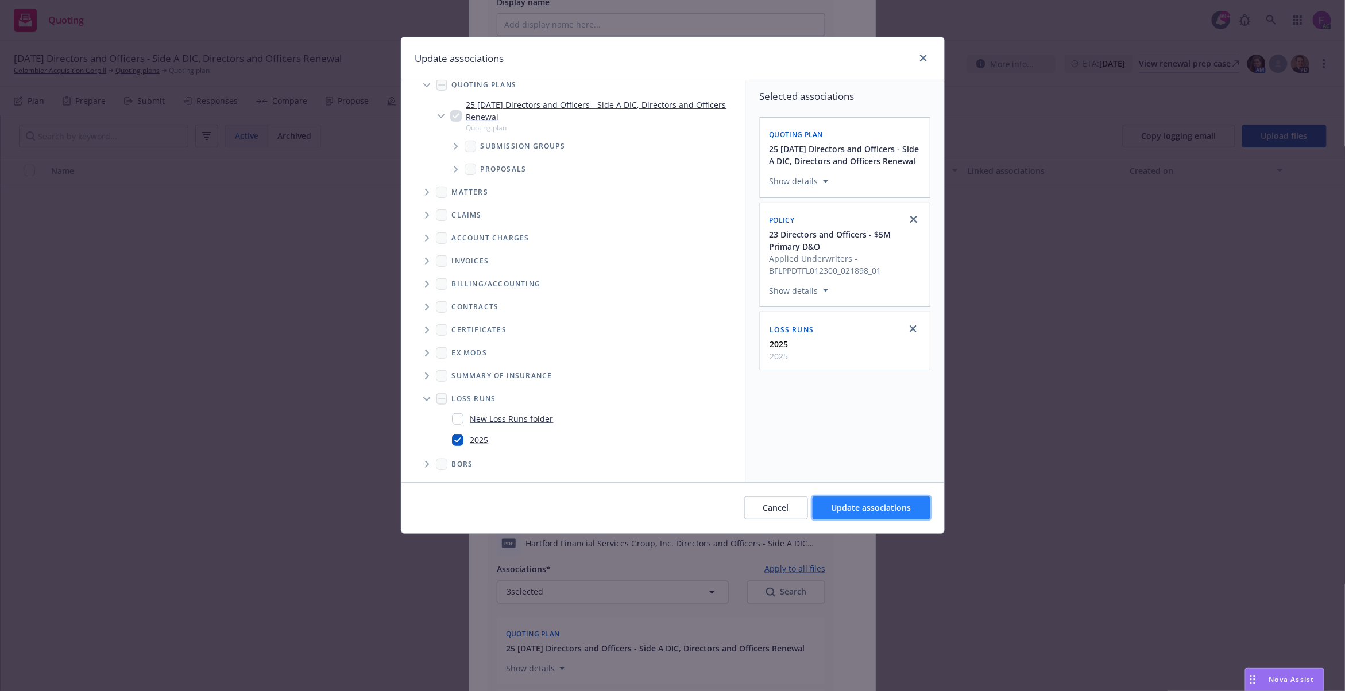
click at [851, 503] on span "Update associations" at bounding box center [871, 507] width 80 height 11
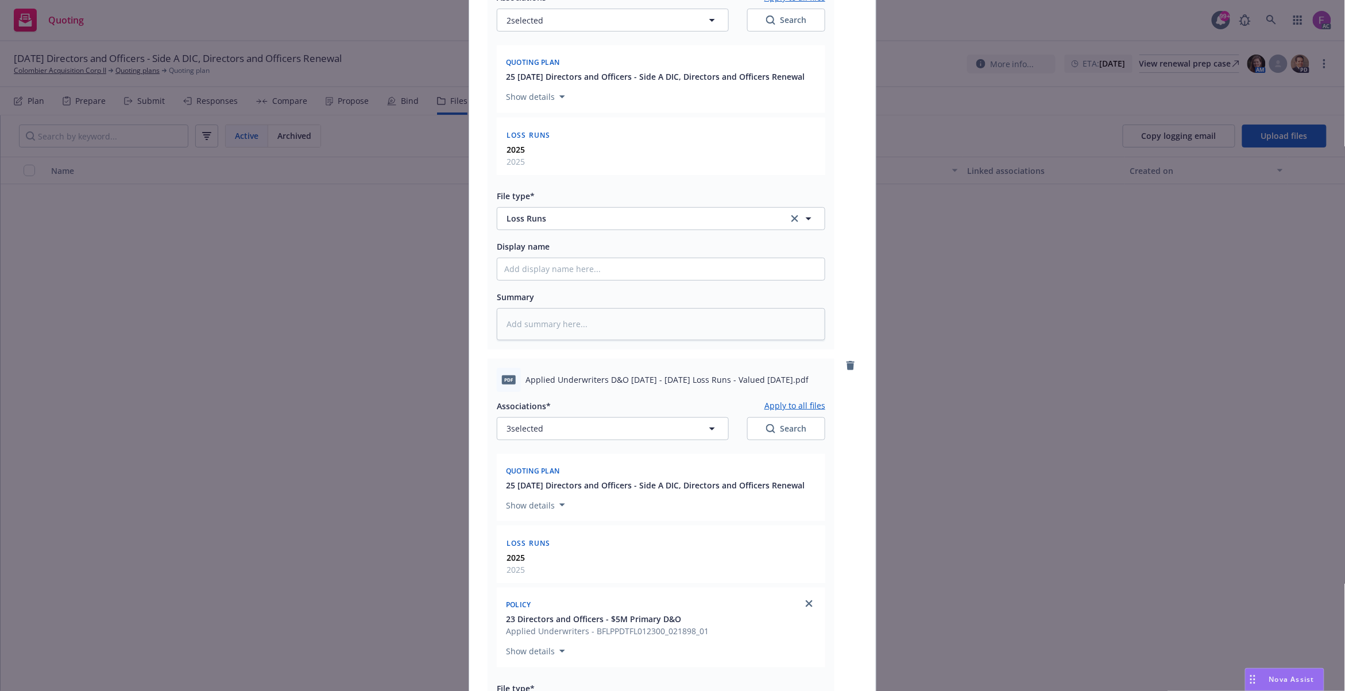
scroll to position [0, 0]
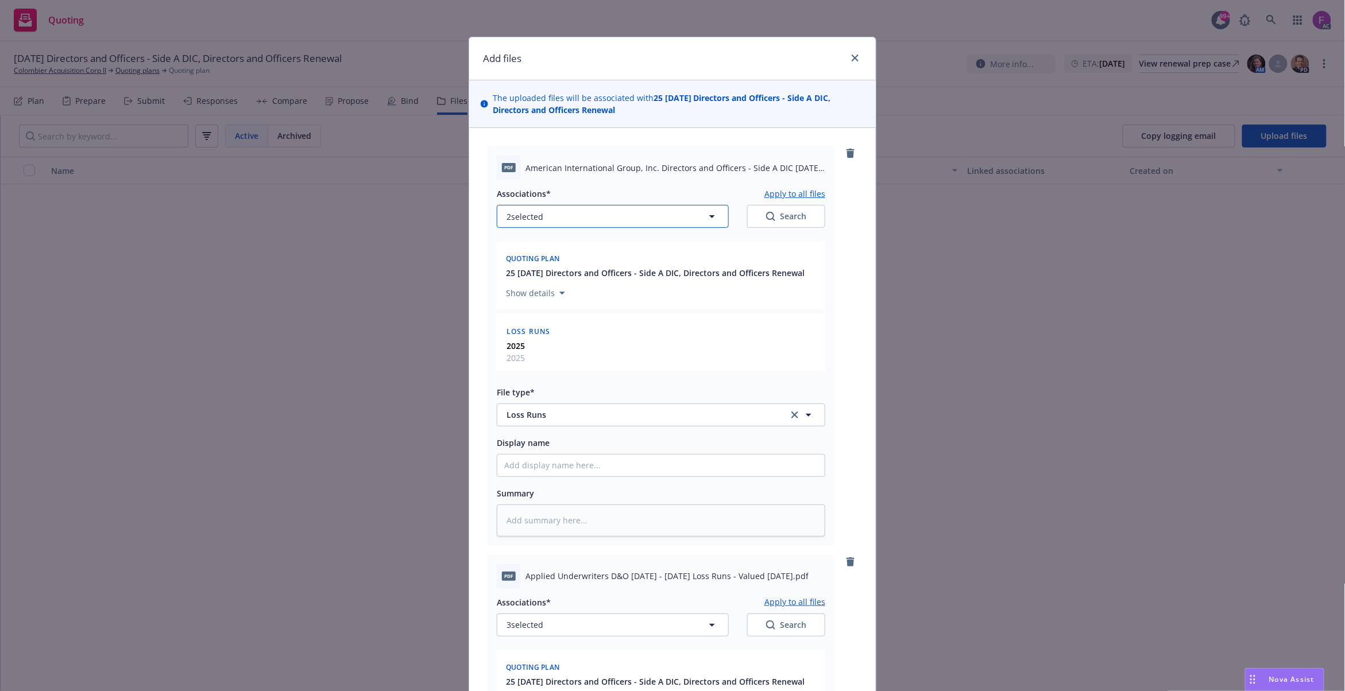
click at [591, 223] on button "2 selected" at bounding box center [613, 216] width 232 height 23
type textarea "x"
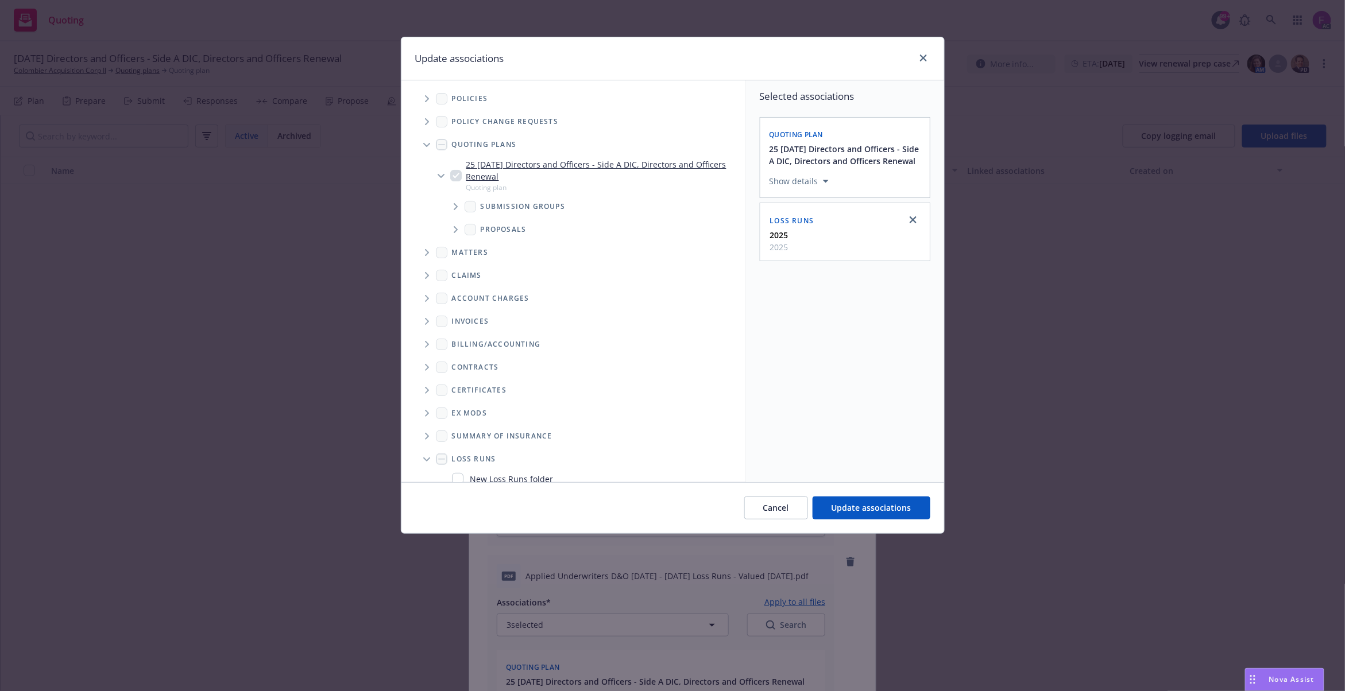
drag, startPoint x: 423, startPoint y: 98, endPoint x: 450, endPoint y: 133, distance: 45.0
click at [425, 98] on span "Tree Example" at bounding box center [426, 99] width 18 height 18
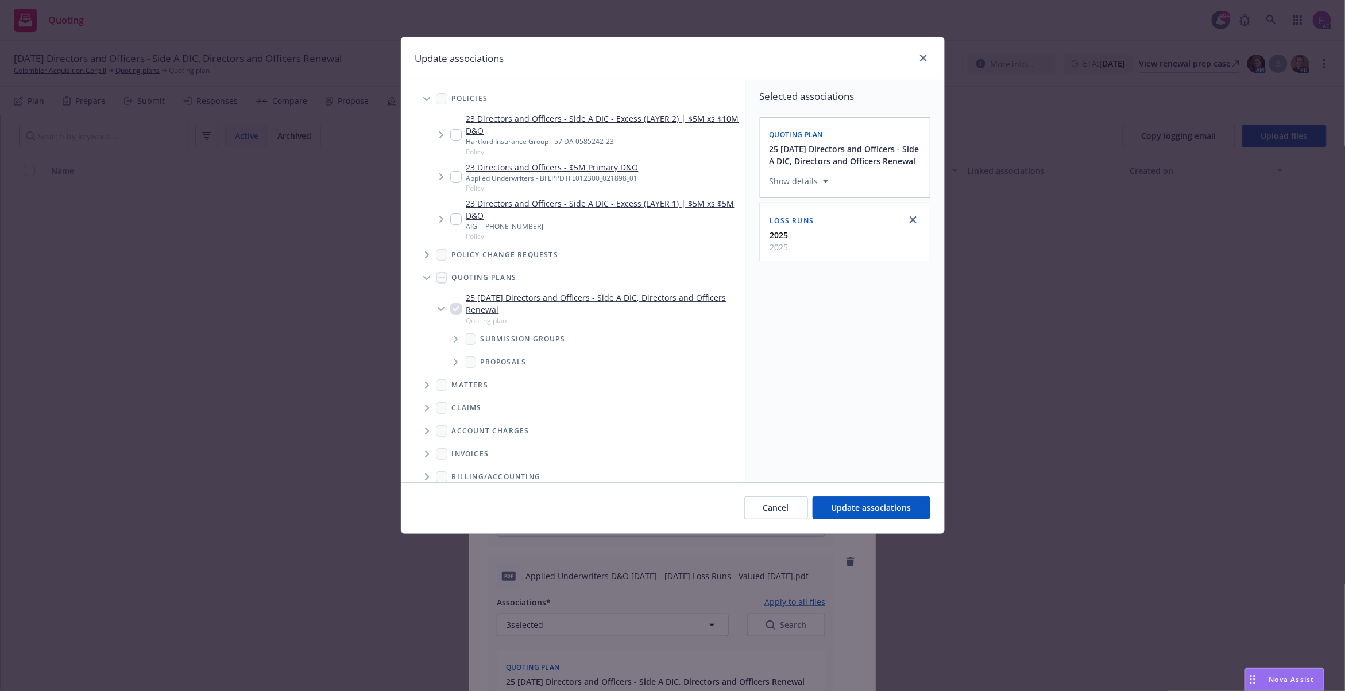
click at [458, 219] on input "Tree Example" at bounding box center [455, 219] width 11 height 11
checkbox input "true"
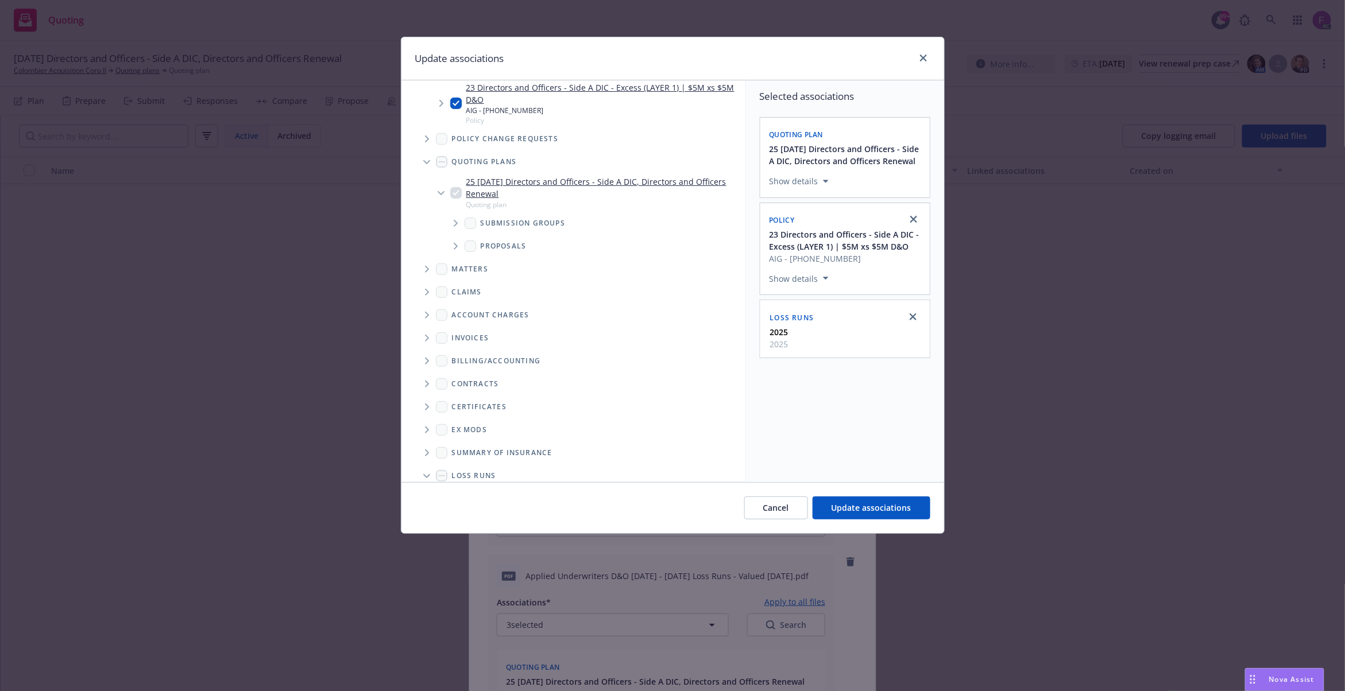
scroll to position [193, 0]
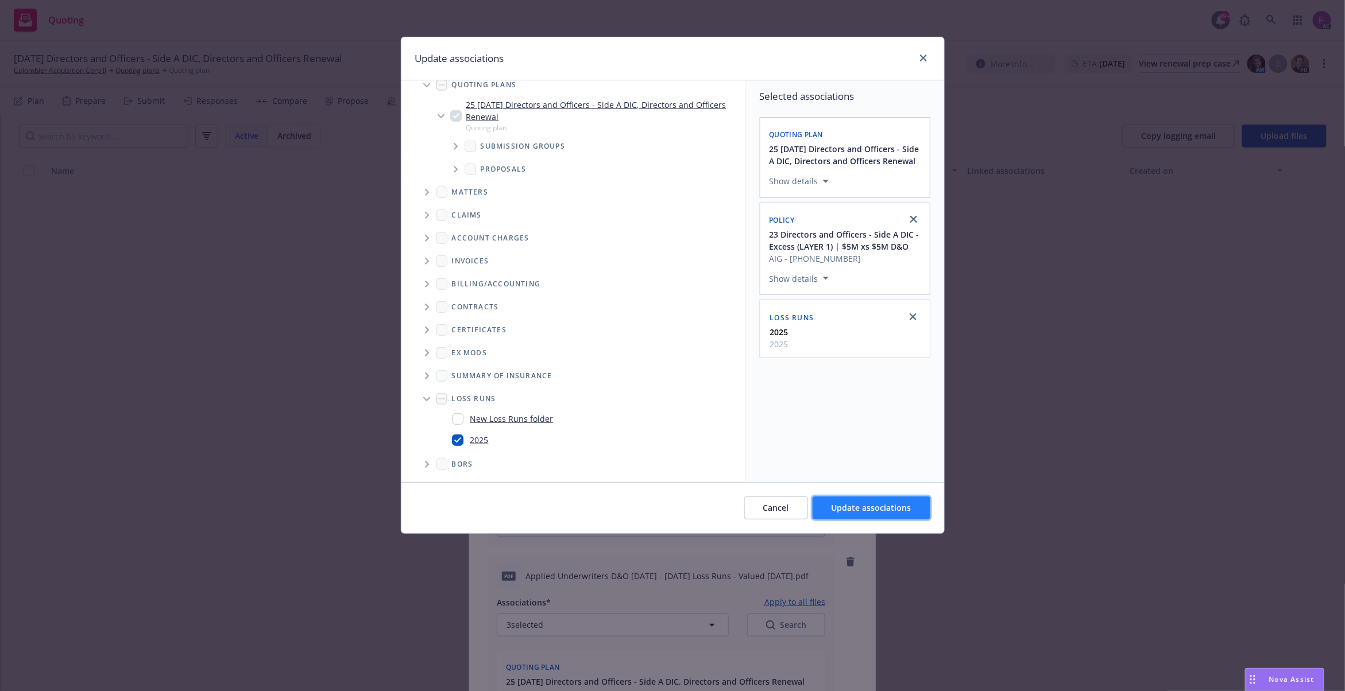
click at [847, 511] on span "Update associations" at bounding box center [871, 507] width 80 height 11
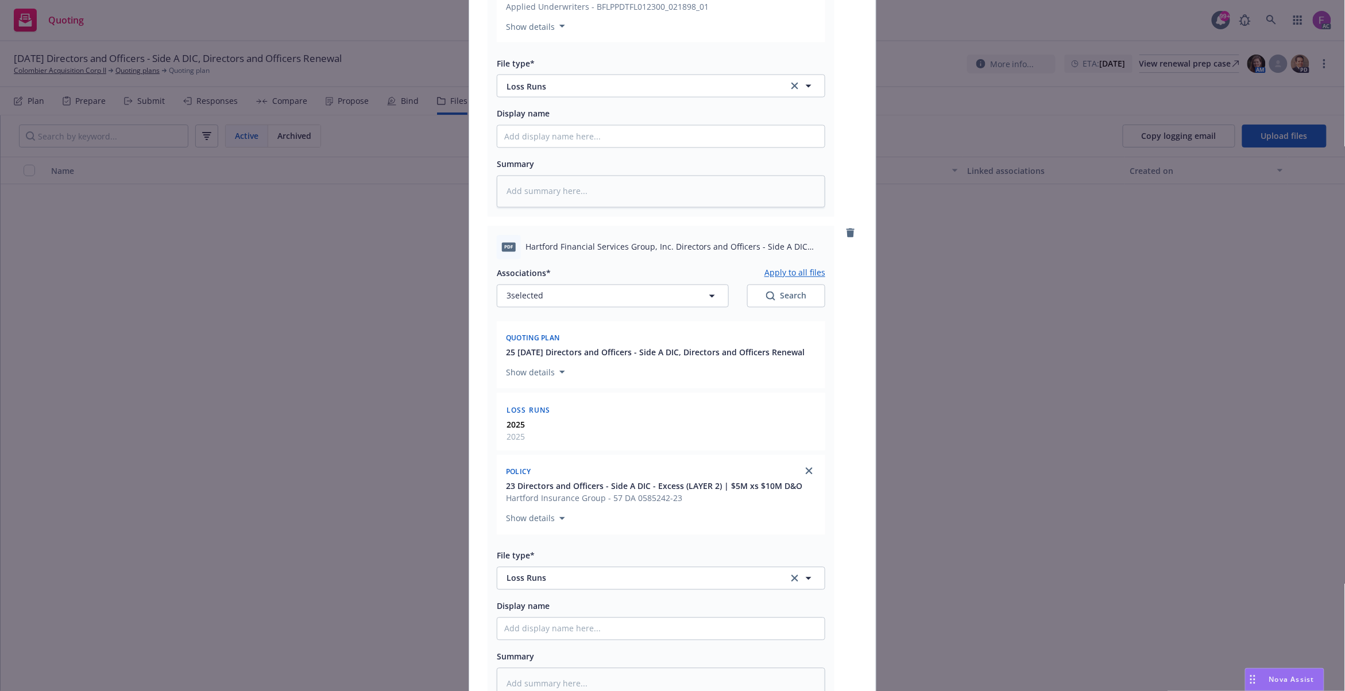
scroll to position [1078, 0]
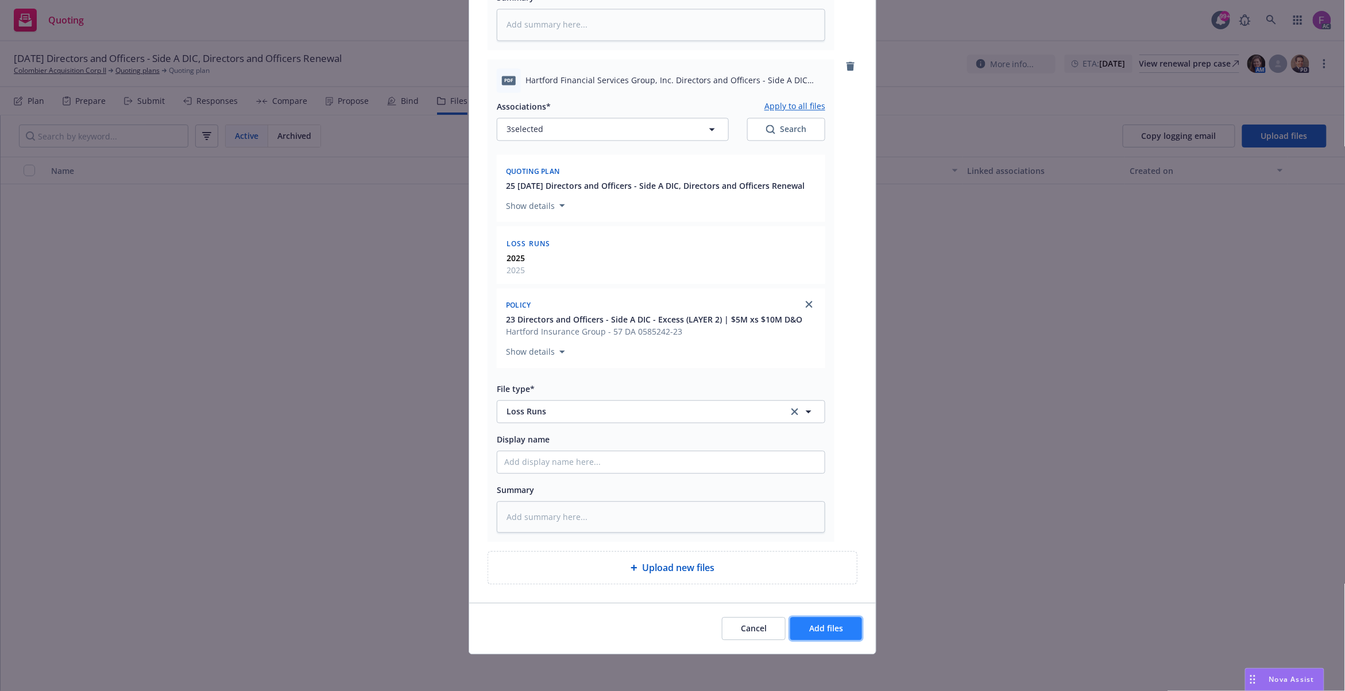
click at [809, 630] on span "Add files" at bounding box center [826, 628] width 34 height 11
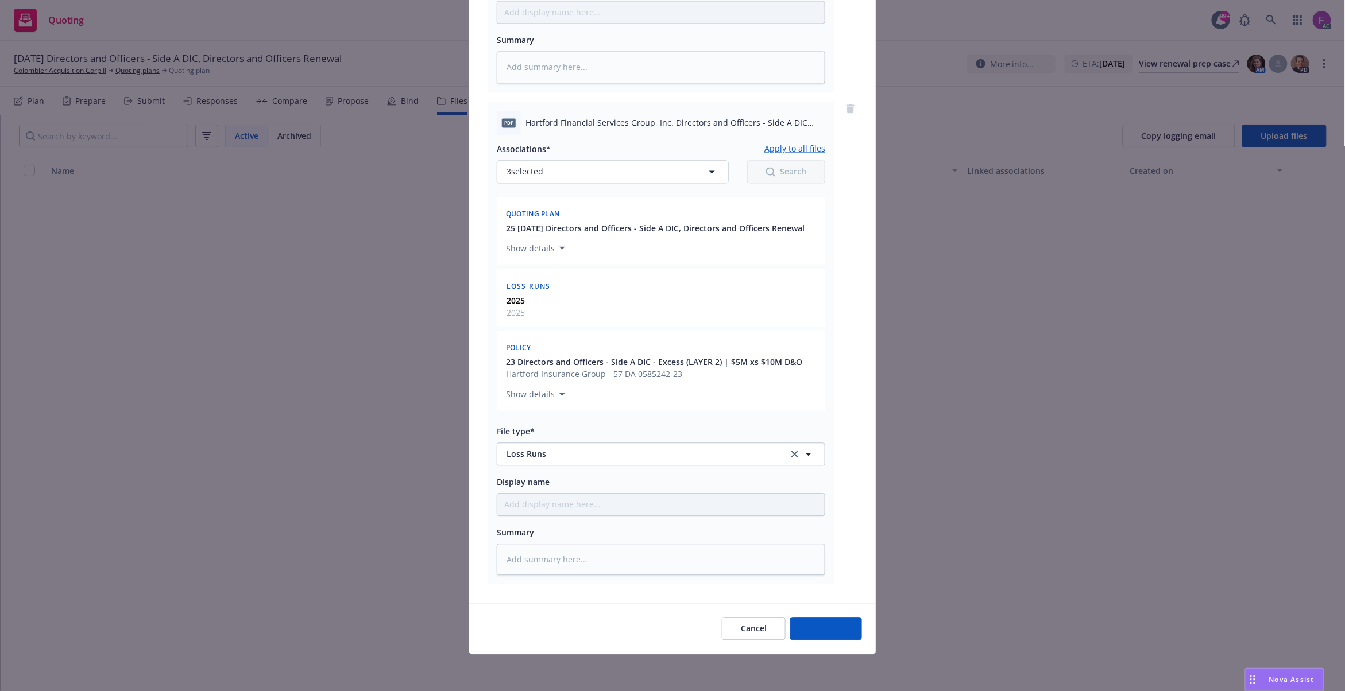
scroll to position [1035, 0]
type textarea "x"
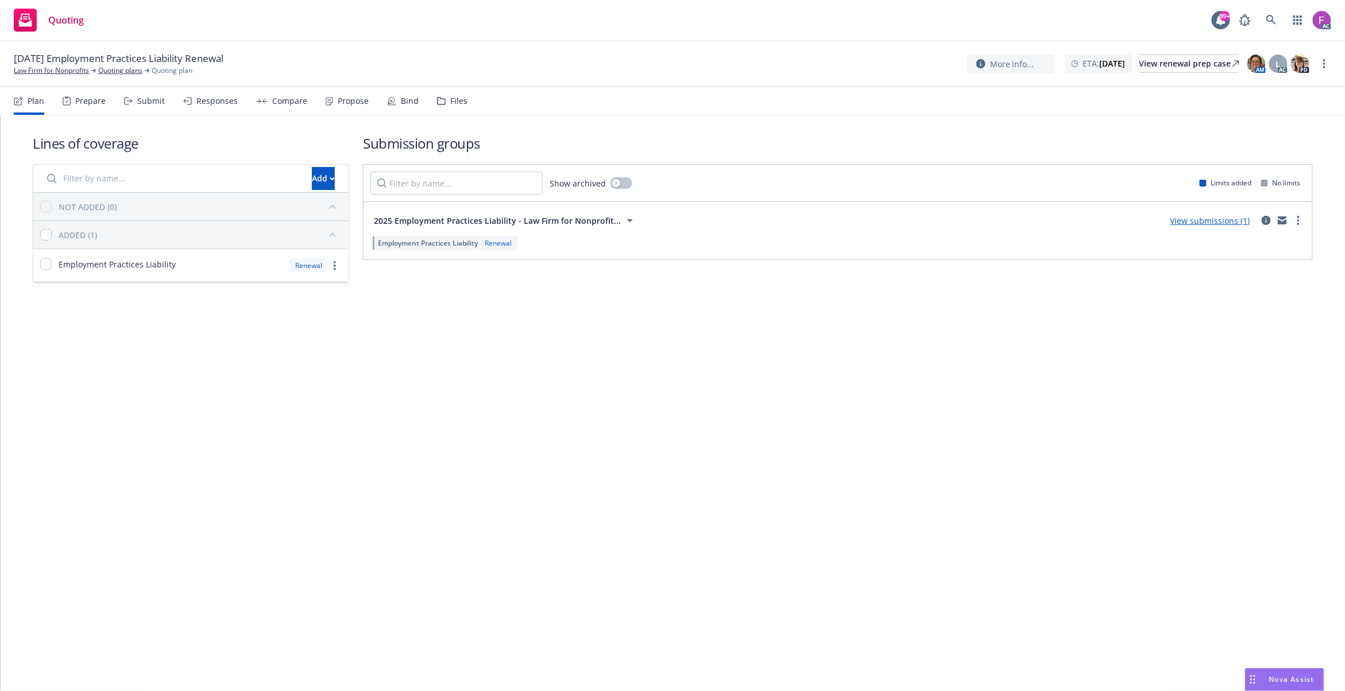
click at [444, 100] on div "Files" at bounding box center [452, 101] width 30 height 28
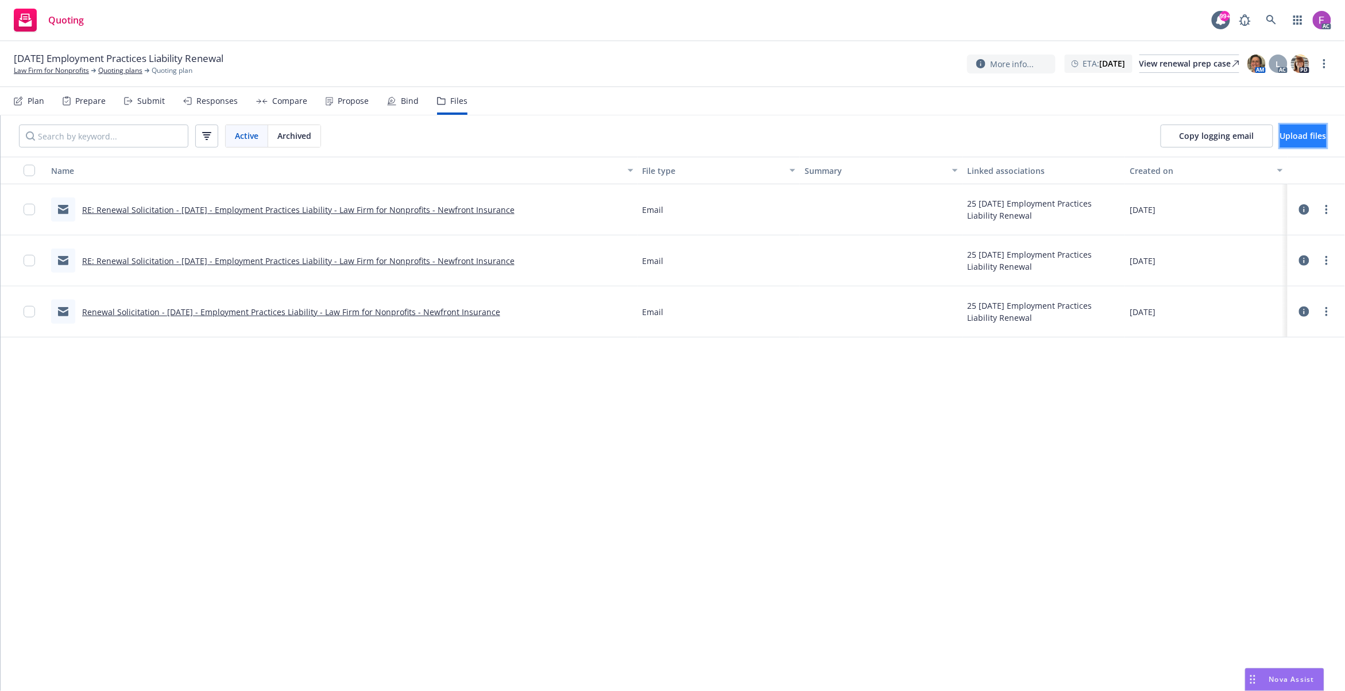
click at [1280, 138] on span "Upload files" at bounding box center [1303, 135] width 47 height 11
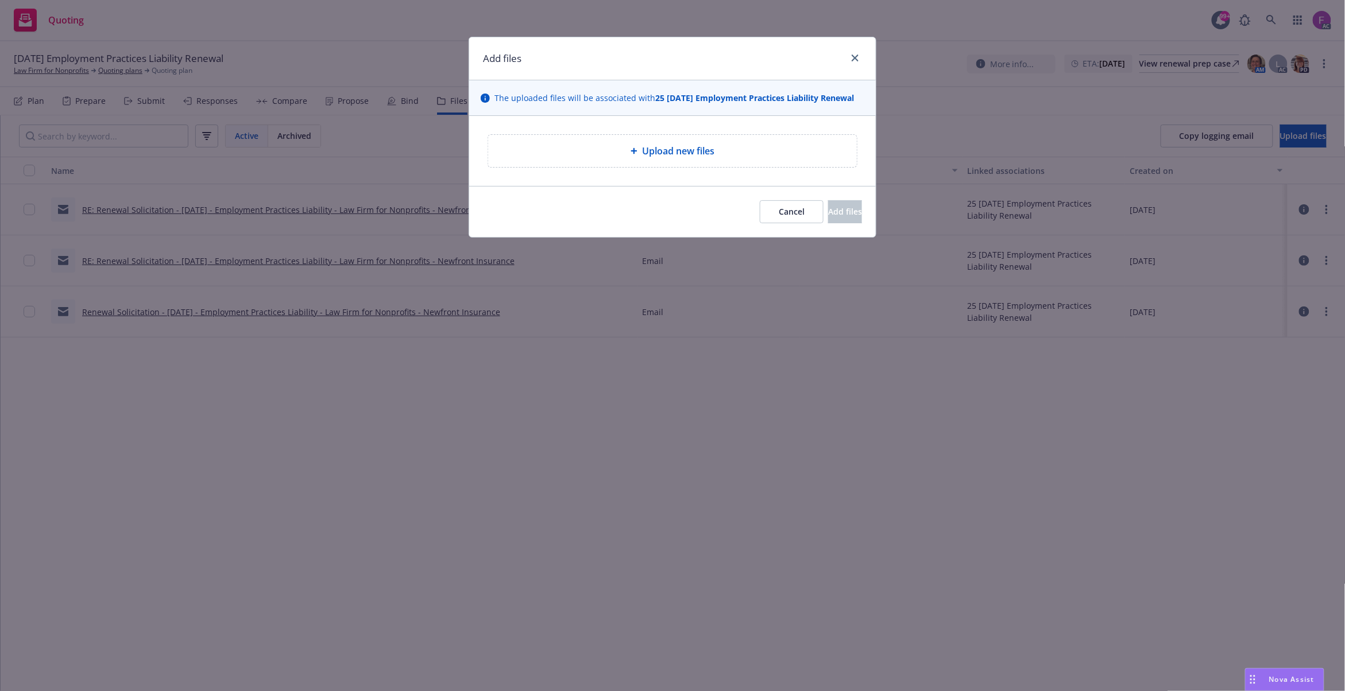
click at [679, 153] on span "Upload new files" at bounding box center [678, 151] width 72 height 14
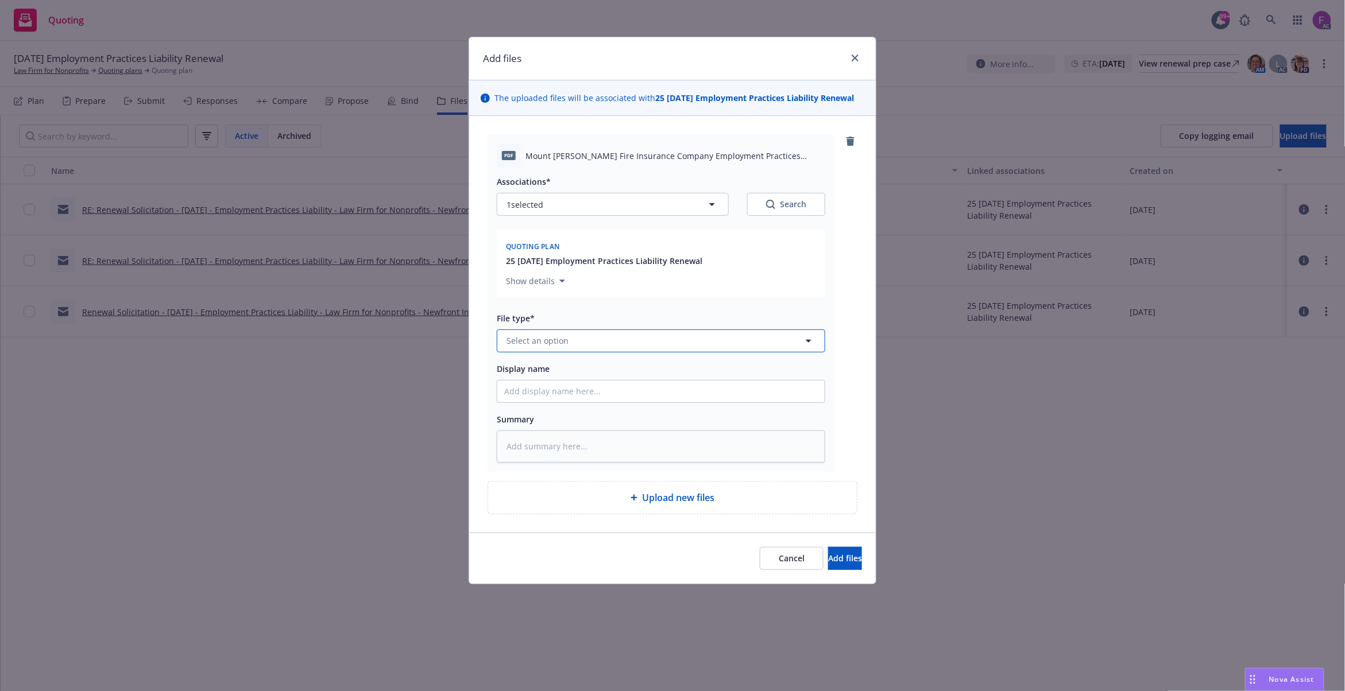
click at [555, 335] on span "Select an option" at bounding box center [537, 341] width 62 height 12
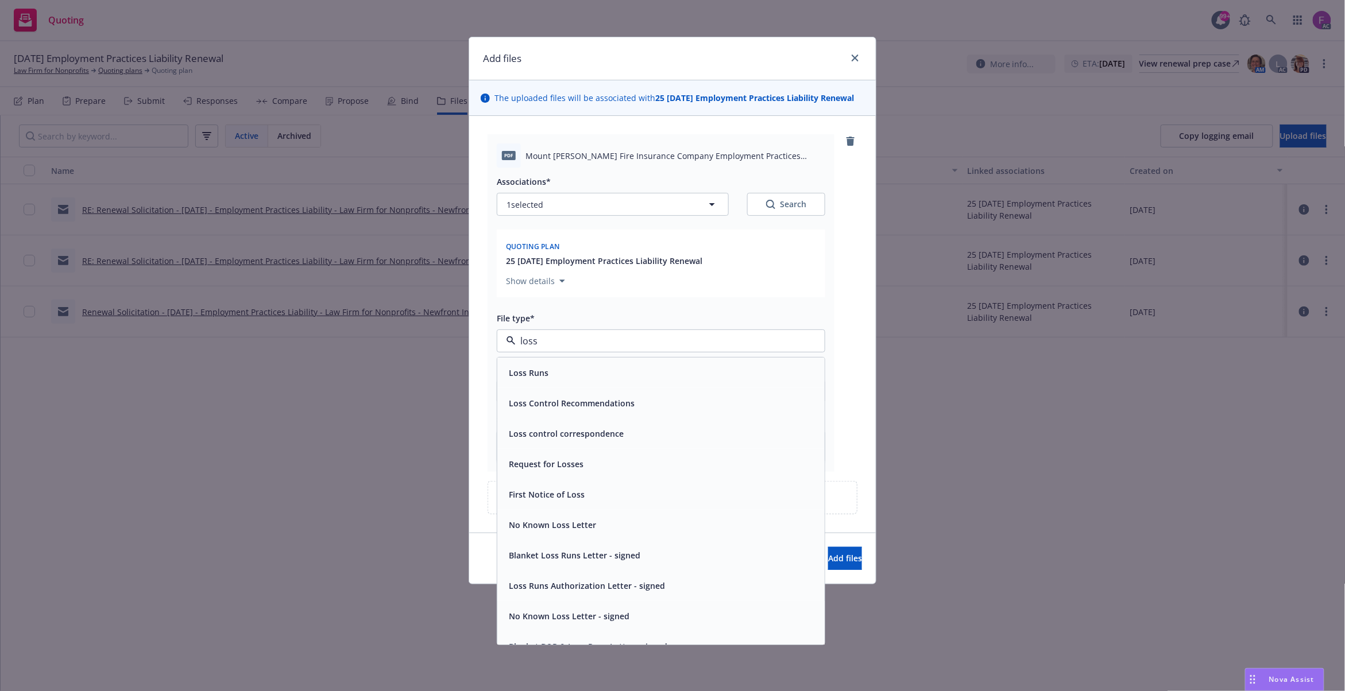
paste input "Loss Run"
type input "Loss Run"
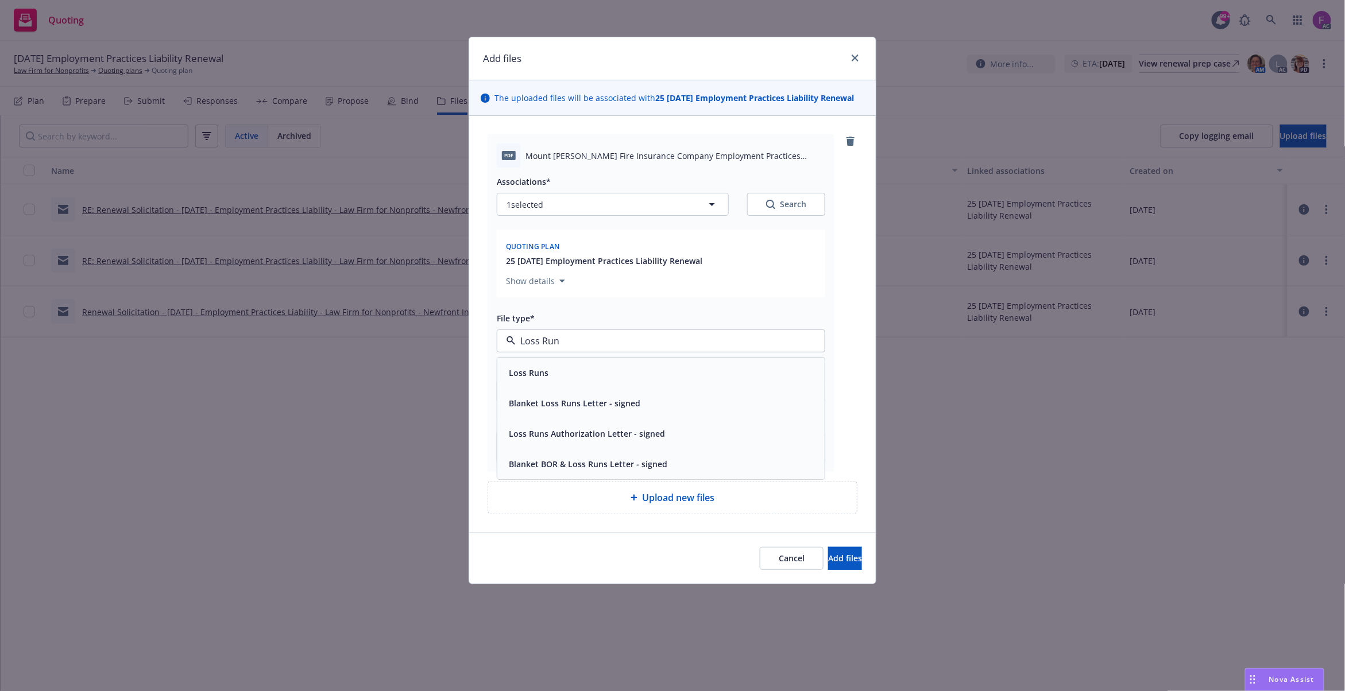
click at [540, 378] on span "Loss Runs" at bounding box center [529, 373] width 40 height 12
click at [520, 207] on span "1 selected" at bounding box center [524, 205] width 37 height 12
type textarea "x"
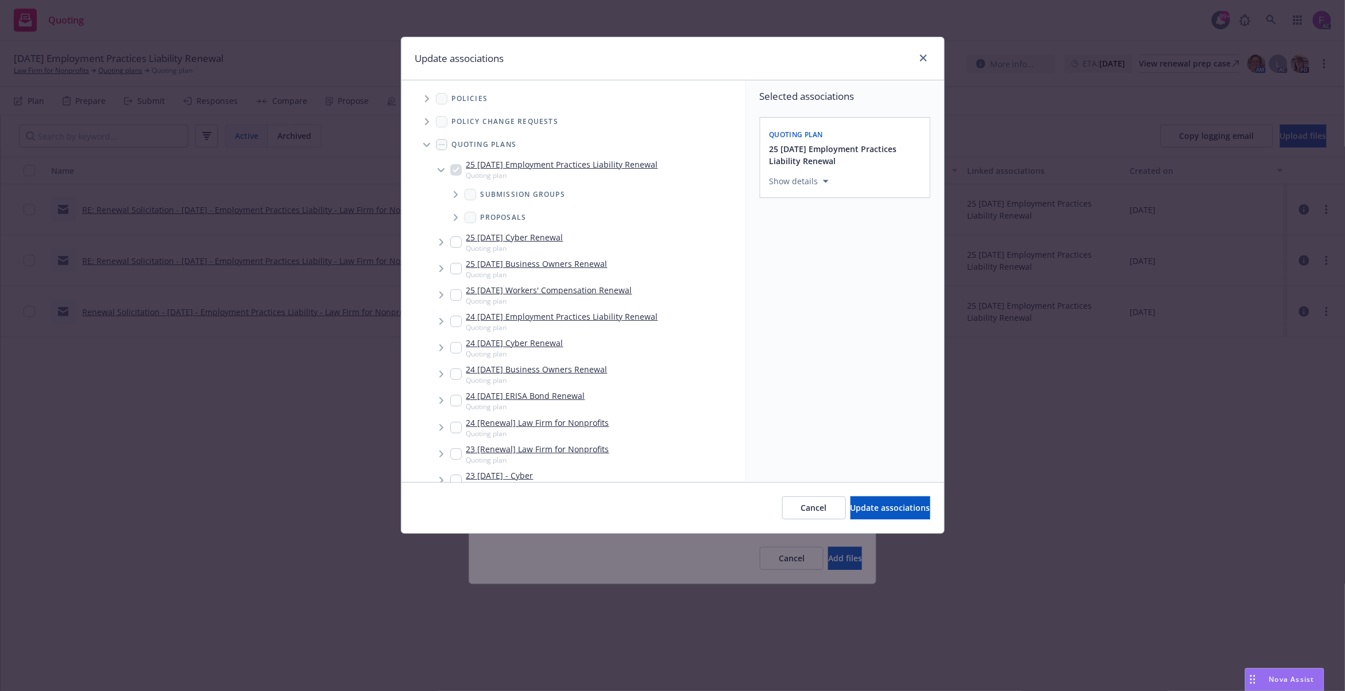
click at [421, 98] on span "Tree Example" at bounding box center [426, 99] width 18 height 18
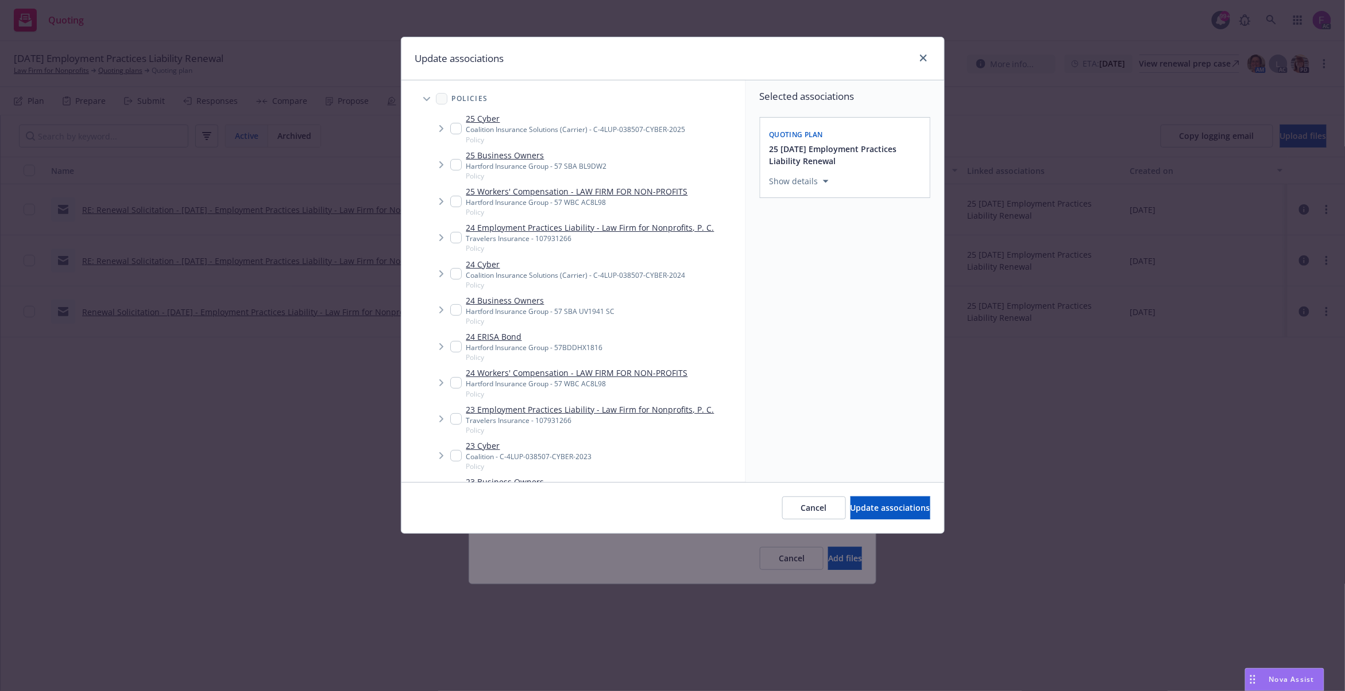
scroll to position [295, 0]
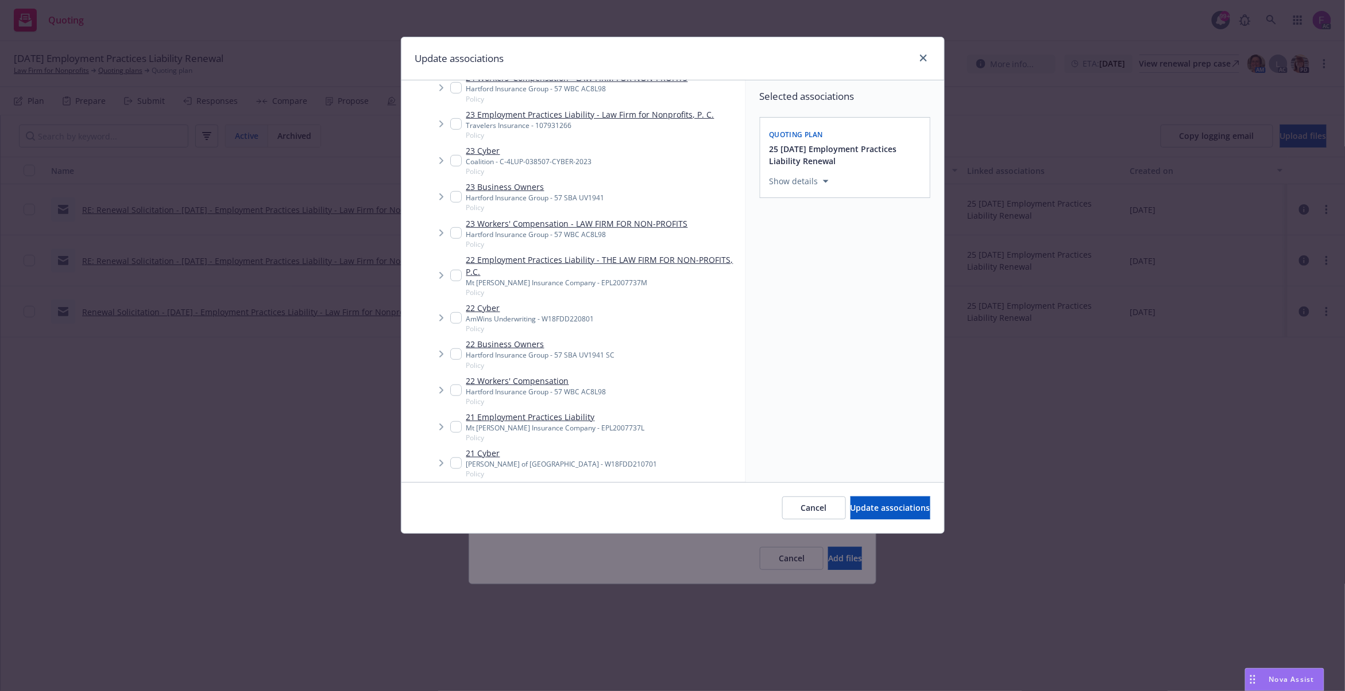
click at [453, 276] on input "Tree Example" at bounding box center [455, 275] width 11 height 11
checkbox input "true"
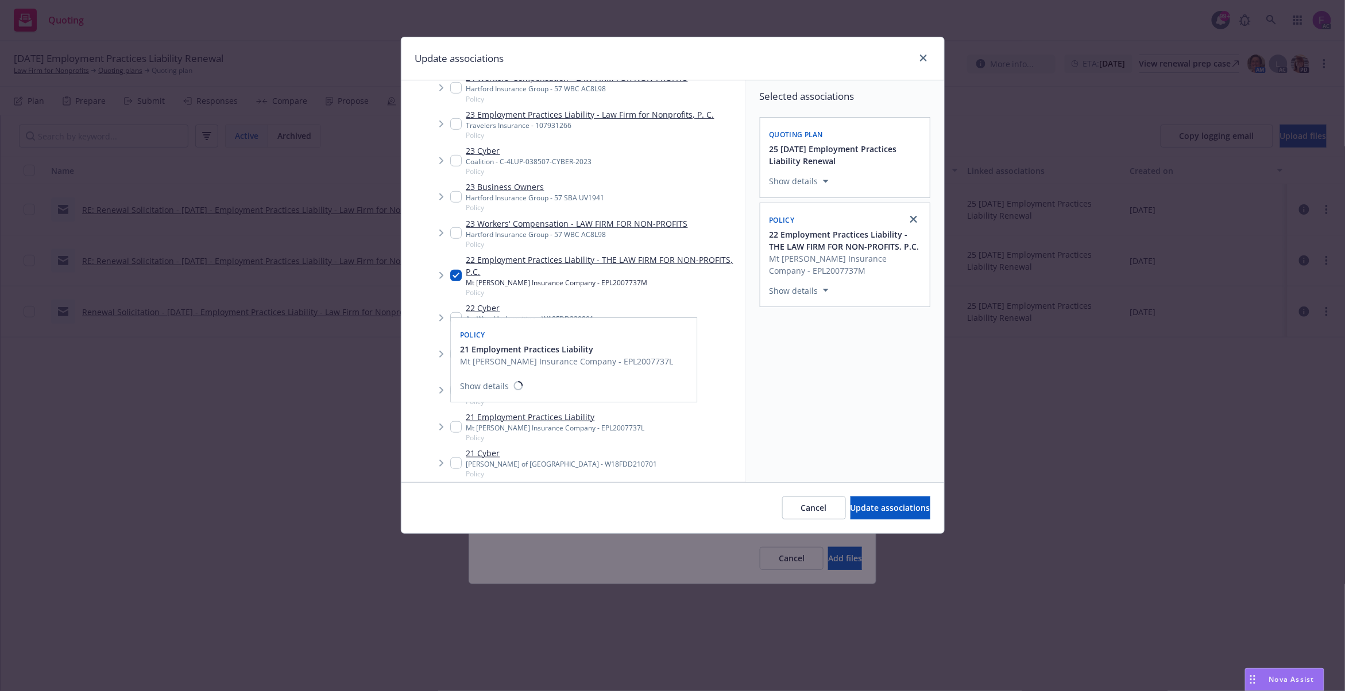
click at [451, 424] on input "Tree Example" at bounding box center [455, 426] width 11 height 11
checkbox input "true"
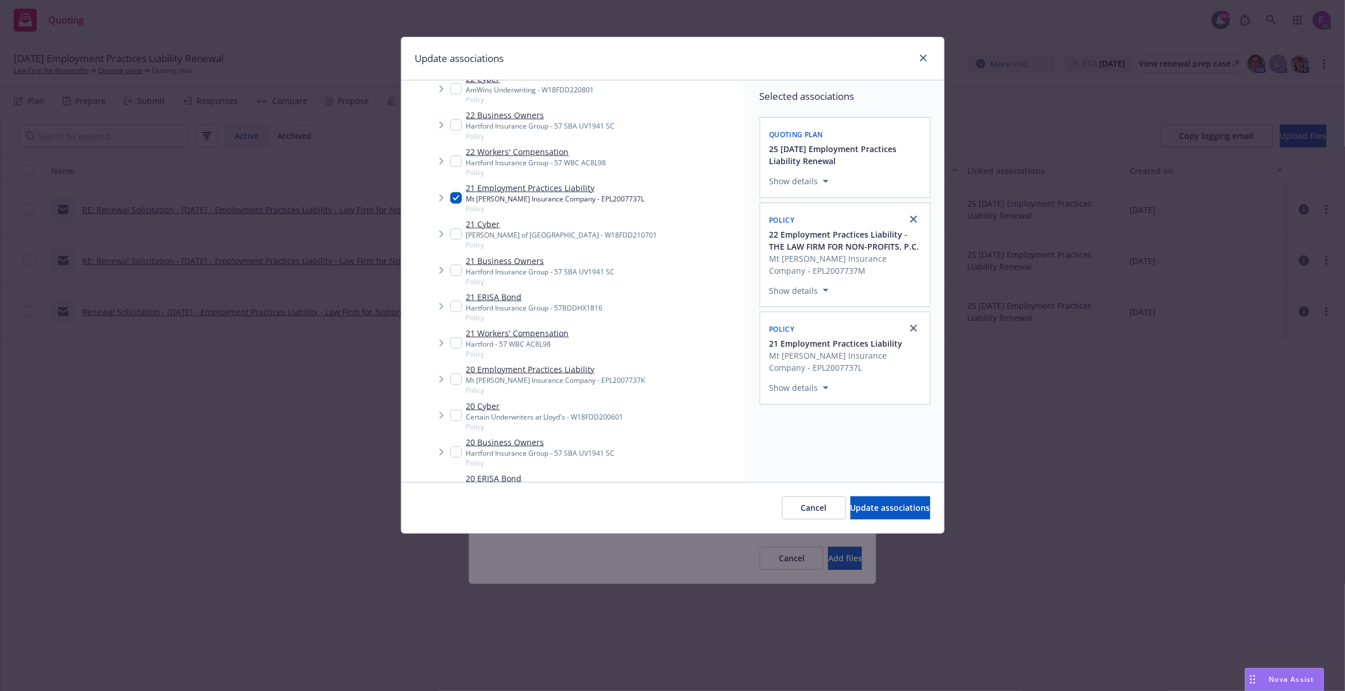
scroll to position [525, 0]
click at [452, 382] on input "Tree Example" at bounding box center [455, 378] width 11 height 11
checkbox input "true"
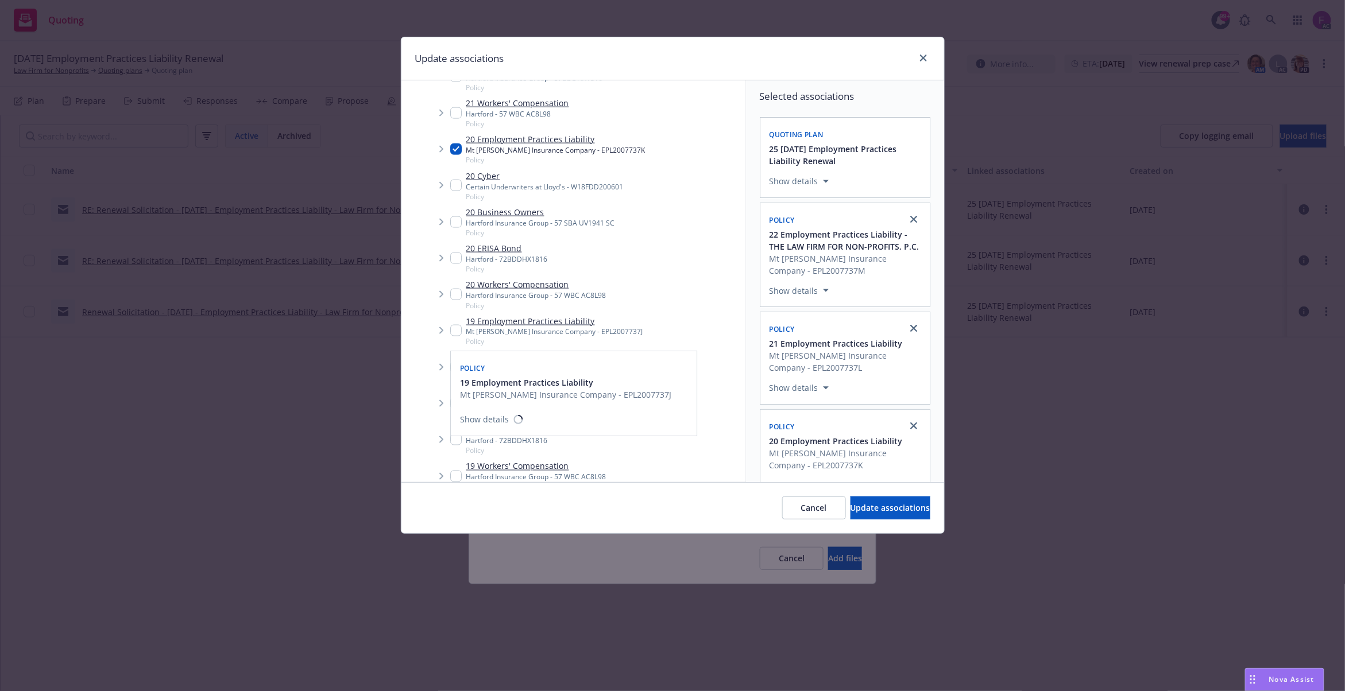
click at [451, 330] on input "Tree Example" at bounding box center [455, 330] width 11 height 11
checkbox input "true"
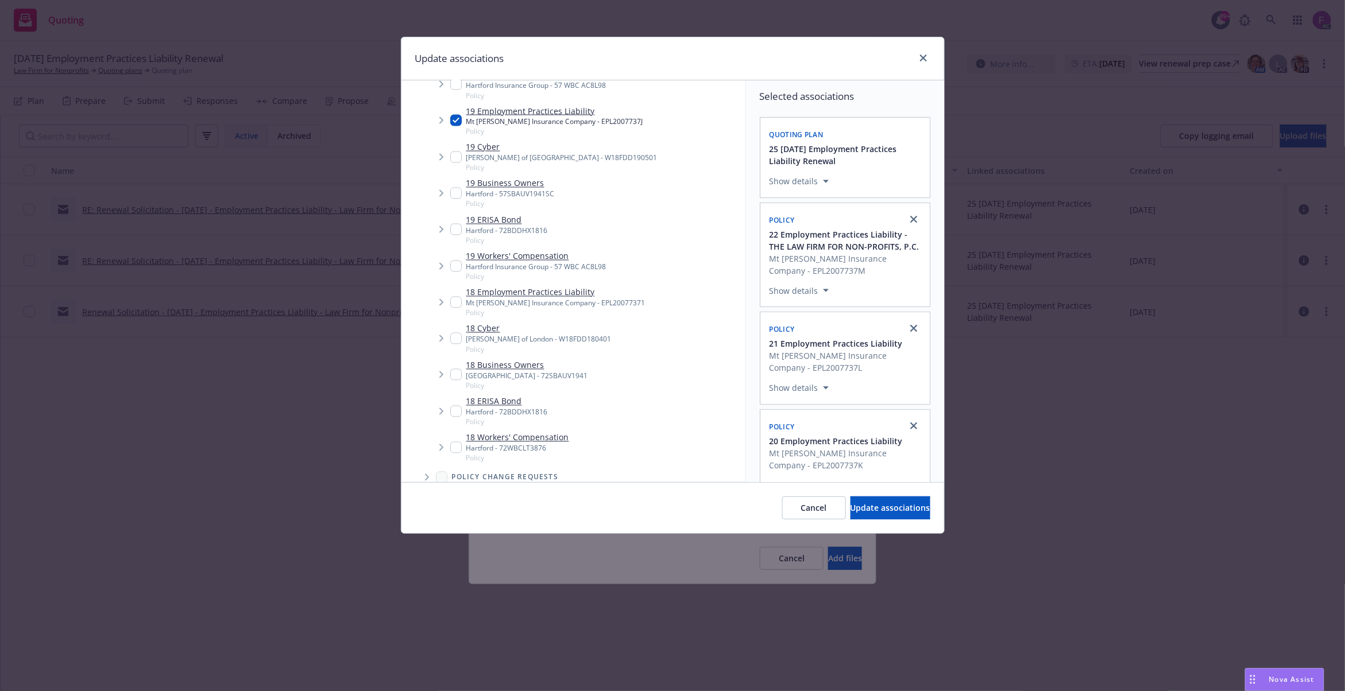
scroll to position [984, 0]
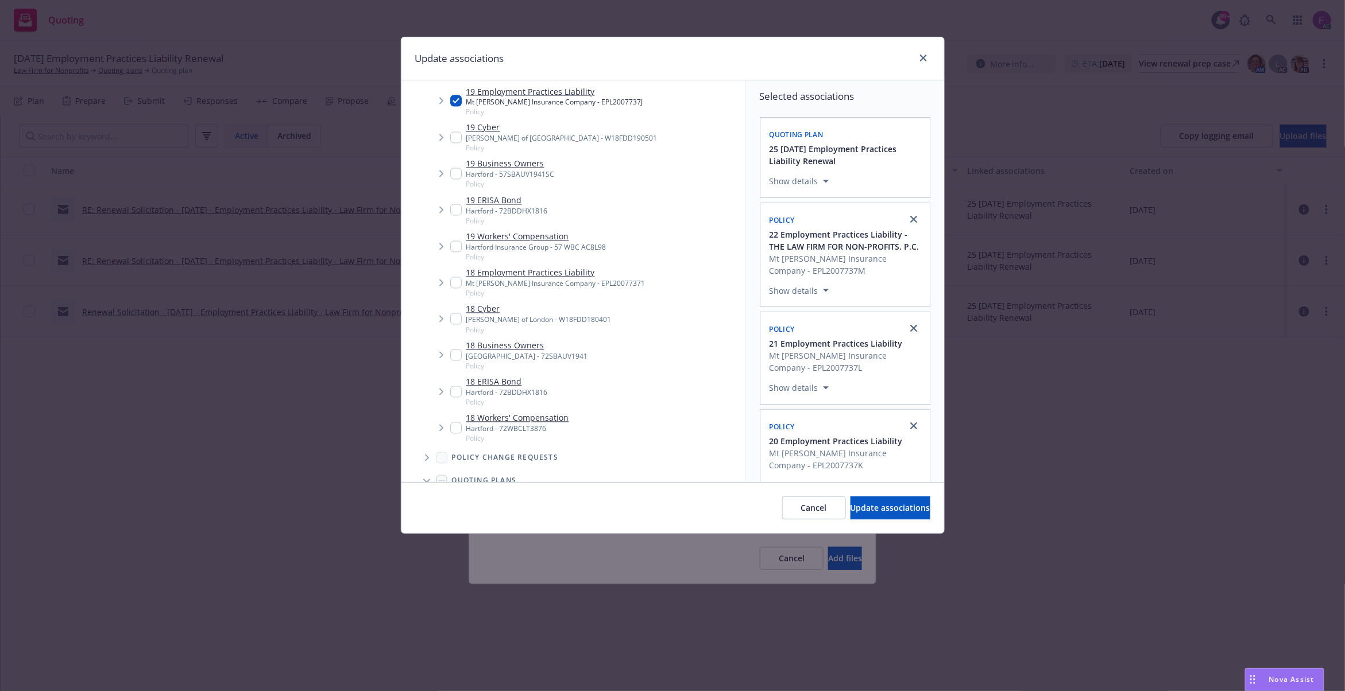
click at [451, 281] on input "Tree Example" at bounding box center [455, 282] width 11 height 11
checkbox input "true"
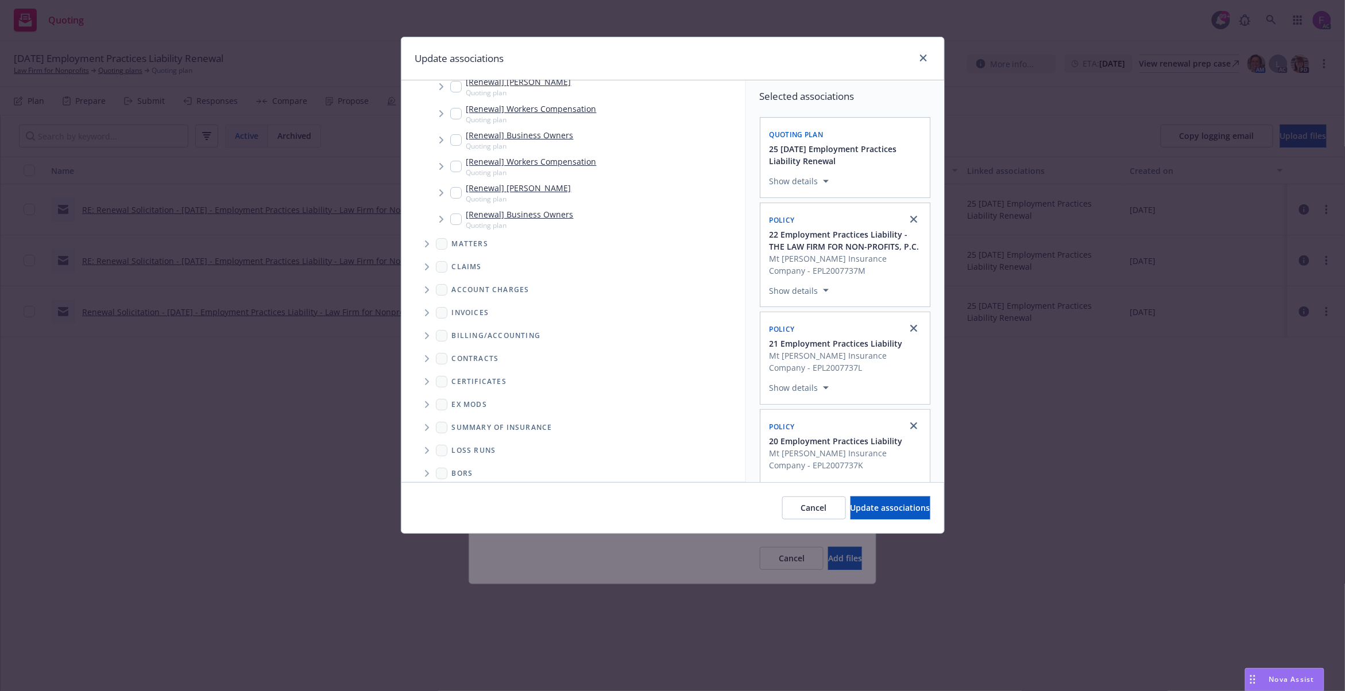
scroll to position [1987, 0]
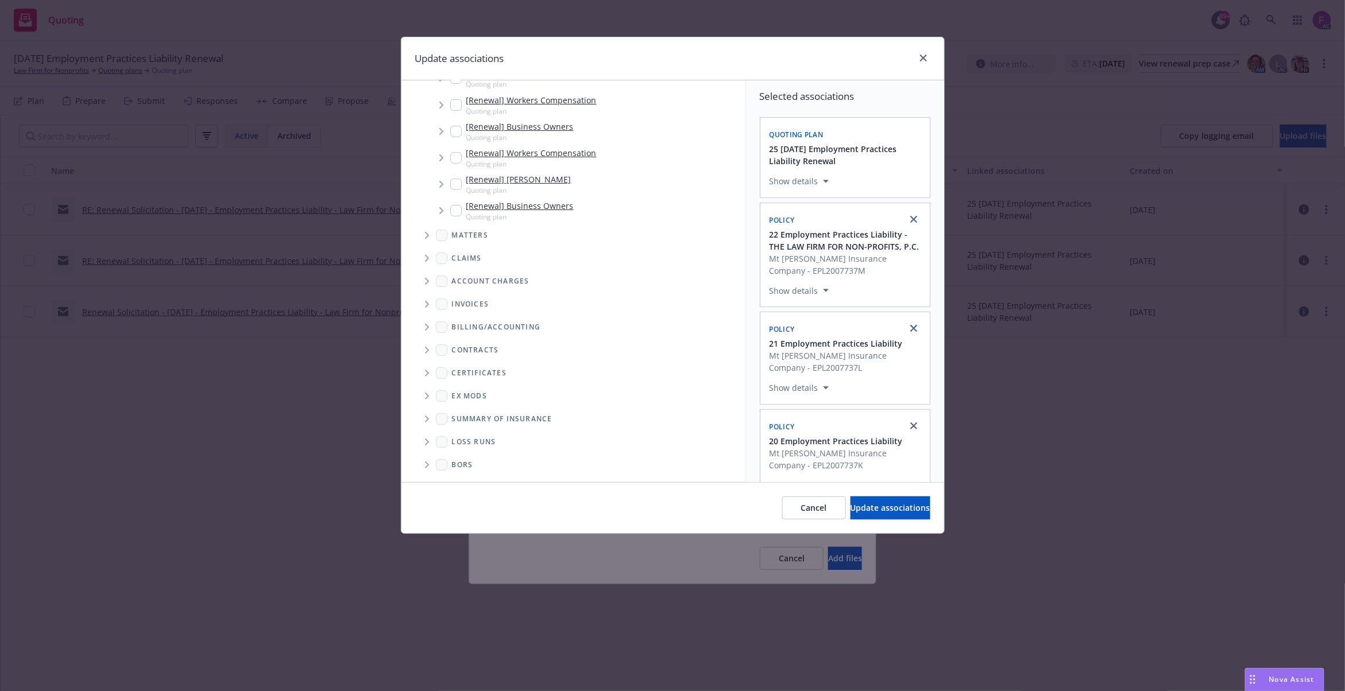
click at [431, 441] on span "Folder Tree Example" at bounding box center [426, 442] width 18 height 18
click at [458, 437] on input "Folder Tree Example" at bounding box center [457, 441] width 11 height 11
checkbox input "true"
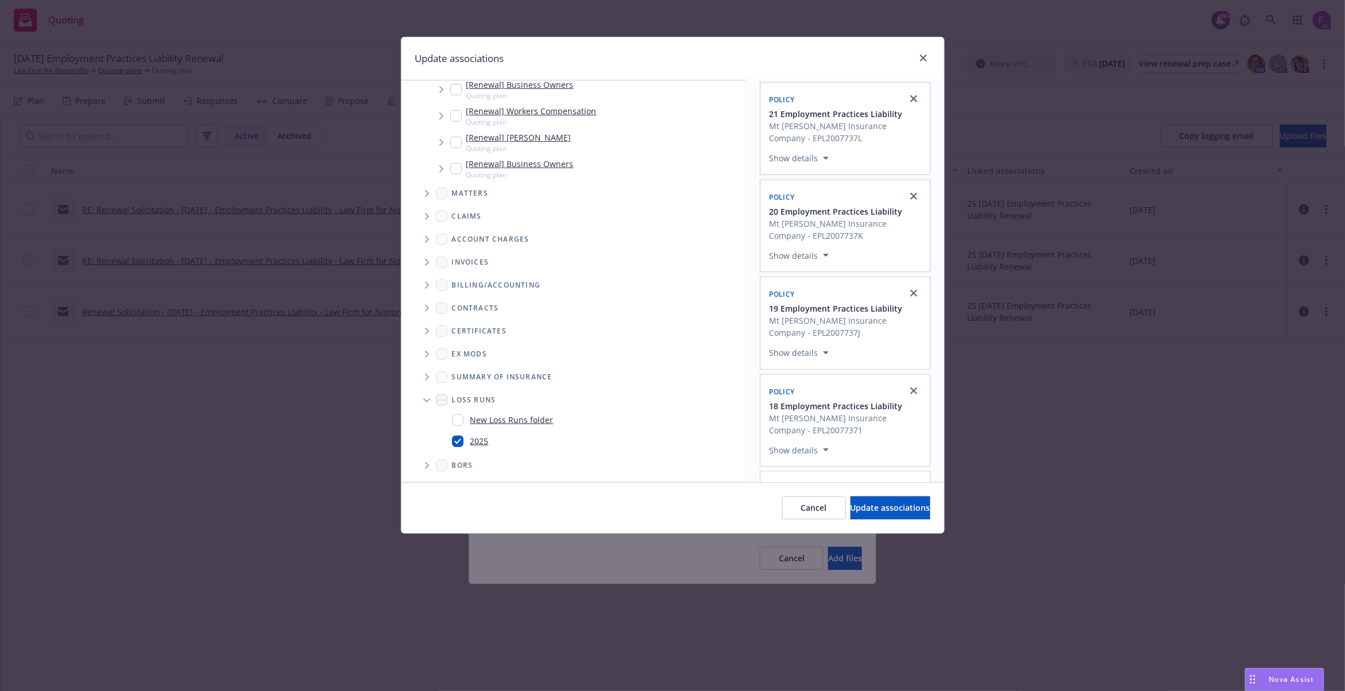
scroll to position [304, 0]
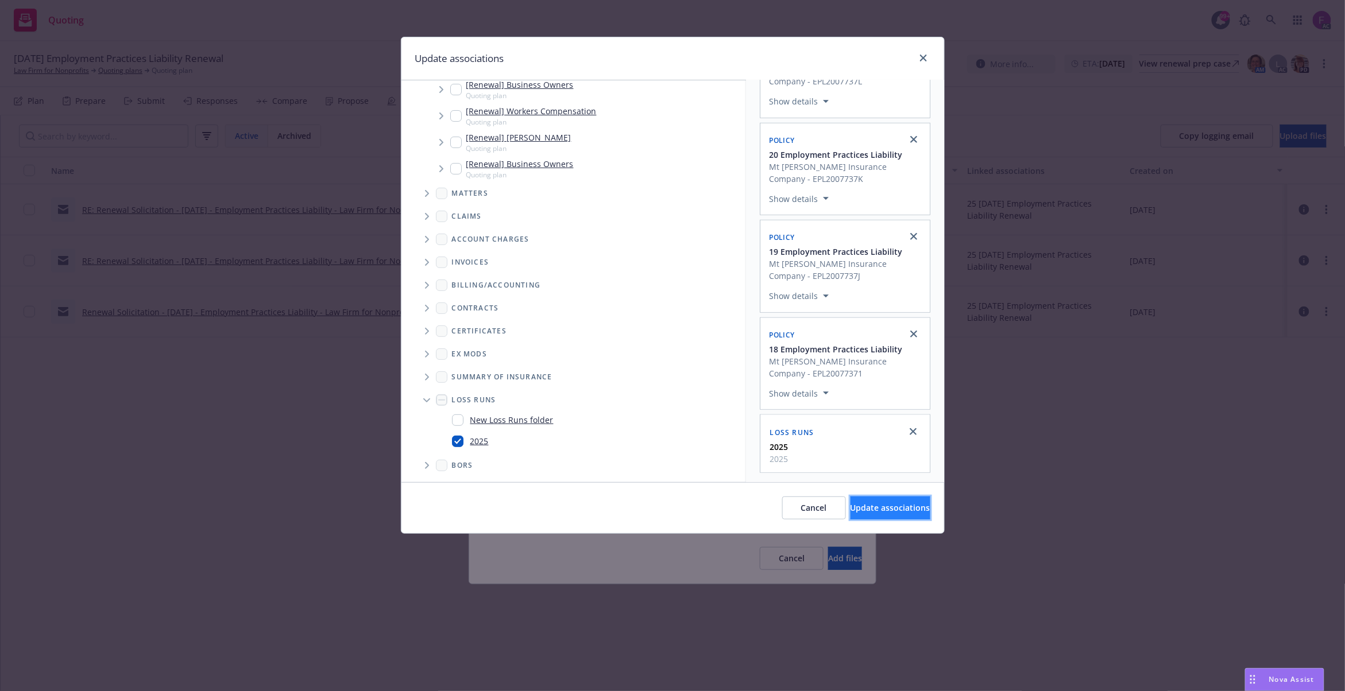
click at [850, 506] on span "Update associations" at bounding box center [890, 507] width 80 height 11
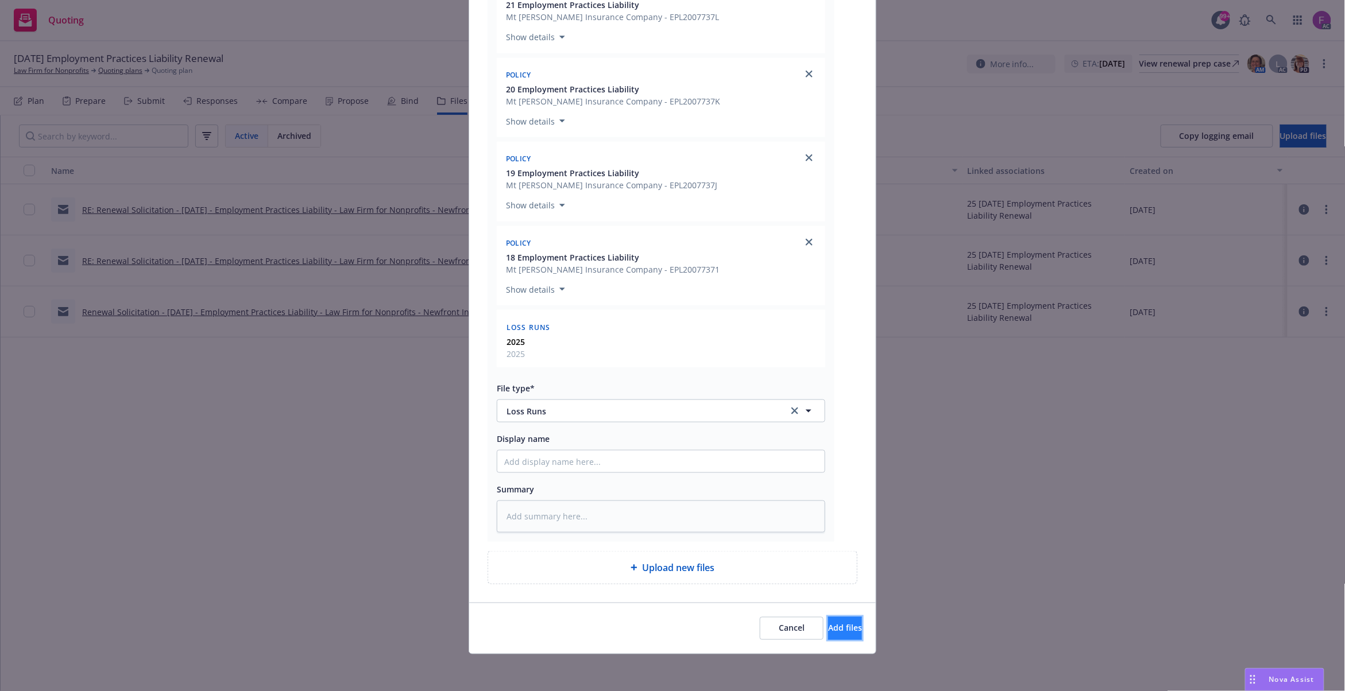
click at [828, 629] on button "Add files" at bounding box center [845, 628] width 34 height 23
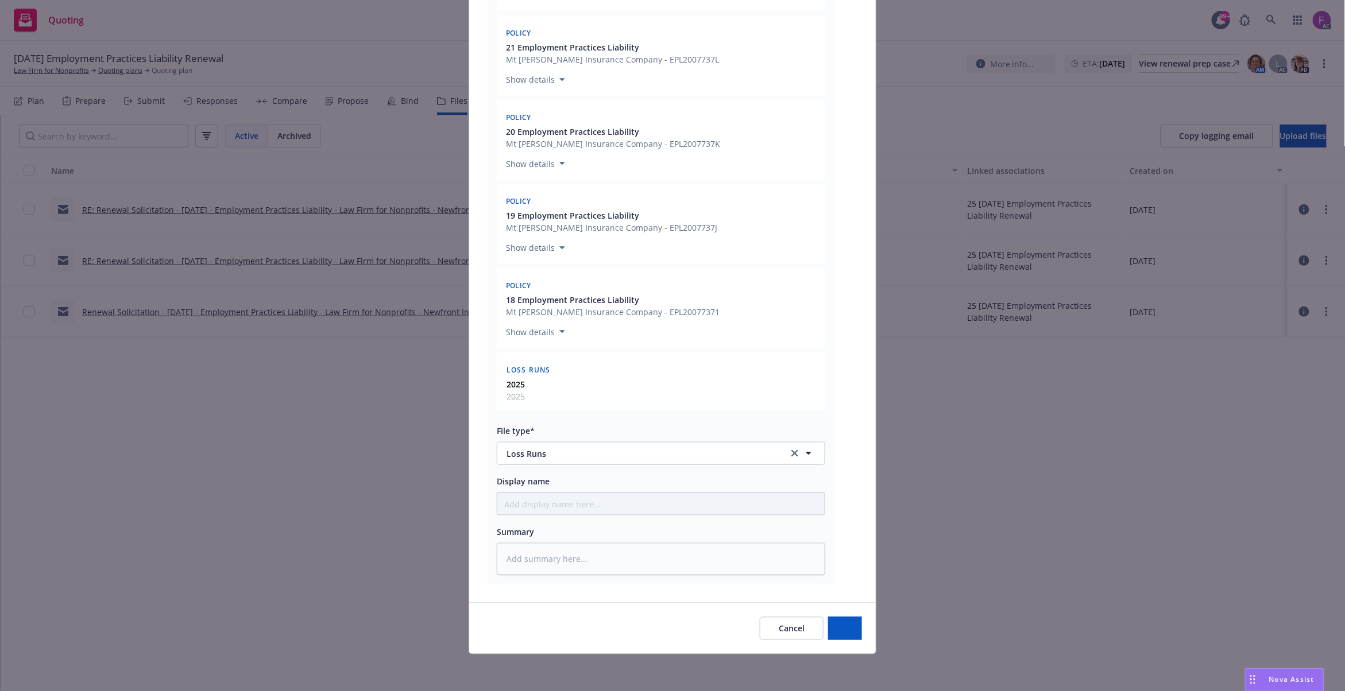
scroll to position [373, 0]
type textarea "x"
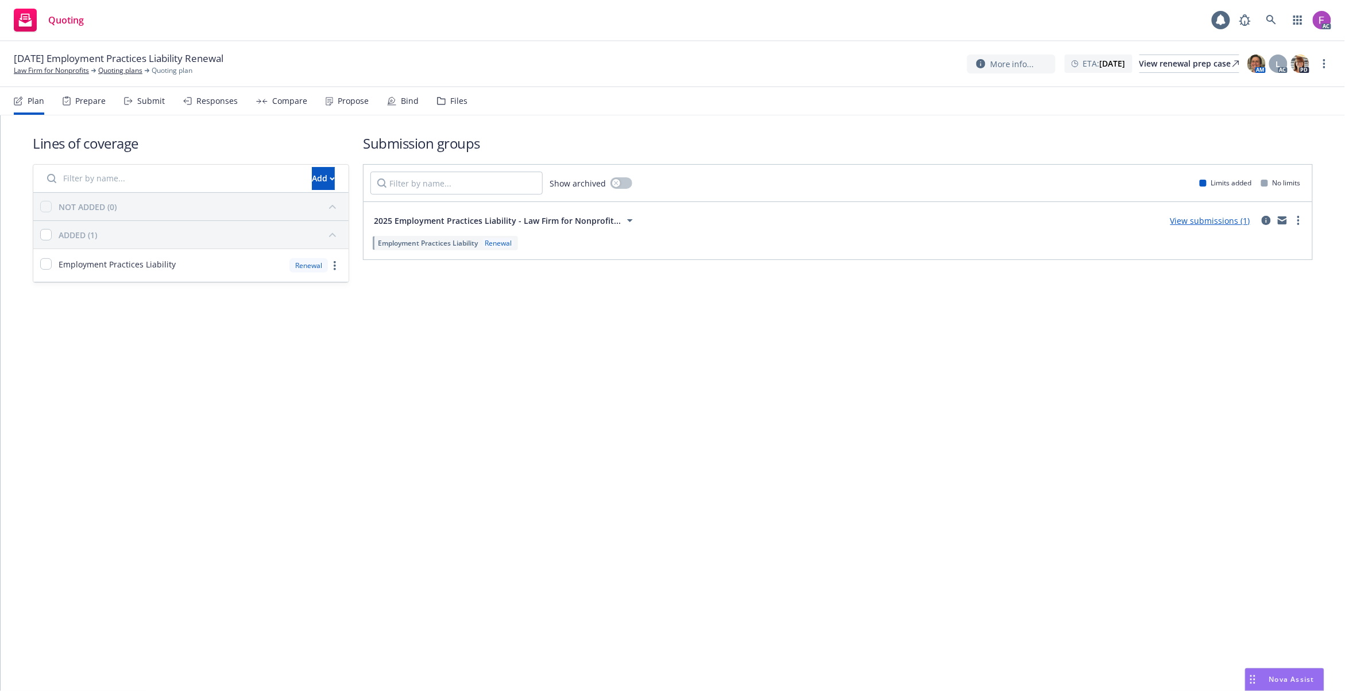
click at [453, 102] on div "Files" at bounding box center [458, 100] width 17 height 9
click at [451, 95] on div "Files" at bounding box center [452, 101] width 30 height 28
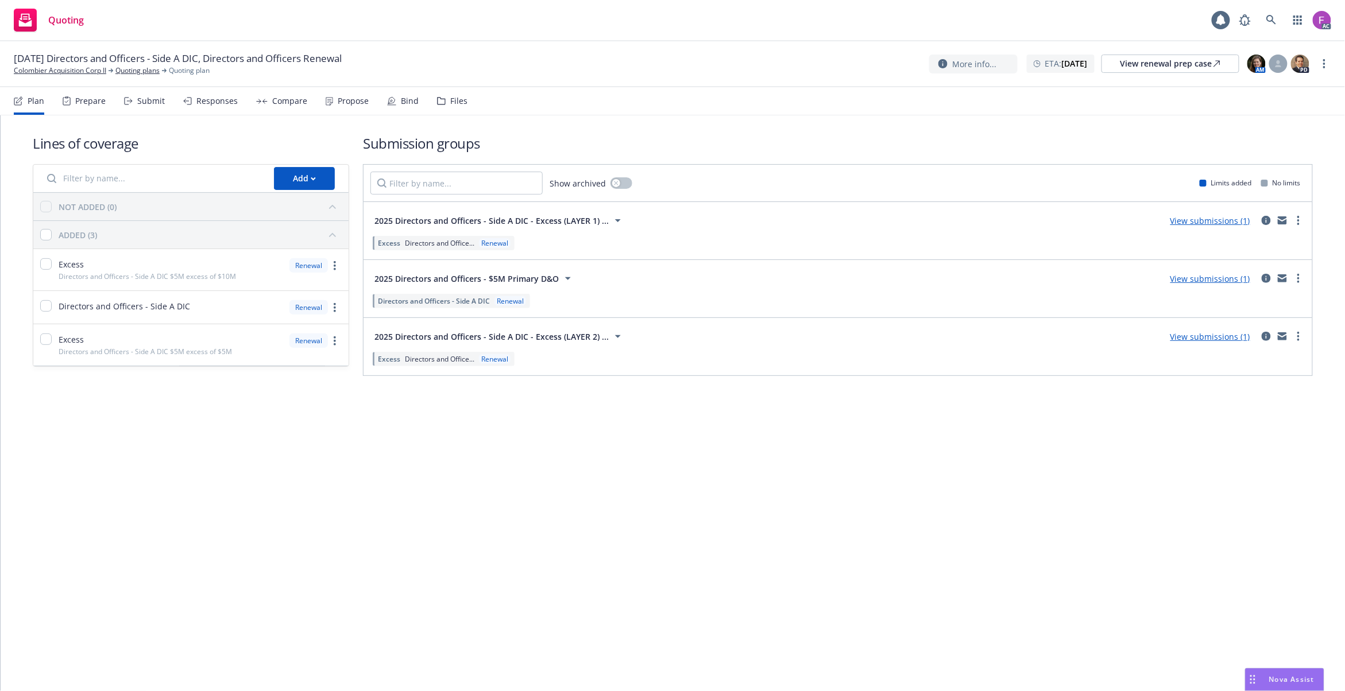
click at [460, 104] on div "Files" at bounding box center [458, 100] width 17 height 9
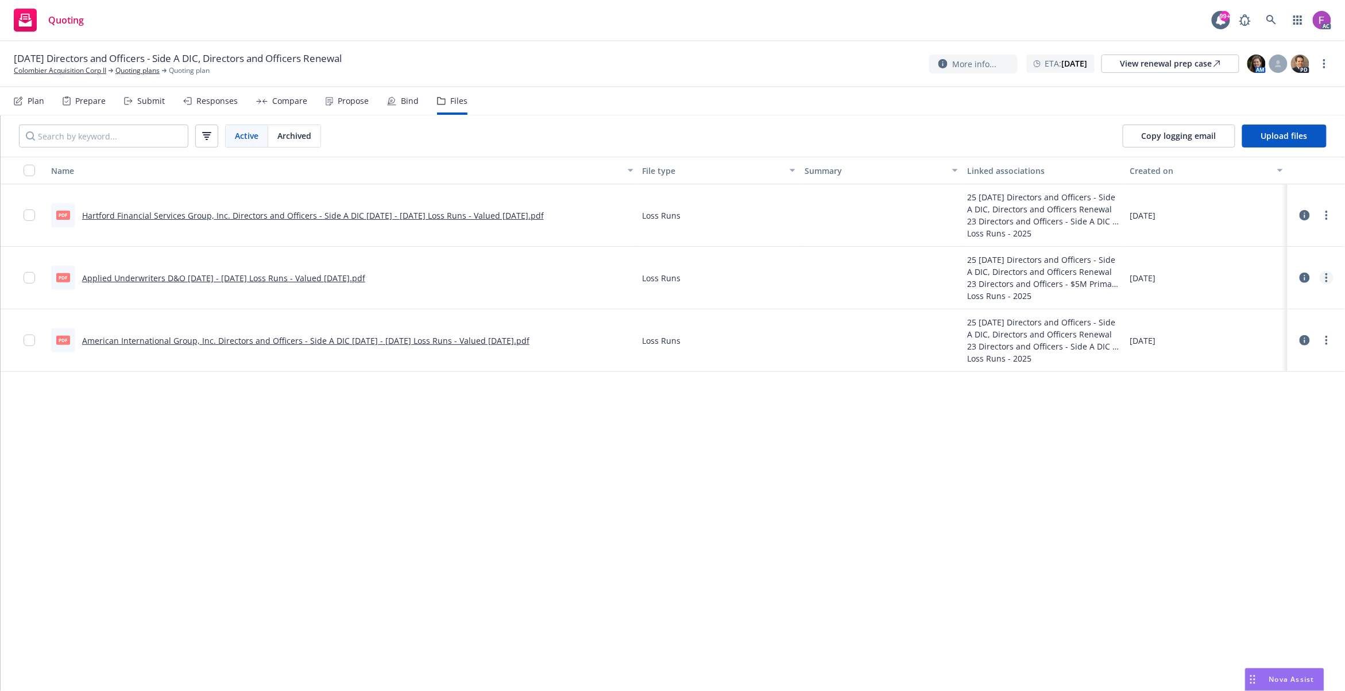
click at [1326, 276] on link "more" at bounding box center [1326, 278] width 14 height 14
click at [1273, 307] on link "Archive" at bounding box center [1276, 301] width 114 height 23
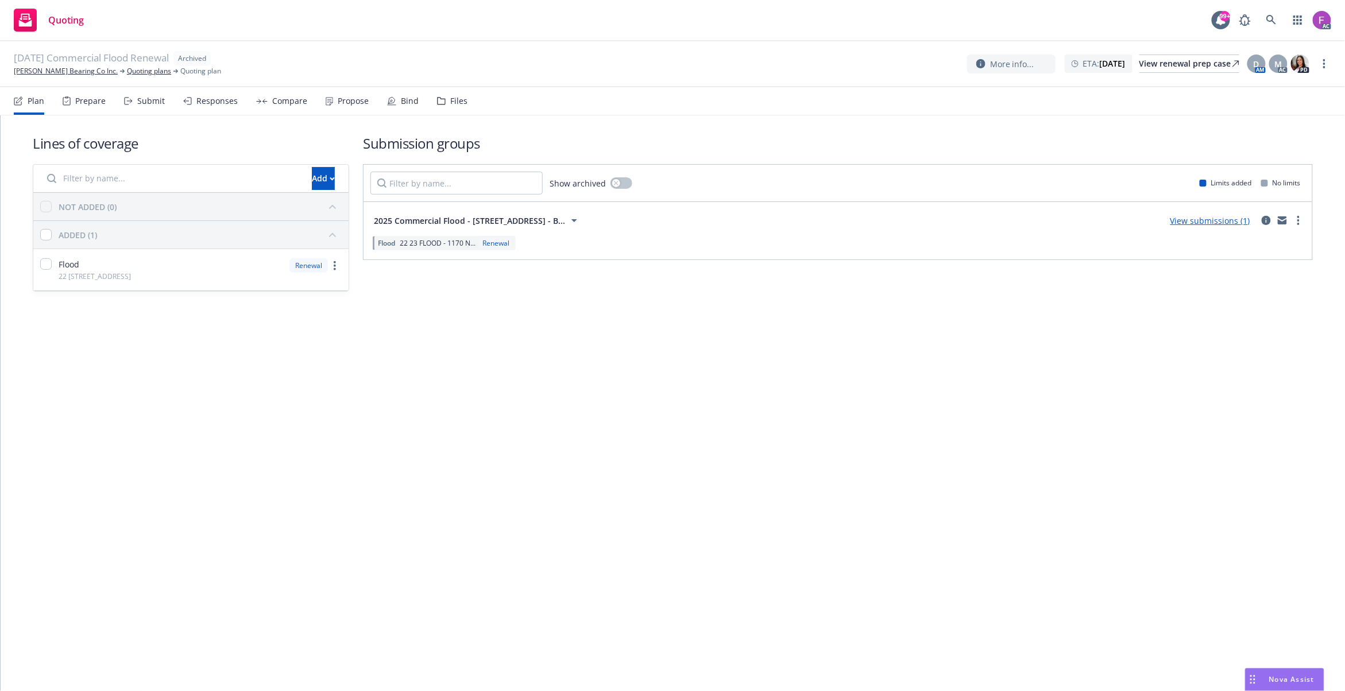
click at [450, 96] on div "Files" at bounding box center [458, 100] width 17 height 9
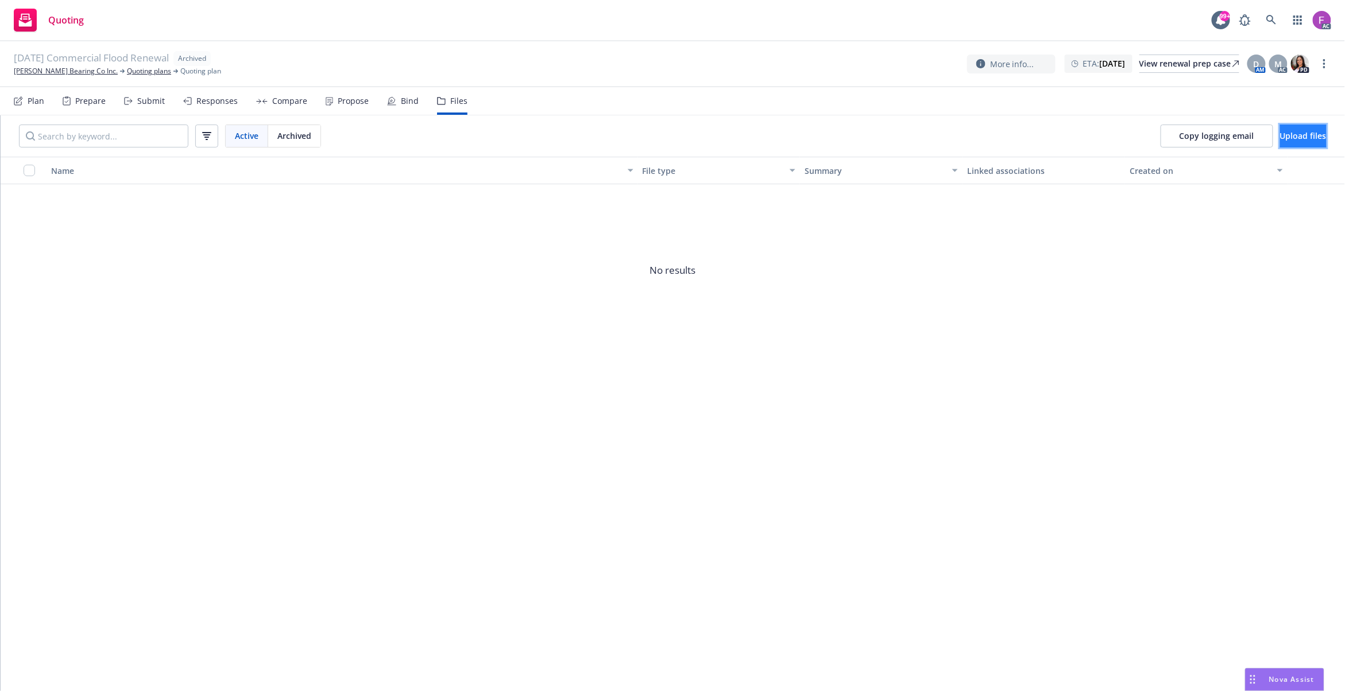
click at [1280, 141] on span "Upload files" at bounding box center [1303, 135] width 47 height 11
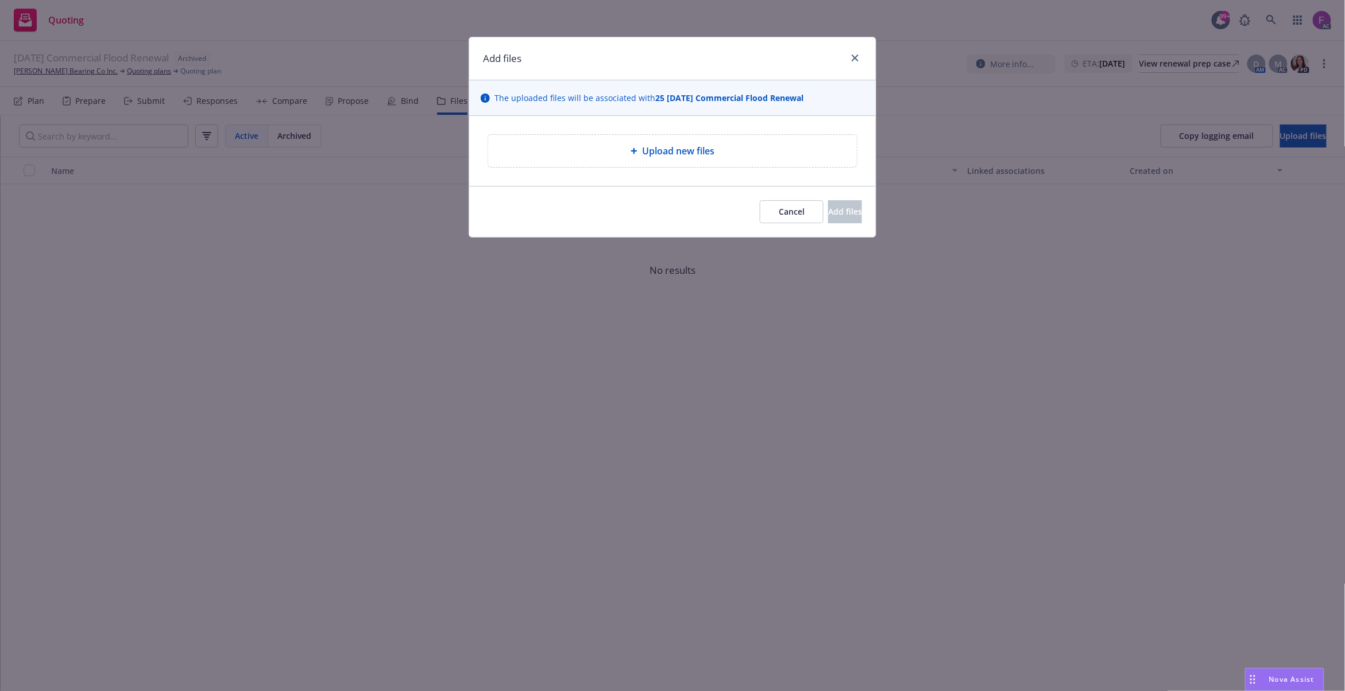
click at [694, 154] on span "Upload new files" at bounding box center [678, 151] width 72 height 14
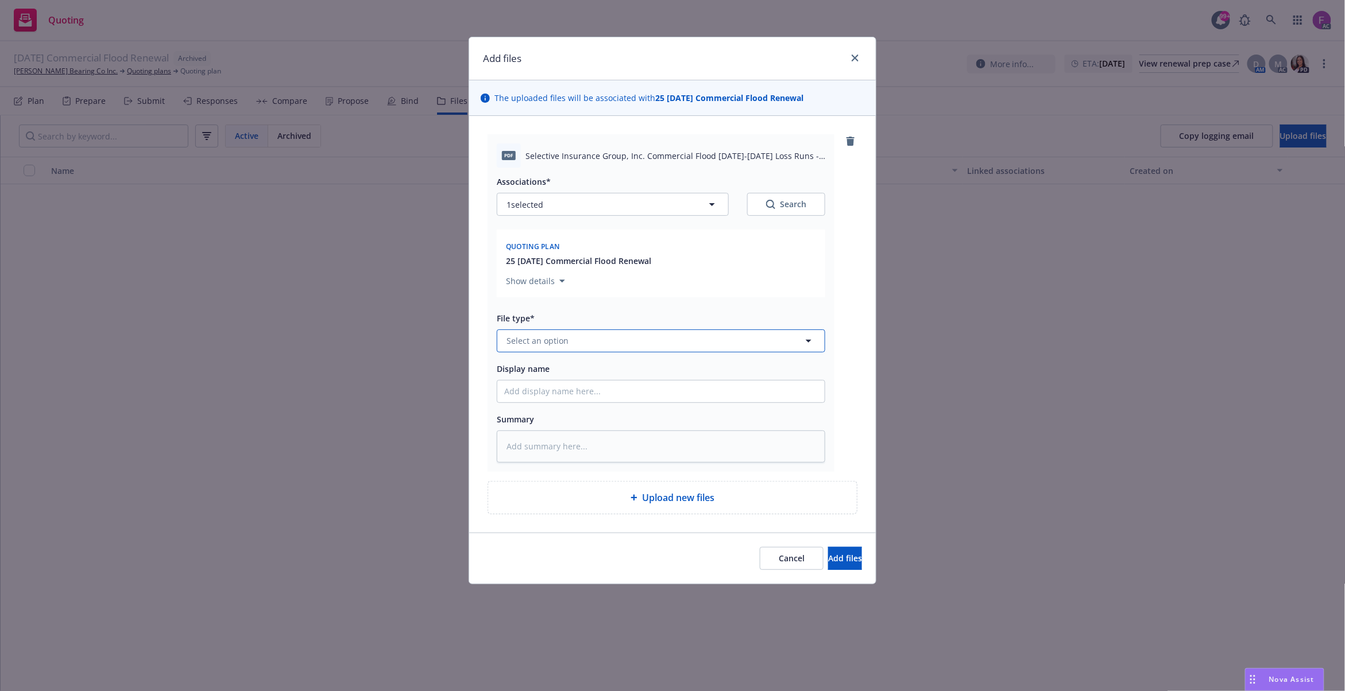
click at [600, 336] on button "Select an option" at bounding box center [661, 341] width 328 height 23
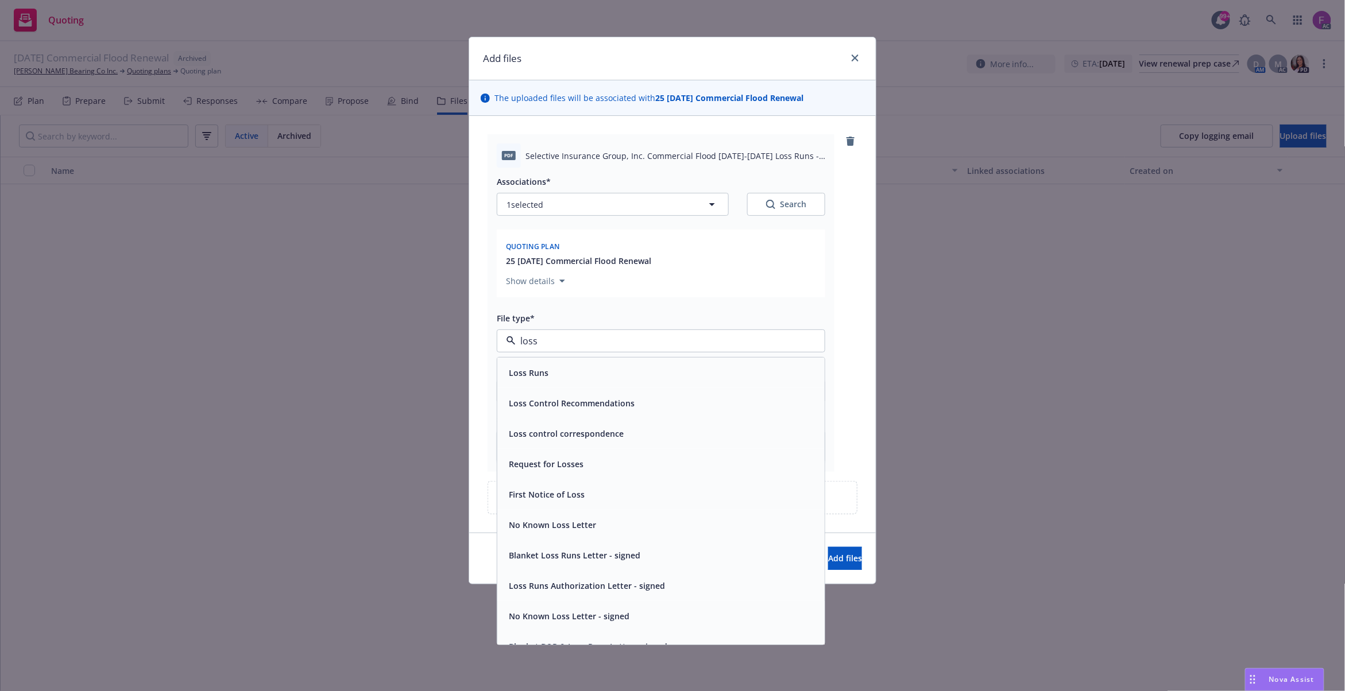
paste input "Loss Run"
type input "Loss Run"
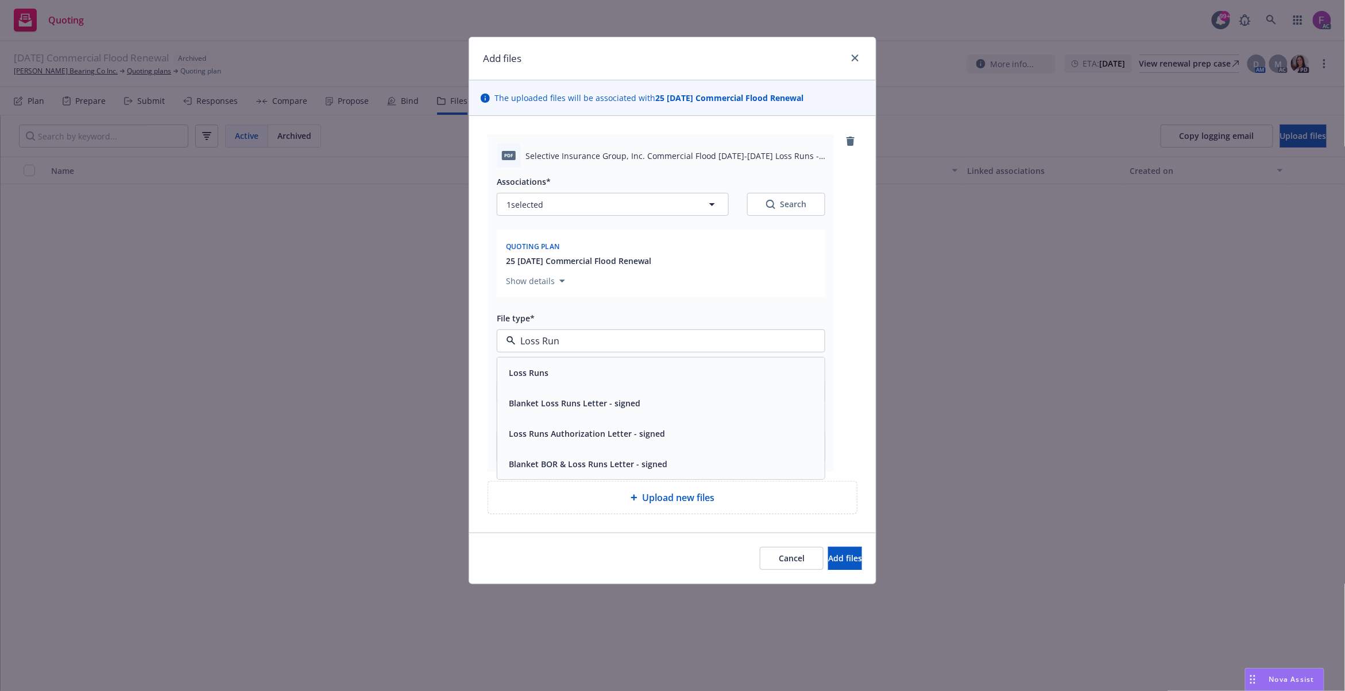
click at [572, 365] on div "Loss Runs" at bounding box center [660, 373] width 313 height 17
click at [588, 210] on button "1 selected" at bounding box center [613, 204] width 232 height 23
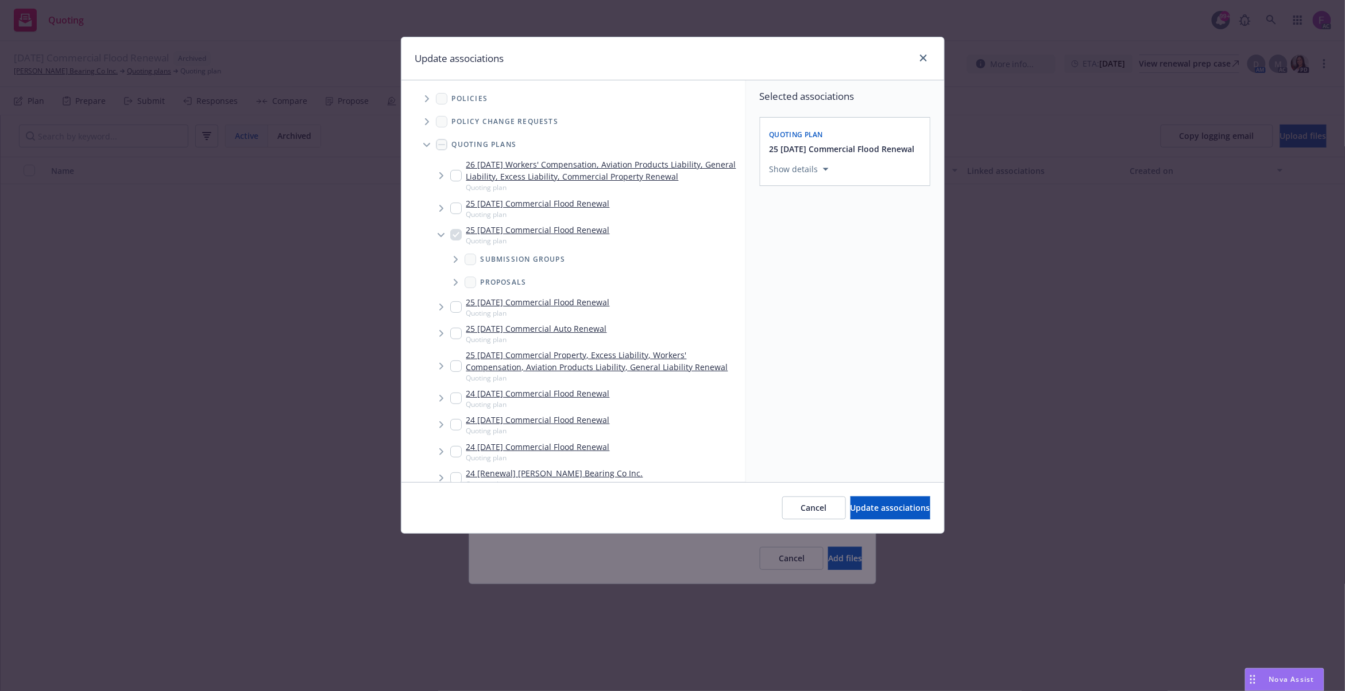
click at [428, 103] on span "Tree Example" at bounding box center [426, 99] width 18 height 18
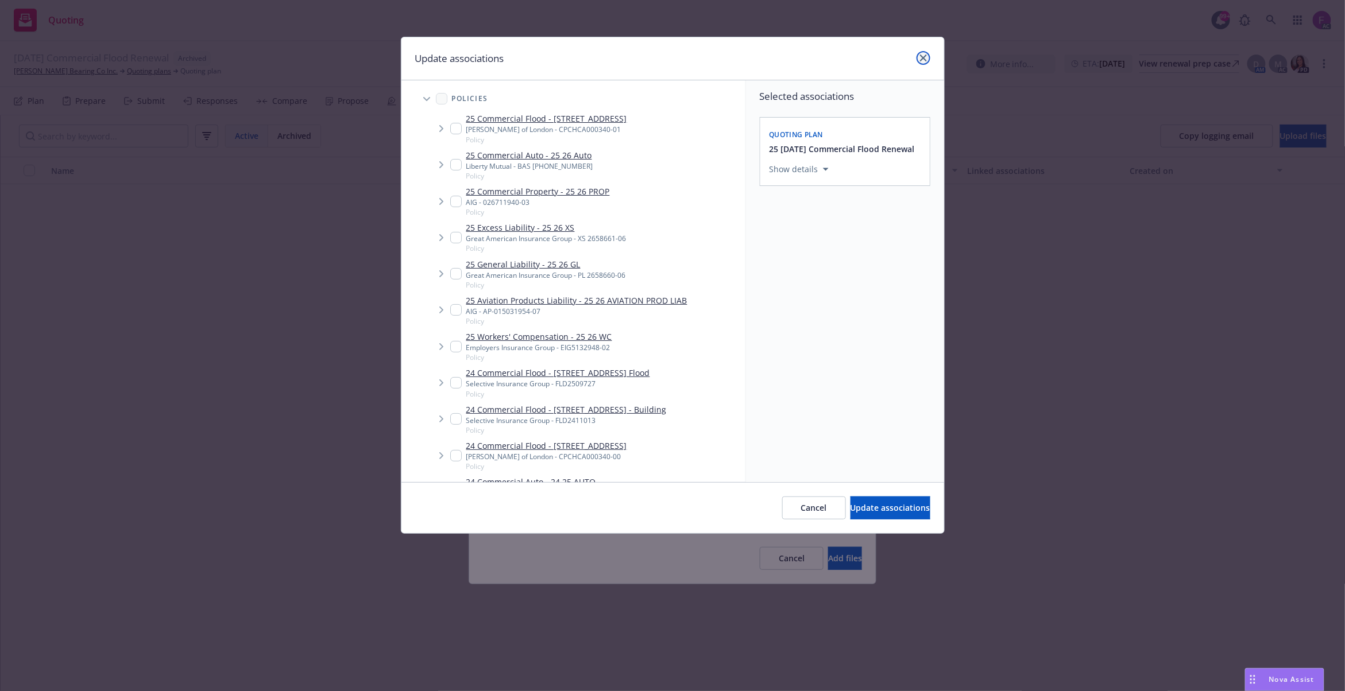
click at [921, 56] on icon "close" at bounding box center [923, 58] width 7 height 7
type textarea "x"
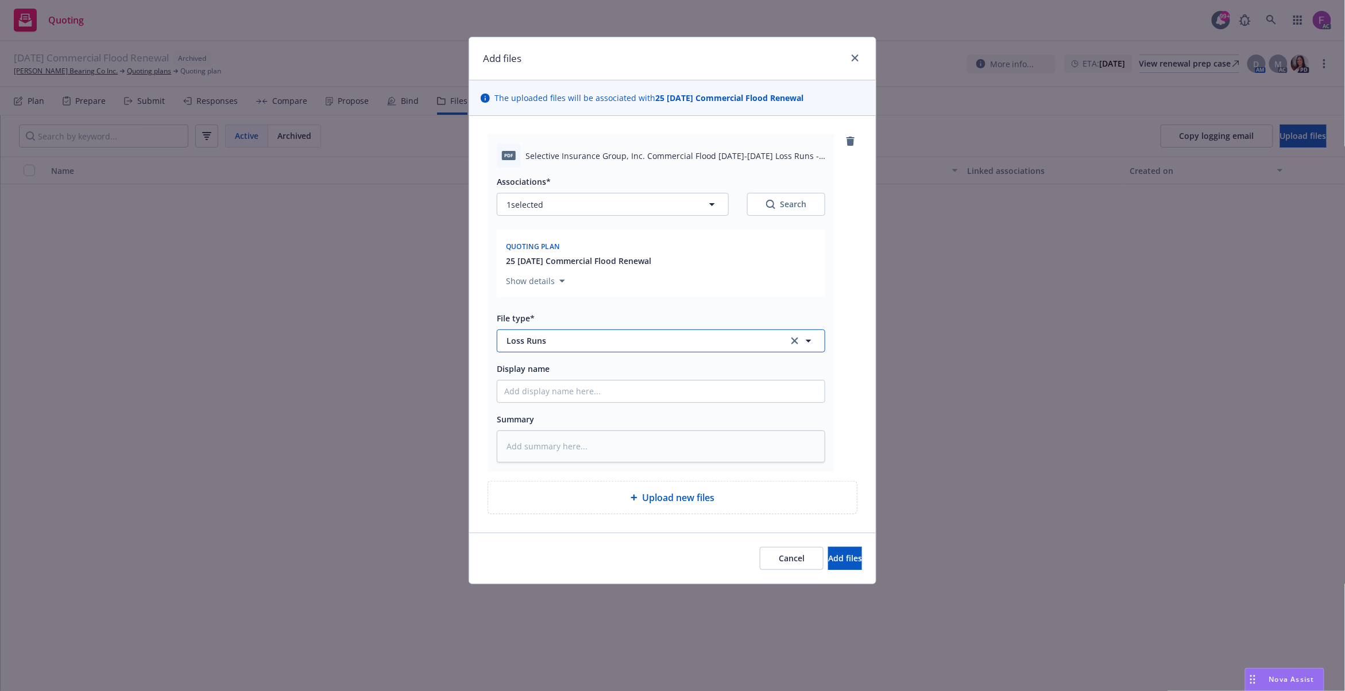
click at [547, 338] on span "Loss Runs" at bounding box center [639, 341] width 266 height 12
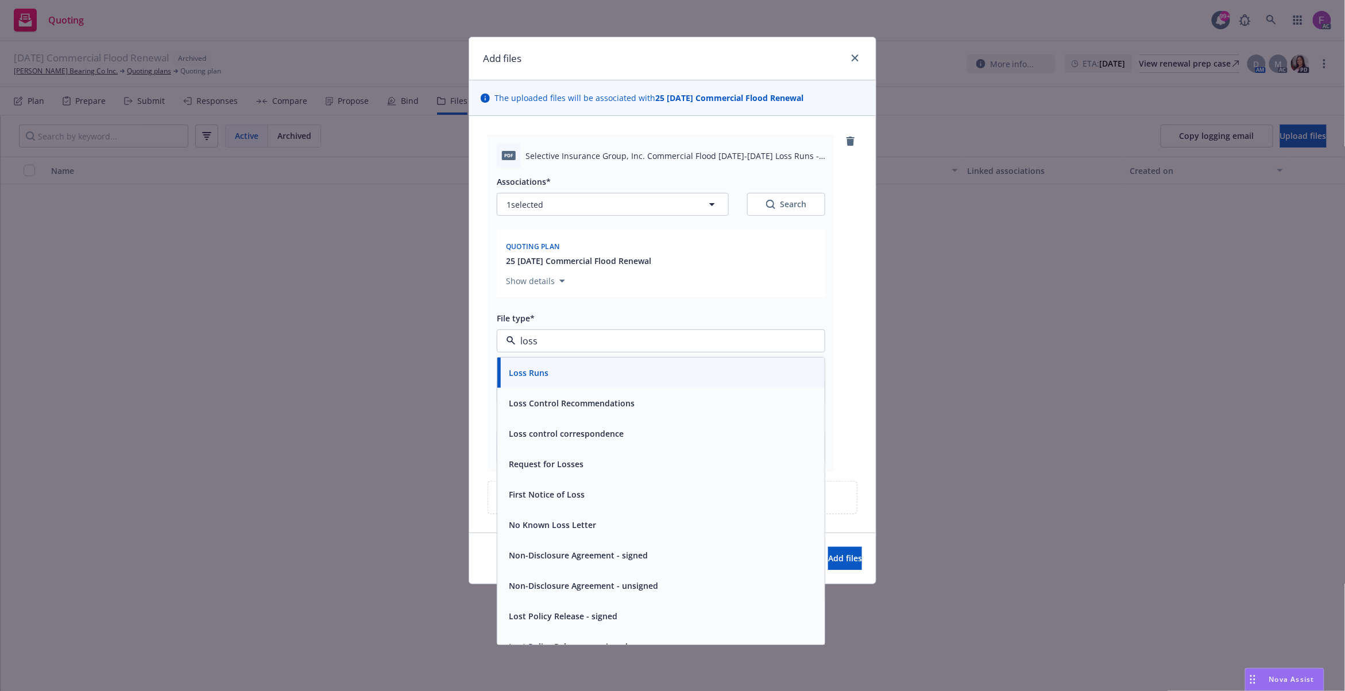
paste input "Loss Run"
type input "Loss Run"
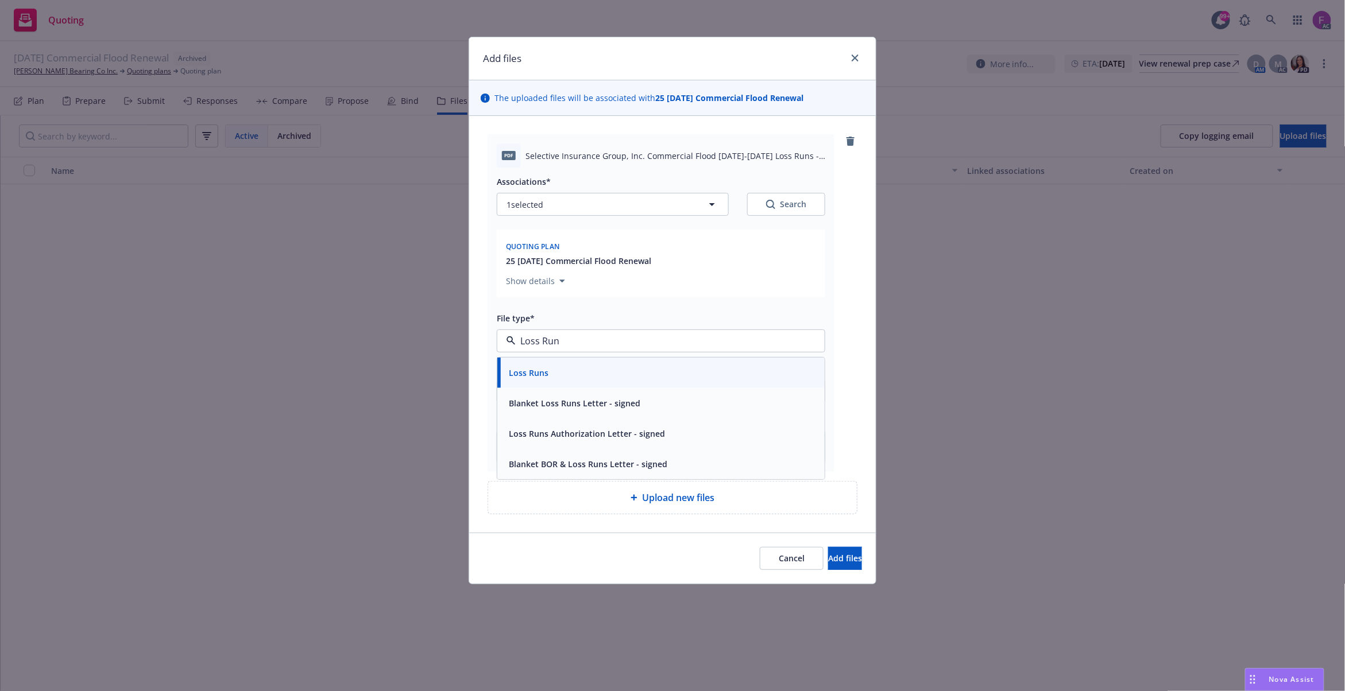
click at [584, 364] on div "Loss Runs" at bounding box center [660, 373] width 327 height 30
click at [561, 214] on button "1 selected" at bounding box center [613, 204] width 232 height 23
type textarea "x"
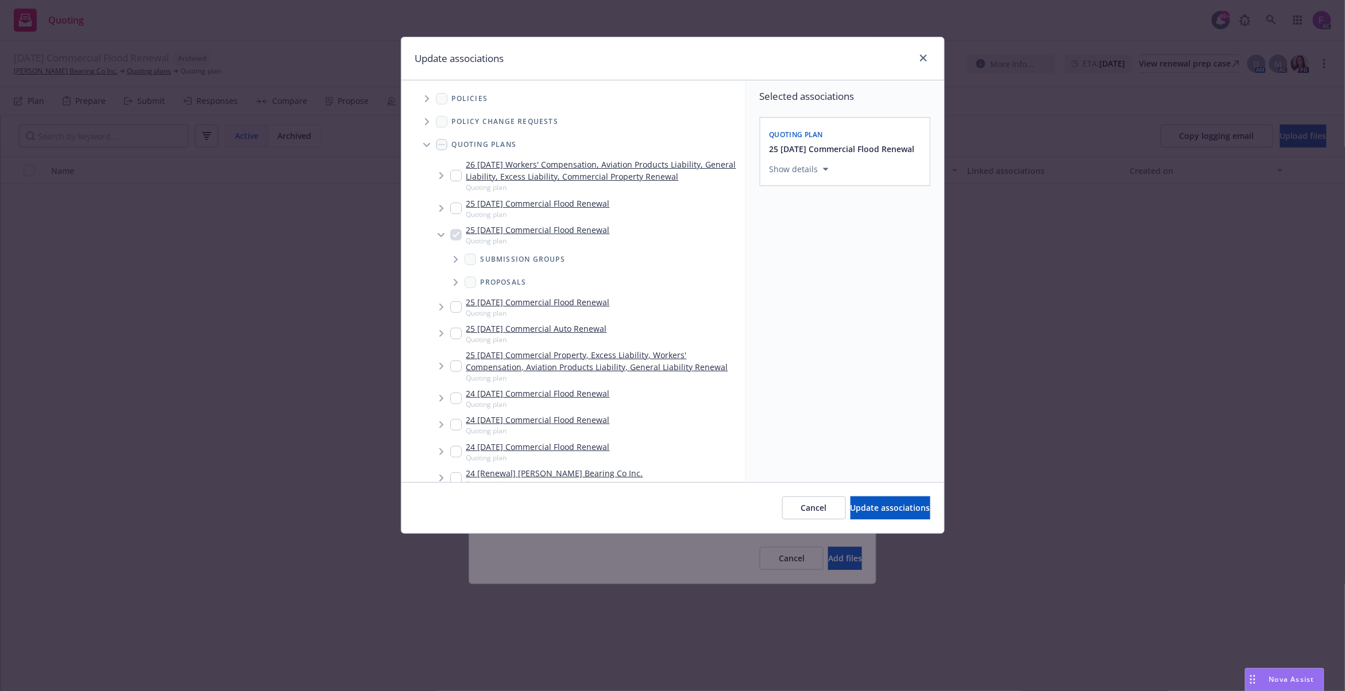
click at [425, 96] on icon "Tree Example" at bounding box center [427, 98] width 4 height 7
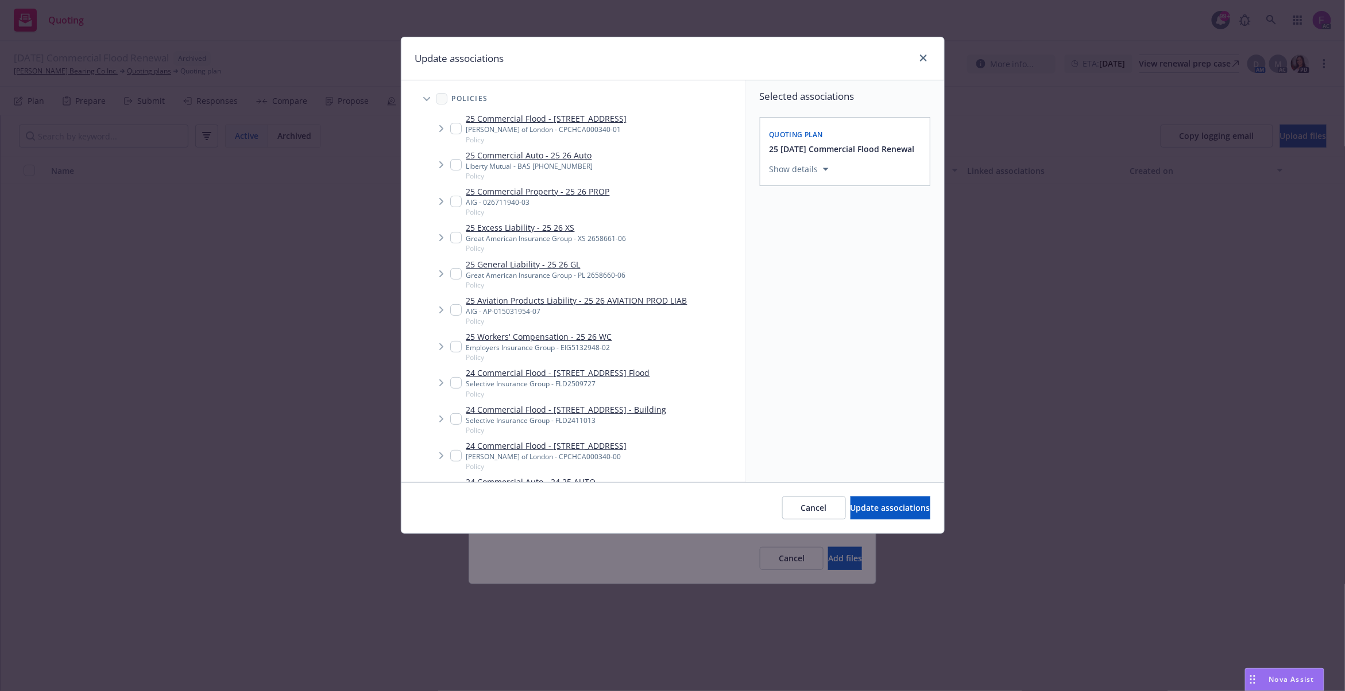
click at [456, 418] on input "Tree Example" at bounding box center [455, 418] width 11 height 11
checkbox input "true"
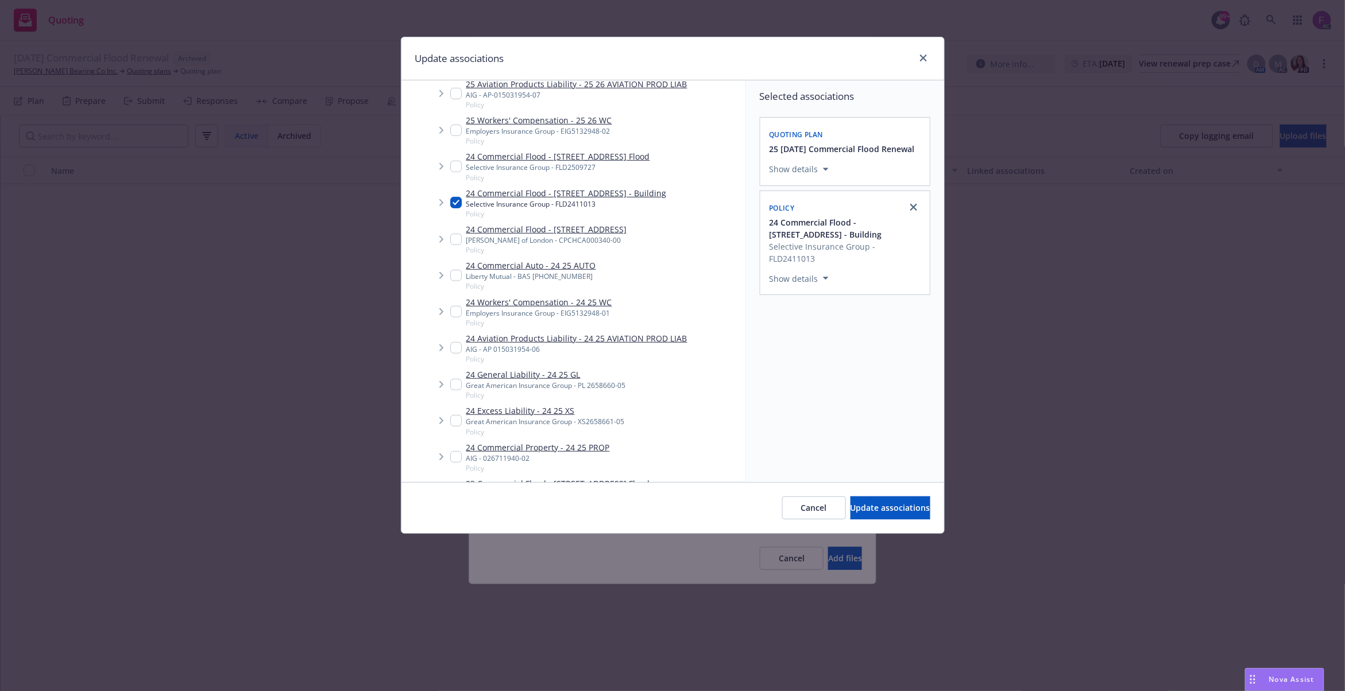
scroll to position [382, 0]
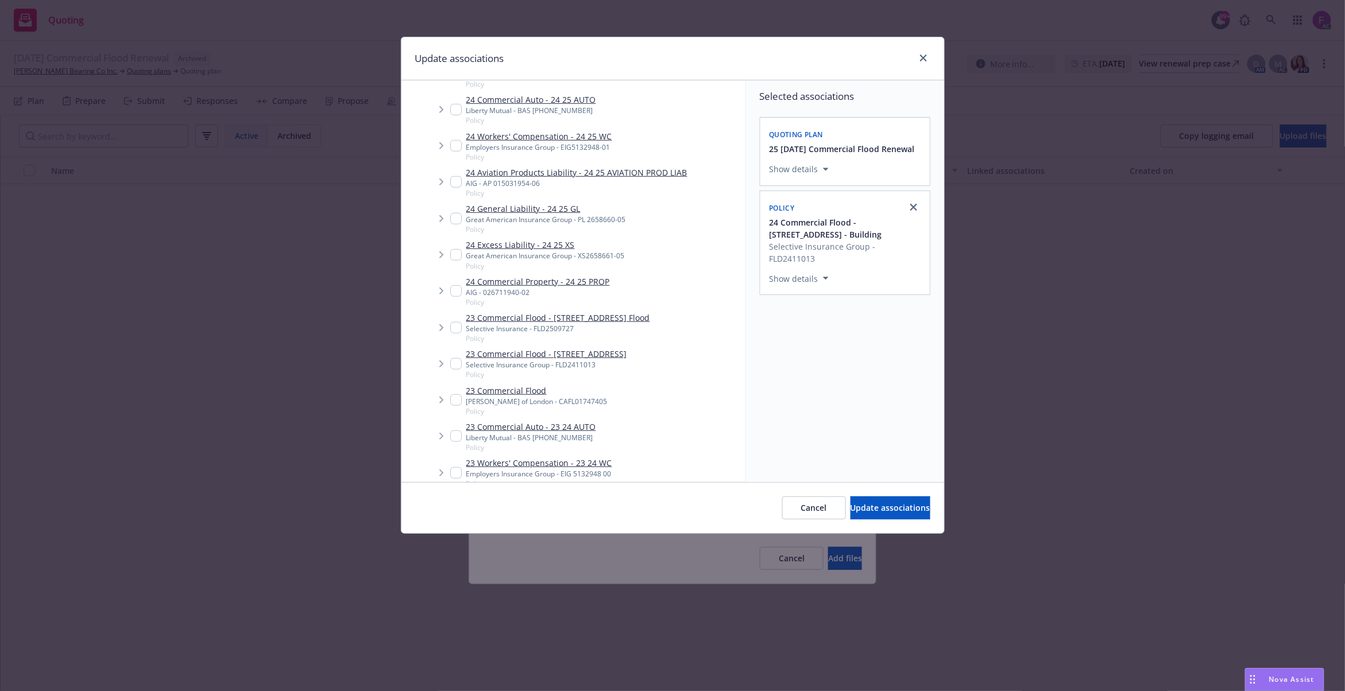
click at [449, 361] on span "Tree Example" at bounding box center [441, 364] width 18 height 18
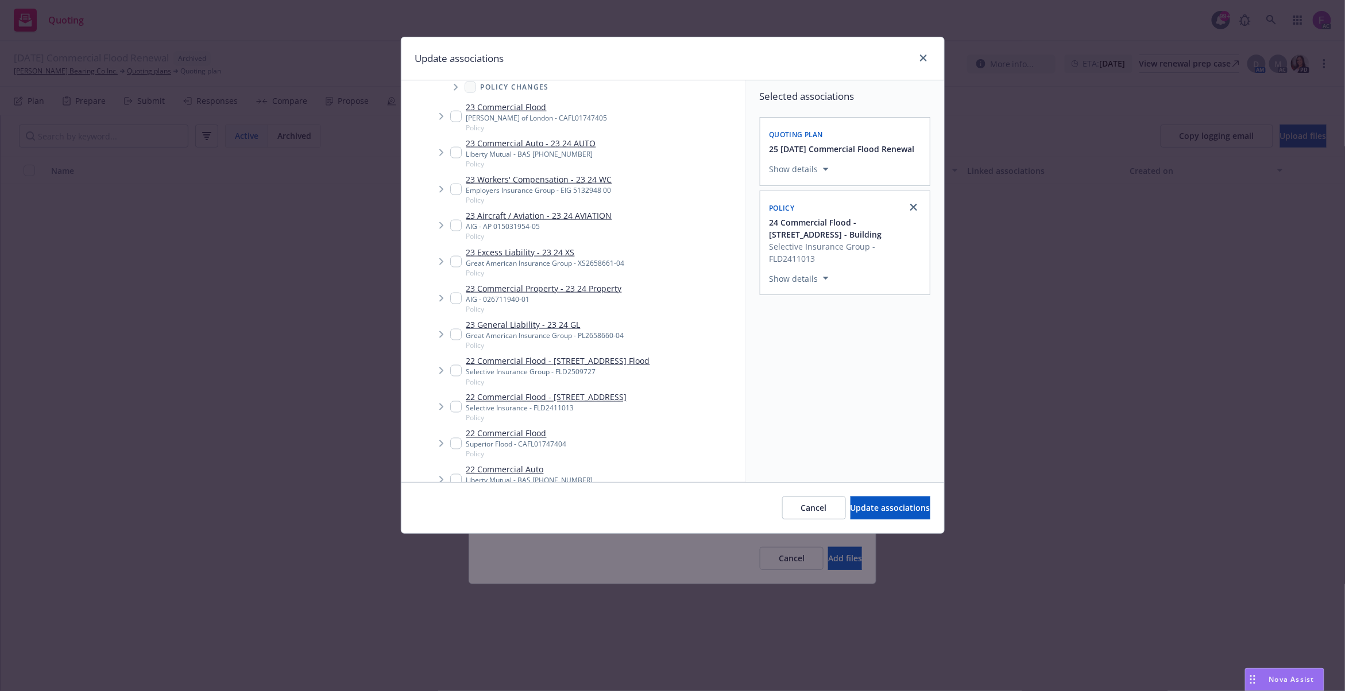
scroll to position [536, 0]
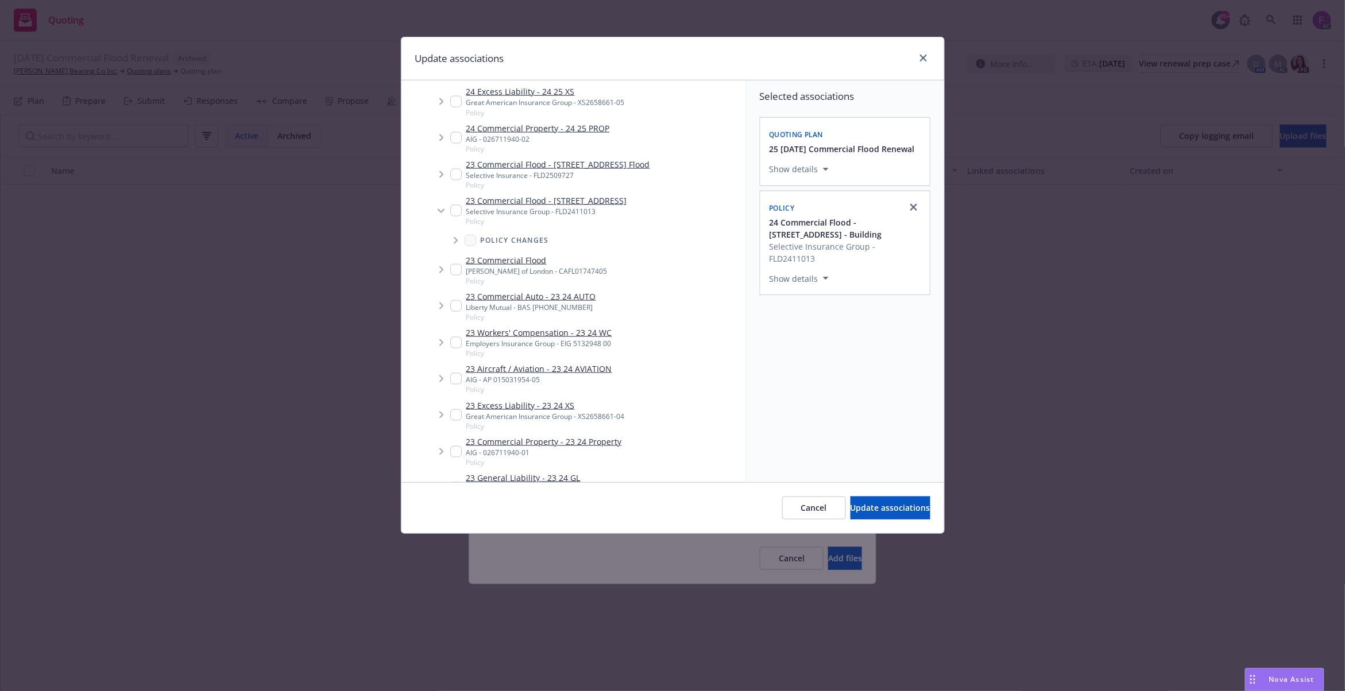
click at [457, 207] on input "Tree Example" at bounding box center [455, 210] width 11 height 11
checkbox input "true"
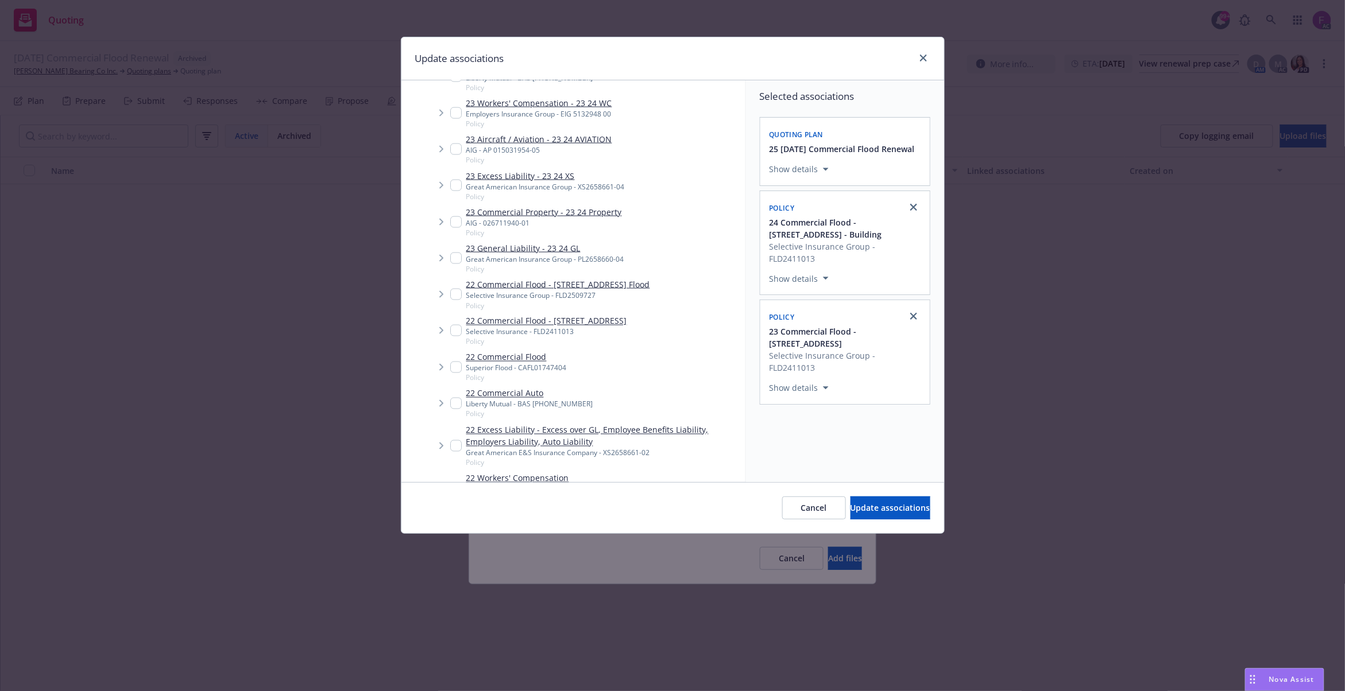
click at [456, 329] on input "Tree Example" at bounding box center [455, 330] width 11 height 11
checkbox input "true"
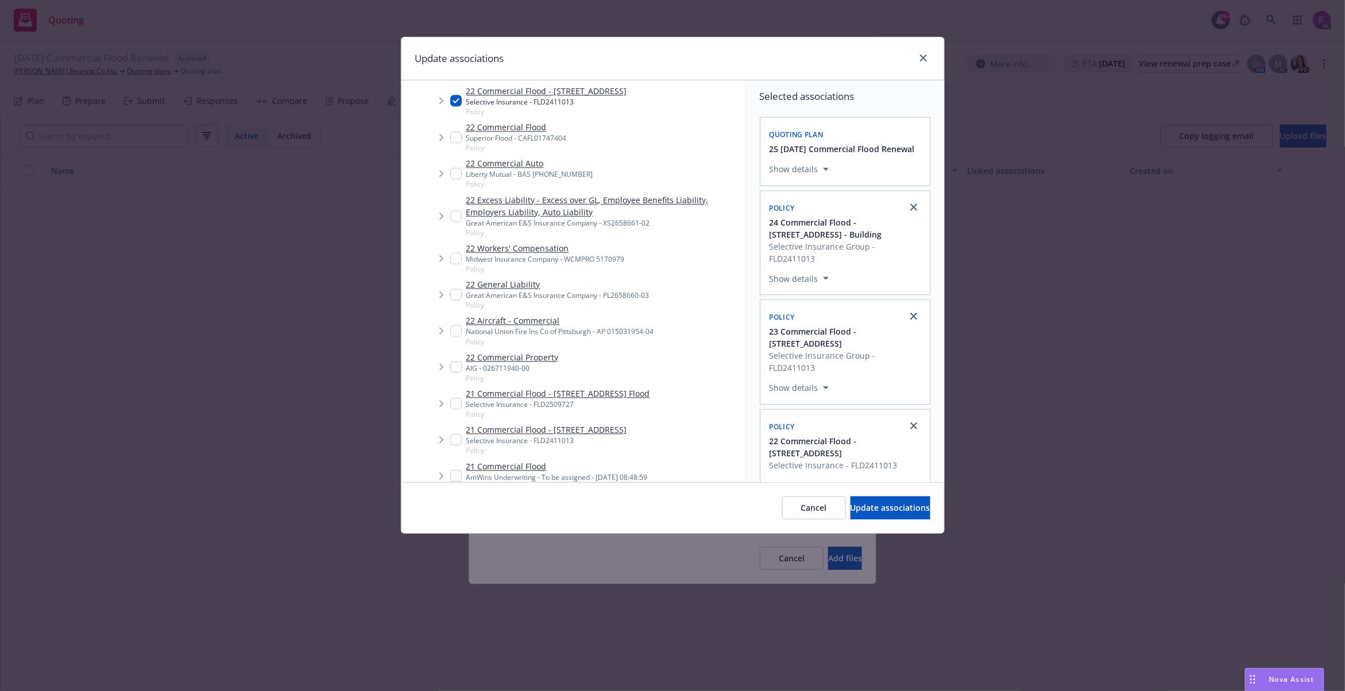
drag, startPoint x: 456, startPoint y: 436, endPoint x: 466, endPoint y: 439, distance: 10.7
click at [457, 436] on input "Tree Example" at bounding box center [455, 440] width 11 height 11
checkbox input "true"
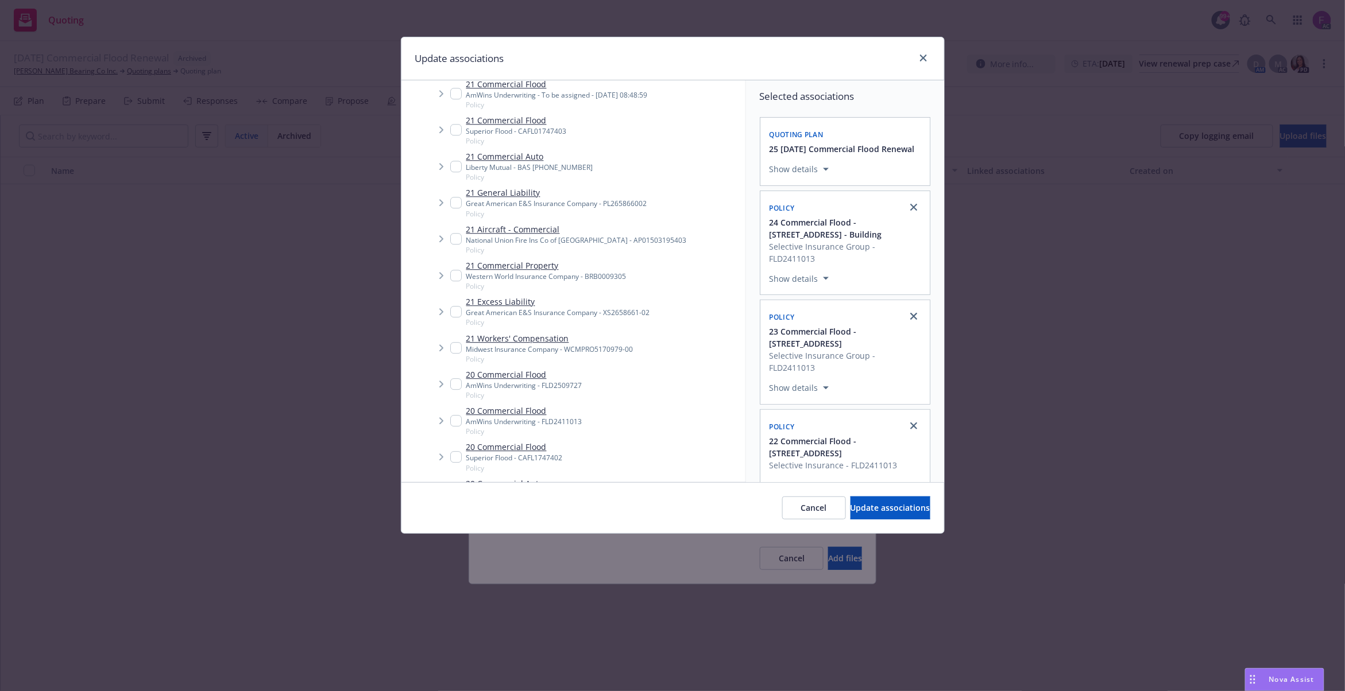
click at [460, 416] on input "Tree Example" at bounding box center [455, 420] width 11 height 11
checkbox input "true"
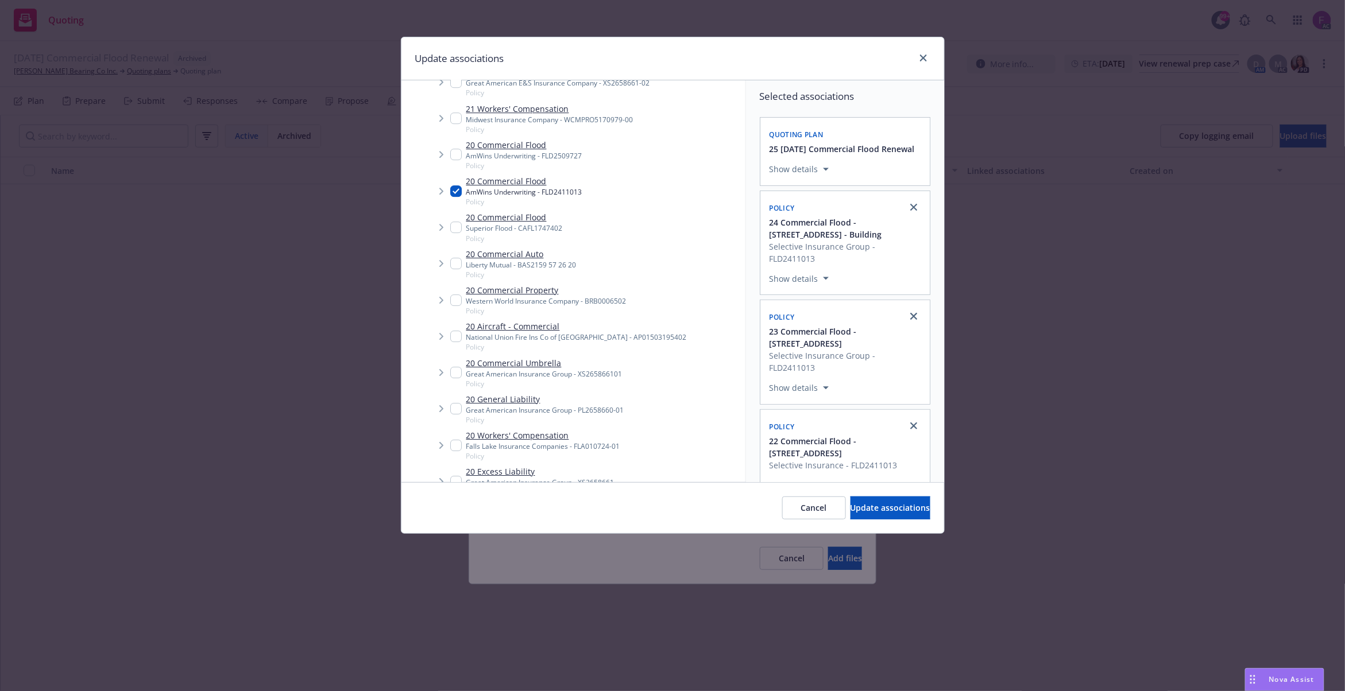
scroll to position [428, 0]
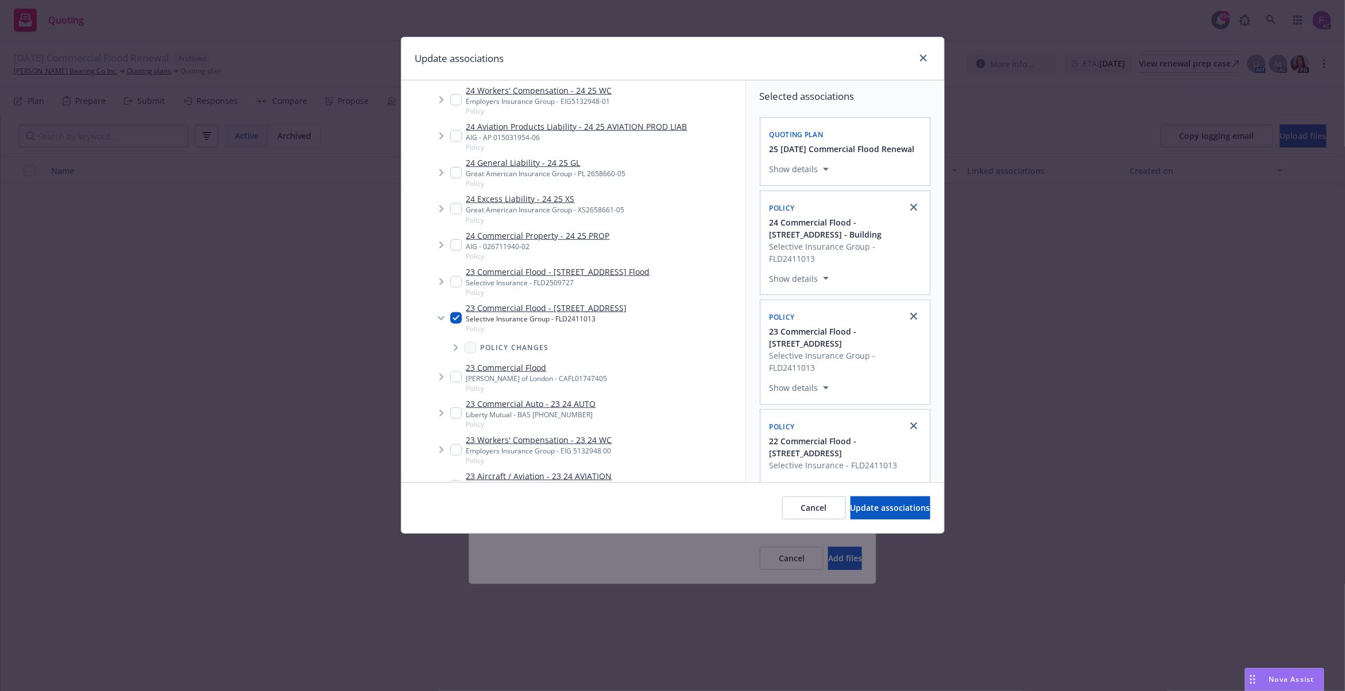
click at [451, 278] on input "Tree Example" at bounding box center [455, 281] width 11 height 11
checkbox input "true"
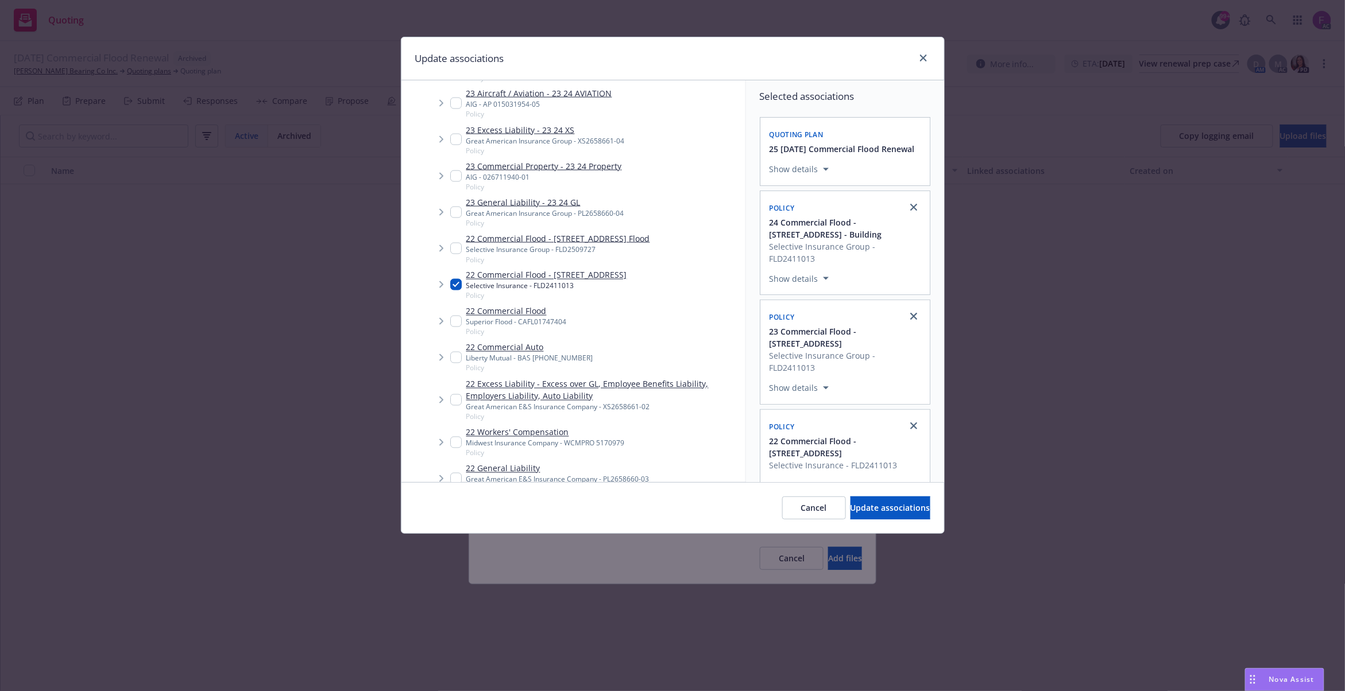
click at [453, 248] on input "Tree Example" at bounding box center [455, 248] width 11 height 11
checkbox input "true"
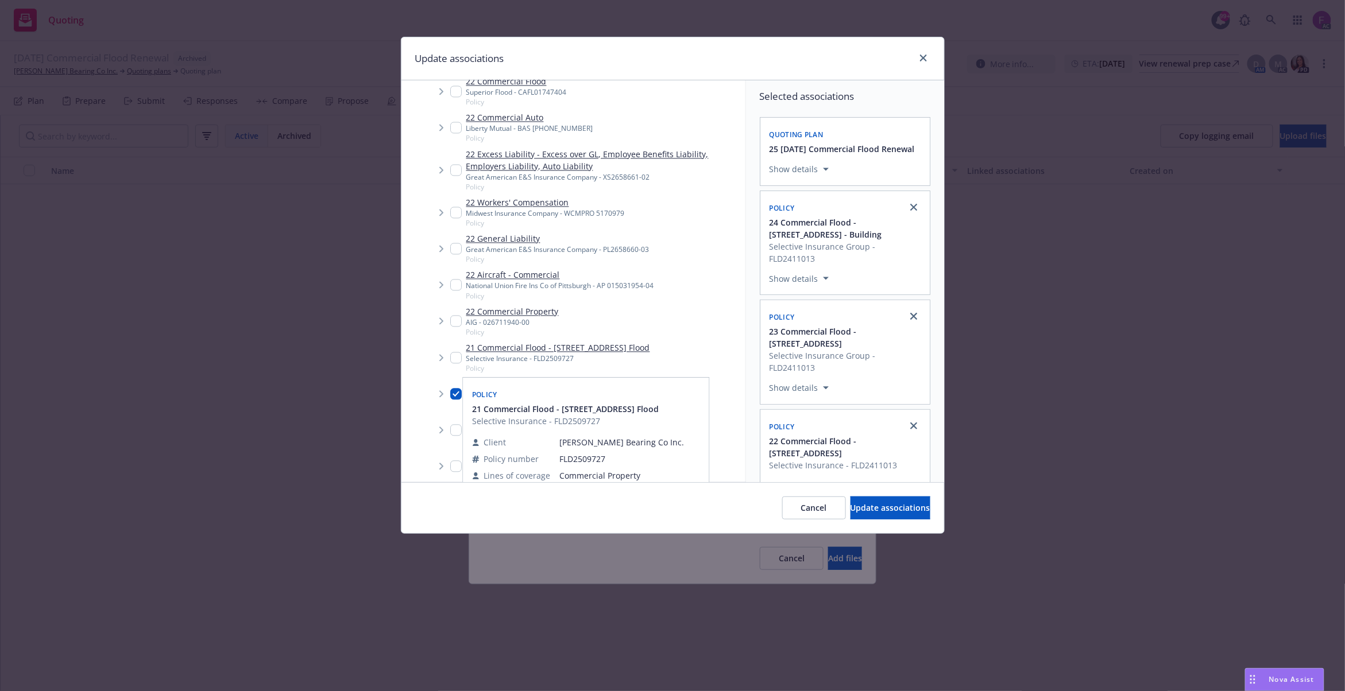
click at [457, 355] on input "Tree Example" at bounding box center [455, 357] width 11 height 11
checkbox input "true"
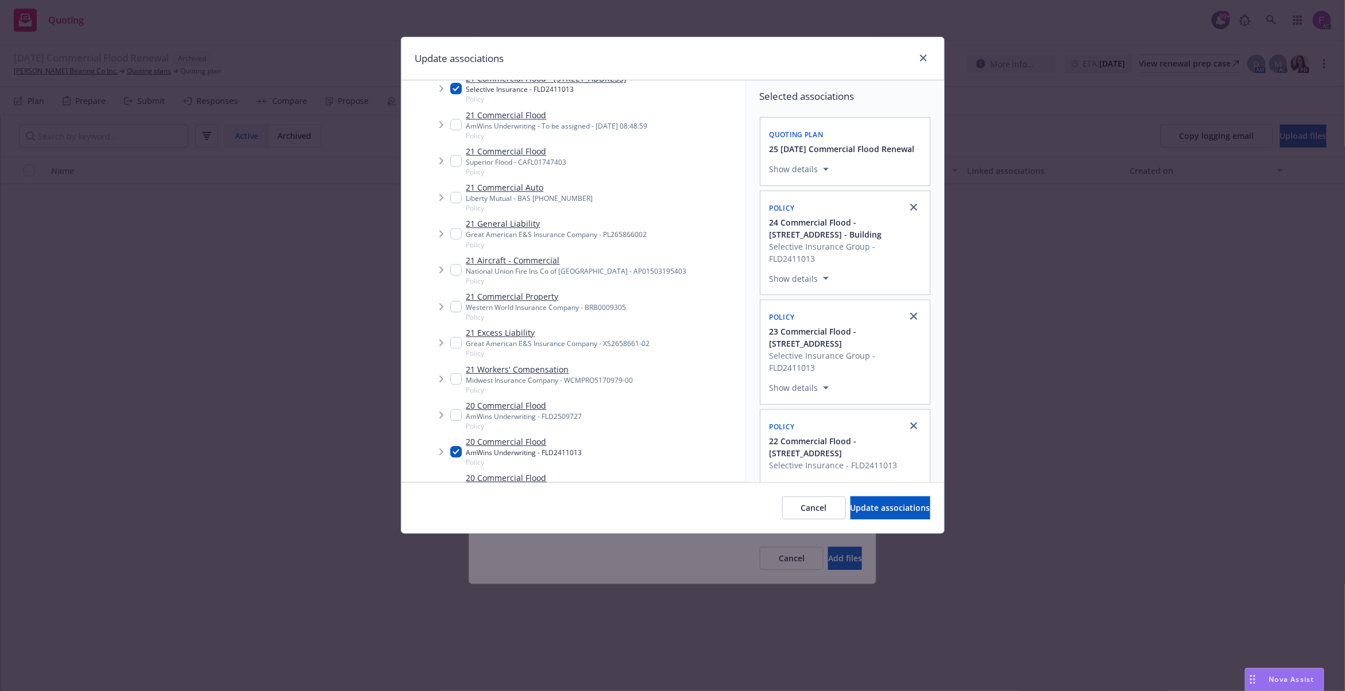
click at [452, 414] on input "Tree Example" at bounding box center [455, 414] width 11 height 11
checkbox input "true"
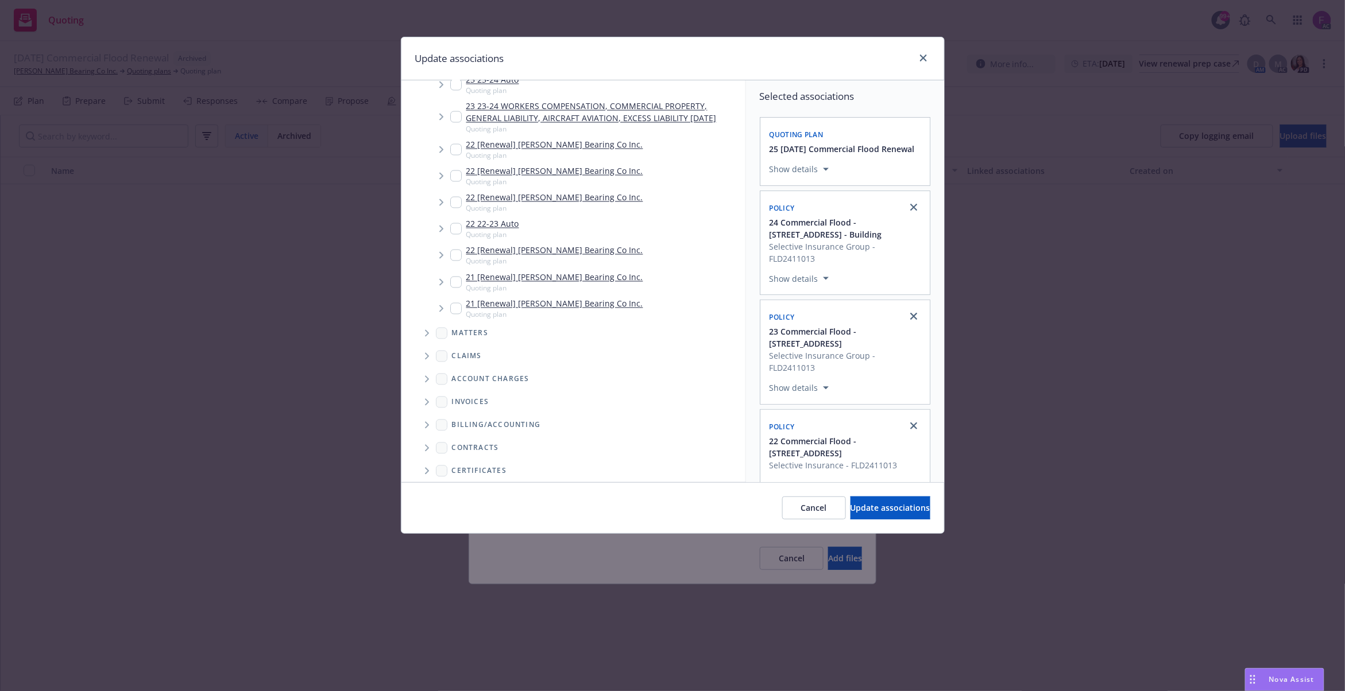
scroll to position [3128, 0]
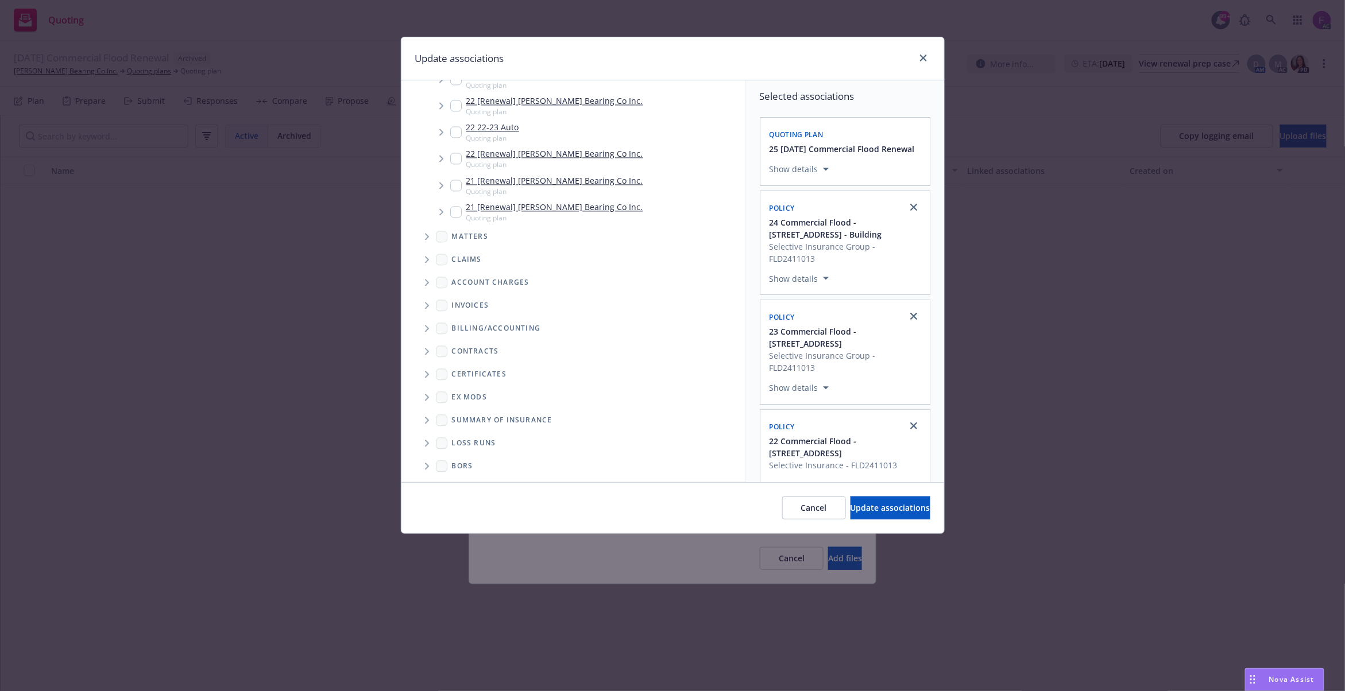
click at [425, 441] on icon "Folder Tree Example" at bounding box center [427, 443] width 5 height 7
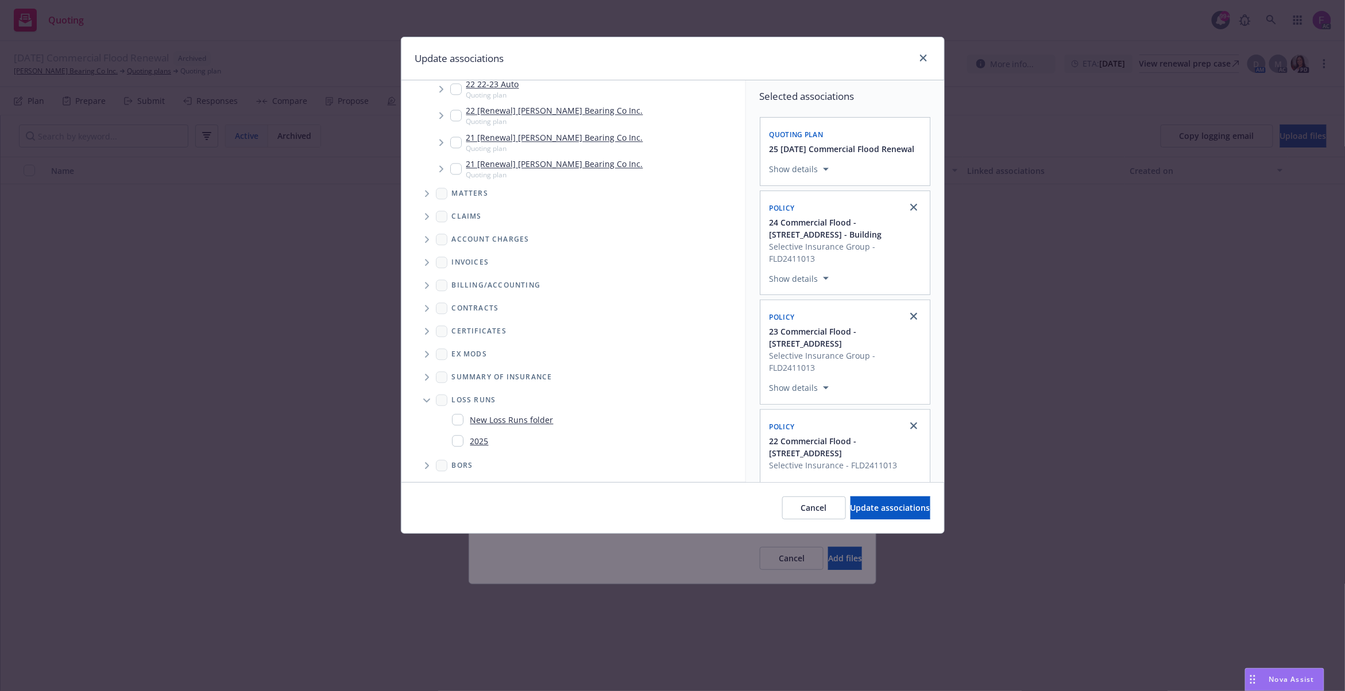
click at [458, 440] on input "Folder Tree Example" at bounding box center [457, 440] width 11 height 11
checkbox input "true"
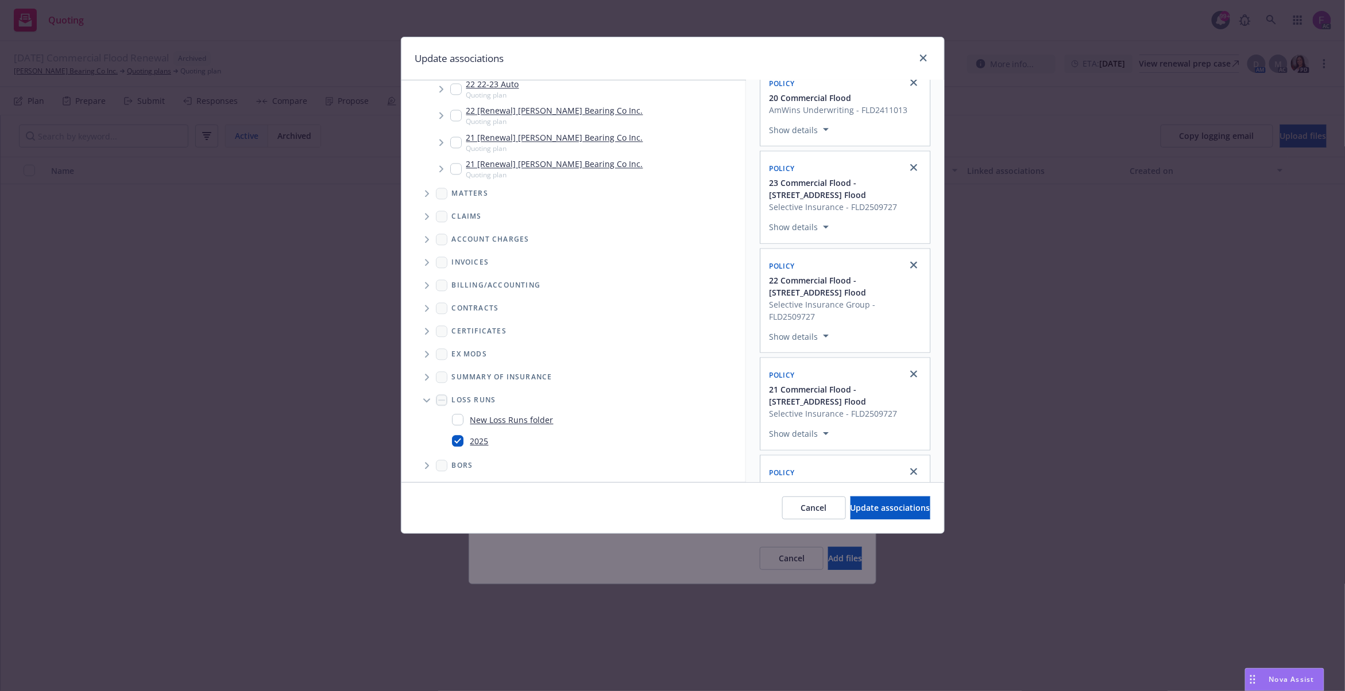
scroll to position [684, 0]
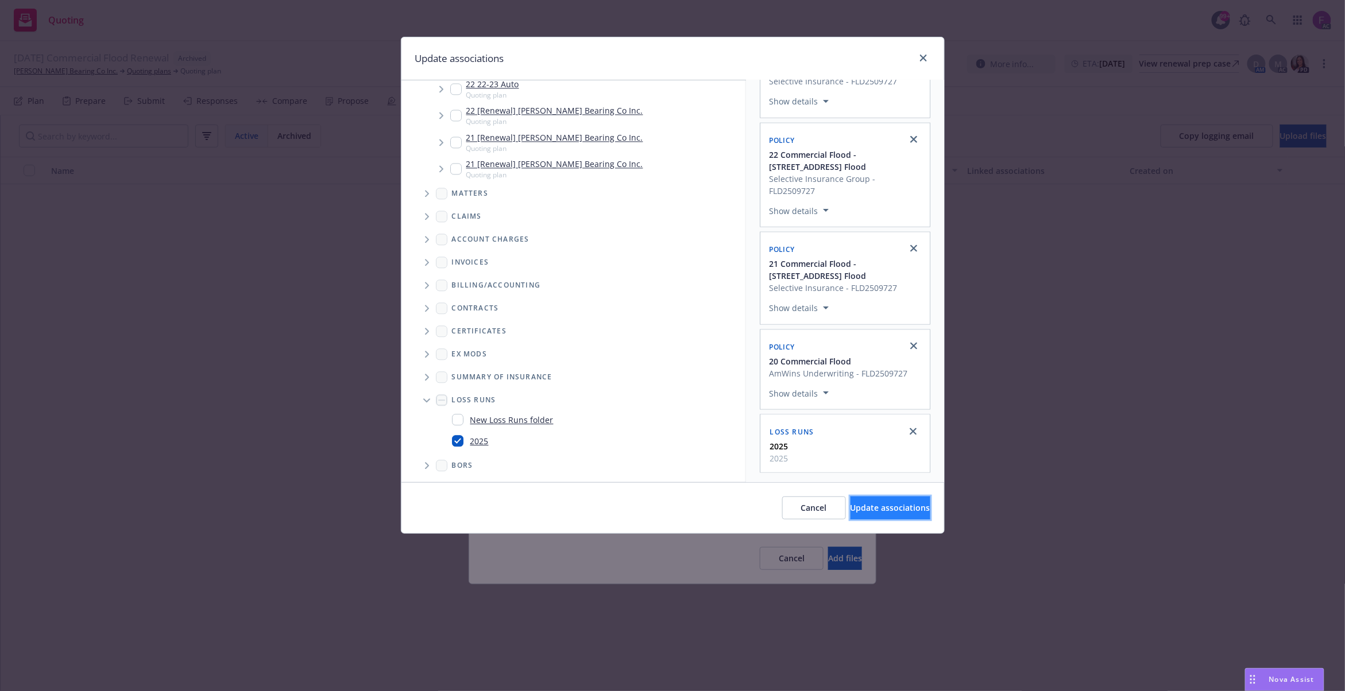
click at [873, 512] on span "Update associations" at bounding box center [890, 507] width 80 height 11
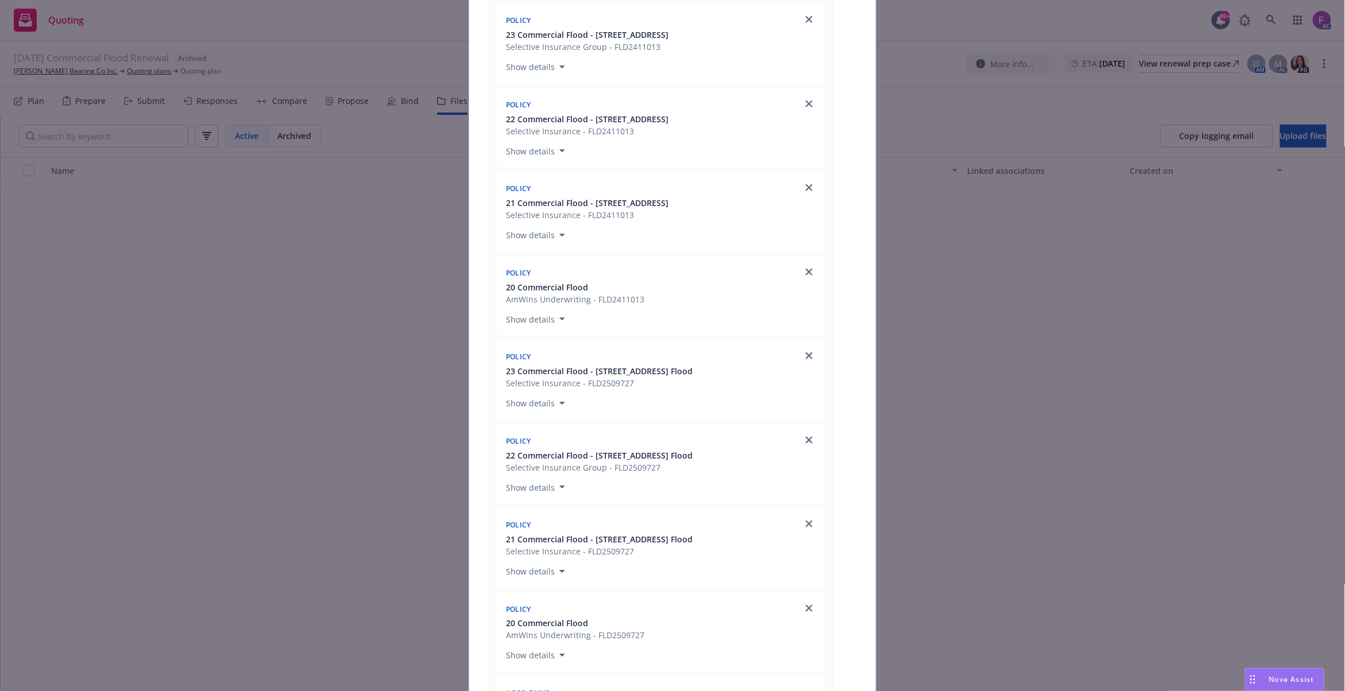
scroll to position [754, 0]
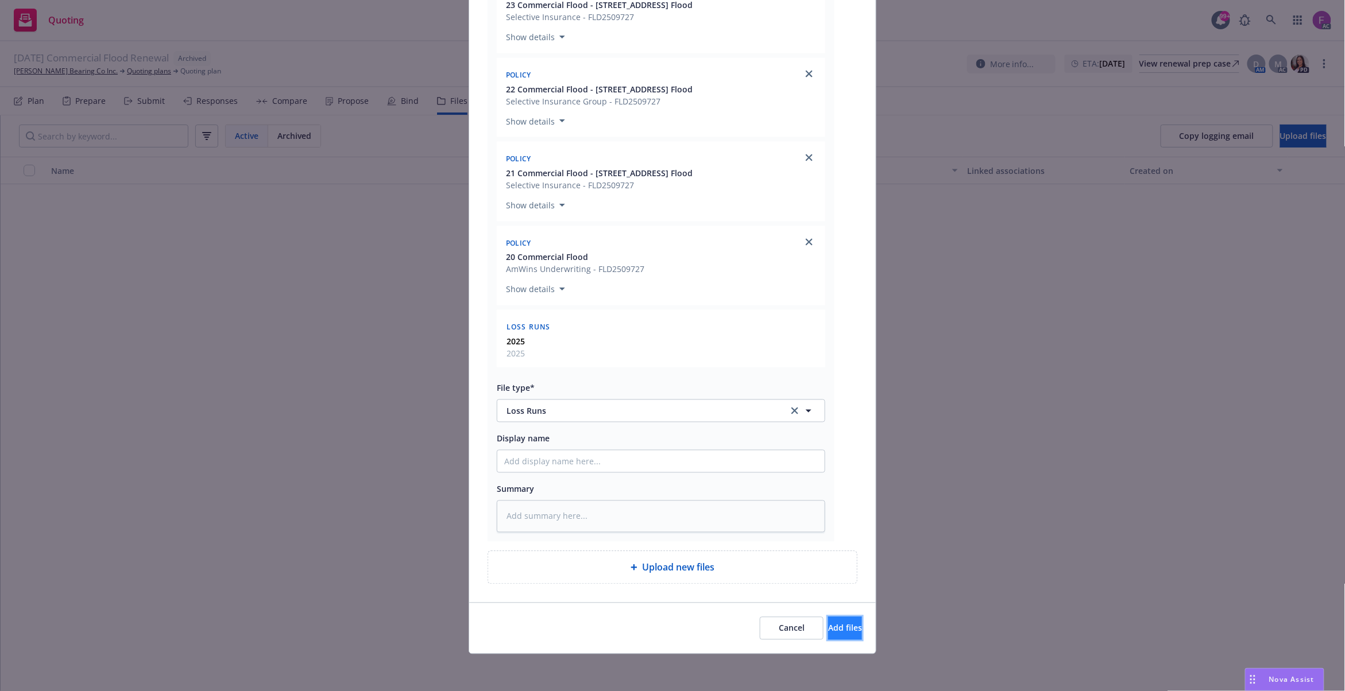
click at [828, 626] on span "Add files" at bounding box center [845, 628] width 34 height 11
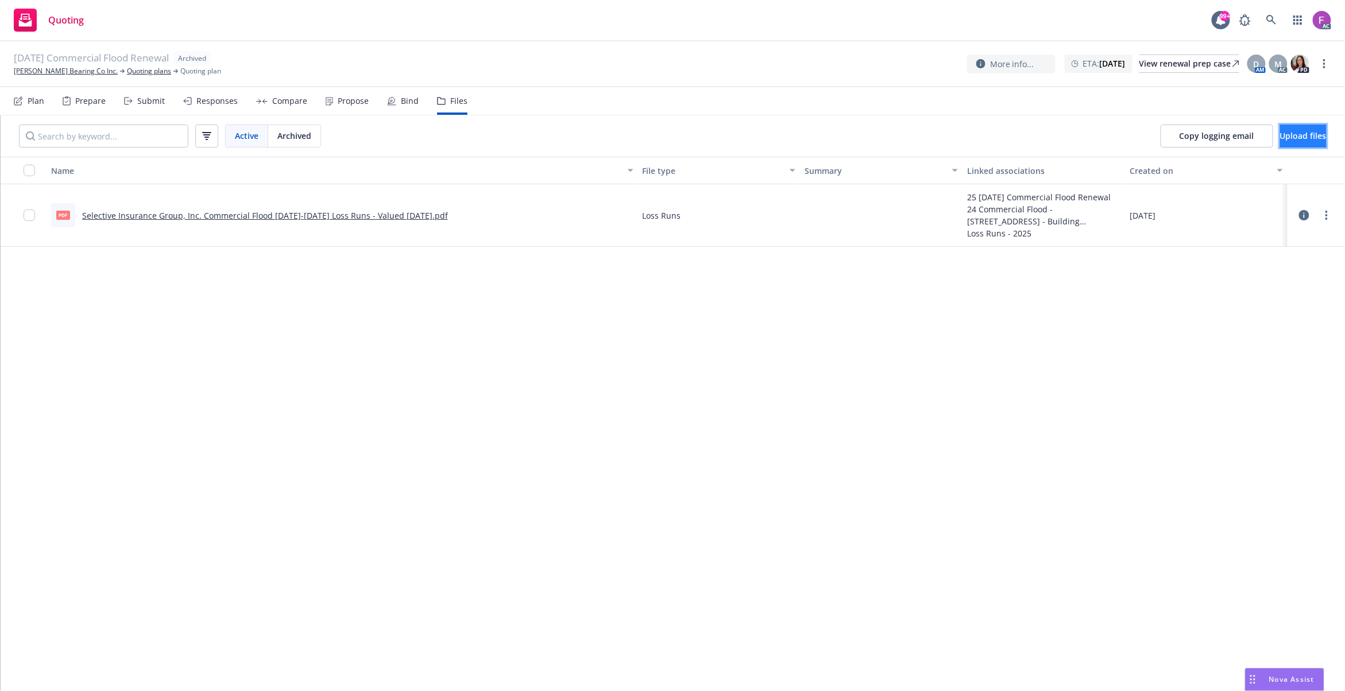
click at [1280, 137] on button "Upload files" at bounding box center [1303, 136] width 47 height 23
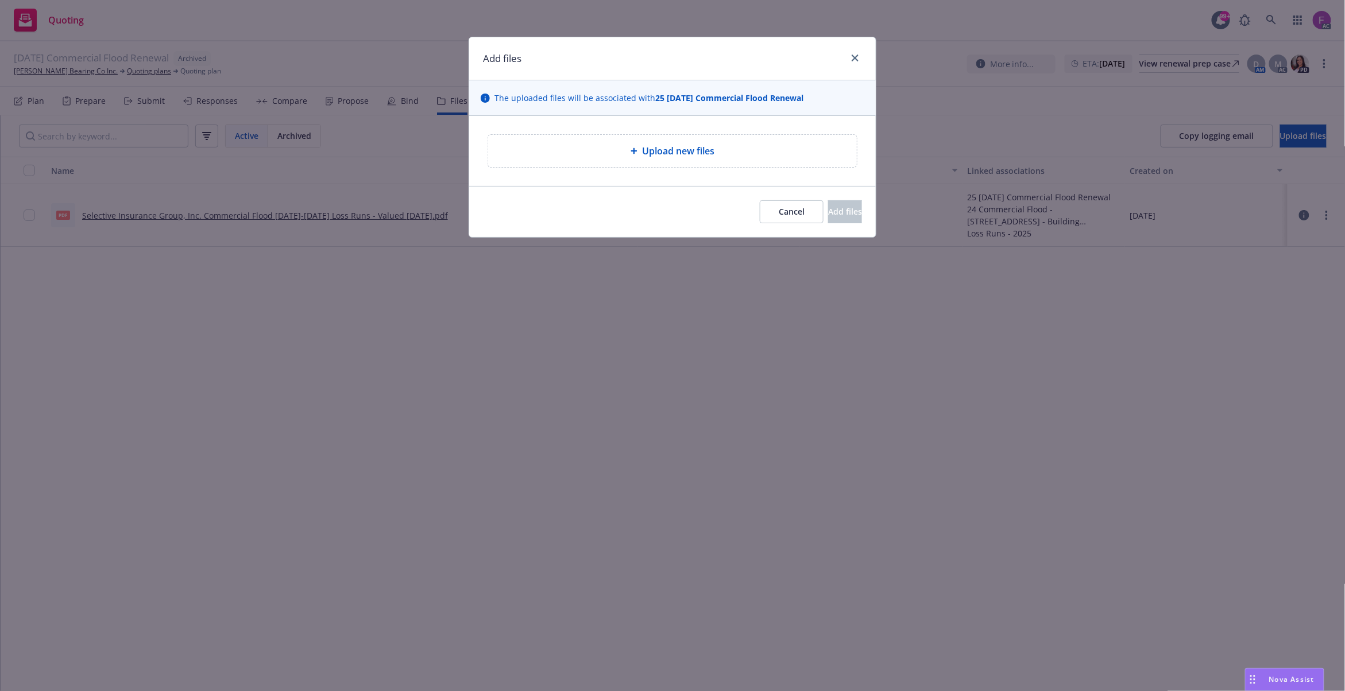
click at [621, 161] on div "Upload new files" at bounding box center [672, 151] width 369 height 32
type textarea "x"
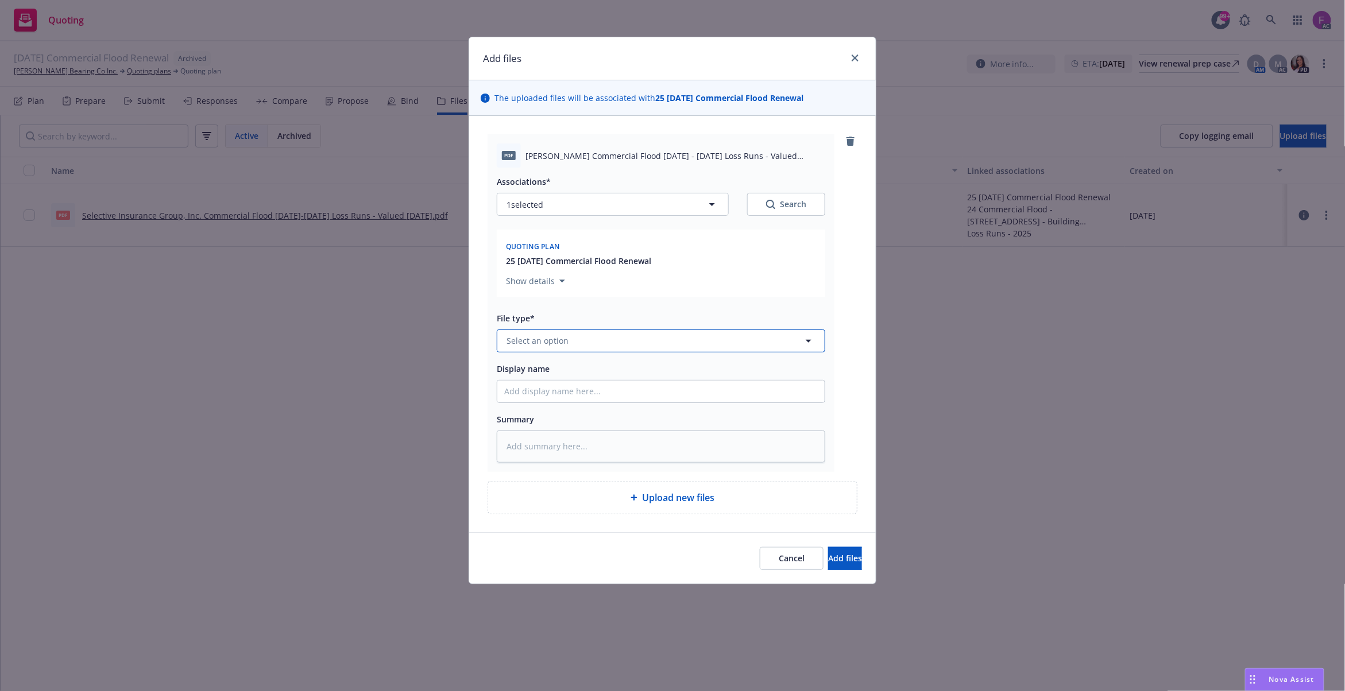
click at [545, 345] on span "Select an option" at bounding box center [537, 341] width 62 height 12
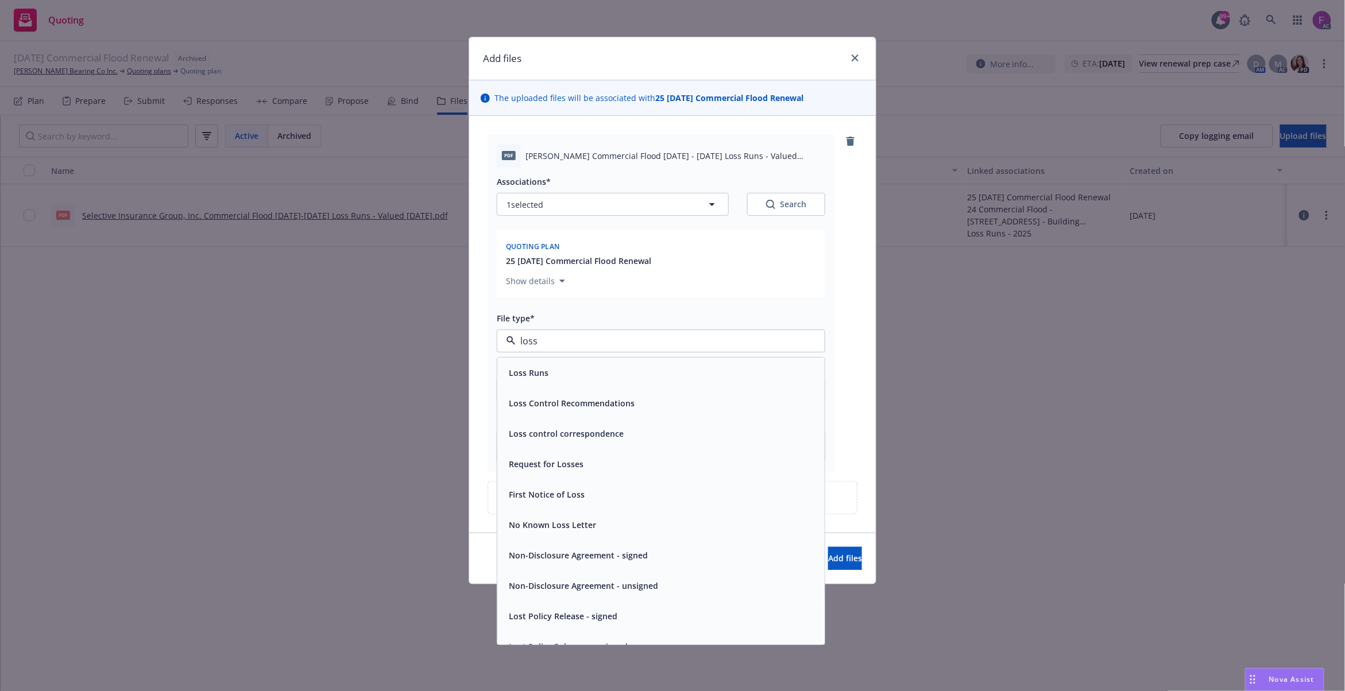
paste input "Loss Run"
type input "Loss Run"
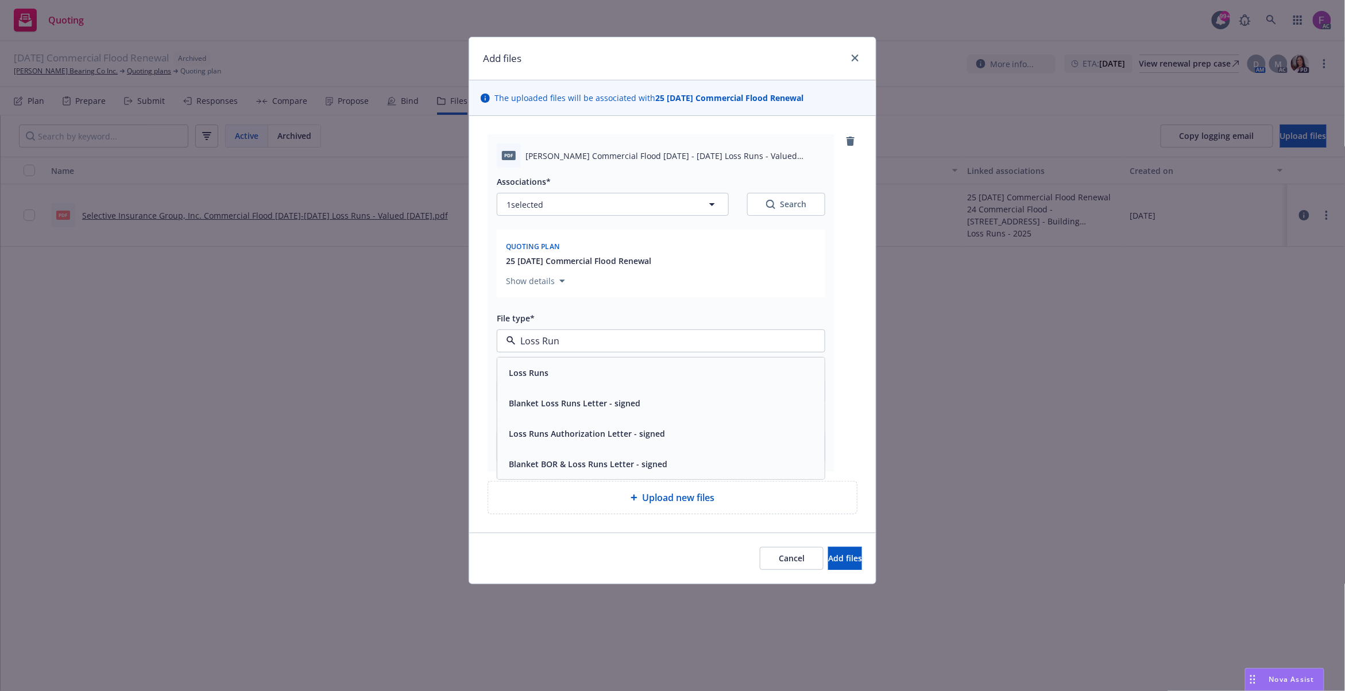
click at [561, 375] on div "Loss Runs" at bounding box center [660, 373] width 313 height 17
click at [543, 202] on span "1 selected" at bounding box center [524, 205] width 37 height 12
type textarea "x"
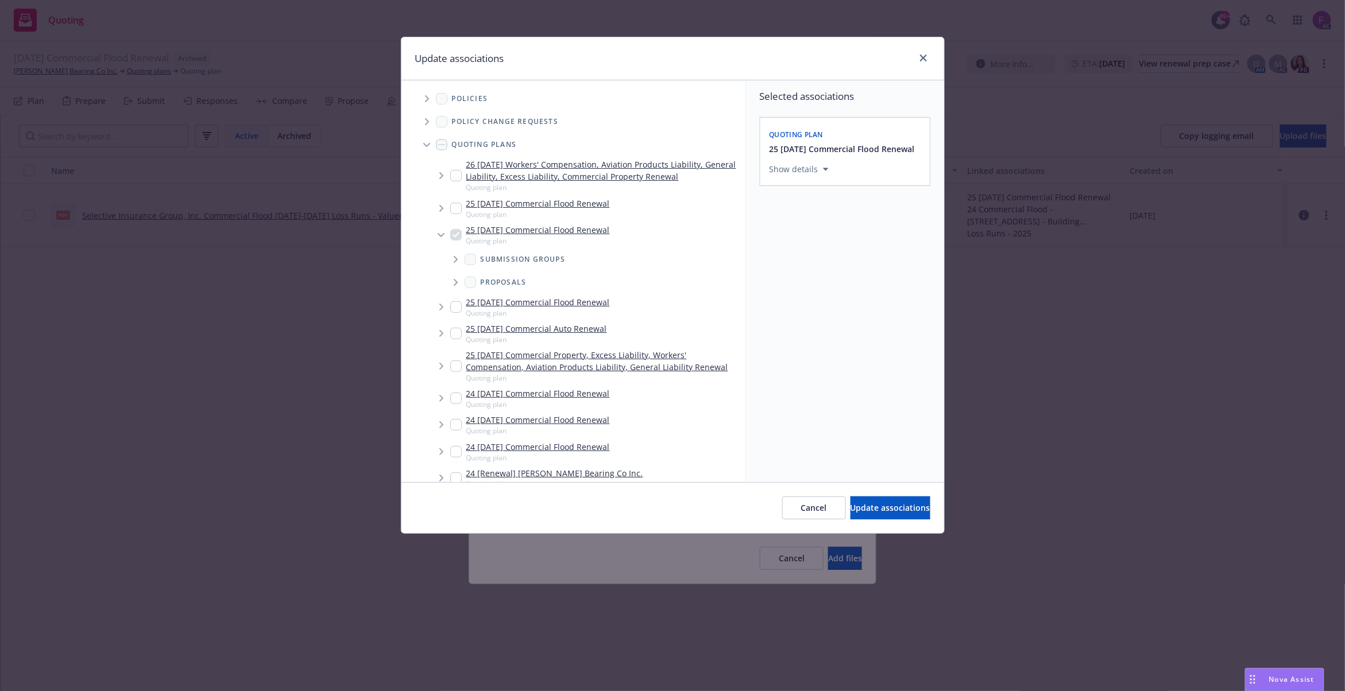
click at [425, 95] on icon "Tree Example" at bounding box center [427, 98] width 5 height 7
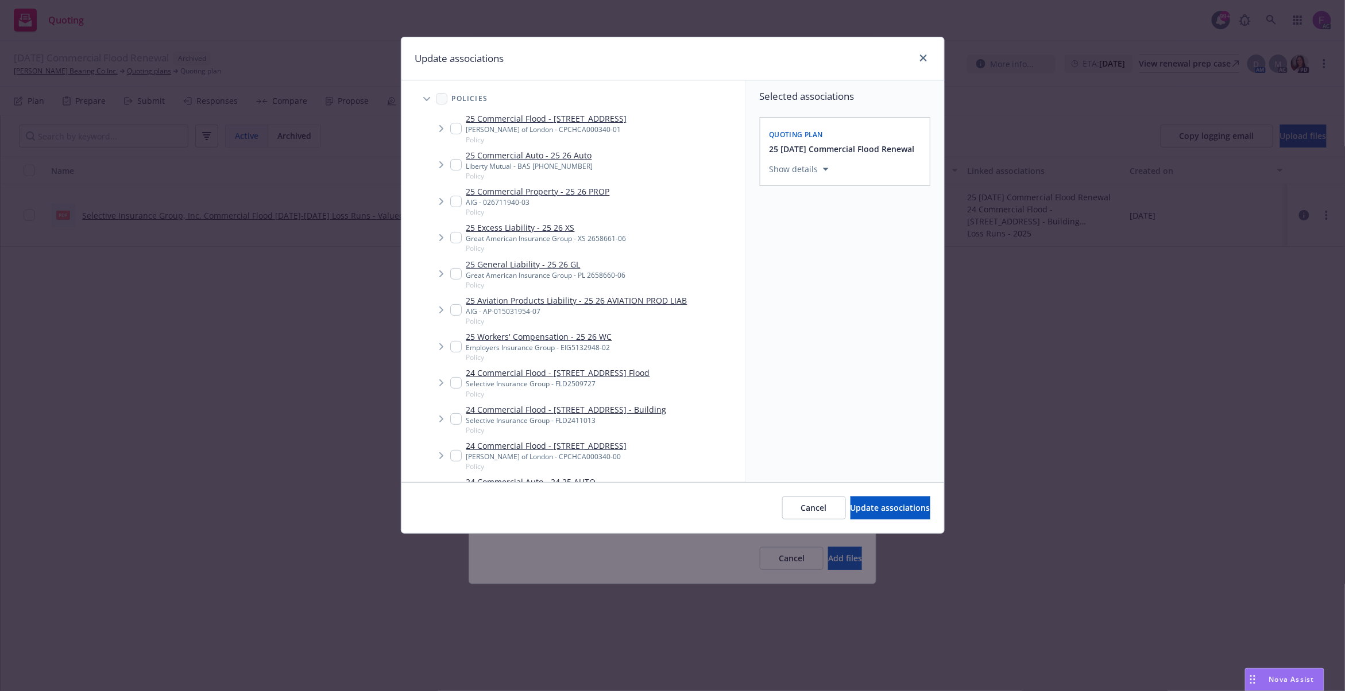
scroll to position [501, 0]
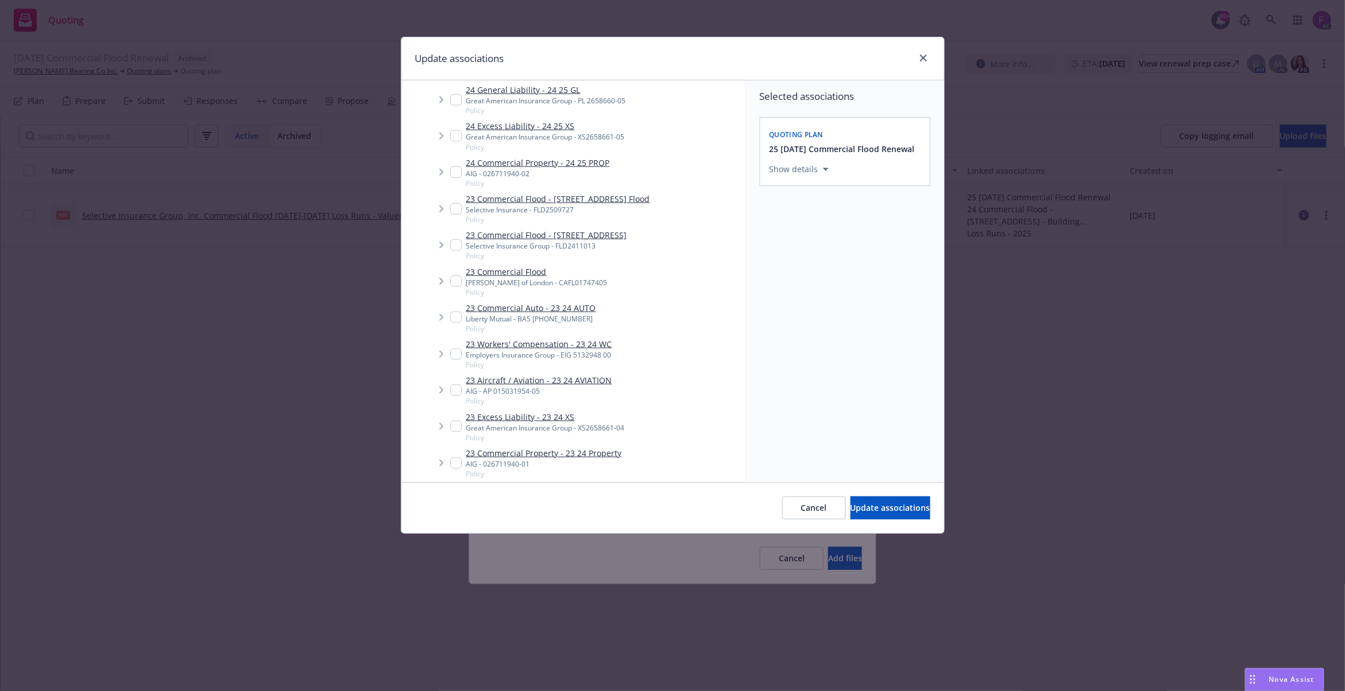
click at [454, 284] on input "Tree Example" at bounding box center [455, 281] width 11 height 11
checkbox input "true"
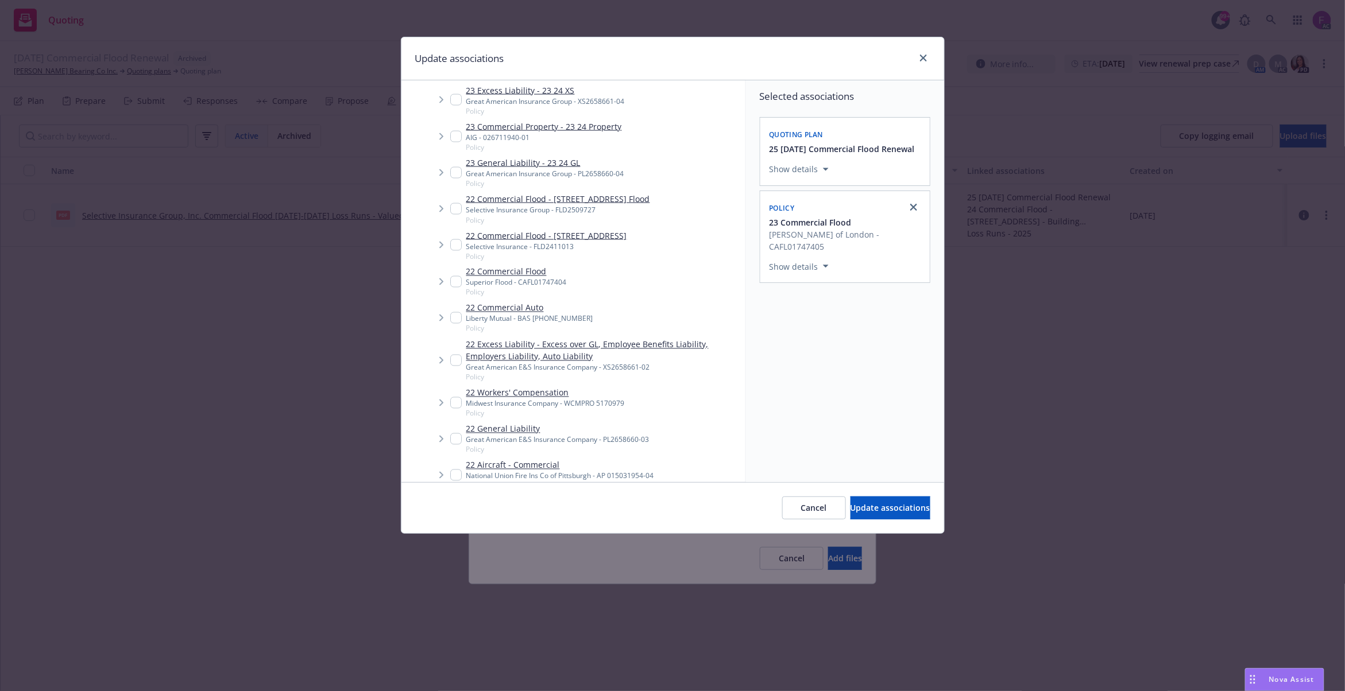
click at [455, 283] on input "Tree Example" at bounding box center [455, 281] width 11 height 11
checkbox input "true"
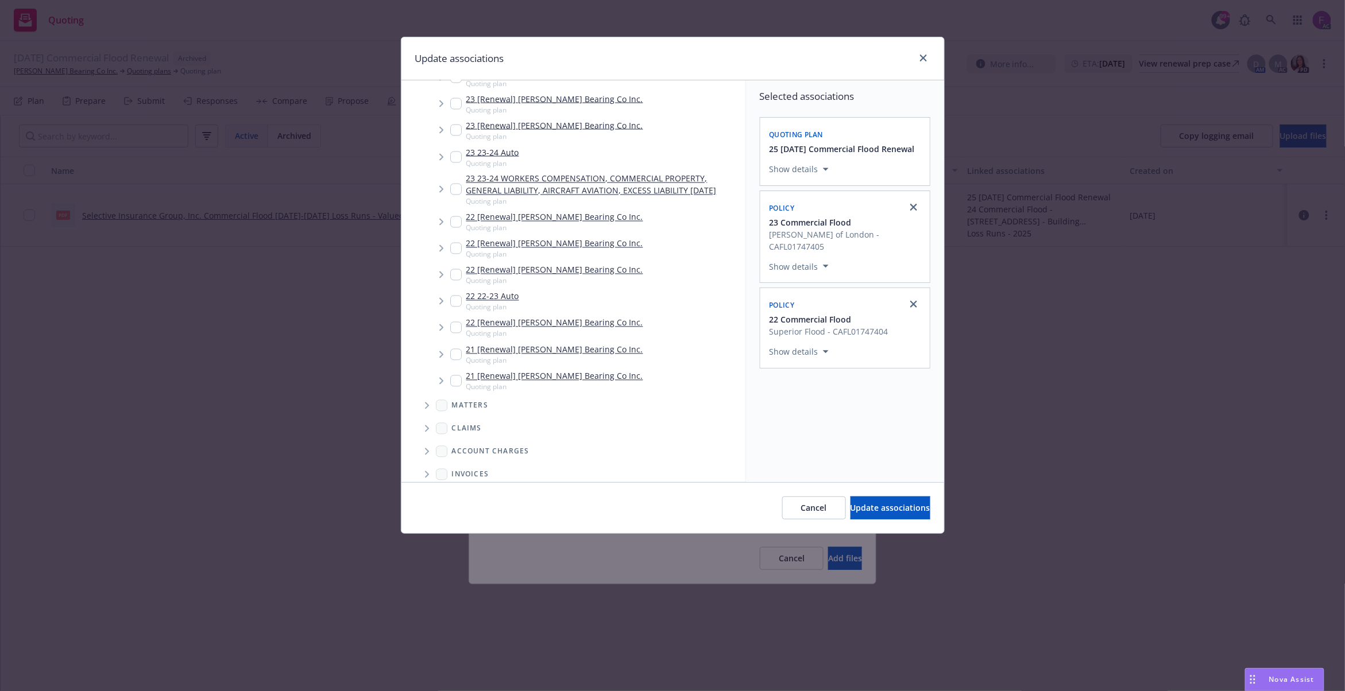
scroll to position [3105, 0]
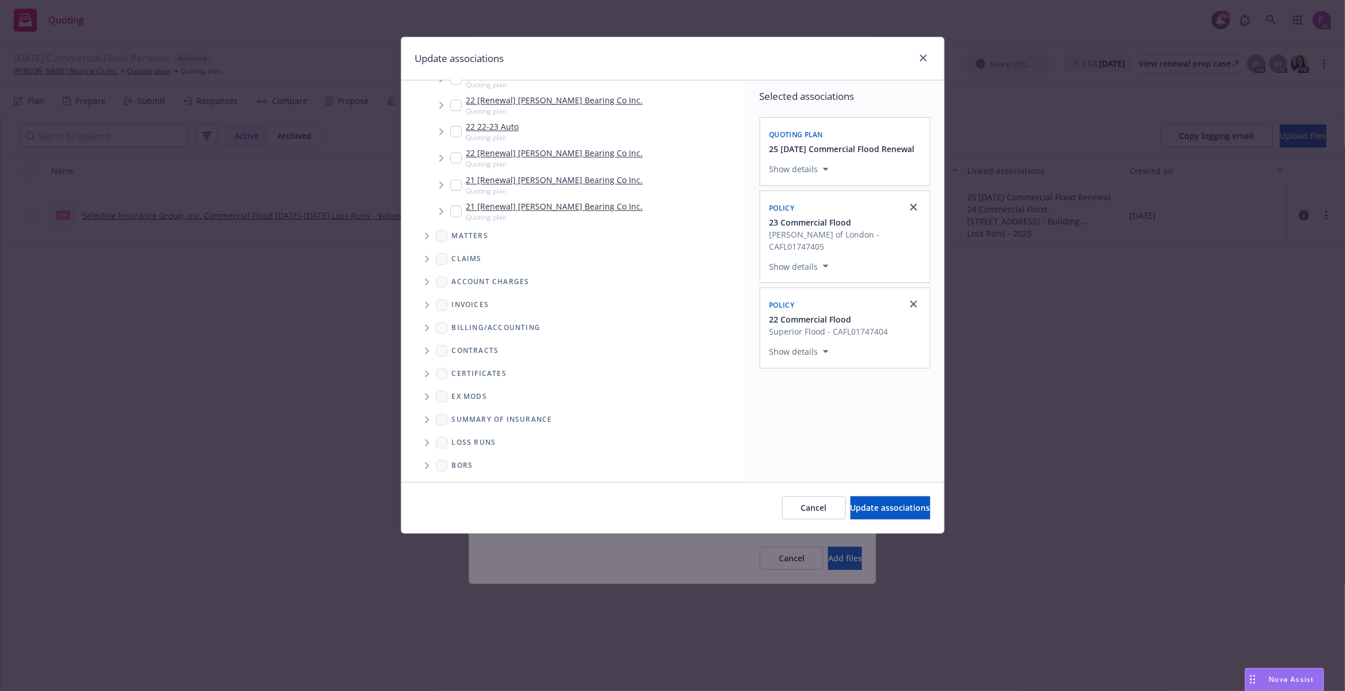
click at [431, 441] on span "Folder Tree Example" at bounding box center [426, 443] width 18 height 18
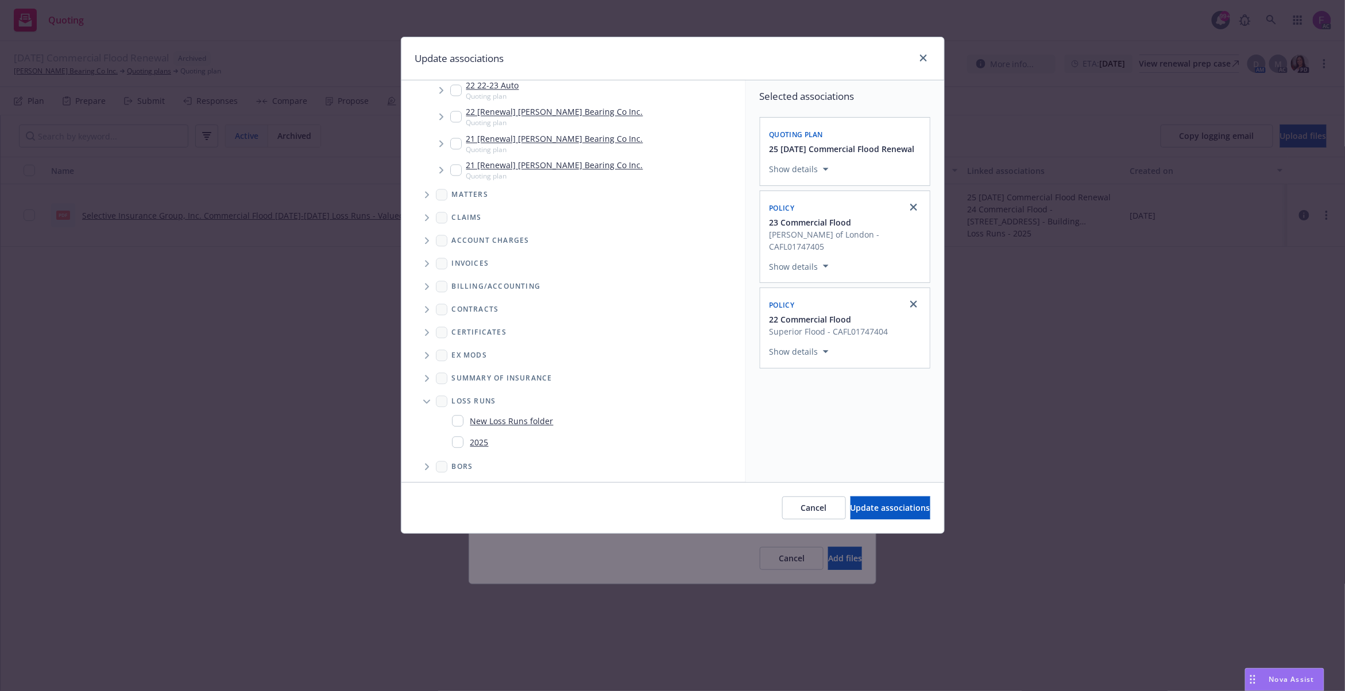
scroll to position [3148, 0]
click at [457, 437] on input "Folder Tree Example" at bounding box center [457, 440] width 11 height 11
checkbox input "true"
click at [869, 459] on div "Selected associations Quoting plan 25 11/20/25 Commercial Flood Renewal Show de…" at bounding box center [845, 281] width 198 height 402
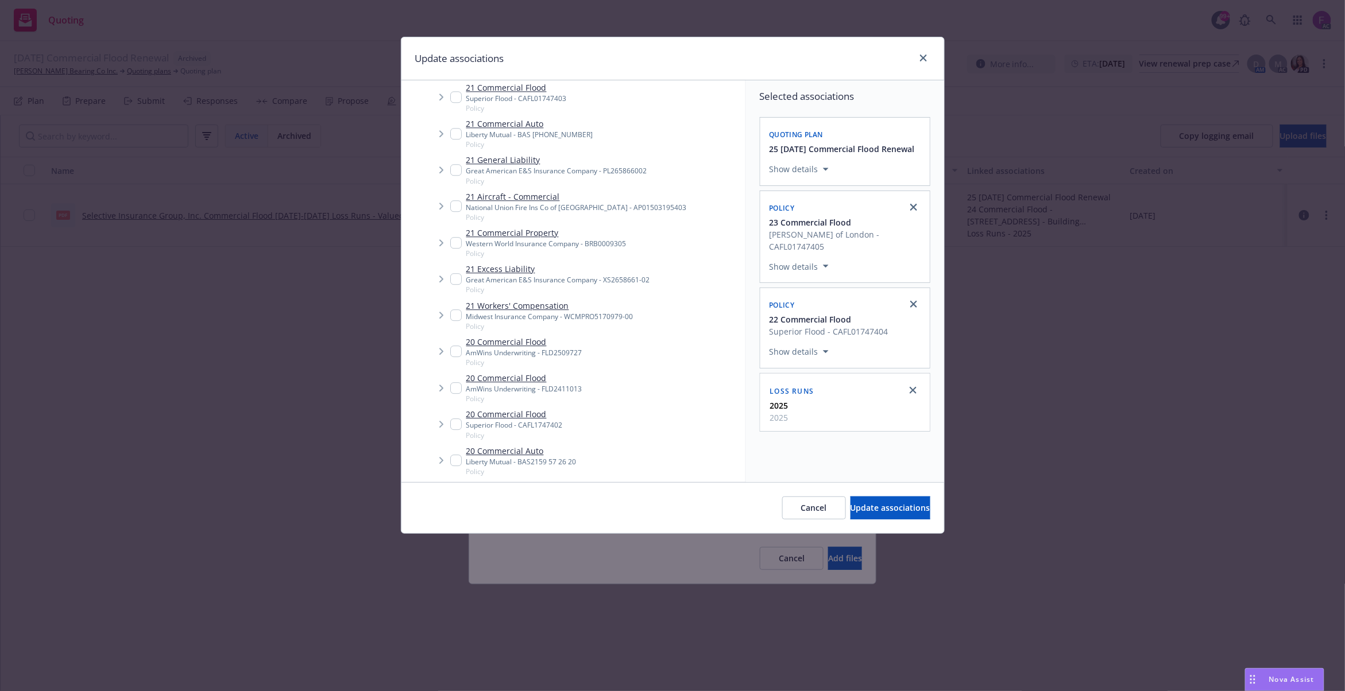
scroll to position [928, 0]
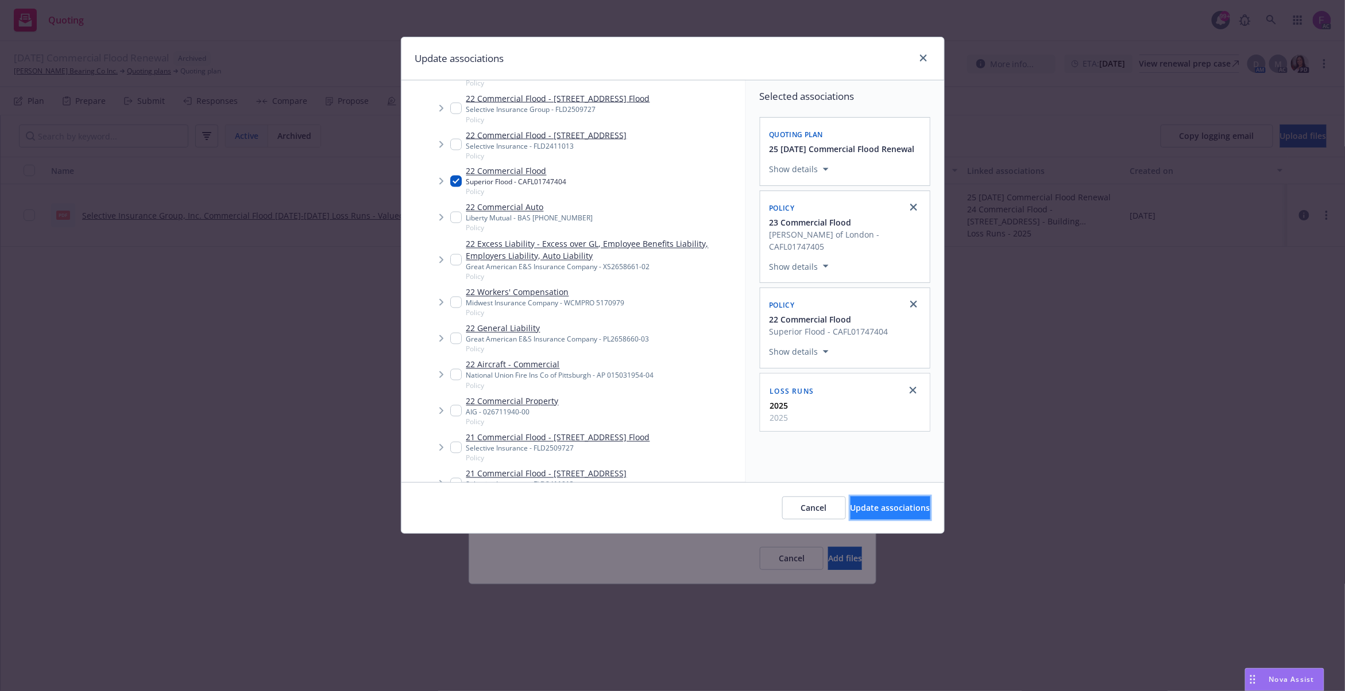
click at [890, 510] on span "Update associations" at bounding box center [890, 507] width 80 height 11
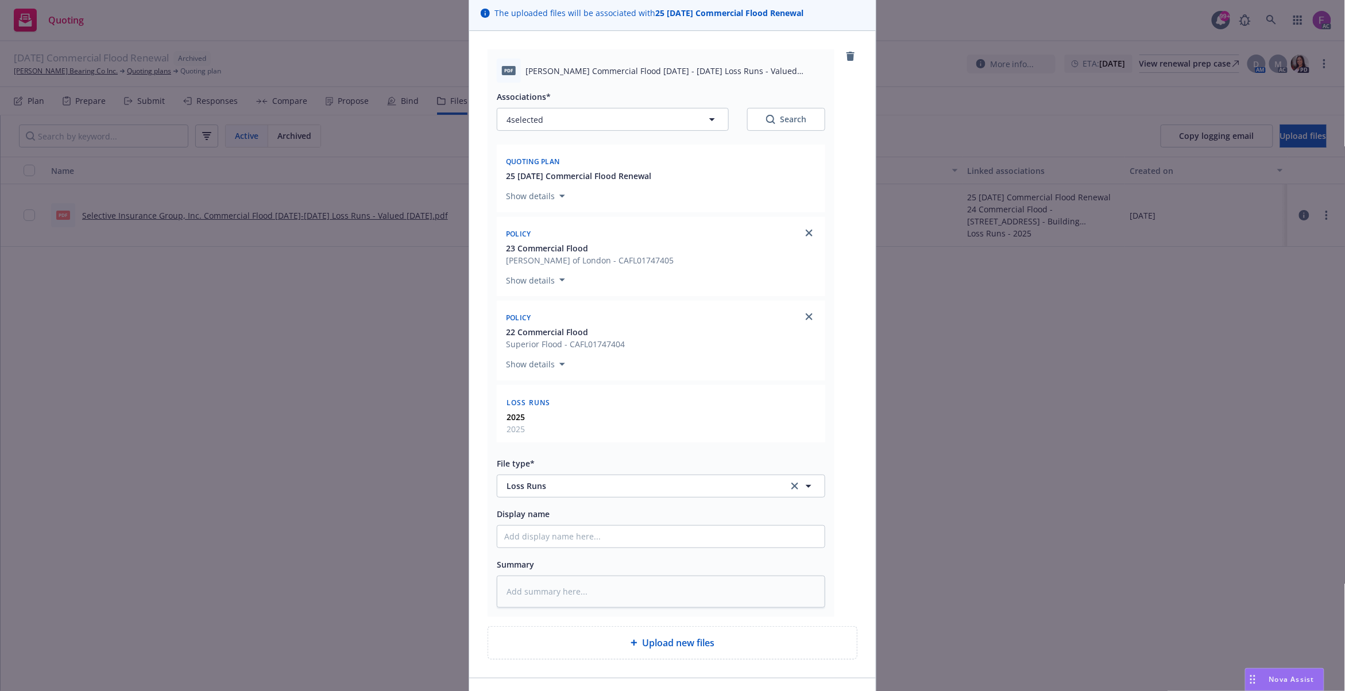
scroll to position [163, 0]
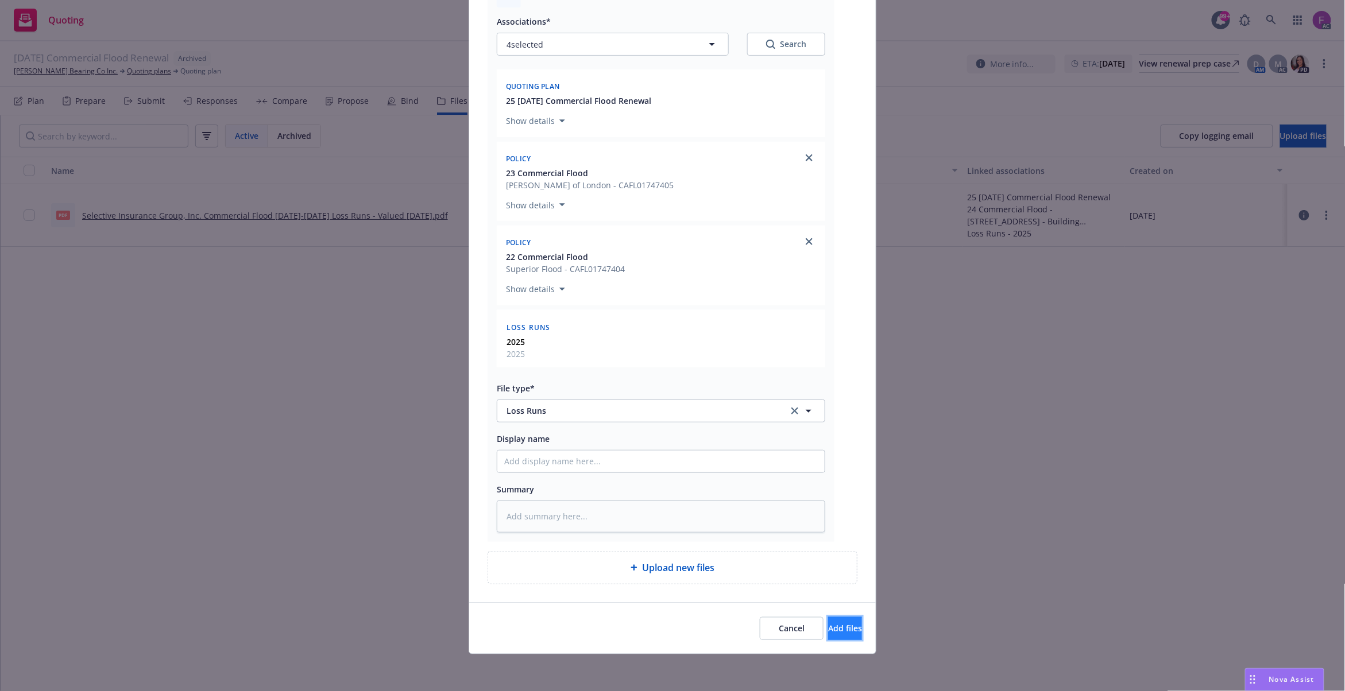
click at [828, 625] on button "Add files" at bounding box center [845, 628] width 34 height 23
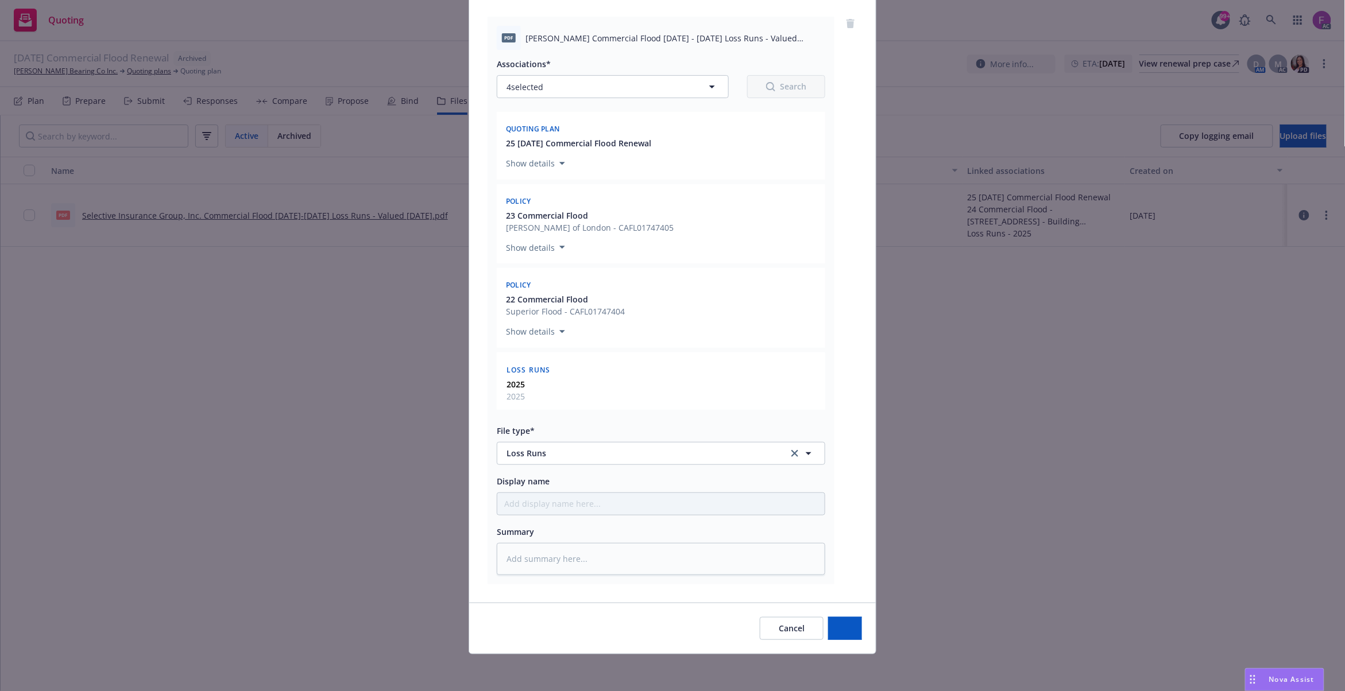
scroll to position [120, 0]
type textarea "x"
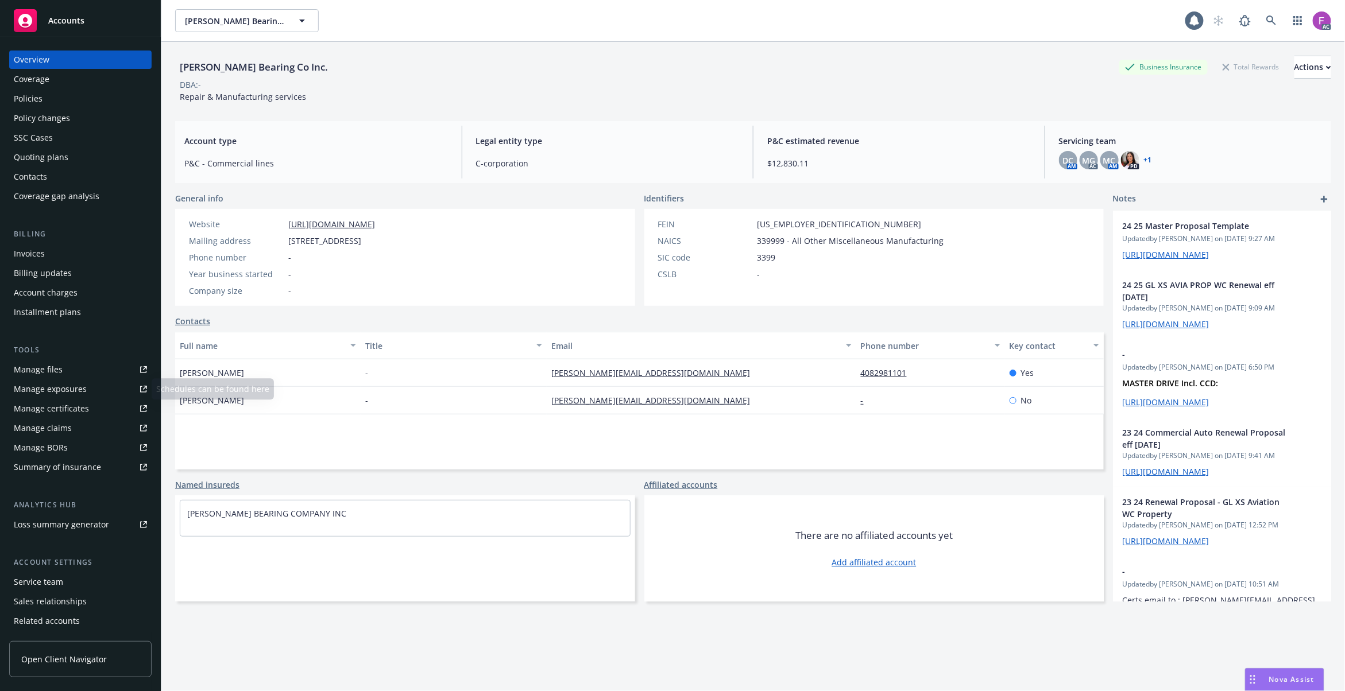
click at [90, 370] on link "Manage files" at bounding box center [80, 370] width 142 height 18
click at [37, 99] on div "Policies" at bounding box center [28, 99] width 29 height 18
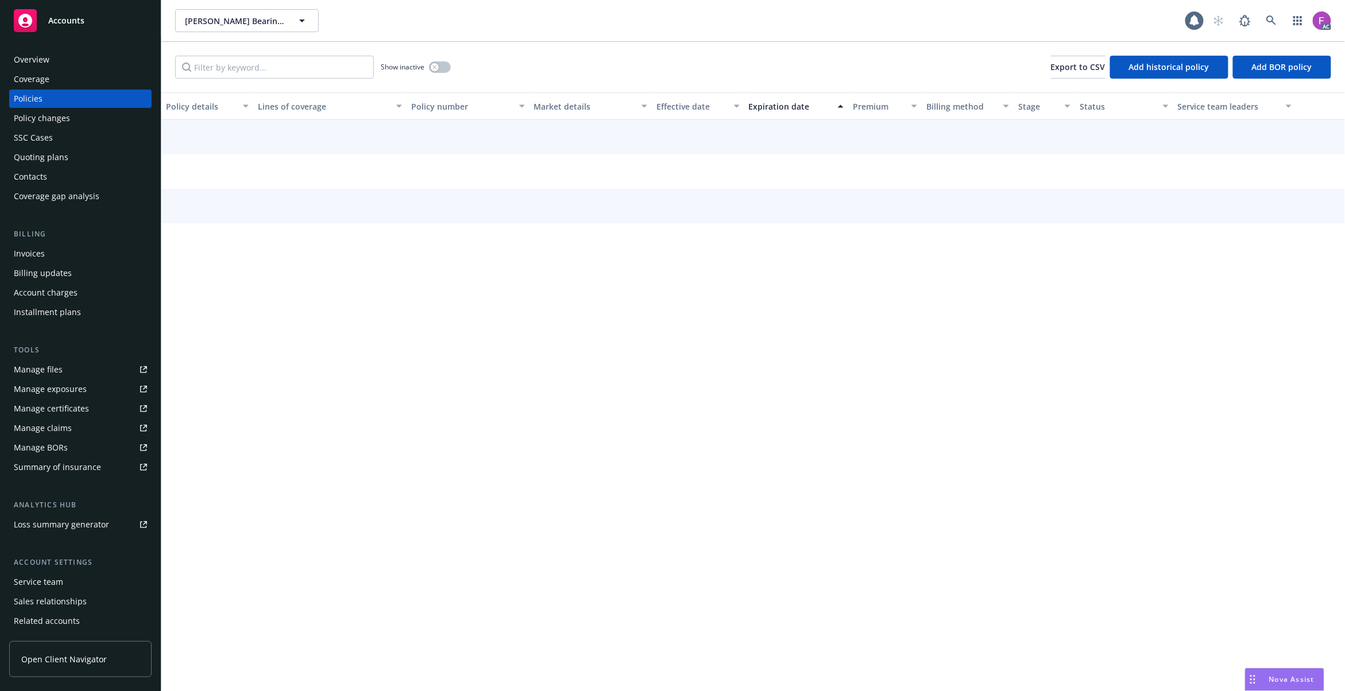
click at [451, 60] on div "Show inactive" at bounding box center [416, 67] width 70 height 23
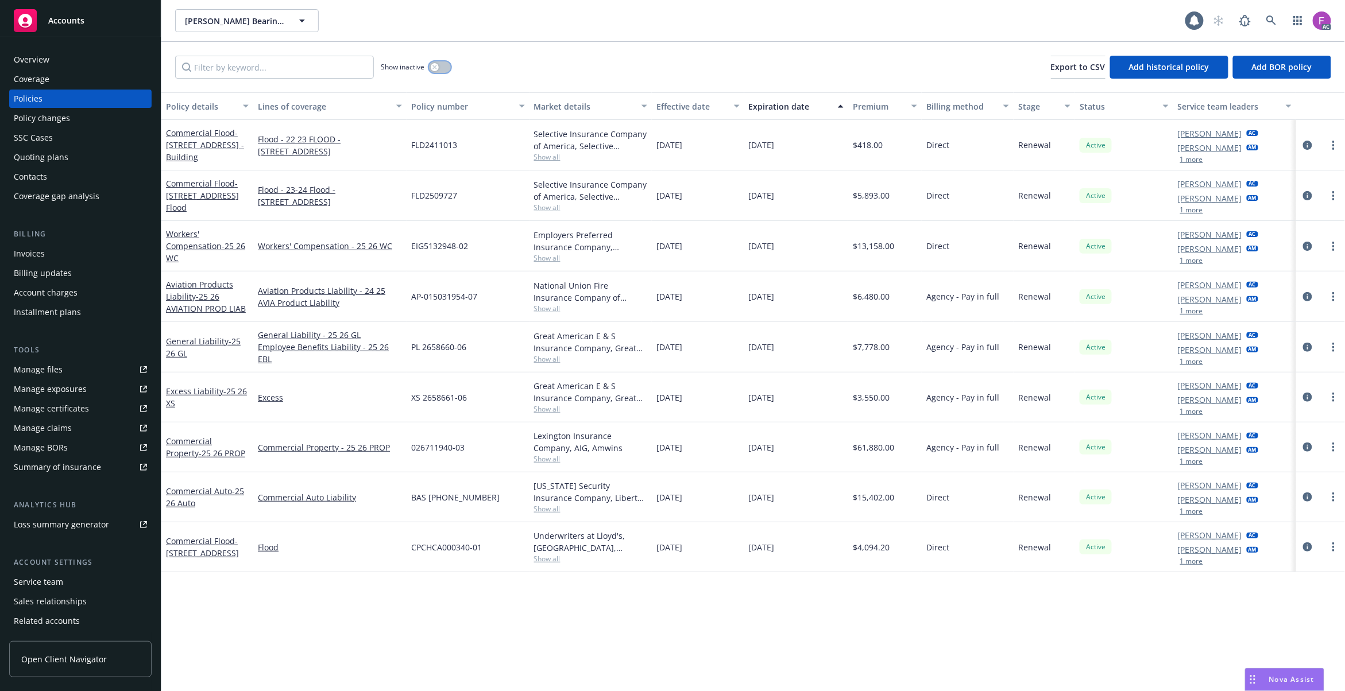
click at [440, 63] on button "button" at bounding box center [440, 66] width 22 height 11
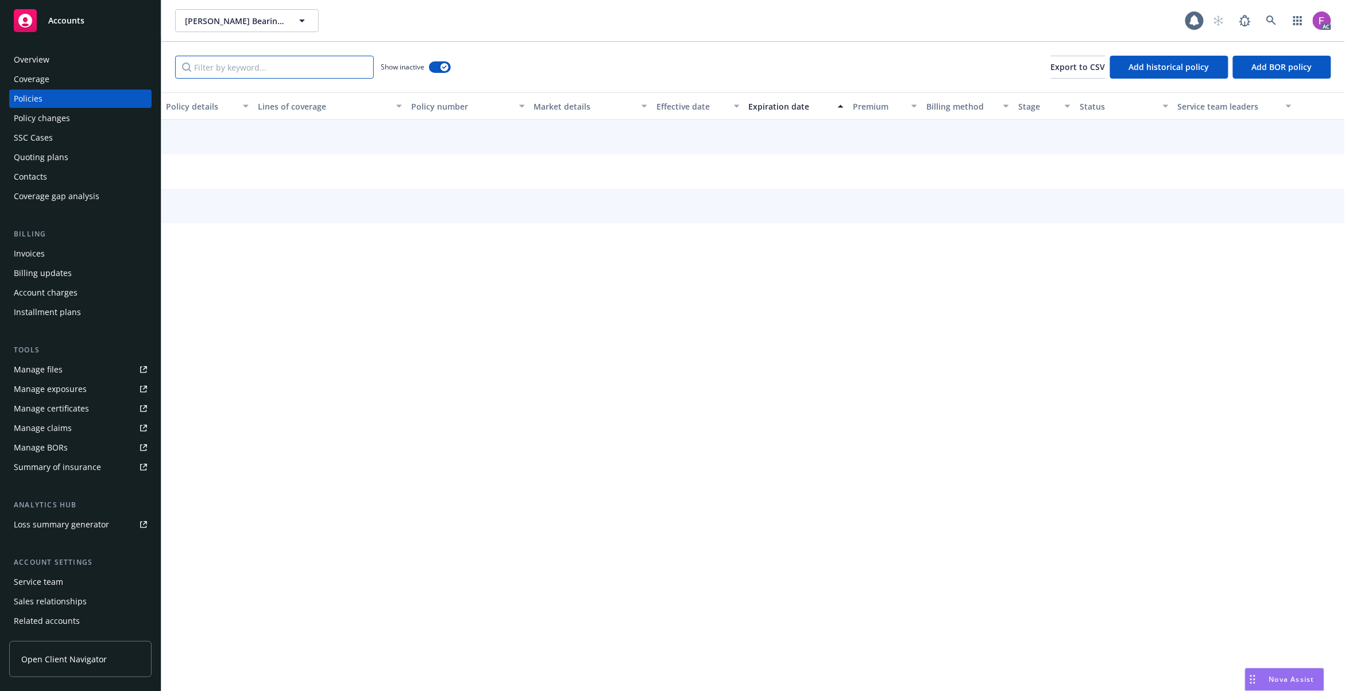
click at [292, 69] on input "Filter by keyword..." at bounding box center [274, 67] width 199 height 23
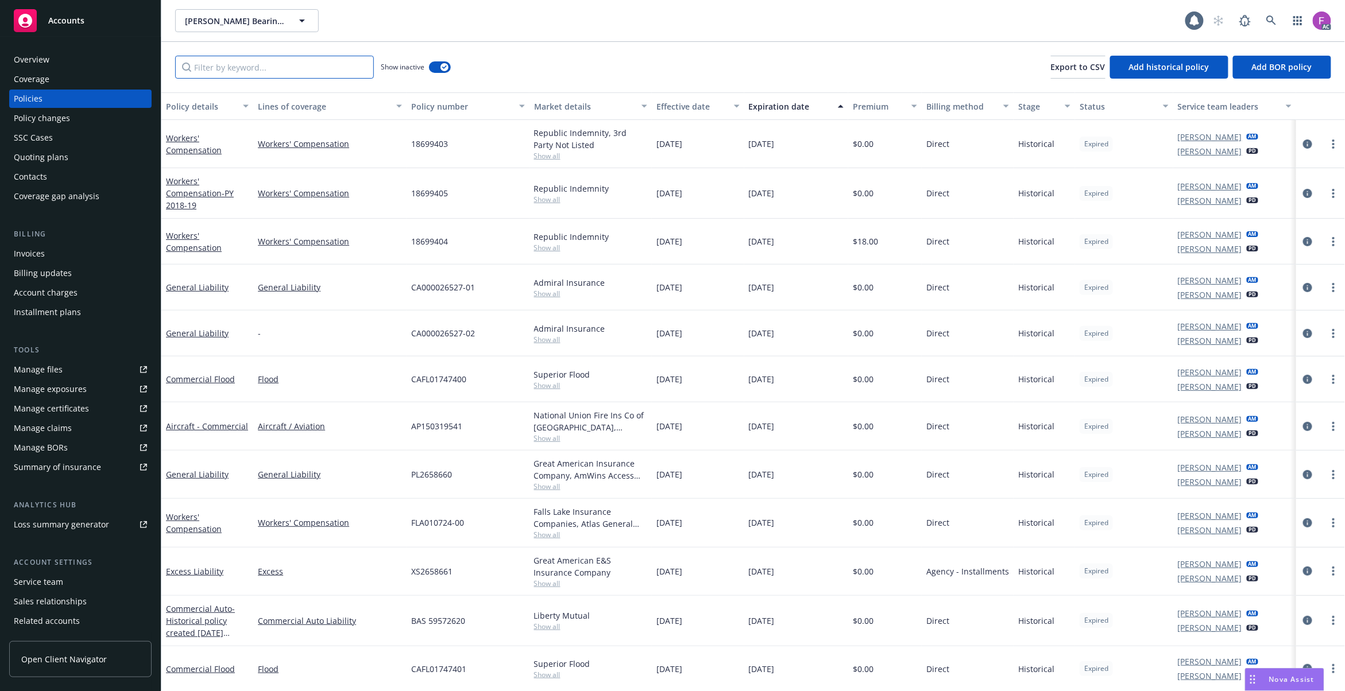
paste input "CPCHCA000340-01"
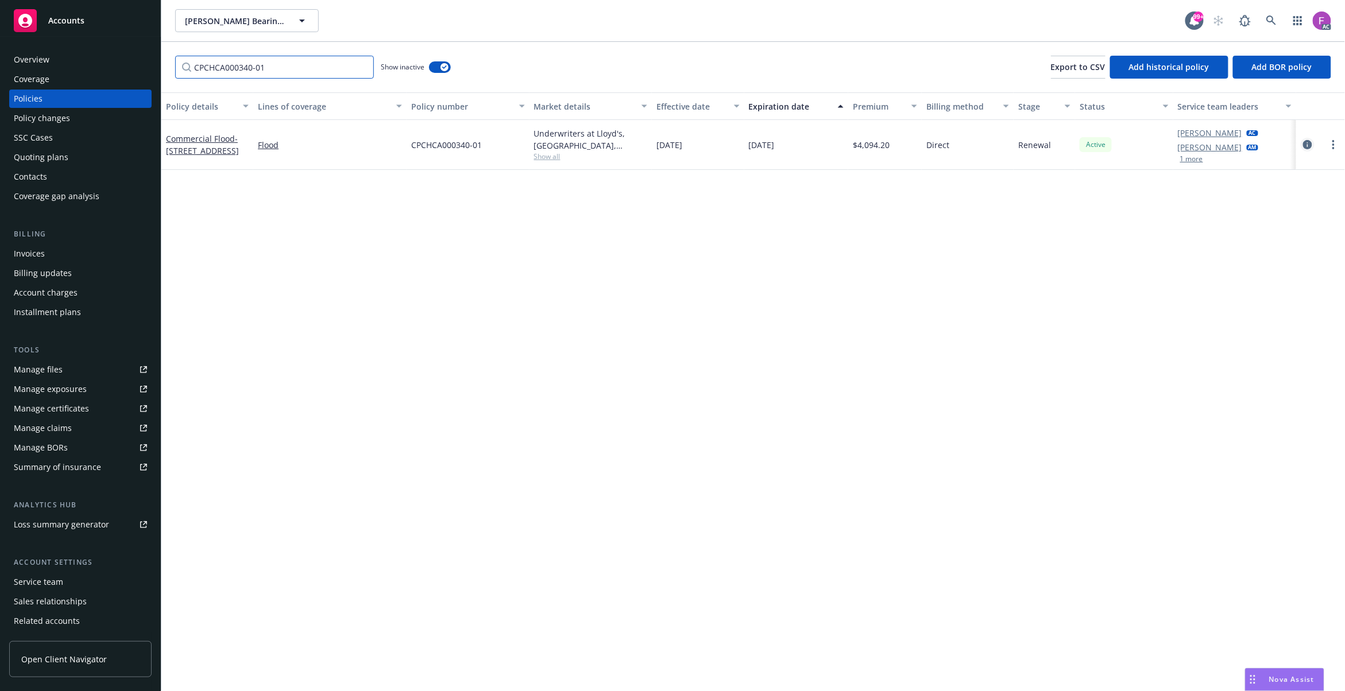
type input "CPCHCA000340-01"
click at [1303, 145] on icon "circleInformation" at bounding box center [1307, 144] width 9 height 9
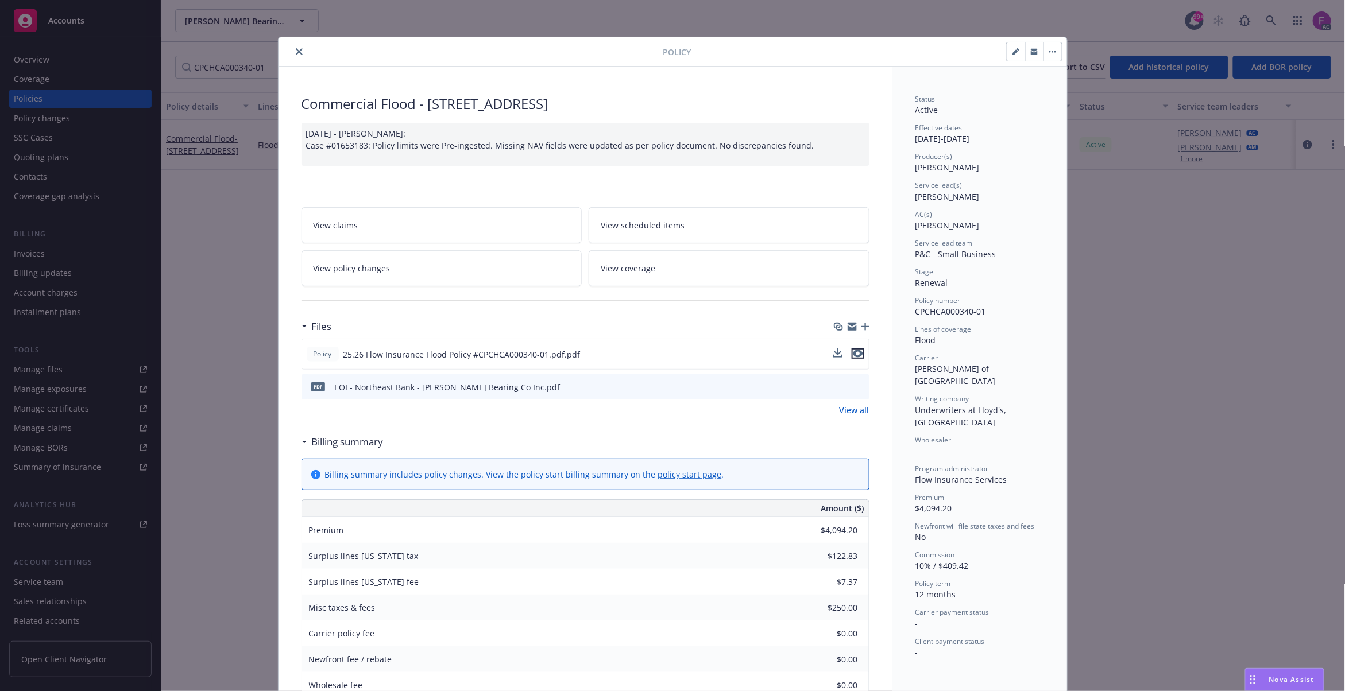
click at [853, 355] on icon "preview file" at bounding box center [858, 354] width 10 height 8
click at [853, 389] on icon "preview file" at bounding box center [858, 386] width 10 height 8
click at [914, 0] on html "Accounts Overview Coverage Policies Policy changes SSC Cases Quoting plans Cont…" at bounding box center [672, 345] width 1345 height 691
click at [233, 352] on div "Policy Commercial Flood - [STREET_ADDRESS] - Shed [DATE] - [PERSON_NAME]: Case …" at bounding box center [672, 345] width 1345 height 691
click at [855, 357] on icon "preview file" at bounding box center [858, 354] width 10 height 8
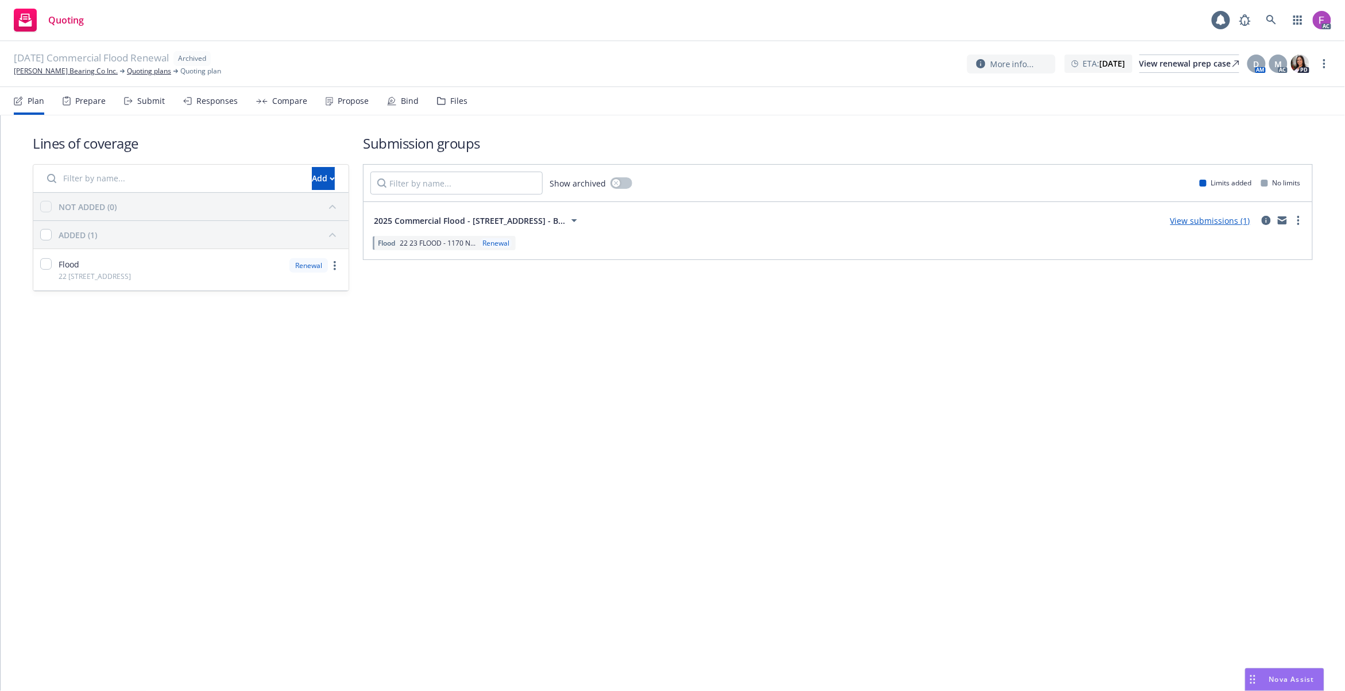
click at [437, 95] on div "Files" at bounding box center [452, 101] width 30 height 28
